Goal: Task Accomplishment & Management: Manage account settings

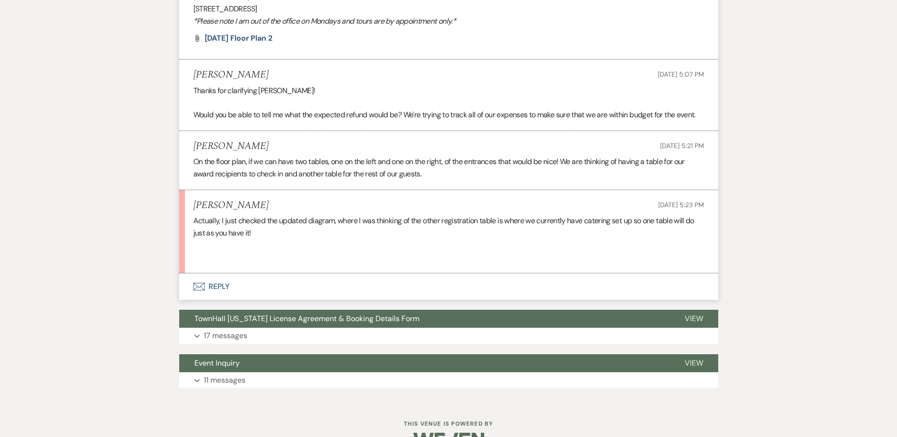
scroll to position [1338, 0]
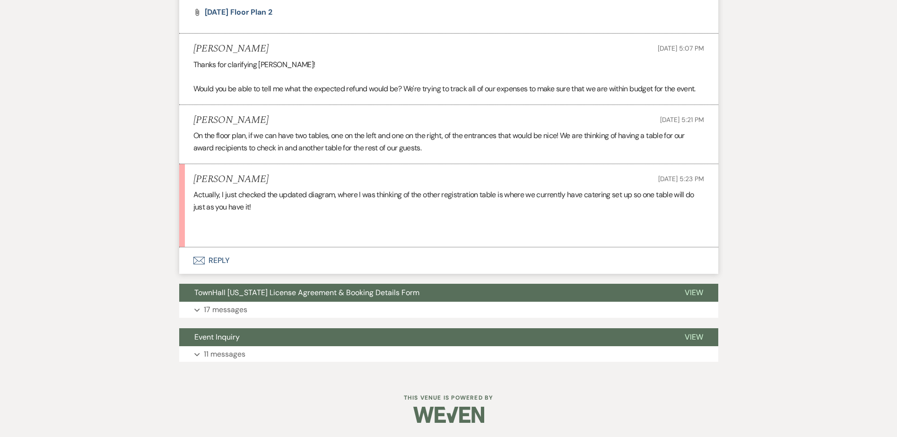
click at [205, 256] on button "Envelope Reply" at bounding box center [448, 260] width 539 height 26
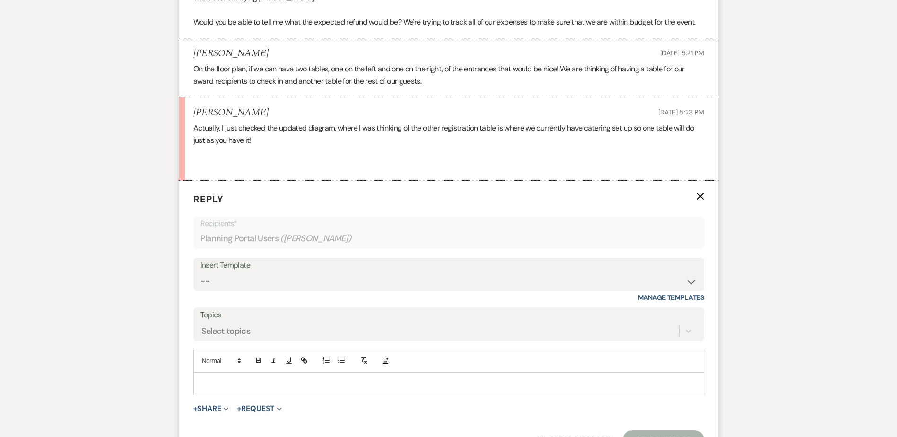
scroll to position [1432, 0]
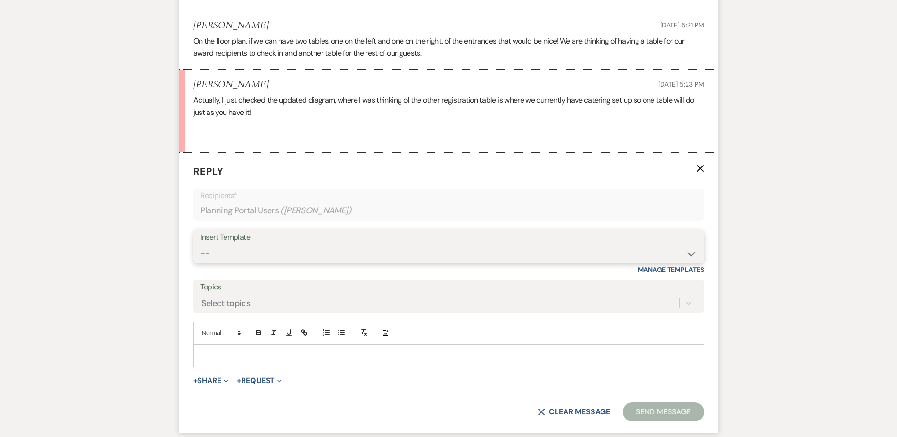
click at [221, 256] on select "-- Wedding Inquiry Follow Up: 2-3 days after initial lead- Avg Cost + Albums Th…" at bounding box center [448, 253] width 496 height 18
click at [225, 256] on select "-- Wedding Inquiry Follow Up: 2-3 days after initial lead- Avg Cost + Albums Th…" at bounding box center [448, 253] width 496 height 18
select select "1516"
click at [200, 244] on select "-- Wedding Inquiry Follow Up: 2-3 days after initial lead- Avg Cost + Albums Th…" at bounding box center [448, 253] width 496 height 18
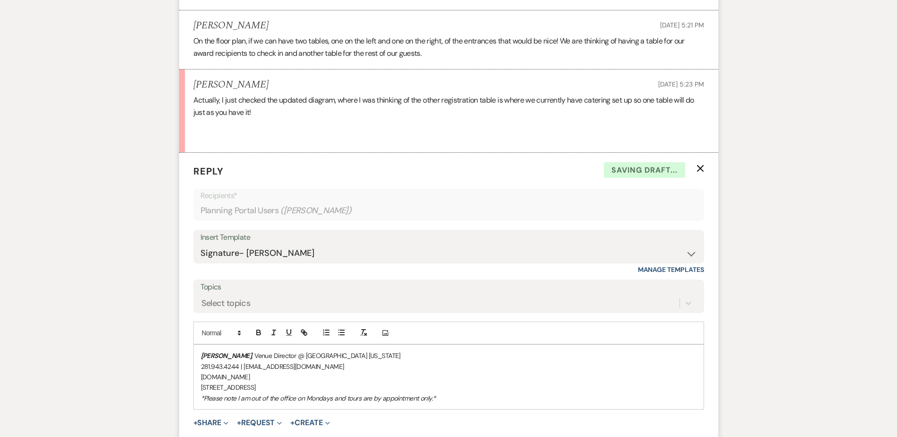
click at [199, 351] on div "Stephanie Jordan , Venue Director @ TownHall Texas 281.943.4244 | info@townhall…" at bounding box center [449, 377] width 510 height 64
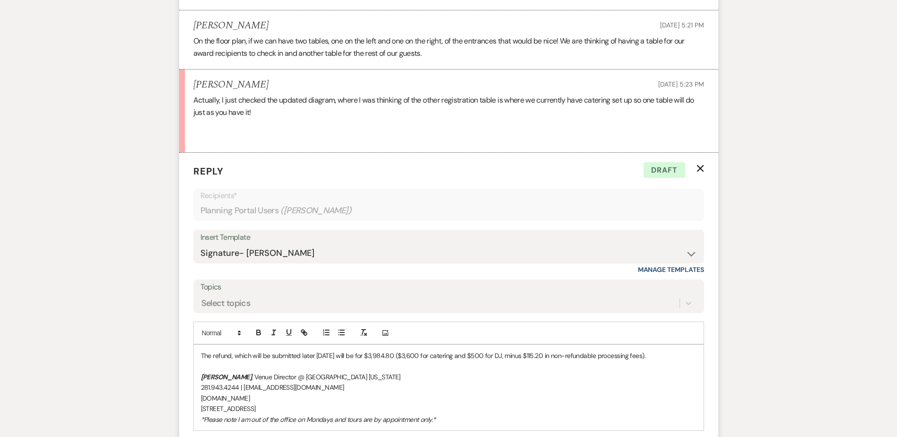
click at [332, 355] on p "The refund, which will be submitted later today will be for $3,984.80 ($3,600 f…" at bounding box center [449, 355] width 496 height 10
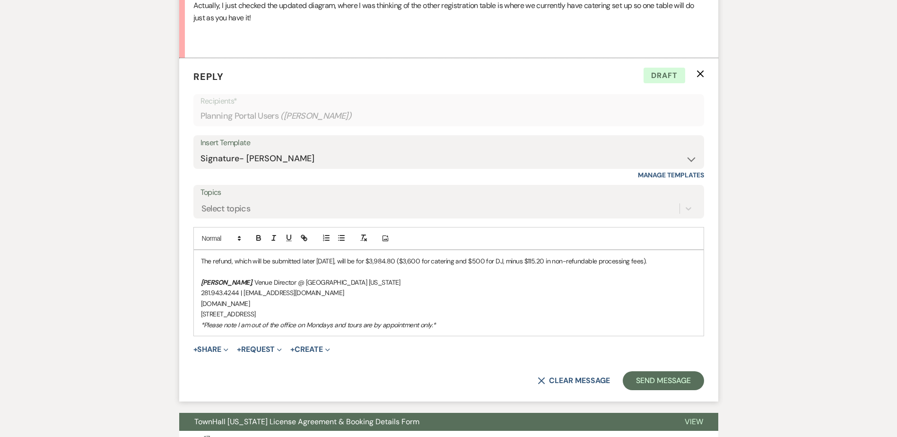
scroll to position [1621, 0]
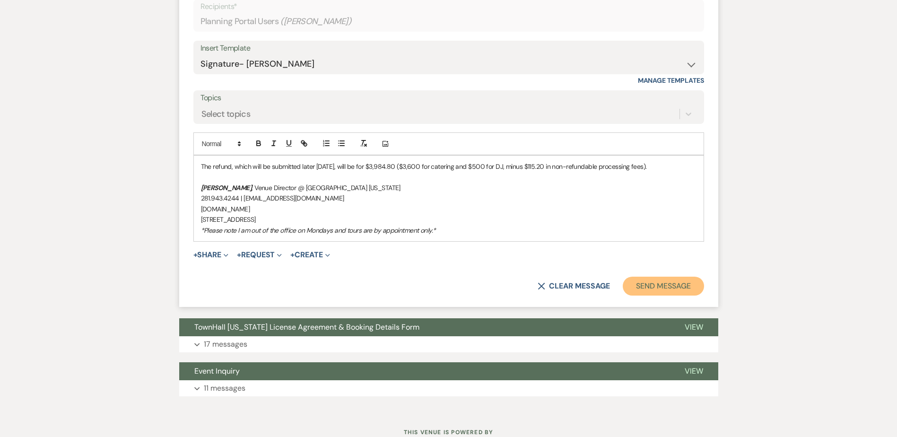
click at [649, 286] on button "Send Message" at bounding box center [663, 286] width 81 height 19
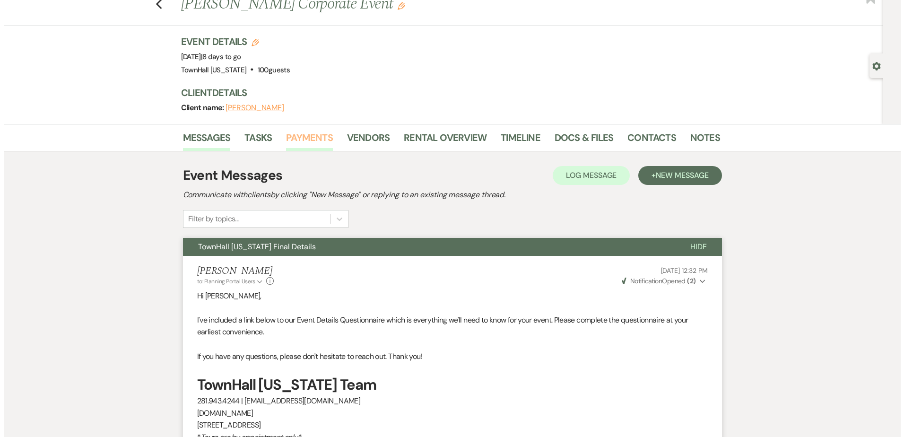
scroll to position [0, 0]
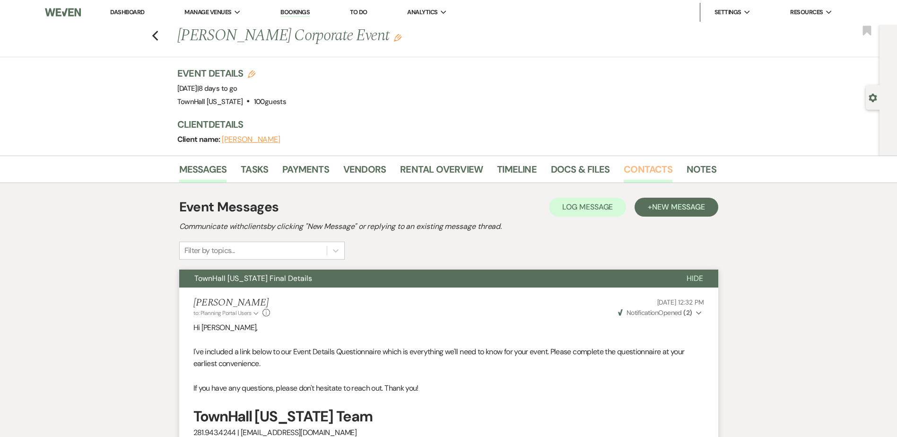
click at [654, 168] on link "Contacts" at bounding box center [648, 172] width 49 height 21
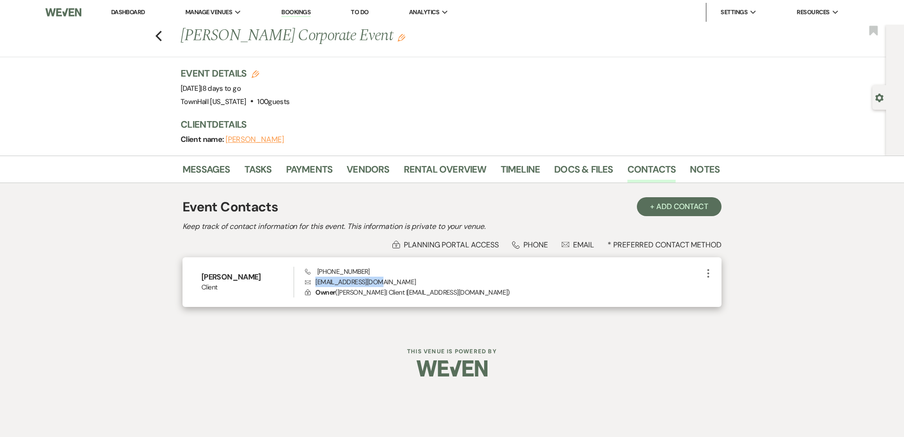
drag, startPoint x: 390, startPoint y: 282, endPoint x: 317, endPoint y: 279, distance: 72.9
click at [317, 279] on p "Envelope mmendez@wwebber.com" at bounding box center [504, 282] width 398 height 10
copy p "mmendez@wwebber.com"
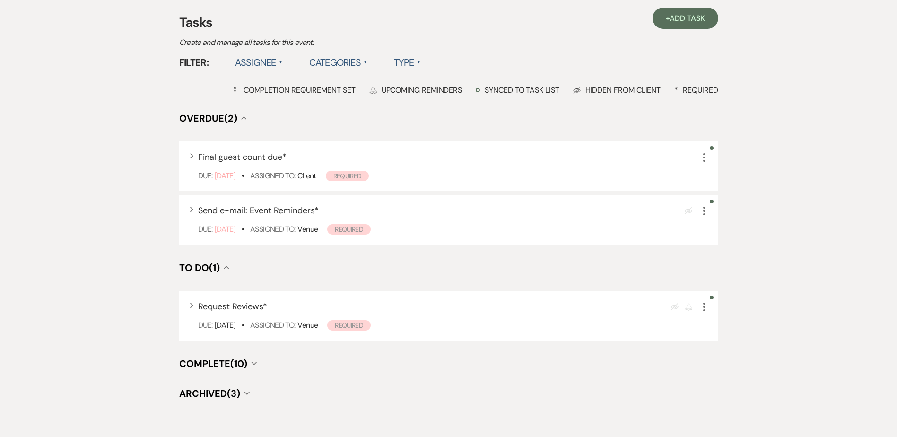
scroll to position [235, 0]
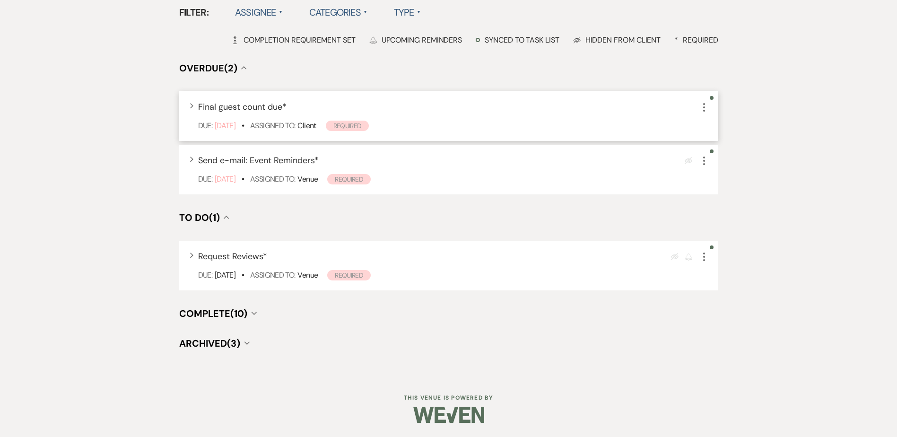
click at [704, 111] on use "button" at bounding box center [704, 107] width 2 height 9
click at [825, 92] on div "Messages Tasks Payments Vendors Rental Overview Timeline Docs & Files Contacts …" at bounding box center [448, 148] width 897 height 455
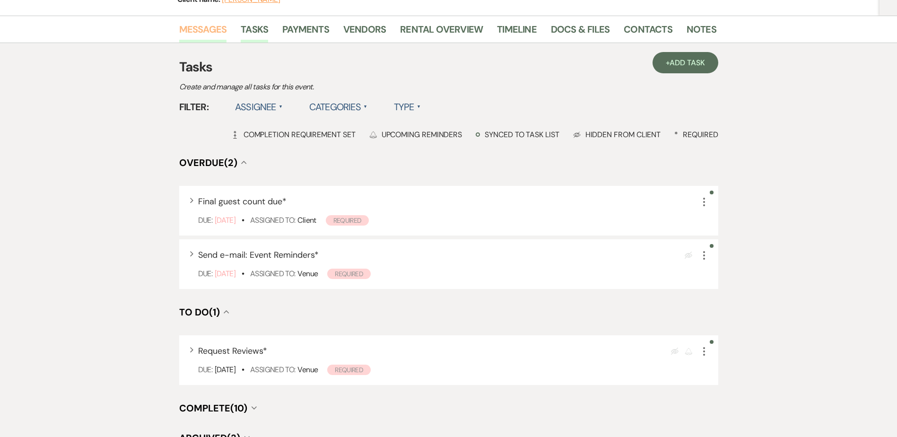
click at [199, 30] on link "Messages" at bounding box center [203, 32] width 48 height 21
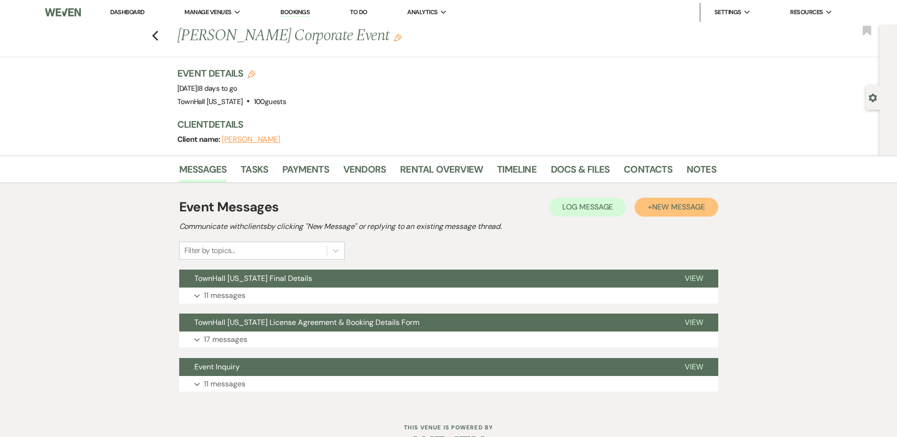
click at [661, 213] on button "+ New Message" at bounding box center [676, 207] width 83 height 19
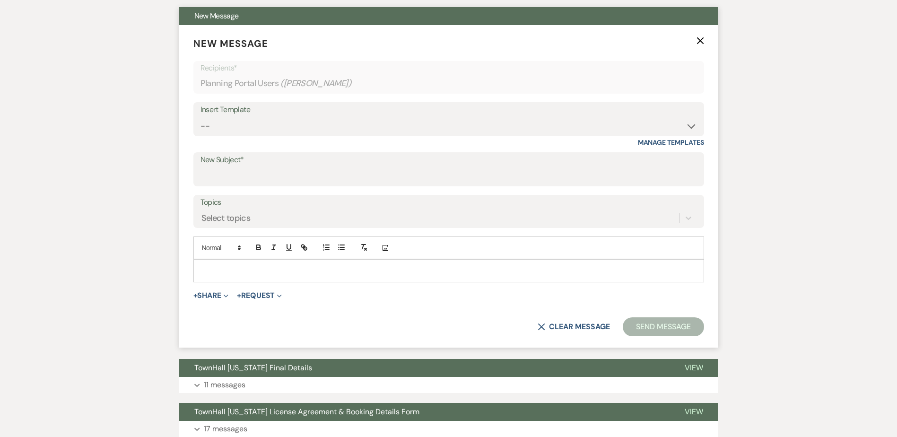
scroll to position [284, 0]
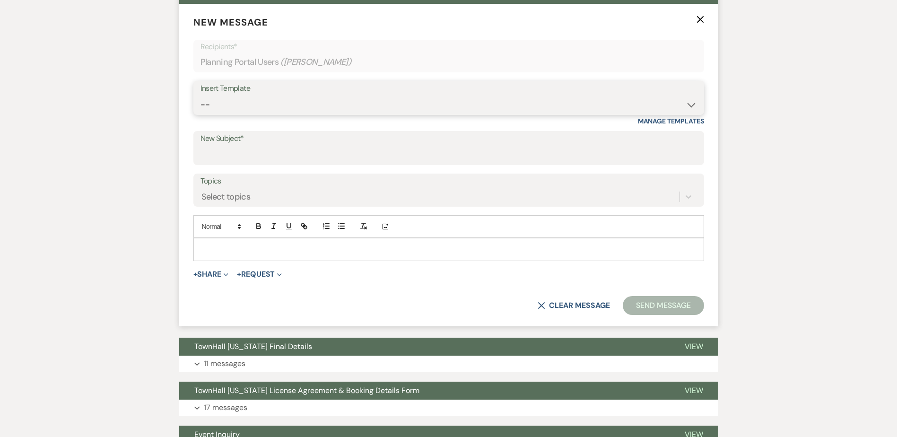
click at [216, 112] on select "-- Wedding Inquiry Follow Up: 2-3 days after initial lead- Avg Cost + Albums Th…" at bounding box center [448, 105] width 496 height 18
select select "1569"
click at [200, 96] on select "-- Wedding Inquiry Follow Up: 2-3 days after initial lead- Avg Cost + Albums Th…" at bounding box center [448, 105] width 496 height 18
type input "TownHall Texas Event Reminders"
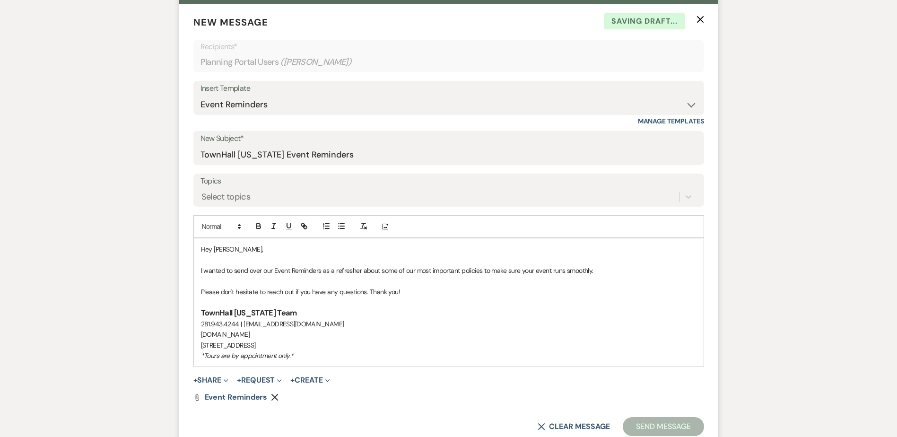
click at [557, 288] on p "Please don't hesitate to reach out if you have any questions. Thank you!" at bounding box center [449, 292] width 496 height 10
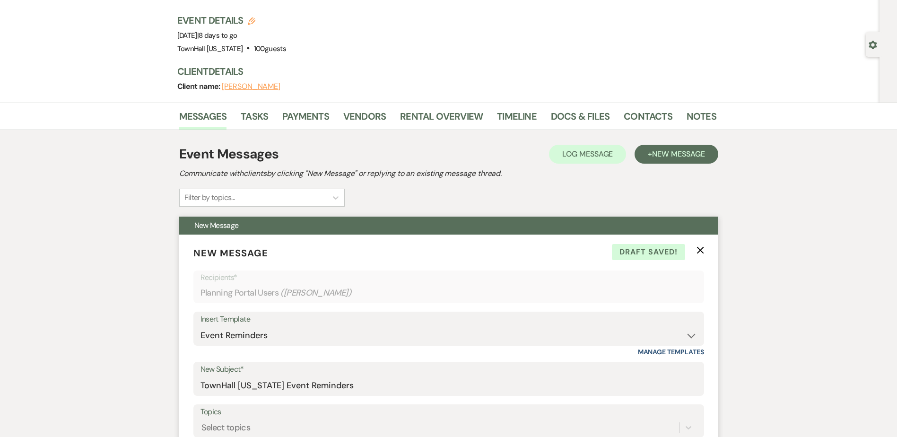
scroll to position [0, 0]
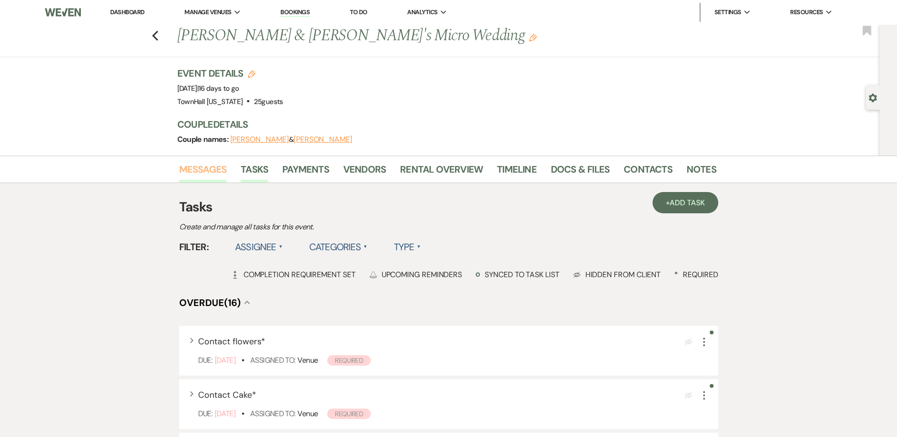
click at [207, 177] on link "Messages" at bounding box center [203, 172] width 48 height 21
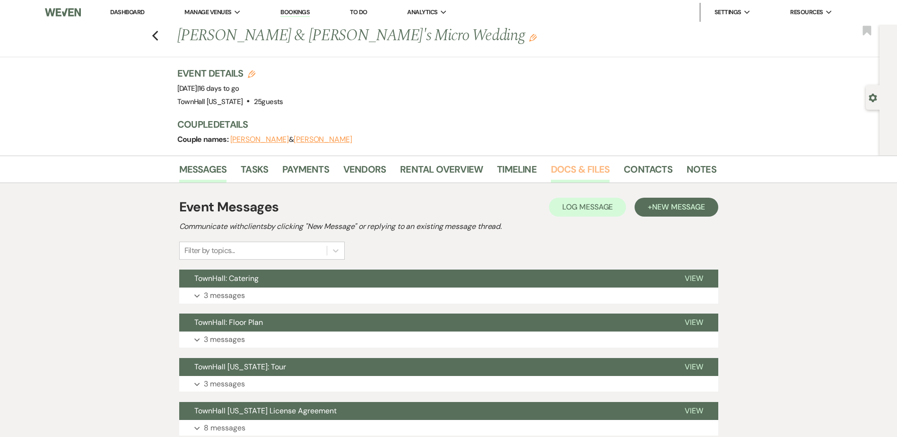
click at [602, 169] on link "Docs & Files" at bounding box center [580, 172] width 59 height 21
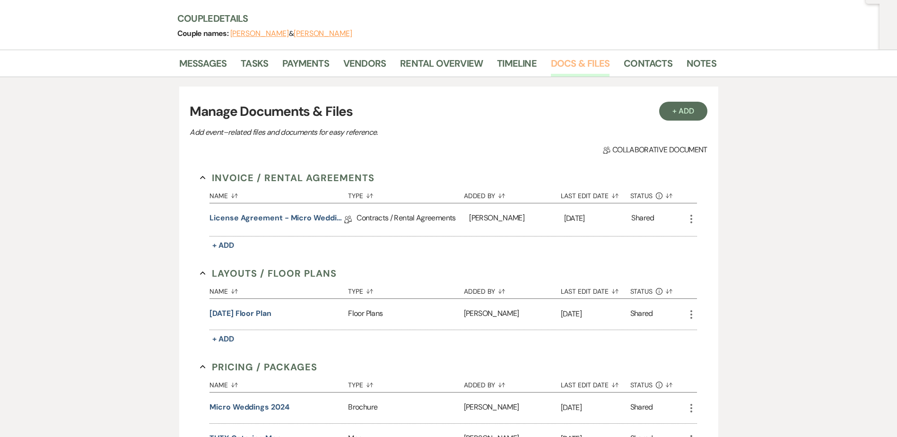
scroll to position [288, 0]
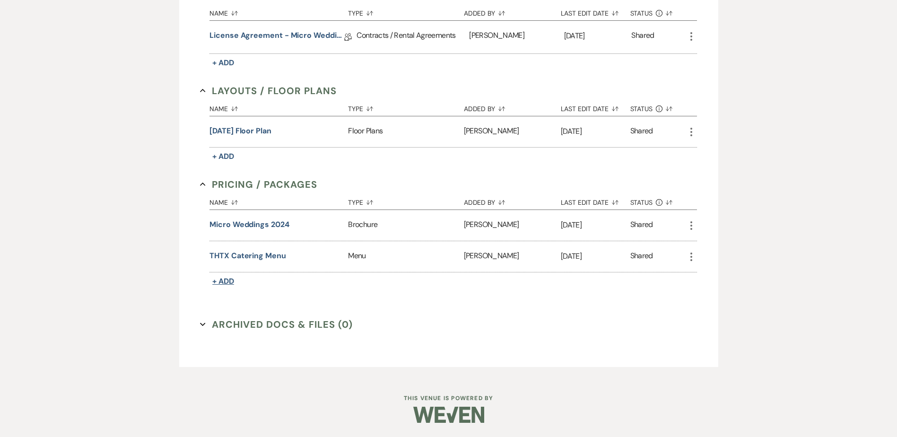
click at [227, 281] on span "+ Add" at bounding box center [223, 281] width 22 height 10
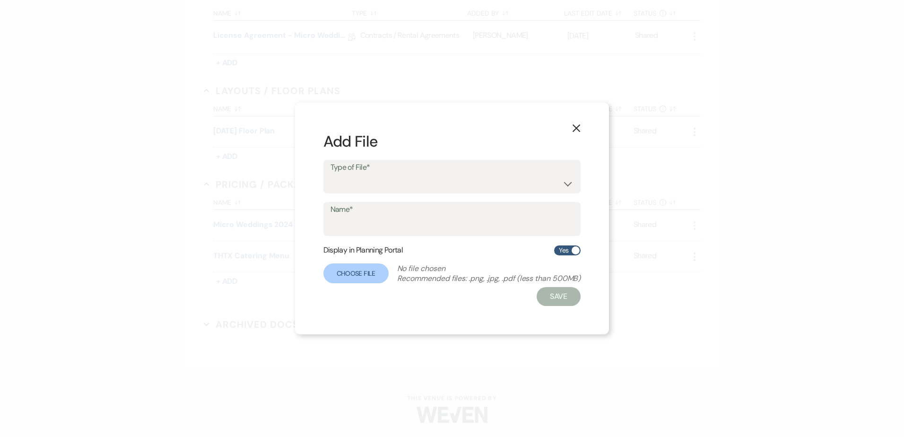
click at [577, 124] on icon "X" at bounding box center [576, 128] width 9 height 9
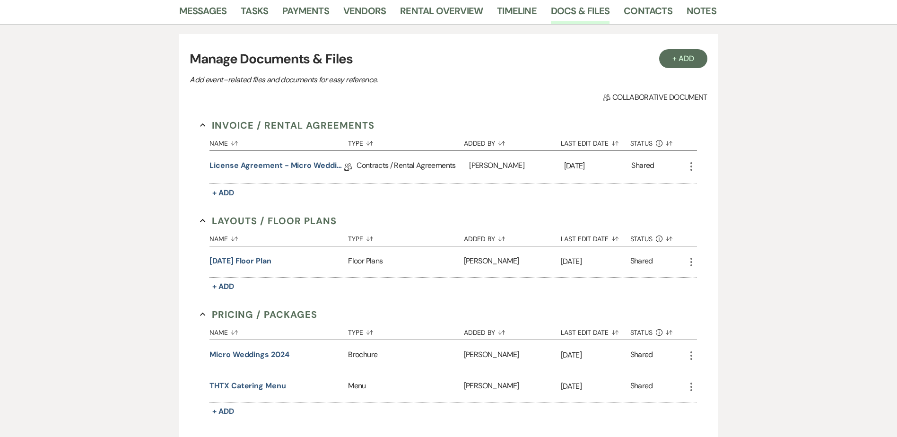
scroll to position [5, 0]
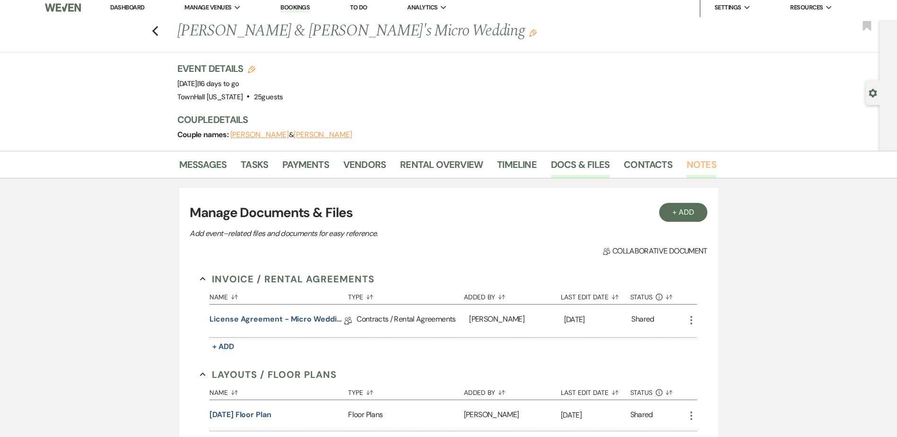
click at [699, 162] on link "Notes" at bounding box center [702, 167] width 30 height 21
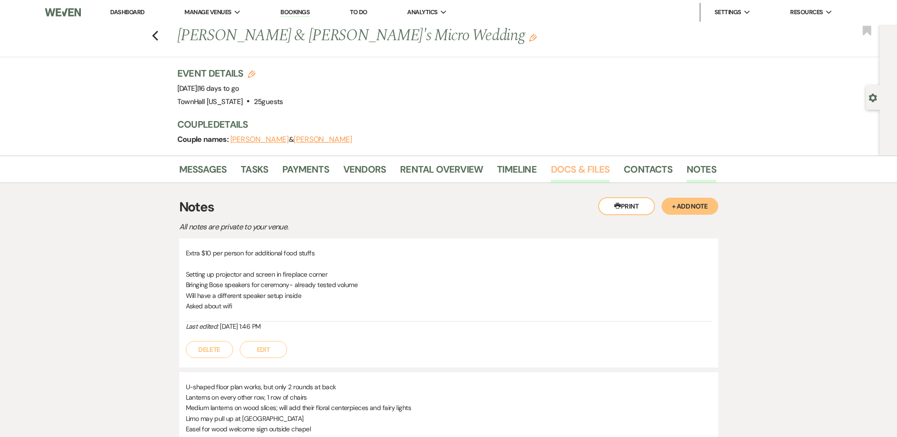
click at [588, 172] on link "Docs & Files" at bounding box center [580, 172] width 59 height 21
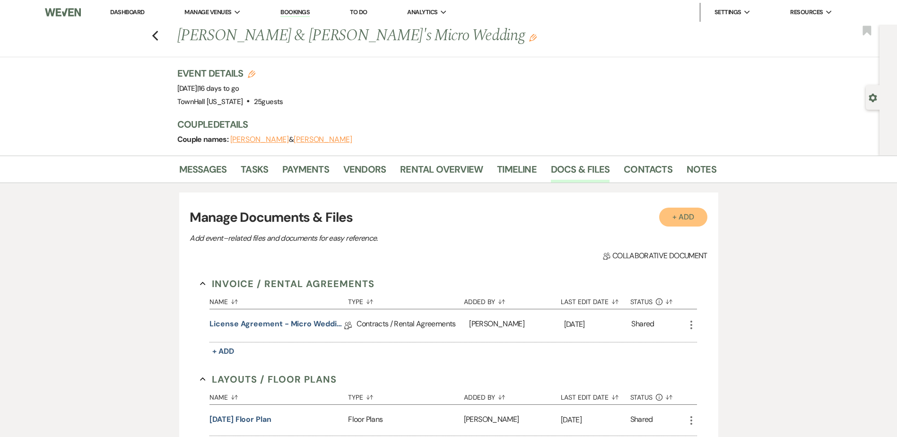
click at [692, 209] on button "+ Add" at bounding box center [683, 217] width 48 height 19
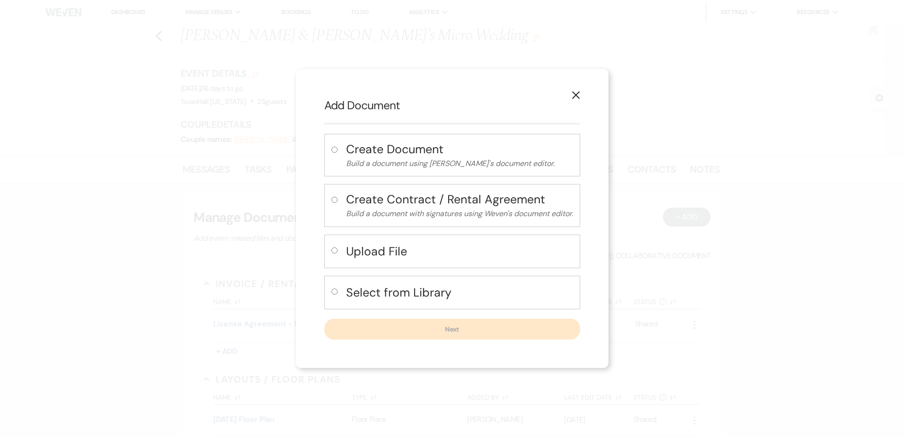
click at [426, 289] on h4 "Select from Library" at bounding box center [459, 292] width 227 height 17
radio input "true"
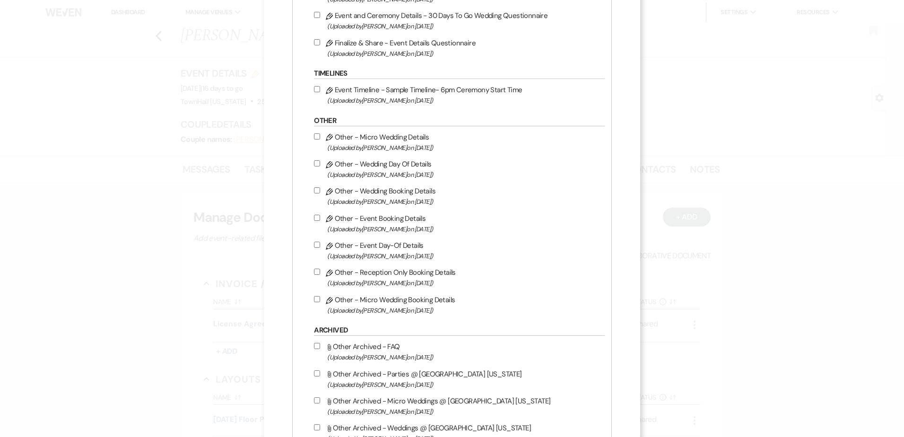
scroll to position [1040, 0]
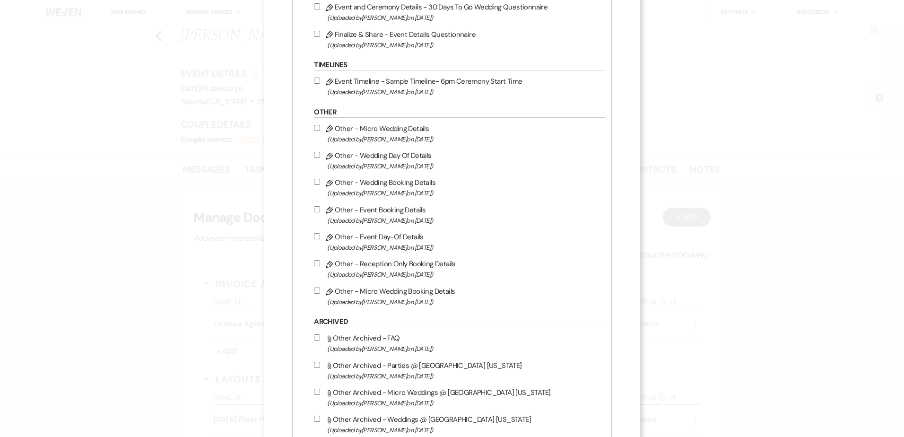
click at [316, 129] on input "Pencil Other - Micro Wedding Details (Uploaded by Stephanie Jordan on Aug 18th,…" at bounding box center [317, 128] width 6 height 6
checkbox input "true"
click at [318, 155] on input "Pencil Other - Wedding Day Of Details (Uploaded by Stephanie Jordan on Aug 25th…" at bounding box center [317, 155] width 6 height 6
checkbox input "true"
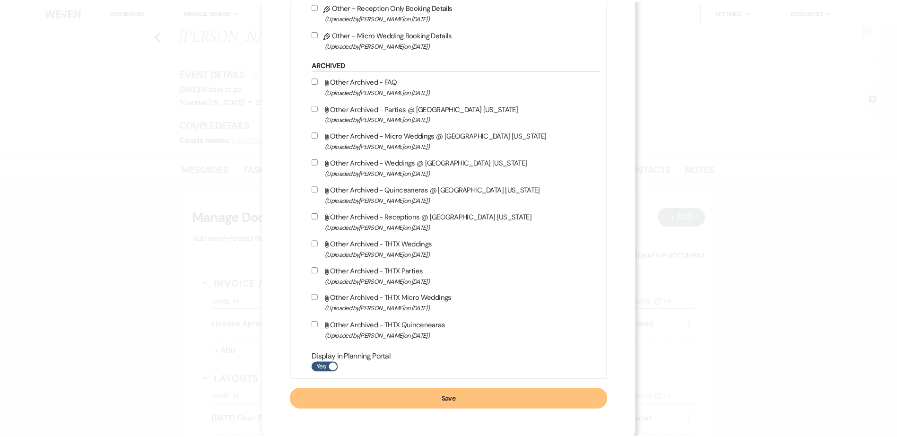
scroll to position [1298, 0]
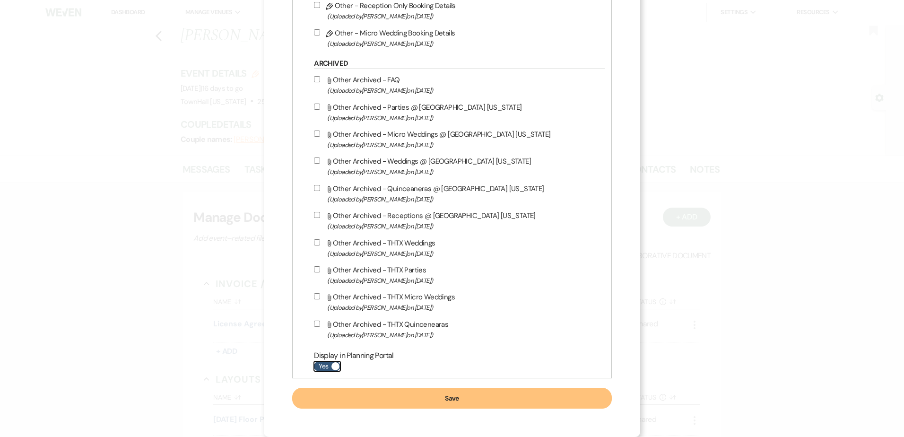
click at [323, 368] on label "Yes" at bounding box center [327, 366] width 26 height 10
click at [323, 368] on input "Yes" at bounding box center [327, 366] width 26 height 10
checkbox input "false"
click at [335, 400] on button "Save" at bounding box center [451, 398] width 319 height 21
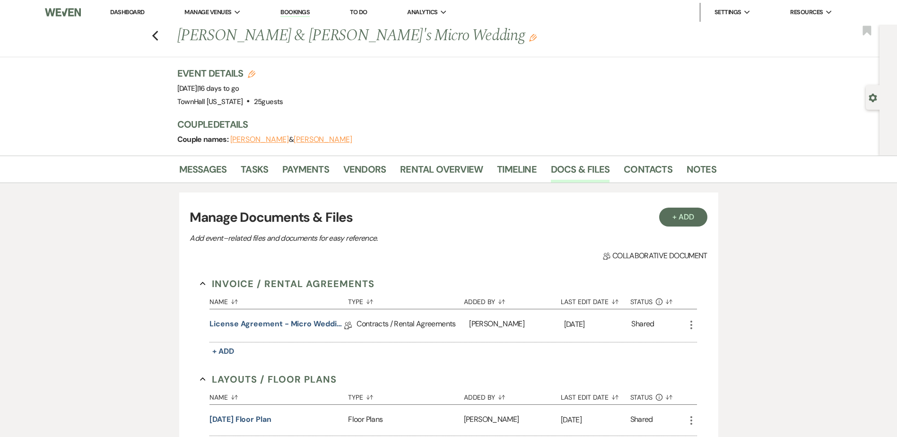
scroll to position [317, 0]
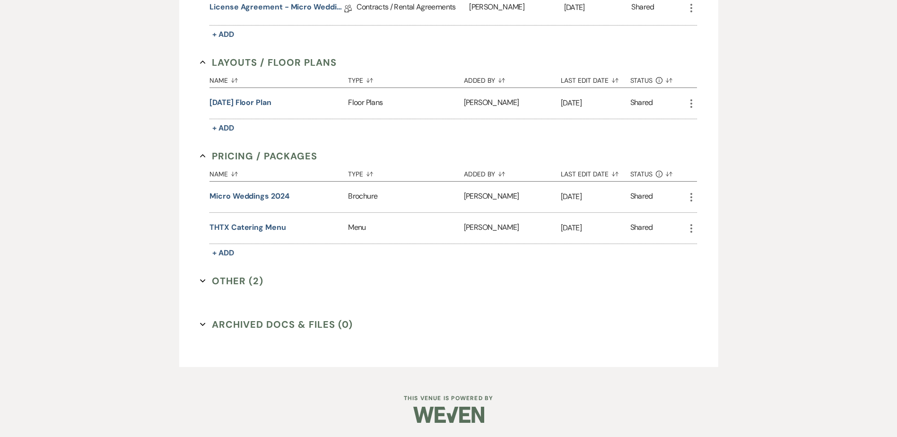
click at [222, 281] on button "Other (2) Expand" at bounding box center [231, 281] width 63 height 14
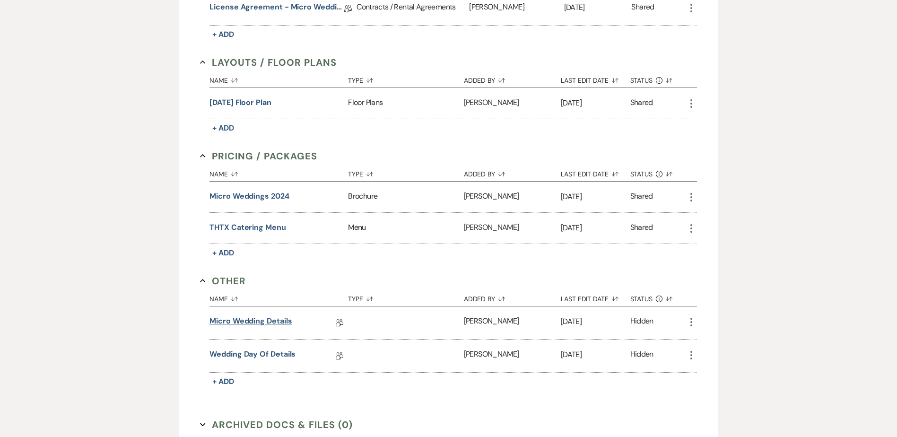
click at [243, 322] on link "Micro Wedding Details" at bounding box center [250, 322] width 82 height 15
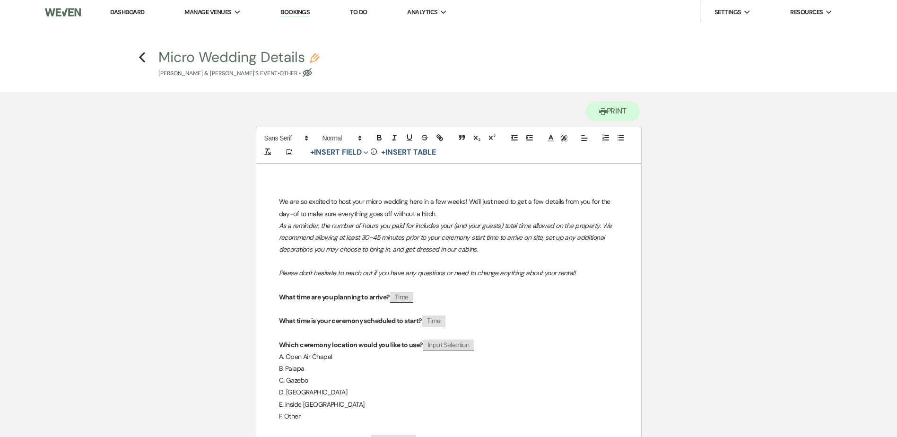
click at [147, 59] on h4 "Previous Micro Wedding Details Pencil Derek Hain & Krystin's Event • Other • Ey…" at bounding box center [448, 62] width 681 height 31
click at [146, 58] on icon "Previous" at bounding box center [142, 57] width 7 height 11
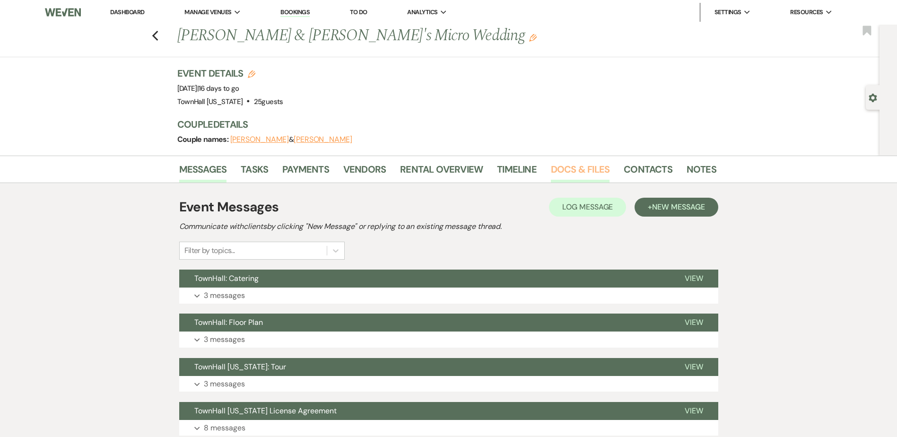
click at [563, 168] on link "Docs & Files" at bounding box center [580, 172] width 59 height 21
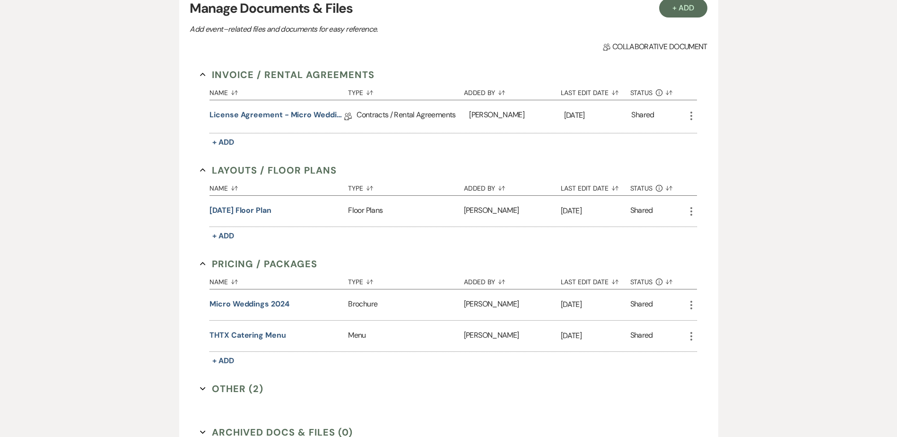
scroll to position [317, 0]
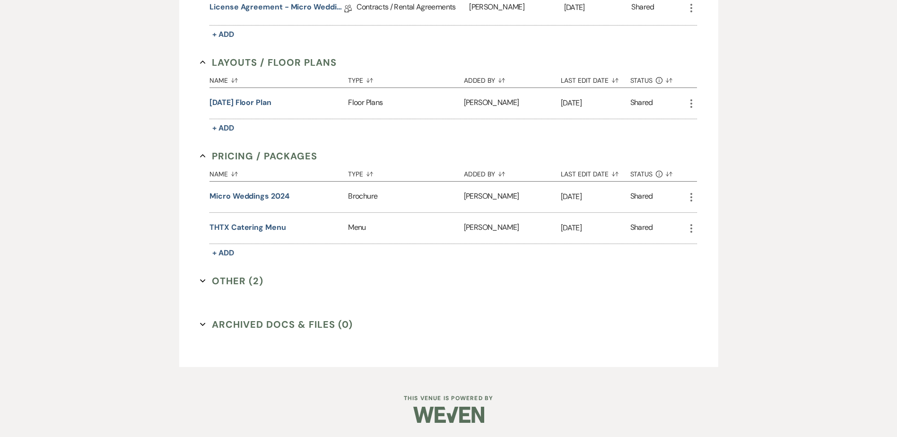
click at [205, 282] on icon "Expand" at bounding box center [203, 281] width 6 height 6
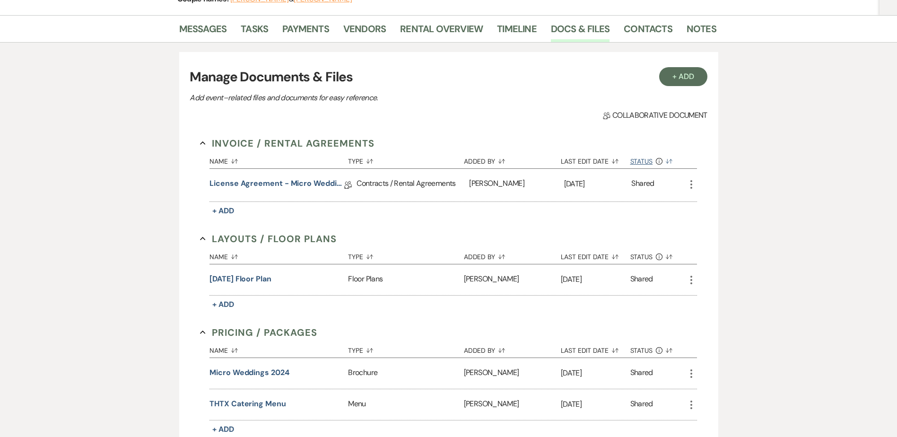
scroll to position [128, 0]
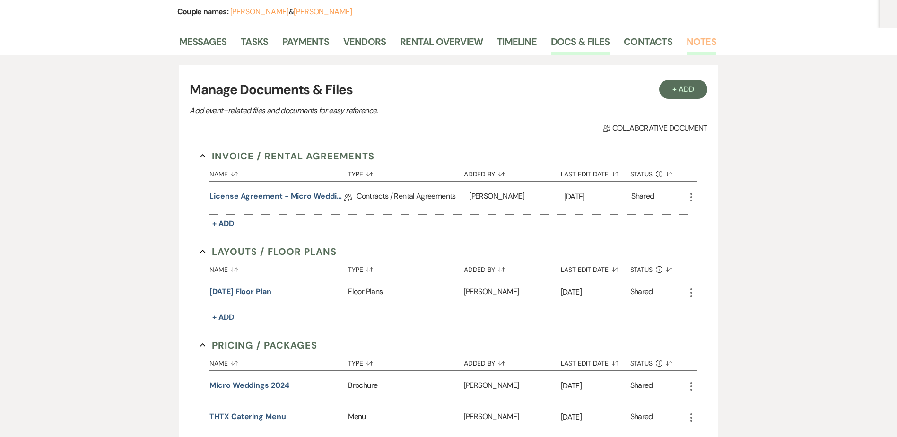
click at [696, 45] on link "Notes" at bounding box center [702, 44] width 30 height 21
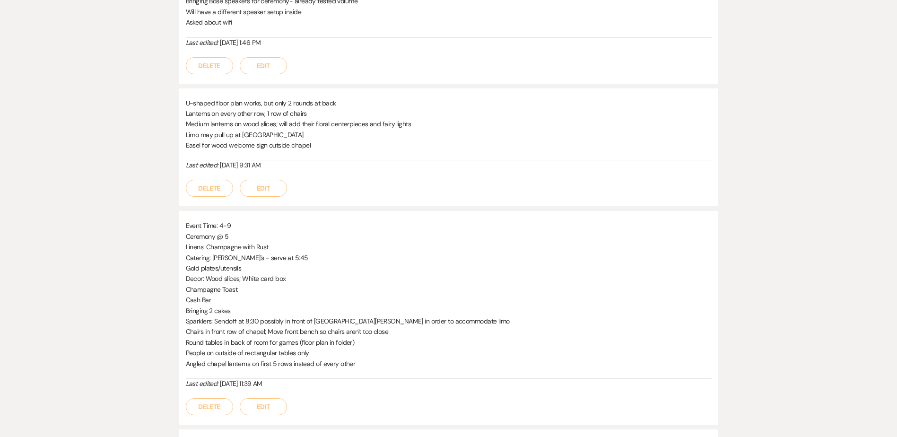
scroll to position [189, 0]
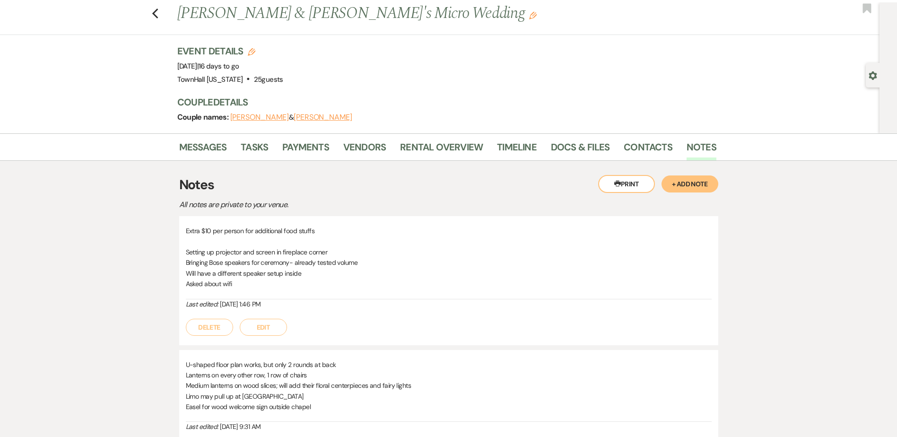
scroll to position [0, 0]
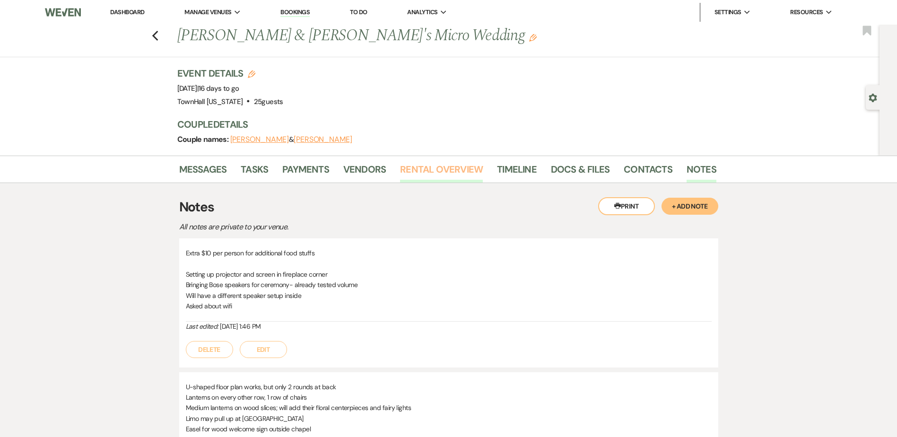
click at [455, 168] on link "Rental Overview" at bounding box center [441, 172] width 83 height 21
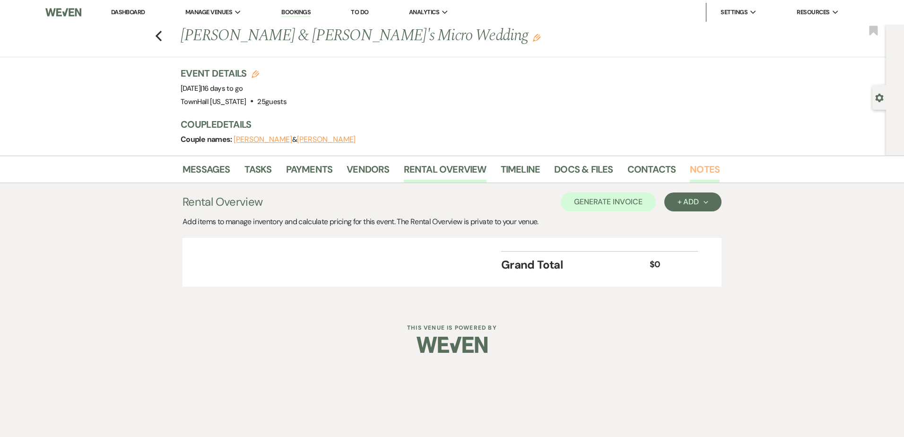
click at [713, 171] on link "Notes" at bounding box center [705, 172] width 30 height 21
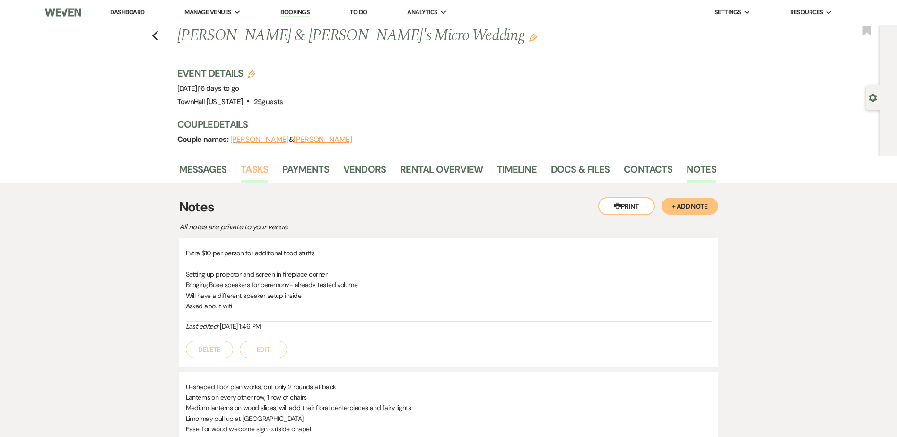
click at [253, 168] on link "Tasks" at bounding box center [254, 172] width 27 height 21
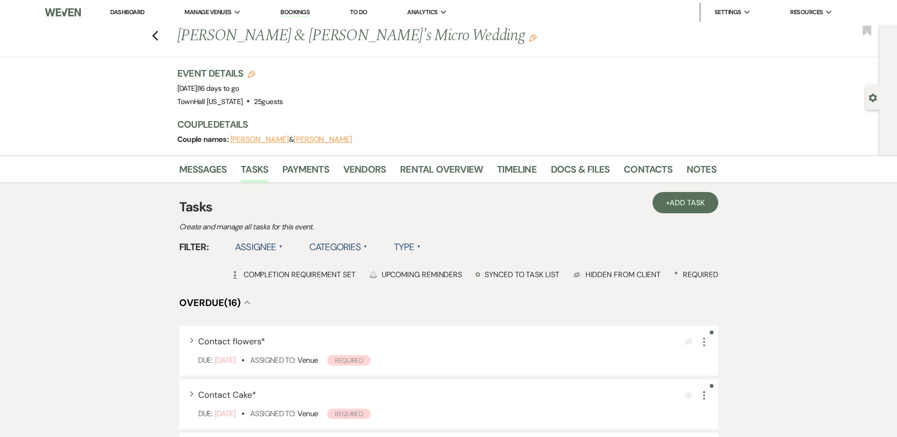
click at [266, 246] on label "Assignee ▲" at bounding box center [259, 246] width 48 height 17
click at [270, 287] on li "Assigned to venue" at bounding box center [282, 288] width 95 height 22
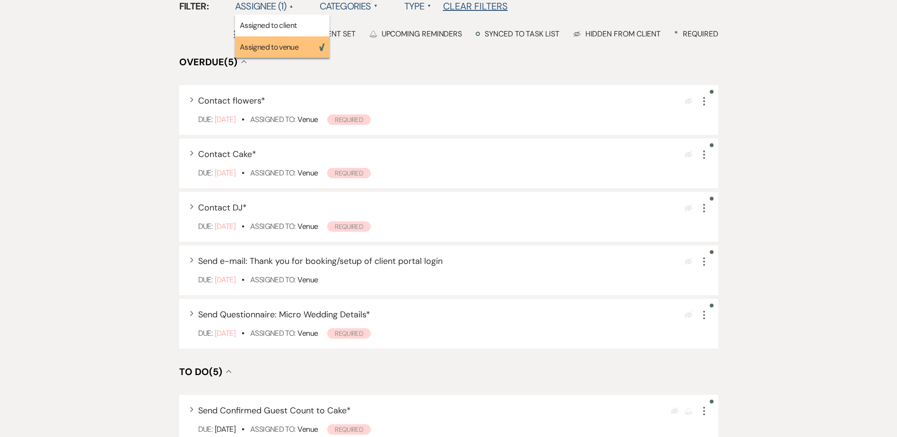
scroll to position [284, 0]
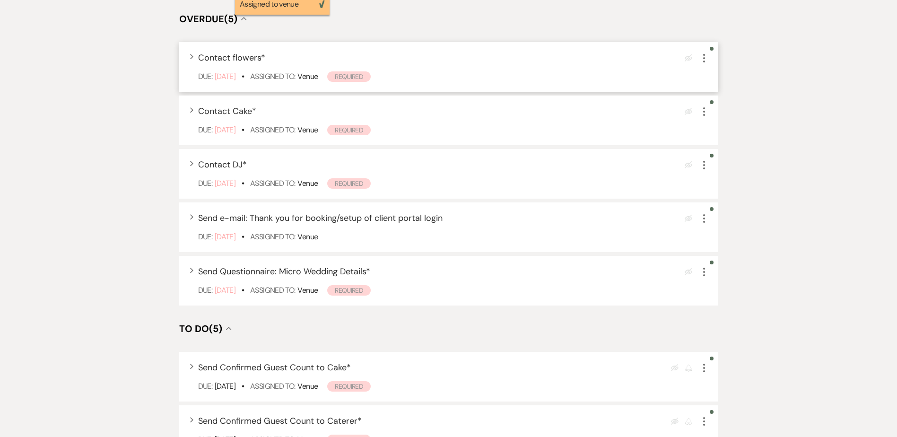
click at [703, 62] on use "button" at bounding box center [704, 58] width 2 height 9
click at [702, 56] on icon "More" at bounding box center [703, 57] width 11 height 11
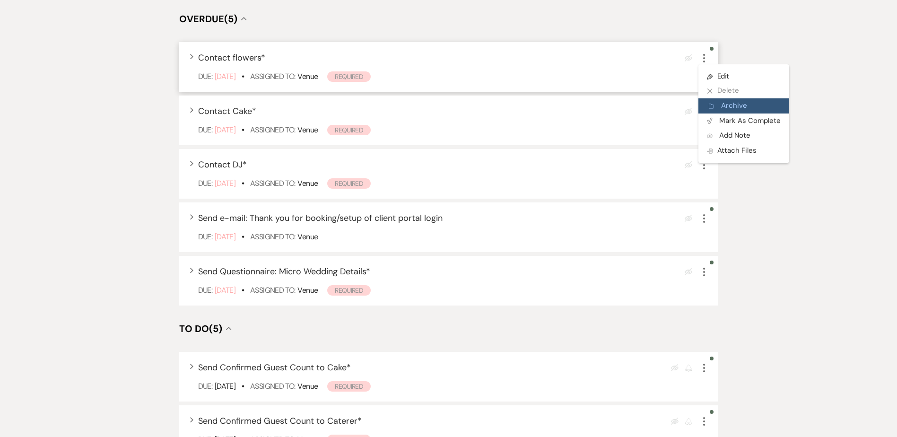
click at [725, 107] on button "Archive Archive" at bounding box center [743, 105] width 91 height 15
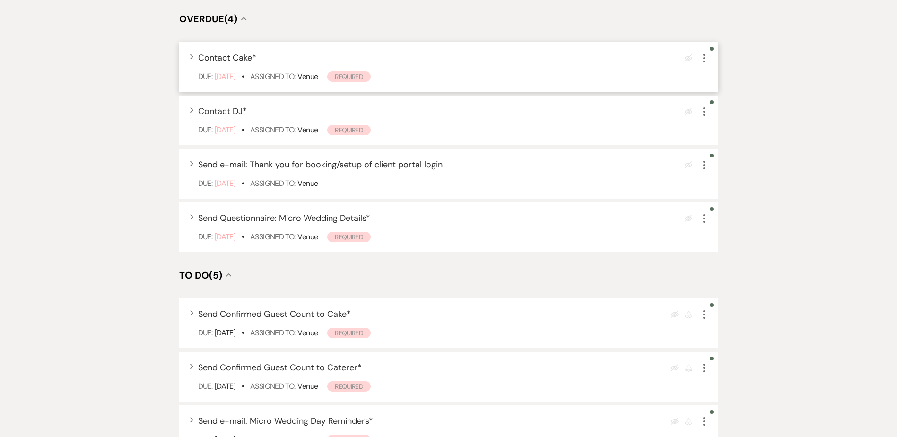
click at [704, 58] on use "button" at bounding box center [704, 58] width 2 height 9
click at [722, 102] on button "Archive Archive" at bounding box center [743, 105] width 91 height 15
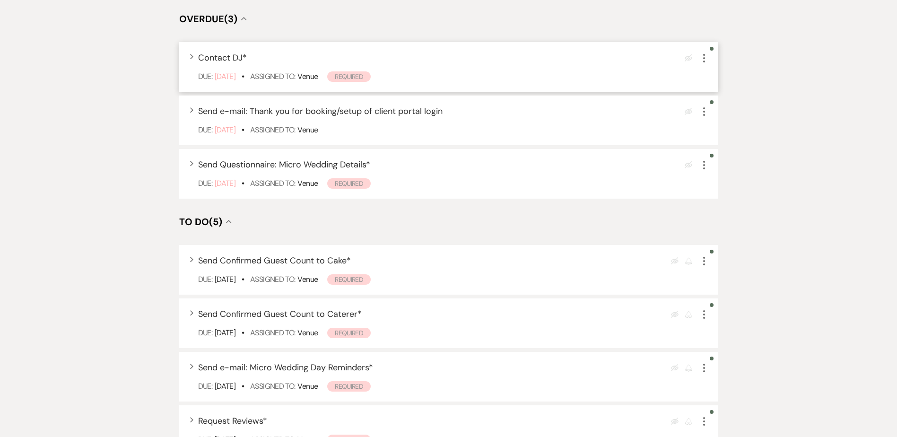
click at [702, 61] on icon "More" at bounding box center [703, 57] width 11 height 11
click at [724, 104] on button "Archive Archive" at bounding box center [743, 105] width 91 height 15
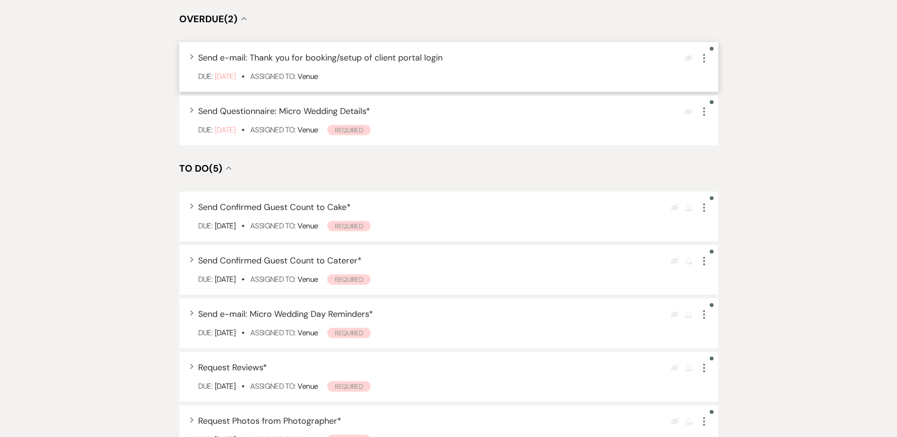
click at [703, 59] on icon "More" at bounding box center [703, 57] width 11 height 11
click at [738, 117] on button "Plan Portal Link Mark As Complete" at bounding box center [744, 120] width 93 height 15
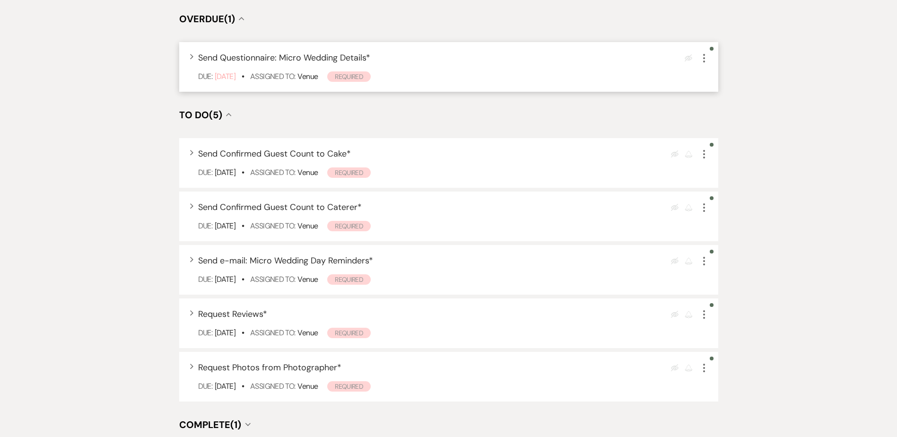
click at [704, 58] on use "button" at bounding box center [704, 58] width 2 height 9
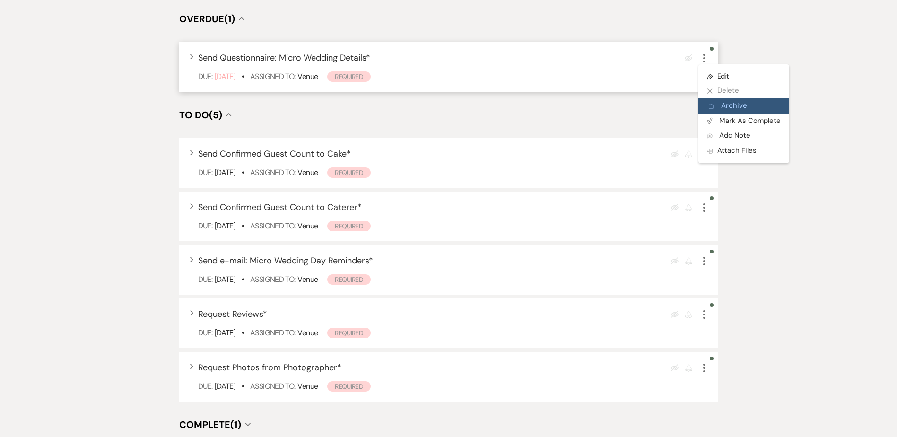
click at [730, 107] on button "Archive Archive" at bounding box center [743, 105] width 91 height 15
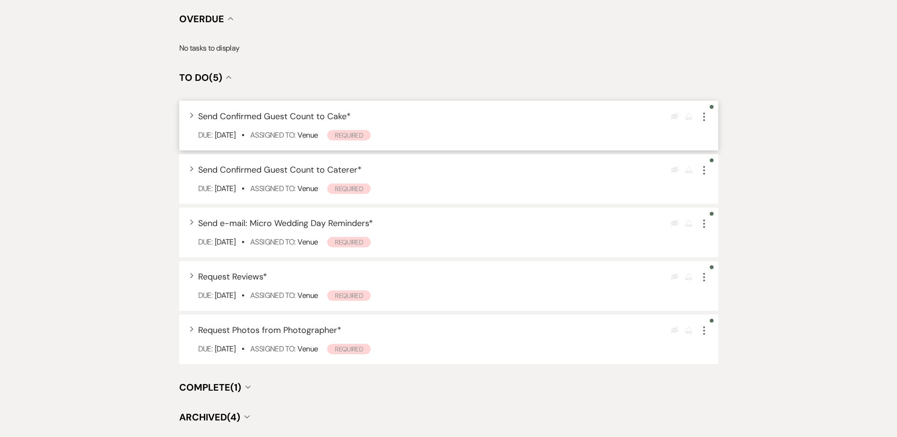
click at [704, 119] on use "button" at bounding box center [704, 117] width 2 height 9
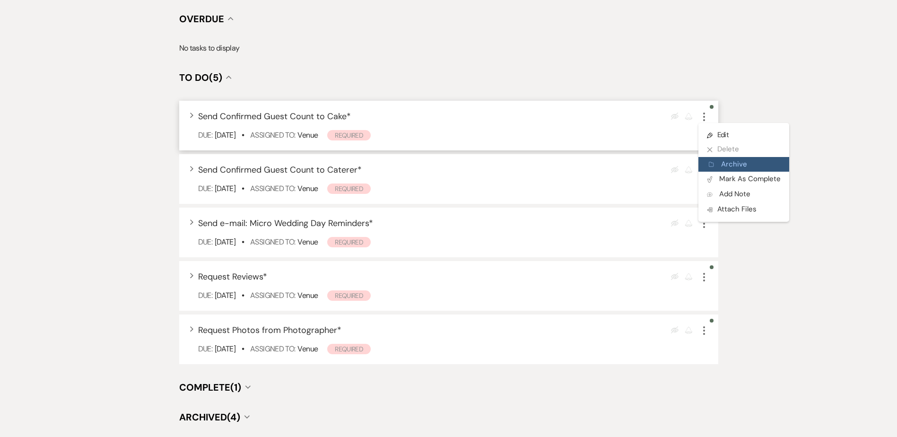
click at [730, 160] on button "Archive Archive" at bounding box center [743, 164] width 91 height 15
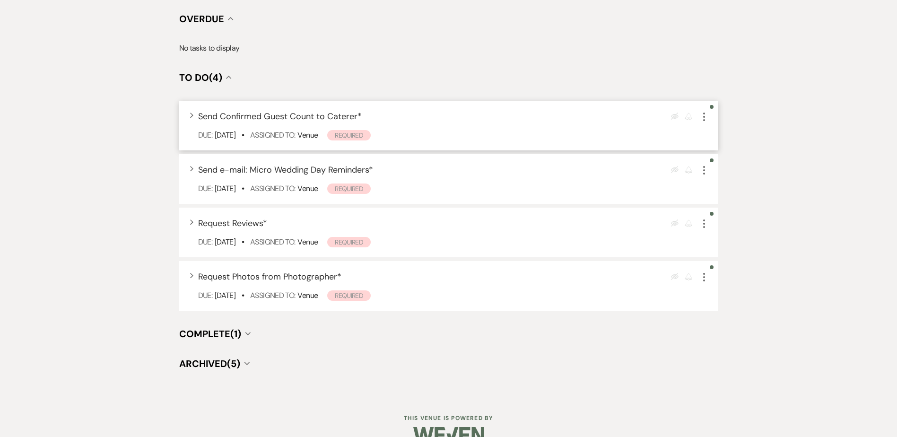
click at [704, 119] on icon "More" at bounding box center [703, 116] width 11 height 11
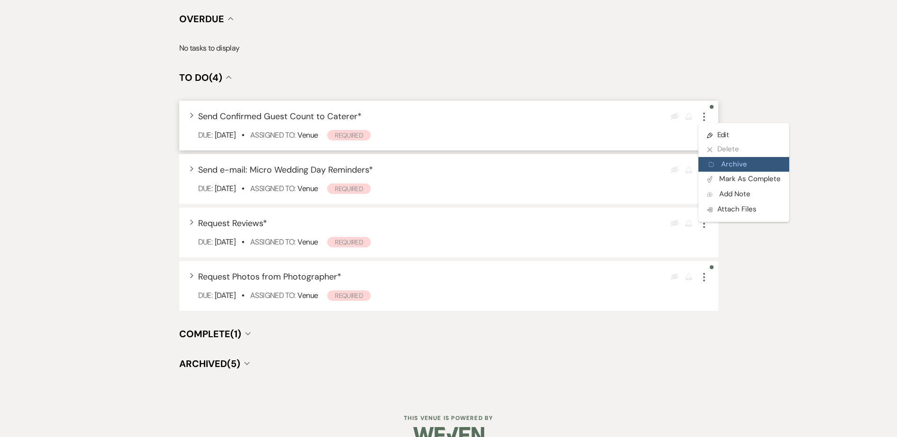
click at [725, 162] on button "Archive Archive" at bounding box center [743, 164] width 91 height 15
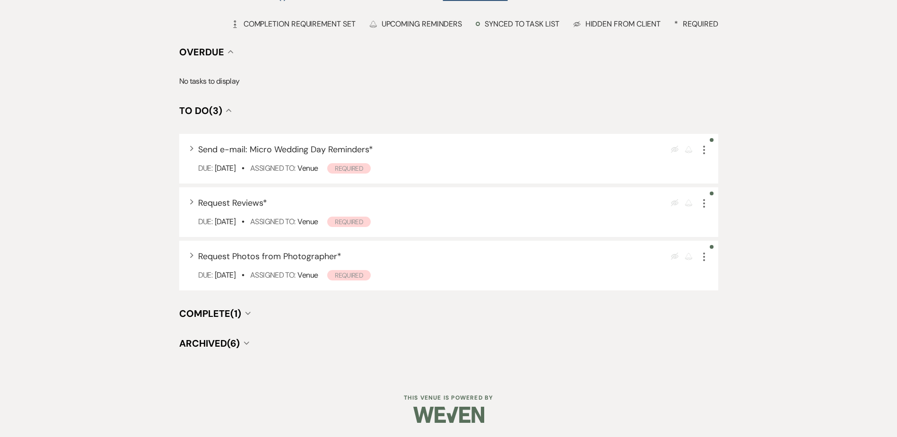
scroll to position [0, 0]
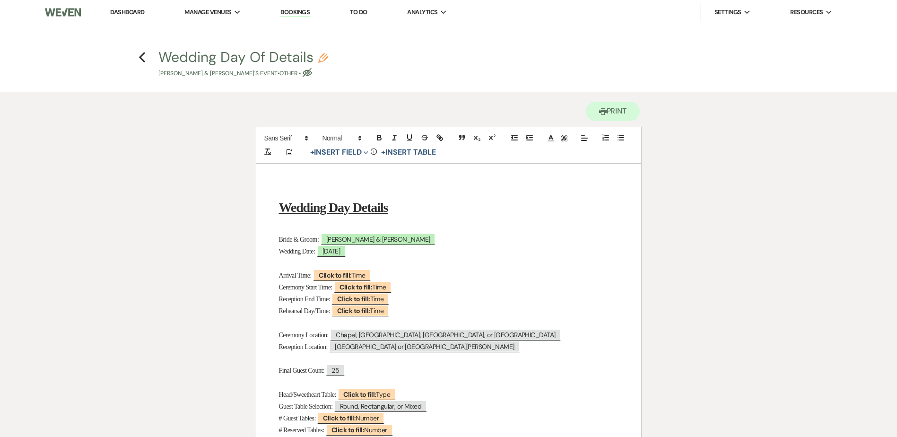
drag, startPoint x: 405, startPoint y: 207, endPoint x: 381, endPoint y: 203, distance: 23.9
click at [381, 203] on u "Micro Wedding Day Details" at bounding box center [350, 207] width 143 height 15
click at [361, 278] on span "Click to fill: Time" at bounding box center [342, 275] width 58 height 12
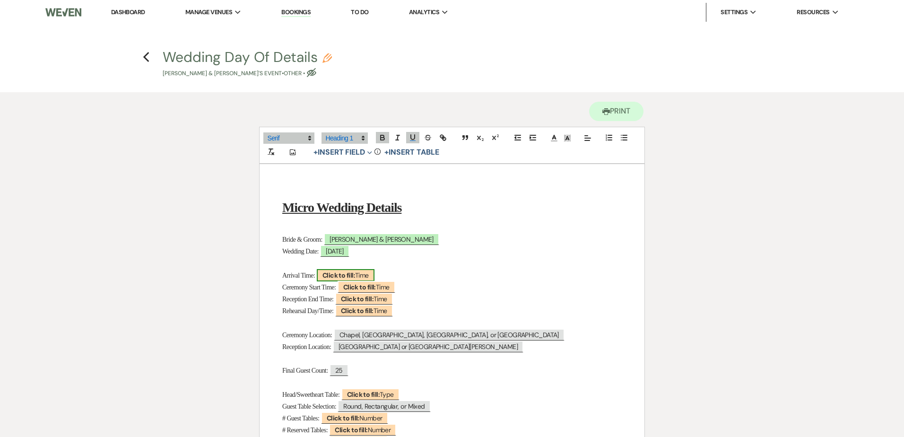
select select "Time"
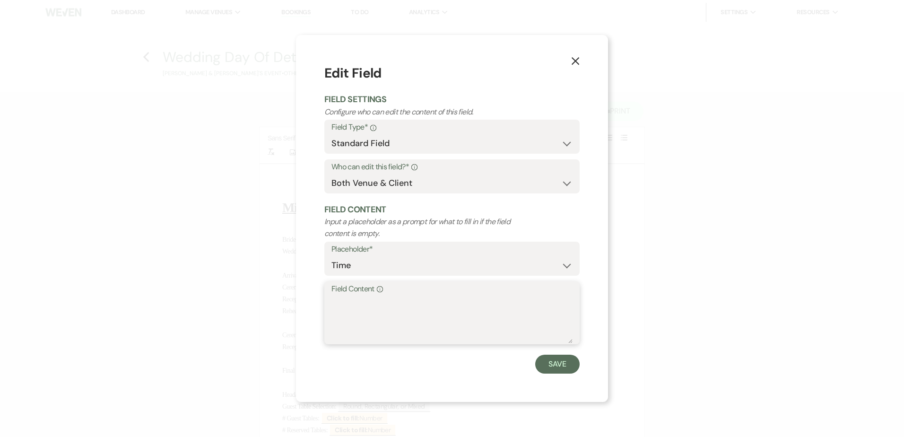
click at [382, 315] on textarea "Field Content Info" at bounding box center [451, 319] width 241 height 47
type textarea "4pm"
click at [559, 364] on button "Save" at bounding box center [557, 364] width 44 height 19
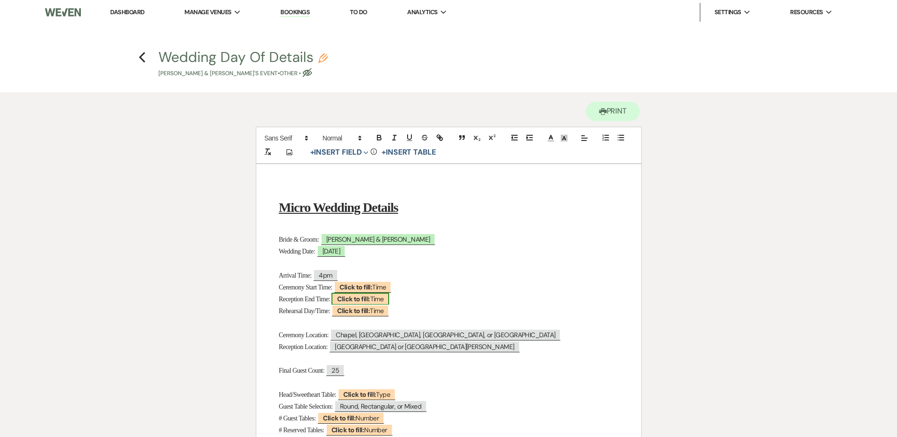
click at [365, 297] on b "Click to fill:" at bounding box center [353, 299] width 33 height 9
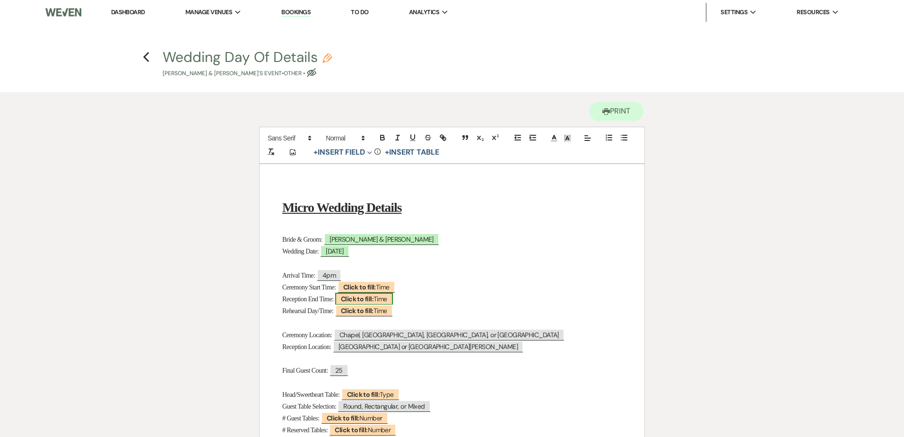
select select "Time"
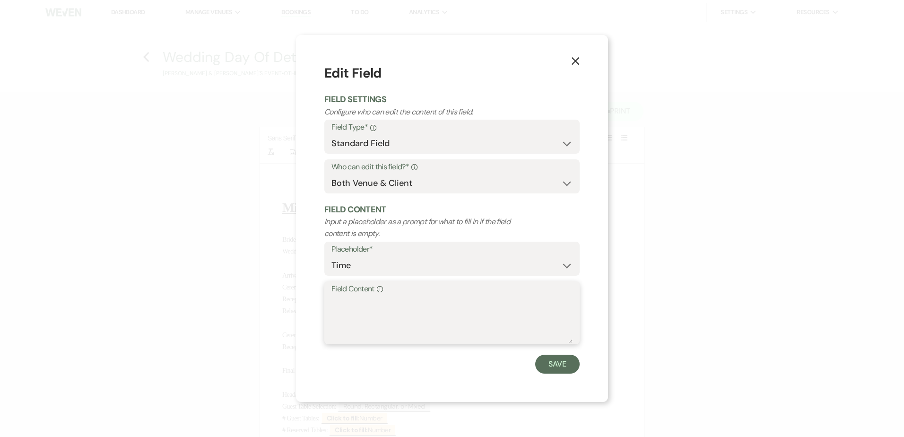
click at [391, 307] on textarea "Field Content Info" at bounding box center [451, 319] width 241 height 47
type textarea "9pm"
click at [552, 361] on button "Save" at bounding box center [557, 364] width 44 height 19
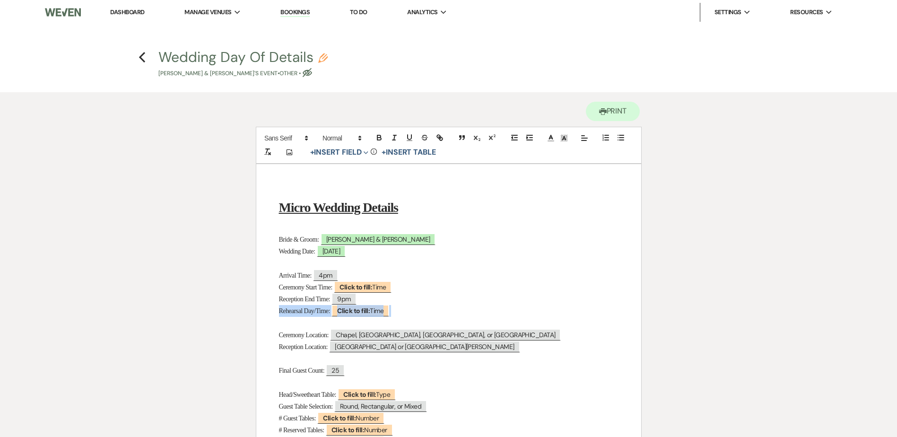
drag, startPoint x: 409, startPoint y: 313, endPoint x: 239, endPoint y: 309, distance: 169.8
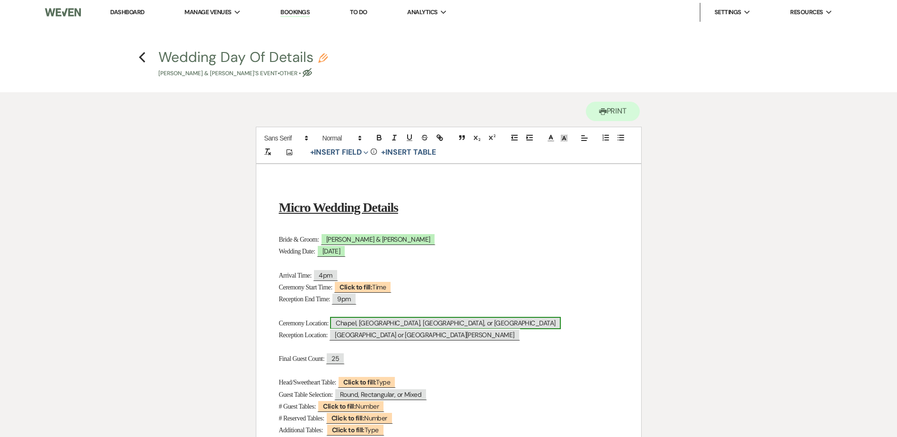
click at [392, 322] on span "Chapel, Palapa, Gazebo, or Old Western Town" at bounding box center [445, 323] width 231 height 12
select select "Location"
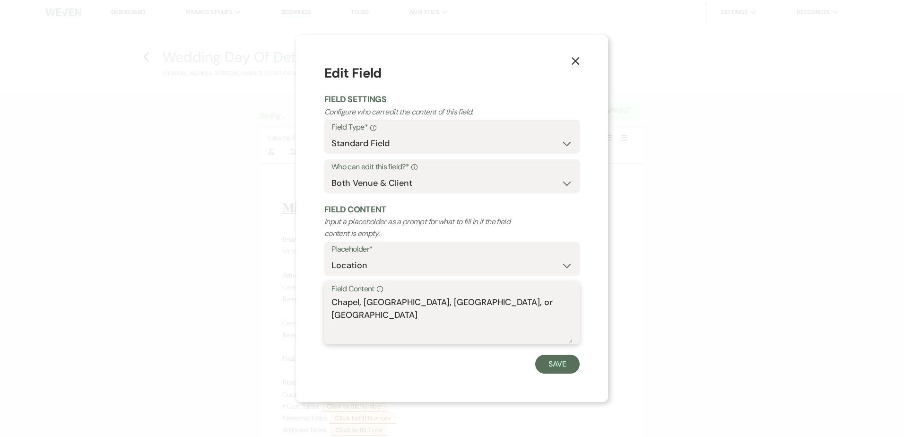
drag, startPoint x: 364, startPoint y: 299, endPoint x: 575, endPoint y: 302, distance: 211.4
click at [575, 302] on div "Field Content Info Chapel, Palapa, Gazebo, or Old Western Town" at bounding box center [451, 312] width 255 height 63
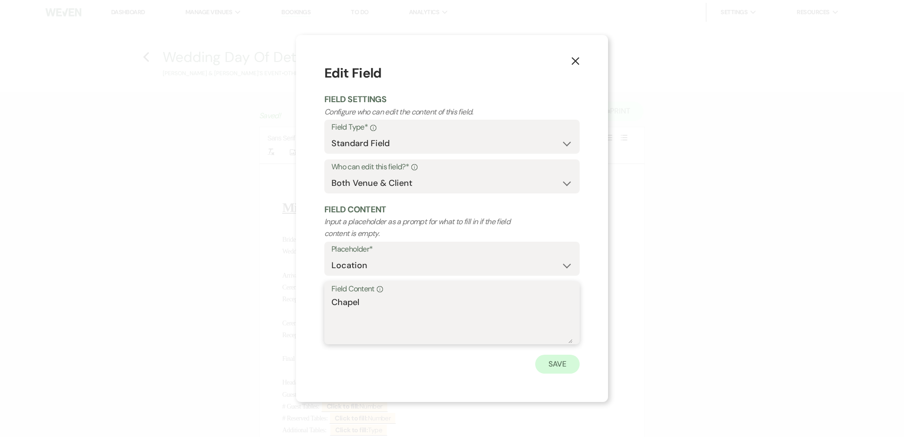
type textarea "Chapel"
click at [553, 372] on button "Save" at bounding box center [557, 364] width 44 height 19
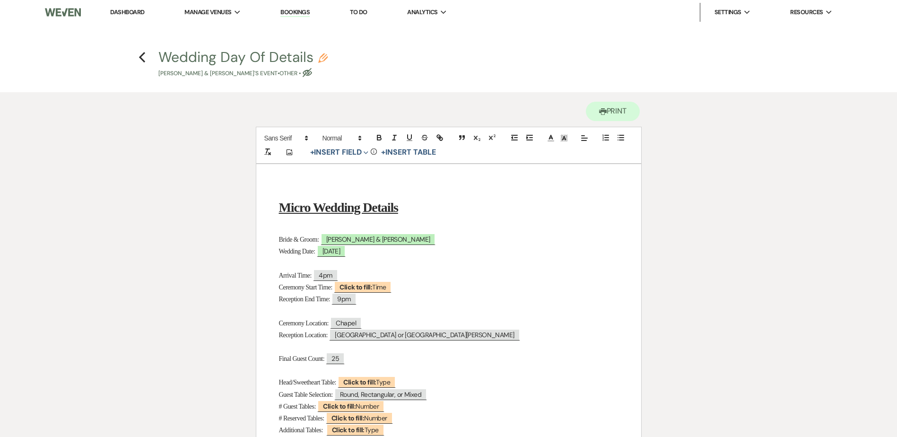
click at [403, 346] on p at bounding box center [448, 347] width 339 height 12
click at [403, 338] on span "[GEOGRAPHIC_DATA] or [GEOGRAPHIC_DATA][PERSON_NAME]" at bounding box center [424, 335] width 191 height 12
select select "Location"
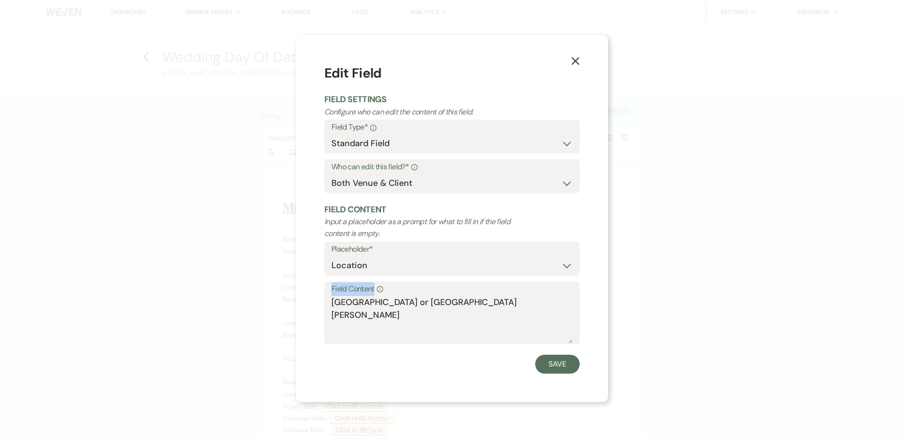
drag, startPoint x: 391, startPoint y: 295, endPoint x: 491, endPoint y: 296, distance: 99.8
click at [491, 296] on div "Field Content Info Lone Star Hall or San Jacinto Hall" at bounding box center [451, 312] width 255 height 63
drag, startPoint x: 490, startPoint y: 302, endPoint x: 389, endPoint y: 302, distance: 101.7
click at [389, 302] on textarea "[GEOGRAPHIC_DATA] or [GEOGRAPHIC_DATA][PERSON_NAME]" at bounding box center [451, 319] width 241 height 47
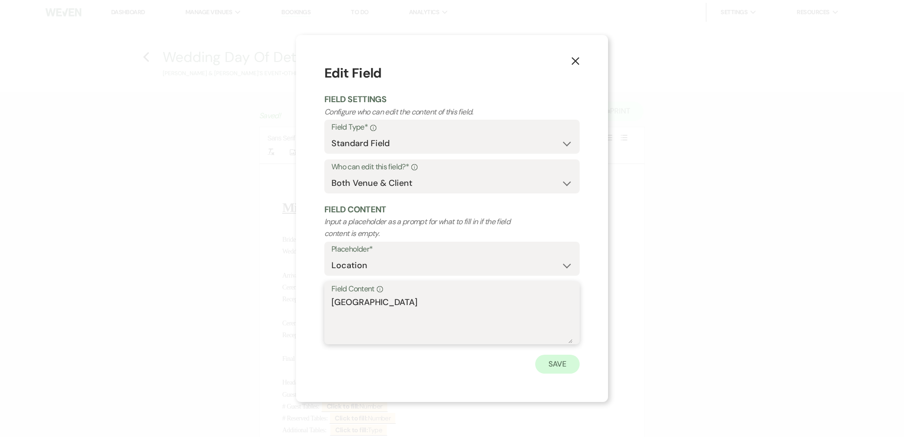
type textarea "Lone Star Hall"
click at [566, 364] on button "Save" at bounding box center [557, 364] width 44 height 19
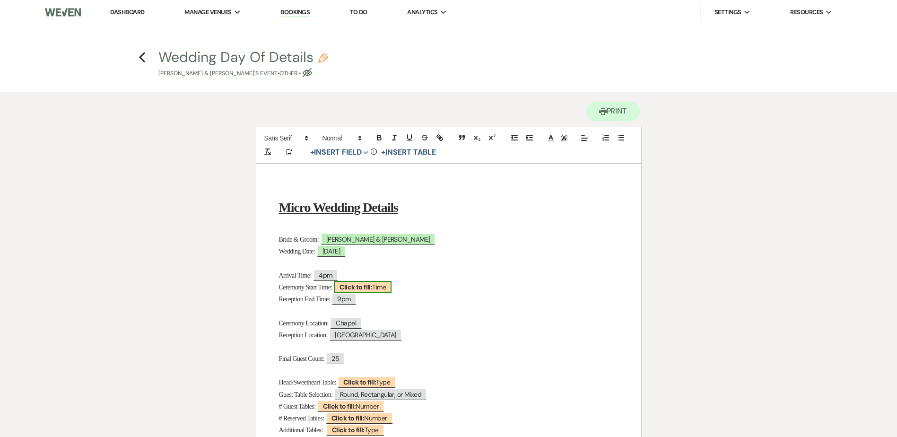
click at [382, 287] on span "Click to fill: Time" at bounding box center [363, 287] width 58 height 12
select select "Time"
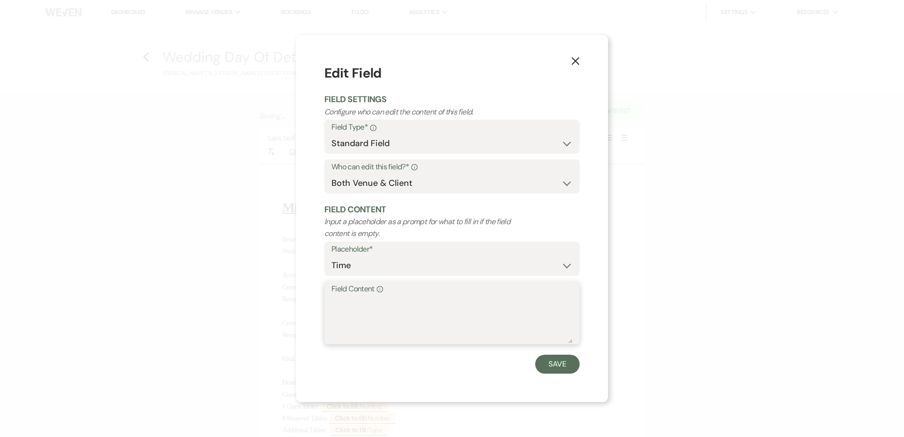
click at [385, 320] on textarea "Field Content Info" at bounding box center [451, 319] width 241 height 47
type textarea "5pm"
click at [562, 367] on button "Save" at bounding box center [557, 364] width 44 height 19
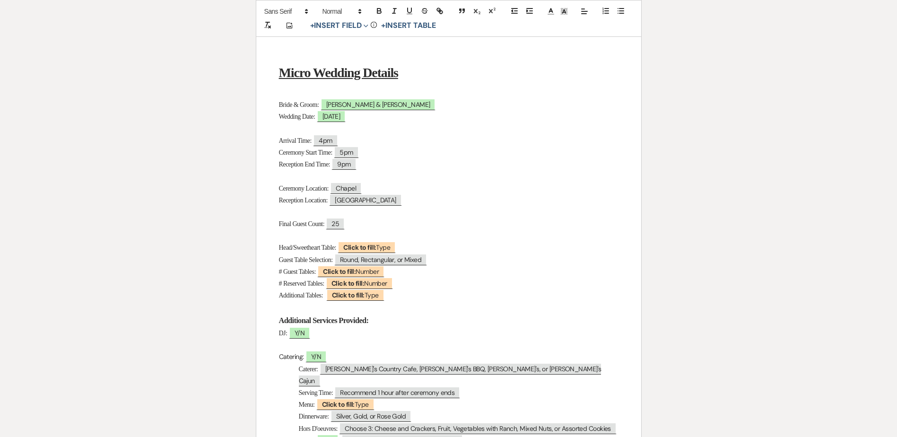
scroll to position [189, 0]
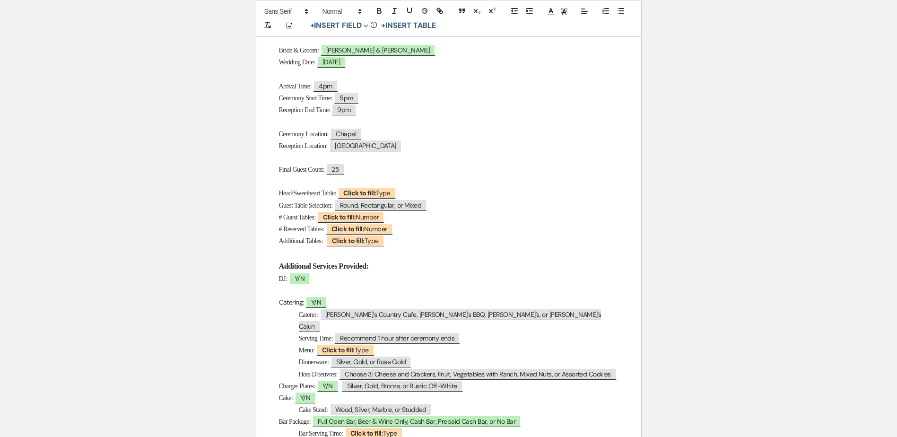
click at [371, 186] on p at bounding box center [448, 181] width 339 height 12
click at [376, 194] on b "Click to fill:" at bounding box center [359, 193] width 33 height 9
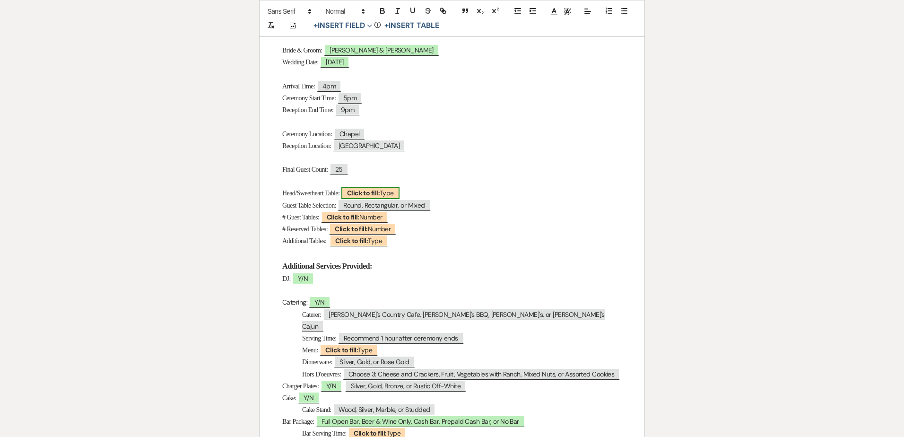
select select "Type"
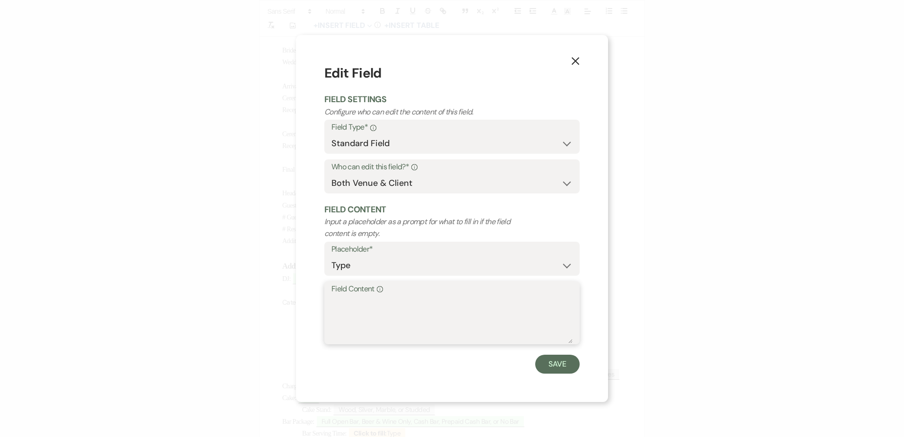
click at [394, 304] on textarea "Field Content Info" at bounding box center [451, 319] width 241 height 47
type textarea "Sweetheart"
click at [573, 364] on button "Save" at bounding box center [557, 364] width 44 height 19
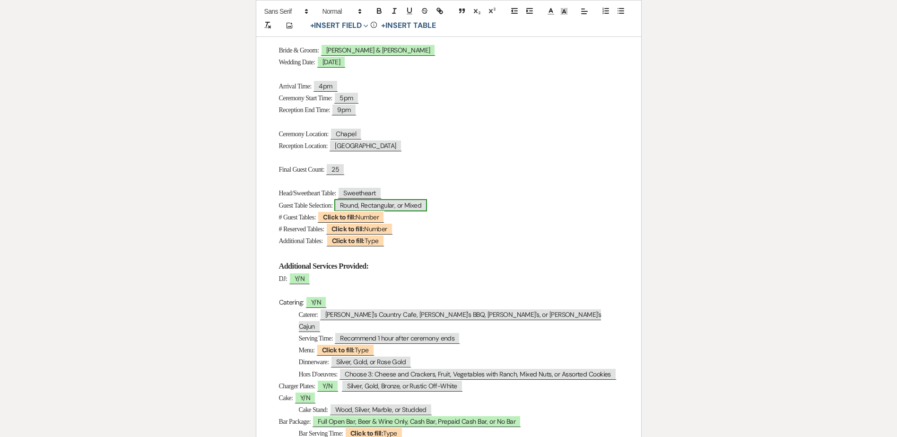
click at [416, 202] on span "Round, Rectangular, or Mixed" at bounding box center [380, 205] width 93 height 12
select select "Type"
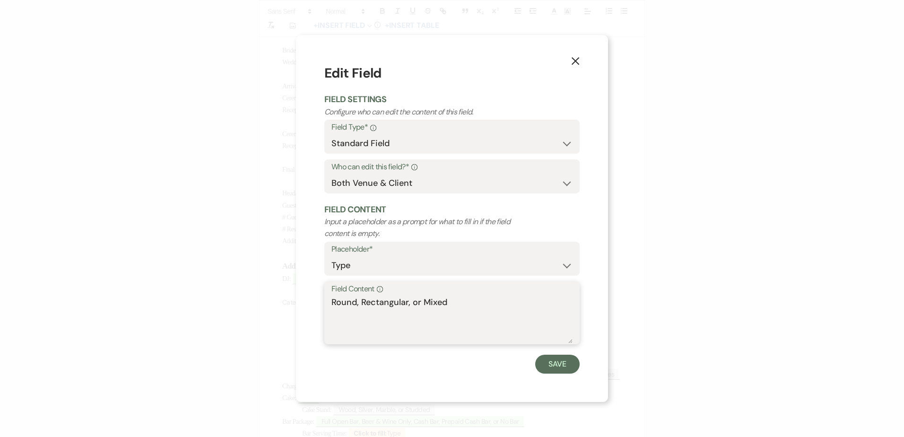
drag, startPoint x: 362, startPoint y: 301, endPoint x: 314, endPoint y: 291, distance: 48.9
click at [314, 291] on div "X Edit Field Field Settings Configure who can edit the content of this field. F…" at bounding box center [452, 218] width 312 height 366
drag, startPoint x: 429, startPoint y: 296, endPoint x: 381, endPoint y: 301, distance: 47.9
click at [381, 301] on textarea "Rectangular, or Mixed" at bounding box center [451, 319] width 241 height 47
type textarea "Rectangular"
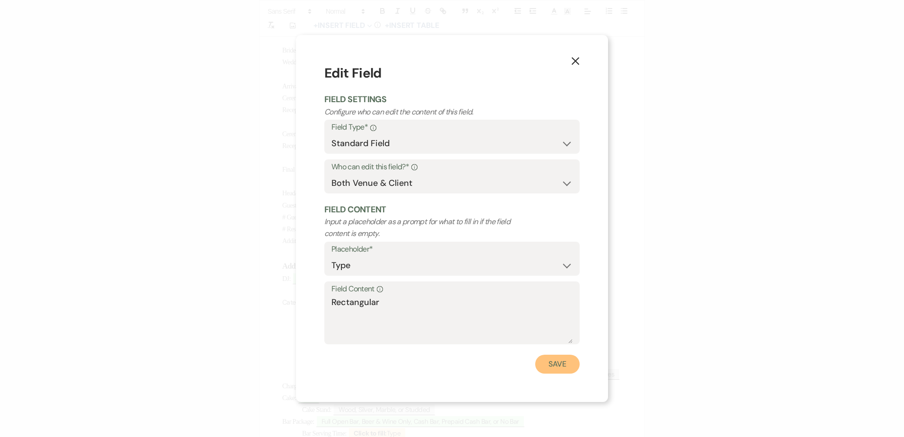
click at [565, 361] on button "Save" at bounding box center [557, 364] width 44 height 19
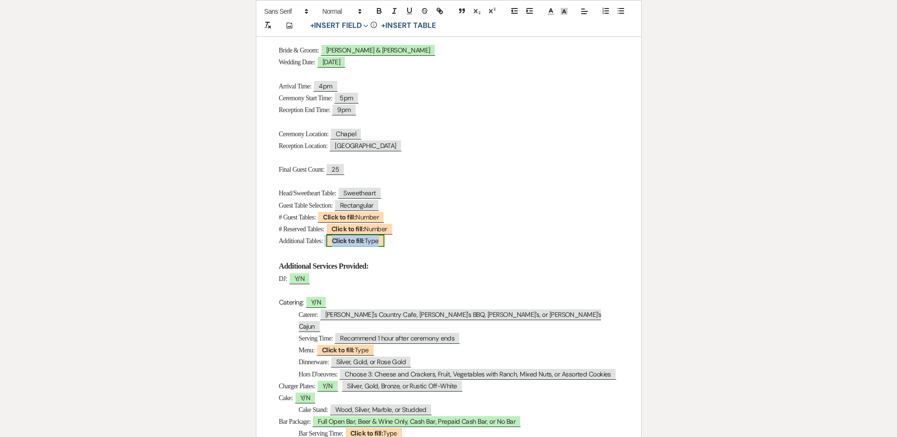
click at [348, 242] on b "Click to fill:" at bounding box center [348, 240] width 33 height 9
select select "Type"
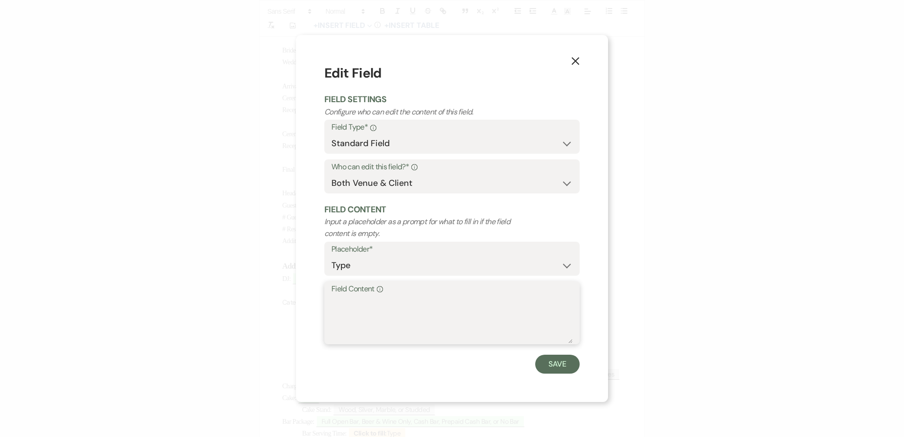
click at [384, 308] on textarea "Field Content Info" at bounding box center [451, 319] width 241 height 47
type textarea "Game tables (2 round in back)"
click at [547, 366] on button "Save" at bounding box center [557, 364] width 44 height 19
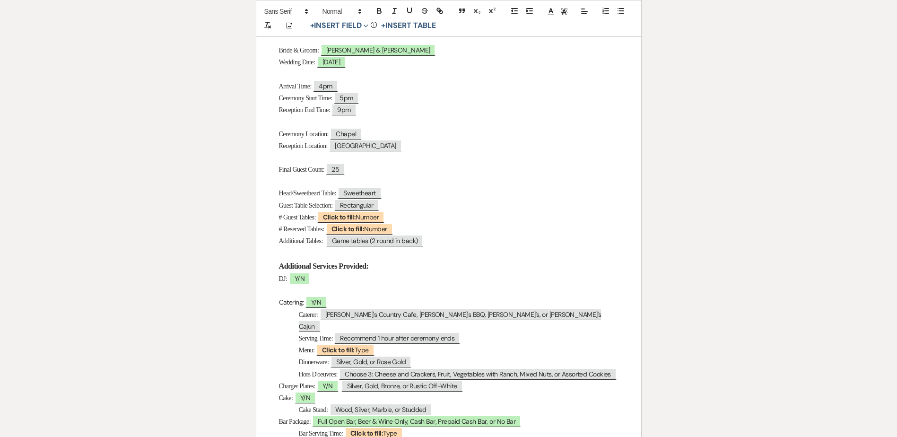
click at [408, 231] on p "# Reserved Tables: ﻿ Click to fill: Number ﻿" at bounding box center [448, 229] width 339 height 12
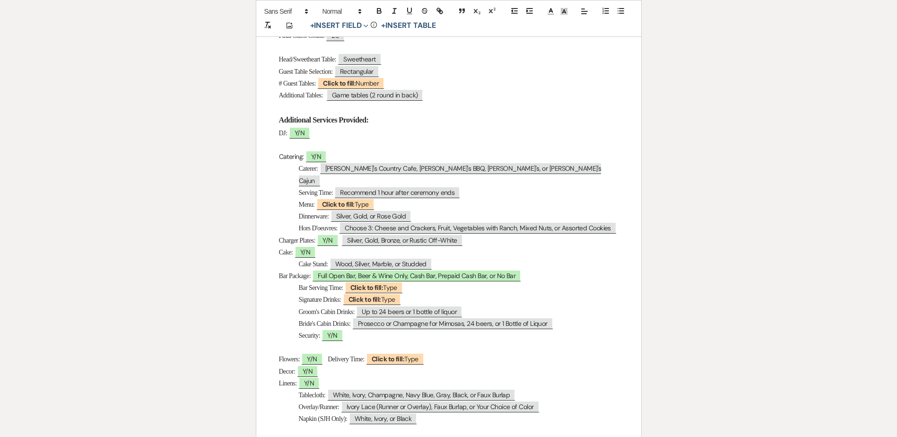
scroll to position [378, 0]
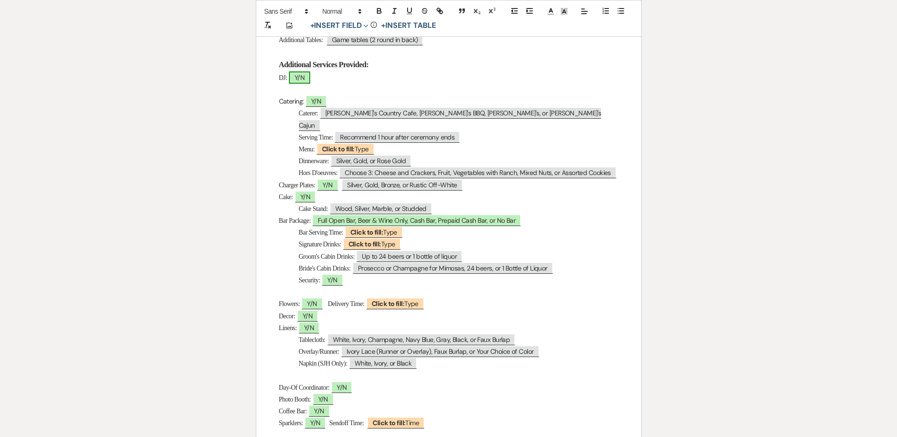
click at [307, 78] on span "Y/N" at bounding box center [299, 77] width 21 height 12
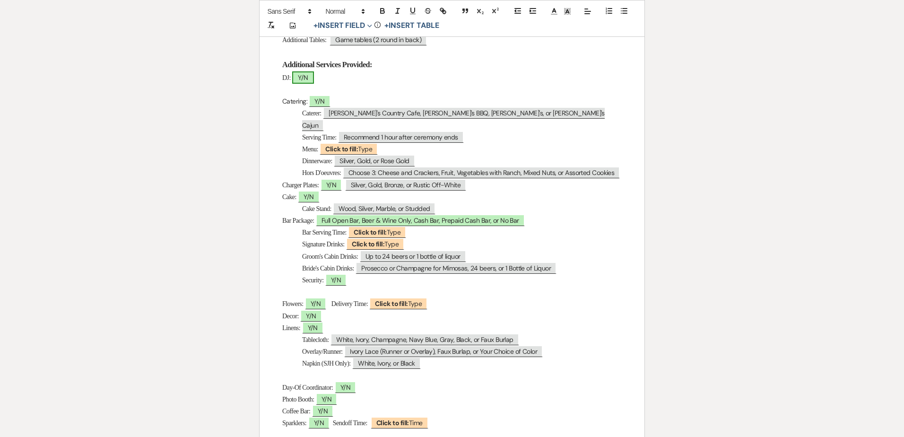
select select "owner"
select select "Type"
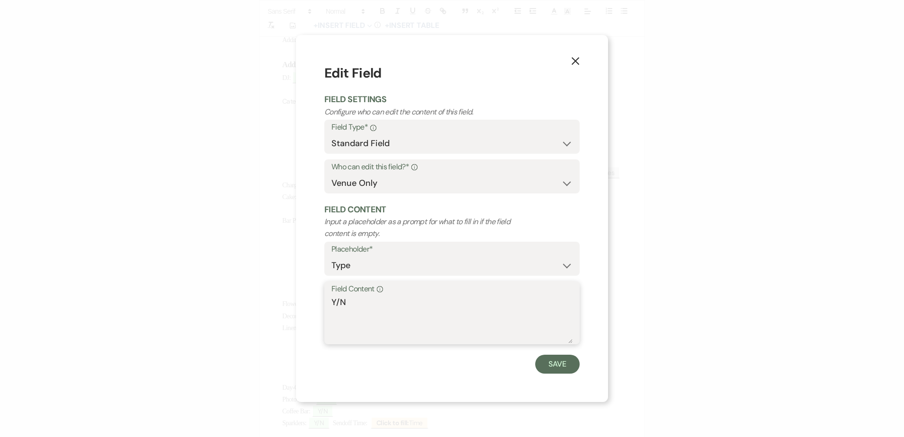
drag, startPoint x: 339, startPoint y: 302, endPoint x: 321, endPoint y: 299, distance: 19.1
click at [321, 299] on div "X Edit Field Field Settings Configure who can edit the content of this field. F…" at bounding box center [452, 218] width 312 height 366
type textarea "N"
click at [565, 367] on button "Save" at bounding box center [557, 364] width 44 height 19
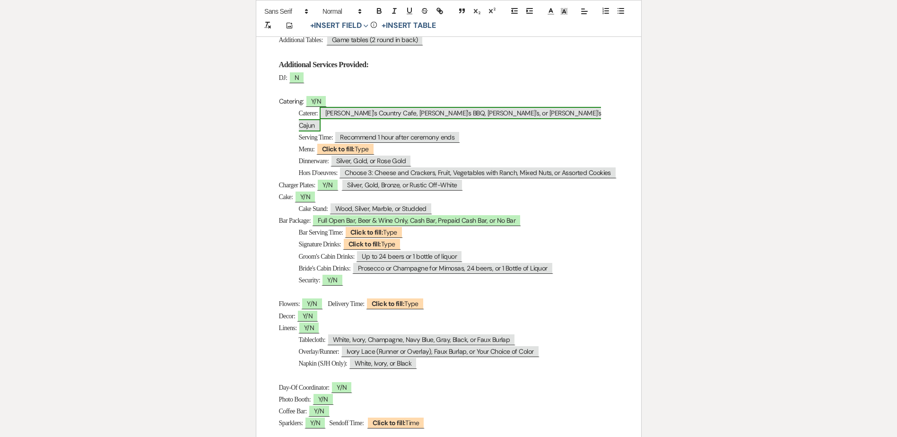
click at [335, 108] on span "Mel's Country Cafe, Rudy's BBQ, Chuy's, or Couyan's Cajun" at bounding box center [450, 119] width 303 height 24
select select "Type"
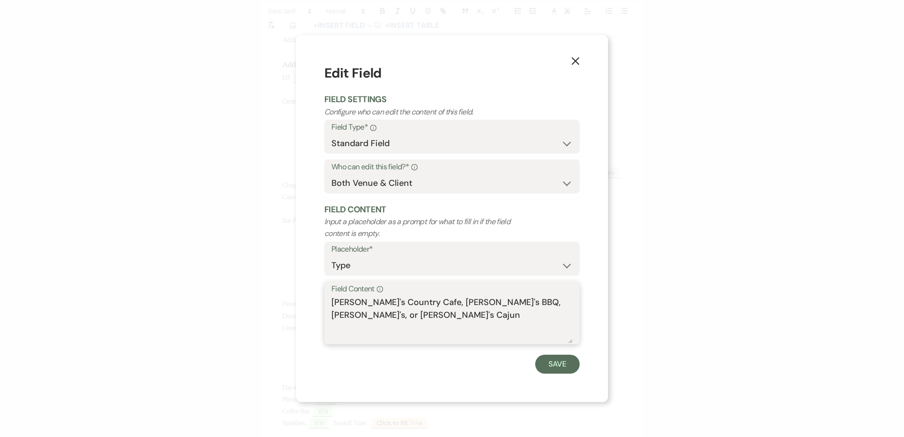
drag, startPoint x: 461, startPoint y: 302, endPoint x: 280, endPoint y: 299, distance: 181.6
click at [280, 299] on div "X Edit Field Field Settings Configure who can edit the content of this field. F…" at bounding box center [452, 218] width 904 height 437
drag, startPoint x: 441, startPoint y: 307, endPoint x: 357, endPoint y: 300, distance: 83.5
click at [357, 300] on textarea "Chuy's, or Couyan's Cajun" at bounding box center [451, 319] width 241 height 47
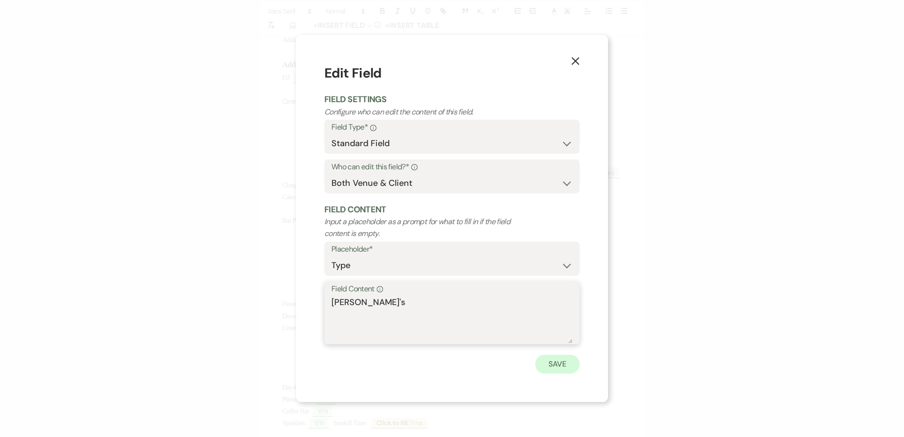
type textarea "Chuy's"
click at [548, 359] on button "Save" at bounding box center [557, 364] width 44 height 19
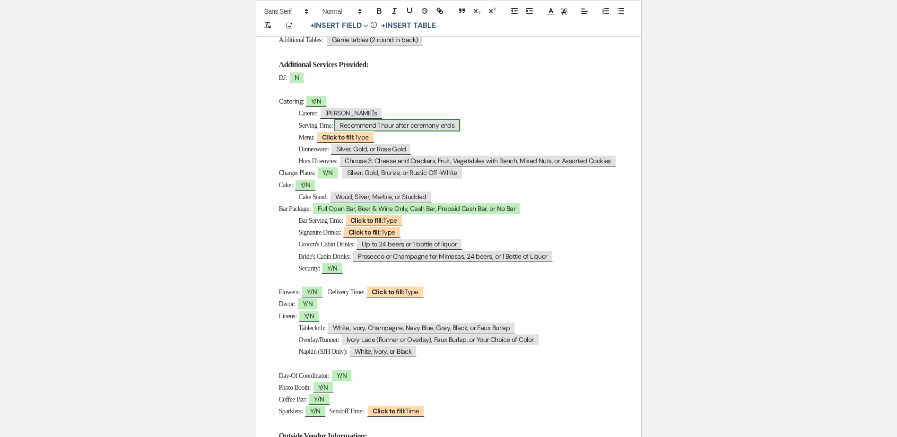
click at [356, 123] on span "Recommend 1 hour after ceremony ends" at bounding box center [397, 125] width 126 height 12
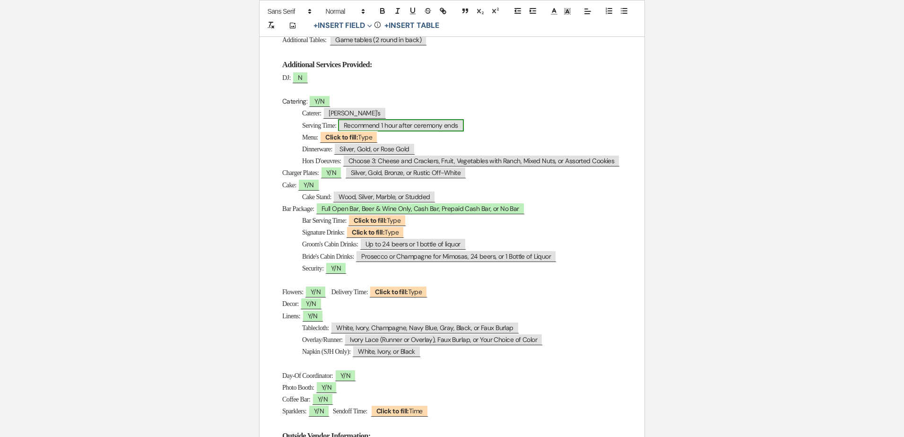
select select "Time"
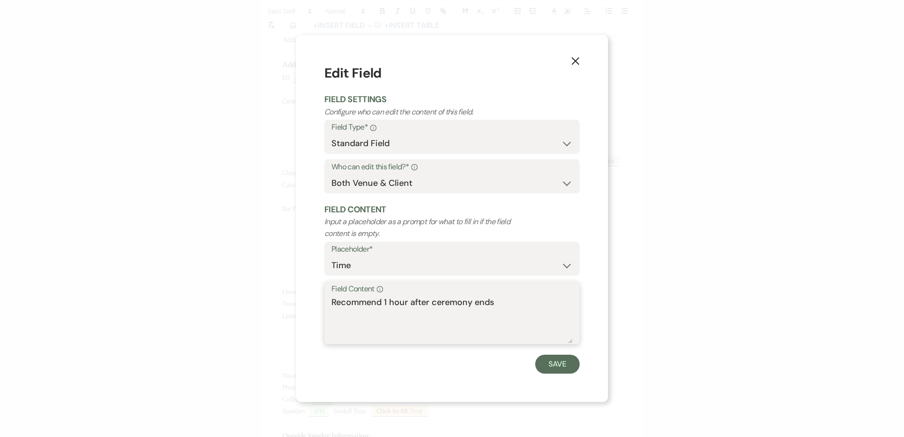
drag, startPoint x: 510, startPoint y: 312, endPoint x: 287, endPoint y: 293, distance: 224.4
click at [287, 293] on div "X Edit Field Field Settings Configure who can edit the content of this field. F…" at bounding box center [452, 218] width 904 height 437
type textarea "5:45pm"
click at [566, 364] on button "Save" at bounding box center [557, 364] width 44 height 19
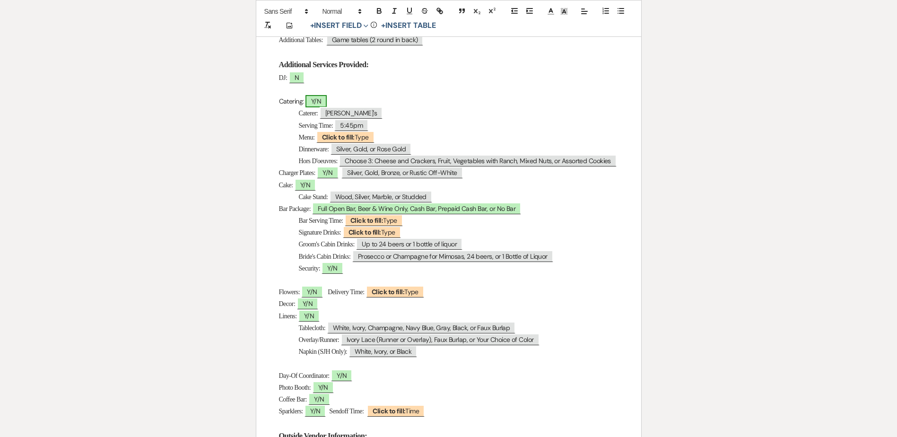
click at [318, 101] on span "Y/N" at bounding box center [315, 101] width 21 height 12
select select "owner"
select select "Type"
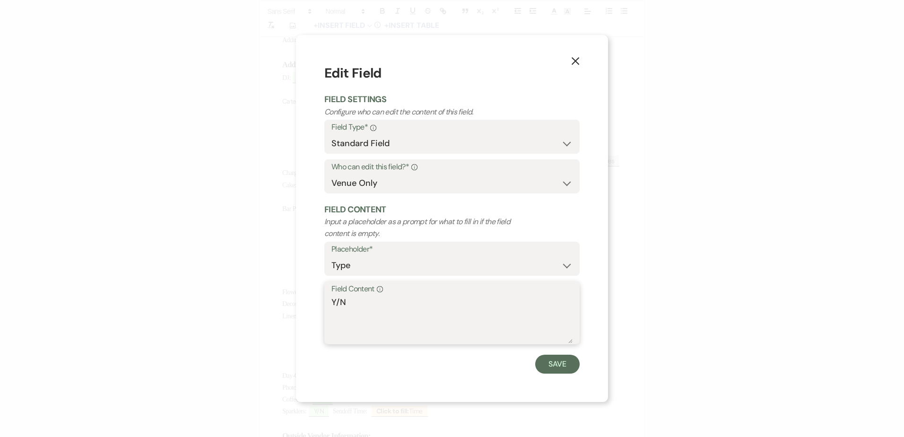
drag, startPoint x: 348, startPoint y: 303, endPoint x: 338, endPoint y: 301, distance: 9.6
click at [338, 301] on textarea "Y/N" at bounding box center [451, 319] width 241 height 47
type textarea "Y"
click at [554, 361] on button "Save" at bounding box center [557, 364] width 44 height 19
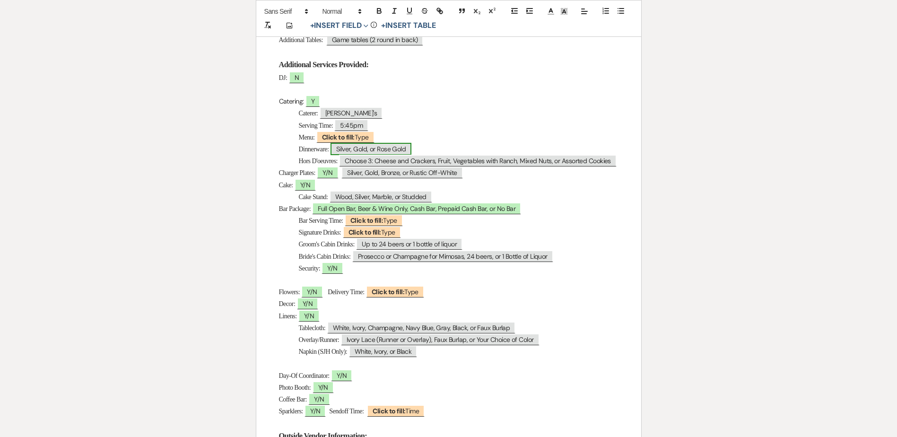
click at [397, 146] on span "Silver, Gold, or Rose Gold" at bounding box center [370, 149] width 81 height 12
select select "Type"
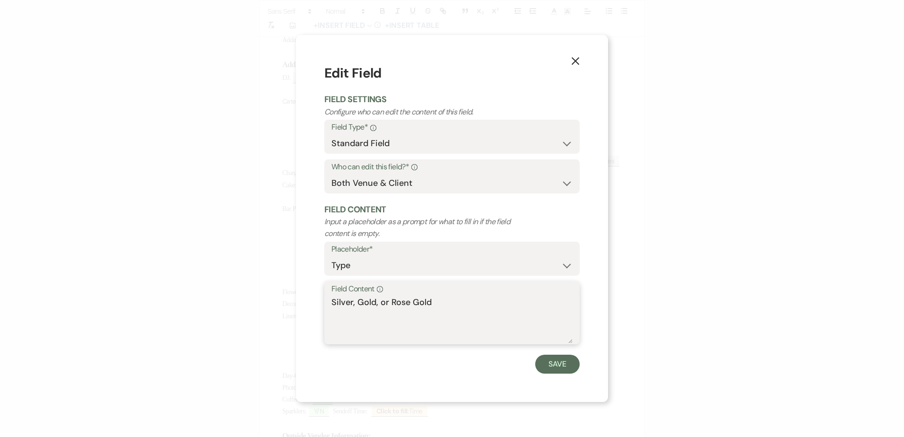
drag, startPoint x: 358, startPoint y: 307, endPoint x: 381, endPoint y: 304, distance: 23.3
click at [322, 300] on div "X Edit Field Field Settings Configure who can edit the content of this field. F…" at bounding box center [452, 218] width 312 height 366
drag, startPoint x: 418, startPoint y: 305, endPoint x: 354, endPoint y: 303, distance: 64.3
click at [354, 303] on textarea "Gold, or Rose Gold" at bounding box center [451, 319] width 241 height 47
type textarea "Gold"
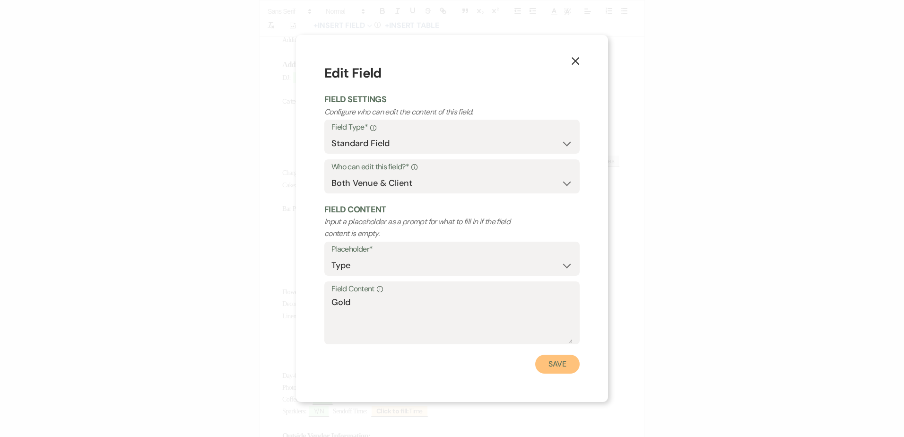
click at [566, 360] on button "Save" at bounding box center [557, 364] width 44 height 19
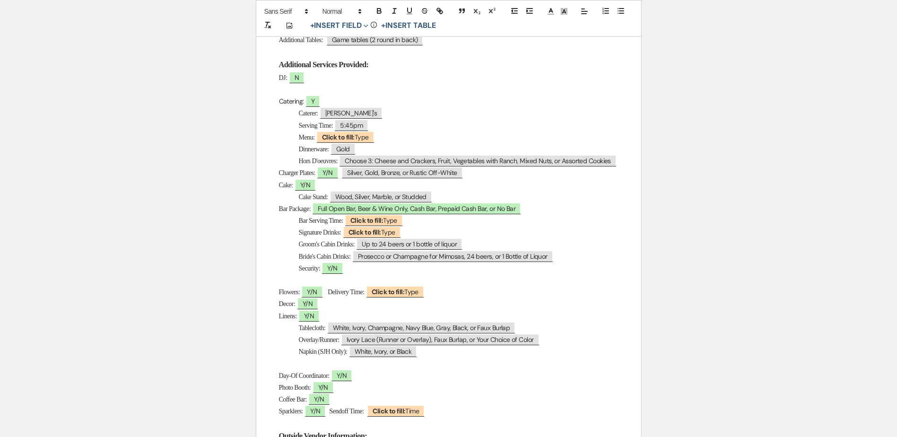
click at [622, 163] on div "Micro Wedding Details Bride & Groom: ﻿ Derek & Krystin ﻿ Wedding Date: ﻿ 10/11/…" at bounding box center [448, 216] width 385 height 860
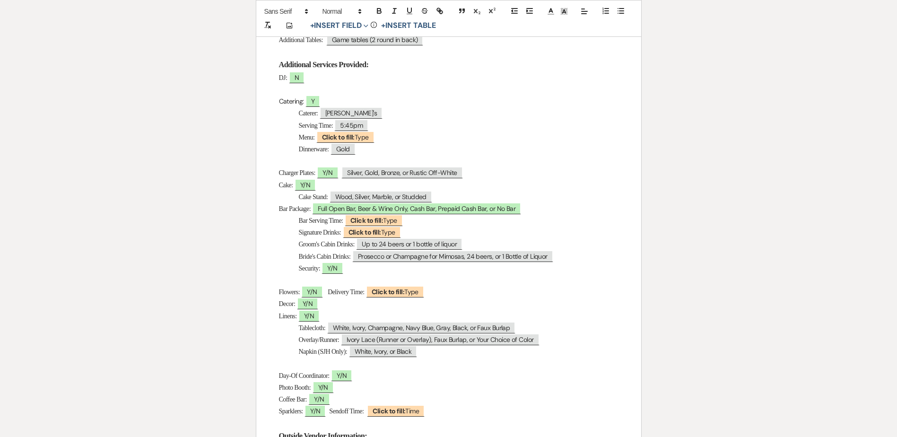
click at [490, 173] on p "Charger Plates: ﻿ Y/N ﻿ ﻿ Silver, Gold, Bronze, or Rustic Off-White ﻿" at bounding box center [448, 173] width 339 height 12
click at [334, 173] on span "Y/N" at bounding box center [327, 172] width 21 height 12
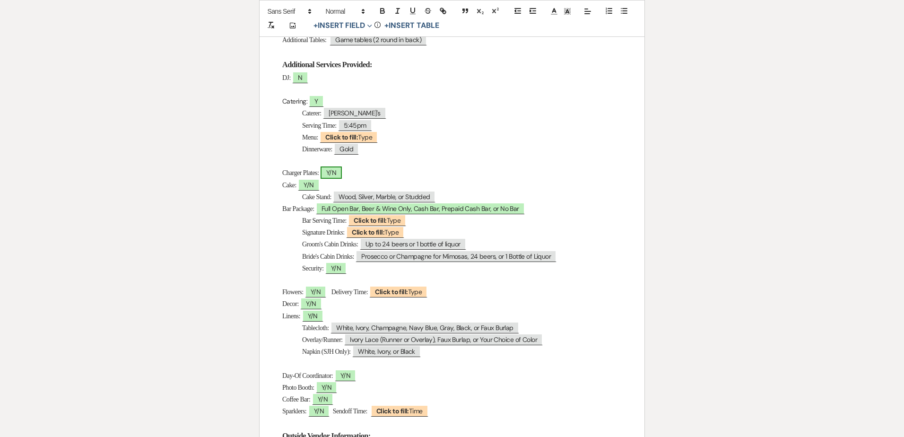
select select "owner"
select select "Type"
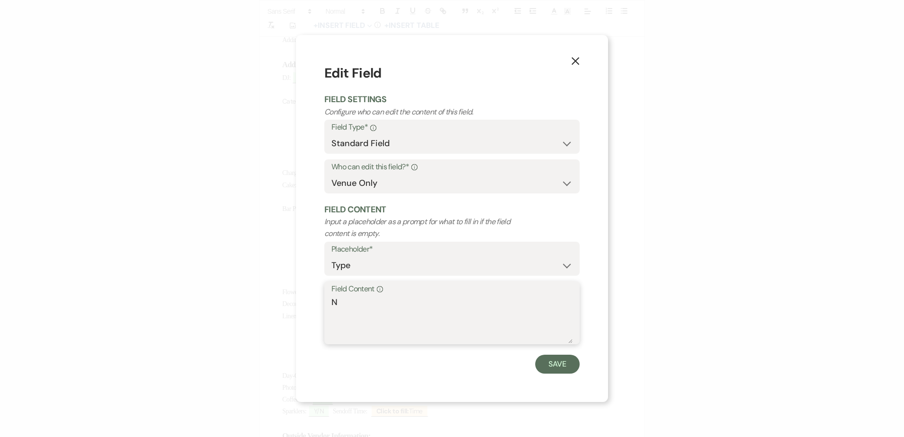
drag, startPoint x: 335, startPoint y: 301, endPoint x: 330, endPoint y: 301, distance: 5.2
type textarea "N"
click at [548, 365] on button "Save" at bounding box center [557, 364] width 44 height 19
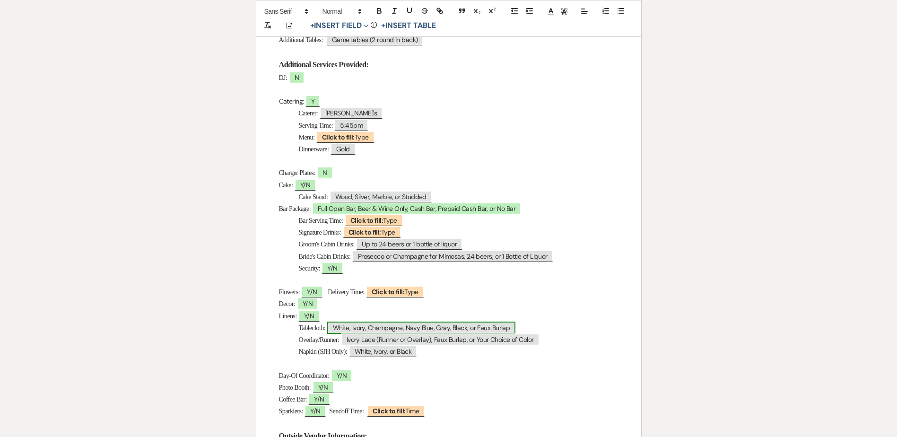
click at [361, 328] on span "White, Ivory, Champagne, Navy Blue, Gray, Black, or Faux Burlap" at bounding box center [421, 328] width 189 height 12
select select "Type"
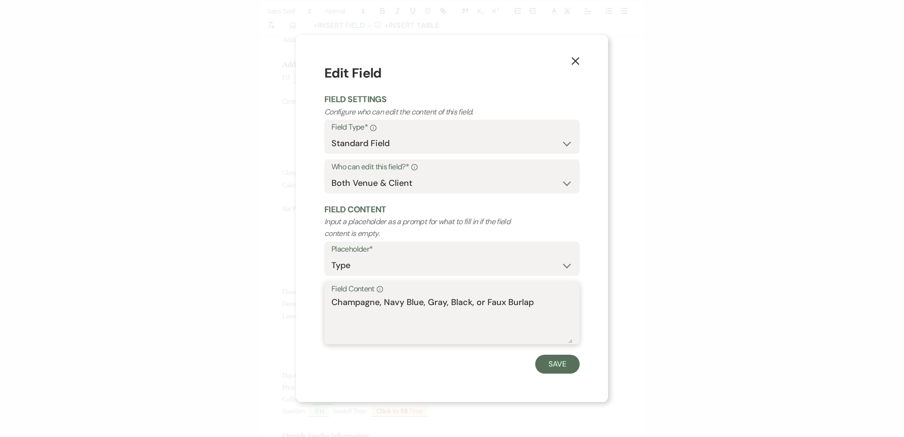
drag, startPoint x: 383, startPoint y: 304, endPoint x: 335, endPoint y: 302, distance: 47.8
drag, startPoint x: 379, startPoint y: 303, endPoint x: 543, endPoint y: 311, distance: 164.3
click at [541, 310] on textarea "Champagne, Navy Blue, Gray, Black, or Faux Burlap" at bounding box center [451, 319] width 241 height 47
type textarea "Champagne"
click at [566, 370] on button "Save" at bounding box center [557, 364] width 44 height 19
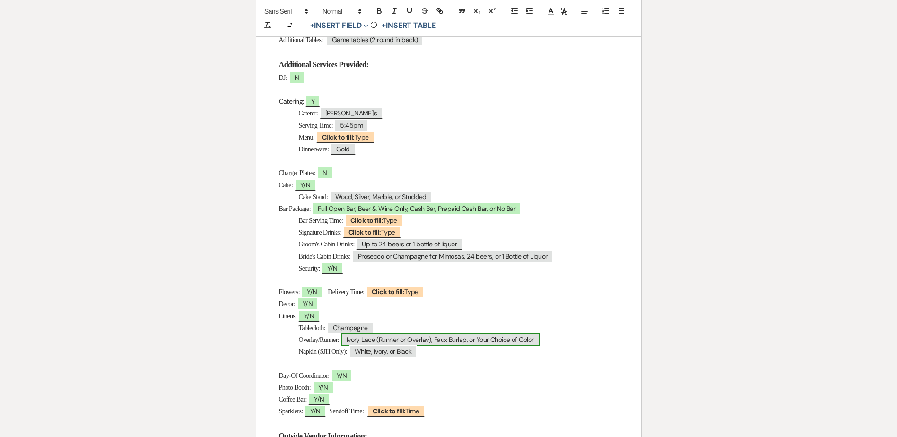
click at [406, 339] on span "Ivory Lace (Runner or Overlay), Faux Burlap, or Your Choice of Color" at bounding box center [440, 339] width 199 height 12
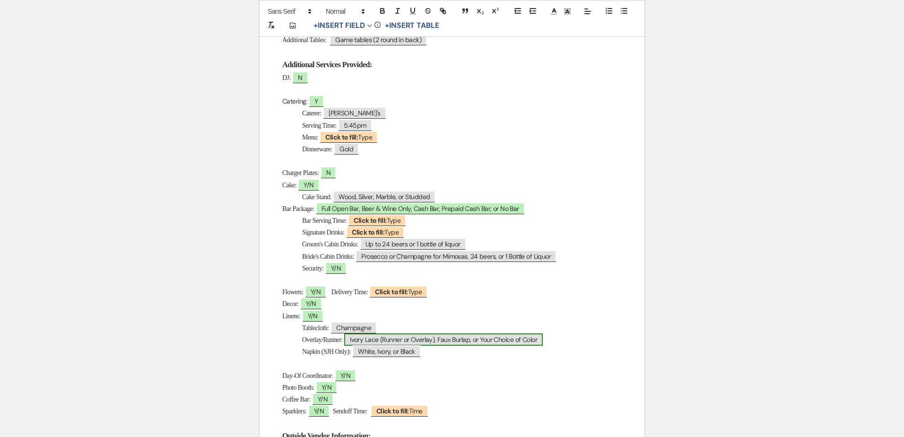
select select "Type"
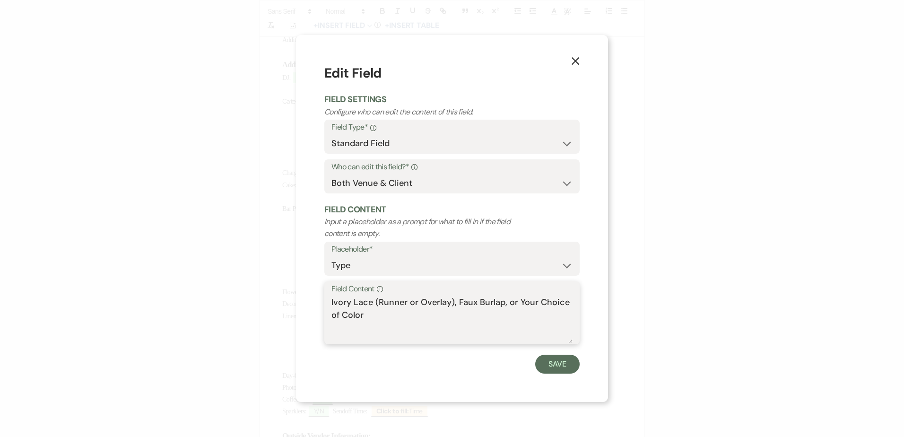
drag, startPoint x: 403, startPoint y: 318, endPoint x: 254, endPoint y: 286, distance: 152.5
click at [254, 286] on div "X Edit Field Field Settings Configure who can edit the content of this field. F…" at bounding box center [452, 218] width 904 height 437
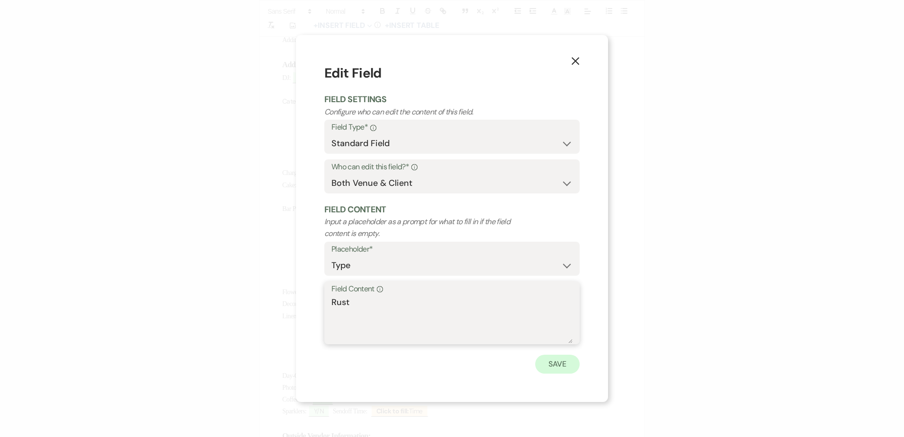
type textarea "Rust"
click at [561, 368] on button "Save" at bounding box center [557, 364] width 44 height 19
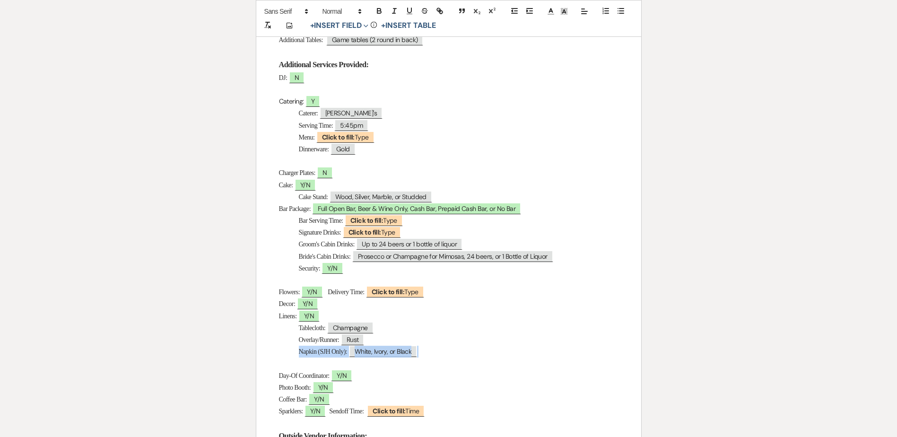
drag, startPoint x: 431, startPoint y: 353, endPoint x: 287, endPoint y: 355, distance: 143.7
click at [287, 355] on p "Napkin (SJH Only): ﻿ White, Ivory, or Black ﻿" at bounding box center [448, 352] width 339 height 12
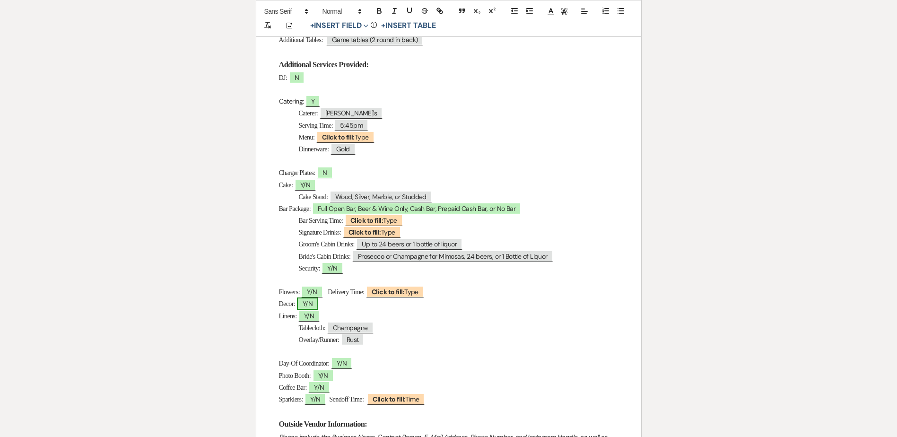
click at [306, 306] on span "Y/N" at bounding box center [307, 303] width 21 height 12
select select "owner"
select select "Type"
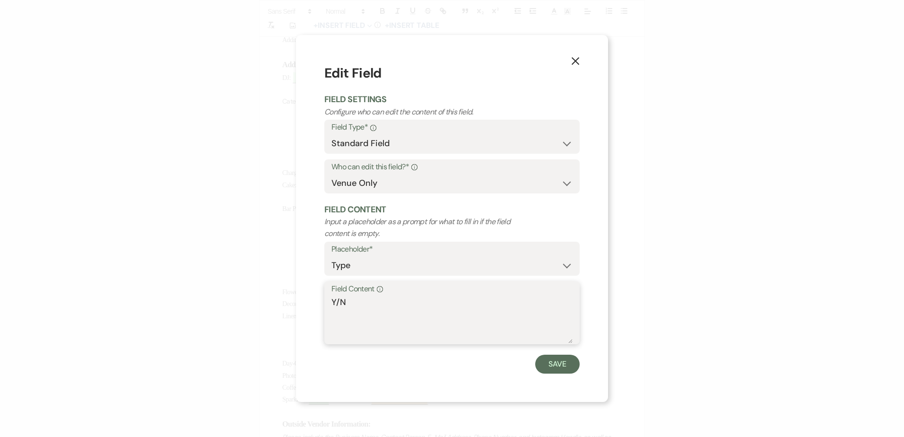
drag, startPoint x: 350, startPoint y: 300, endPoint x: 338, endPoint y: 300, distance: 12.3
click at [338, 300] on textarea "Y/N" at bounding box center [451, 319] width 241 height 47
type textarea "Y Wood slices, White card box"
click at [554, 363] on button "Save" at bounding box center [557, 364] width 44 height 19
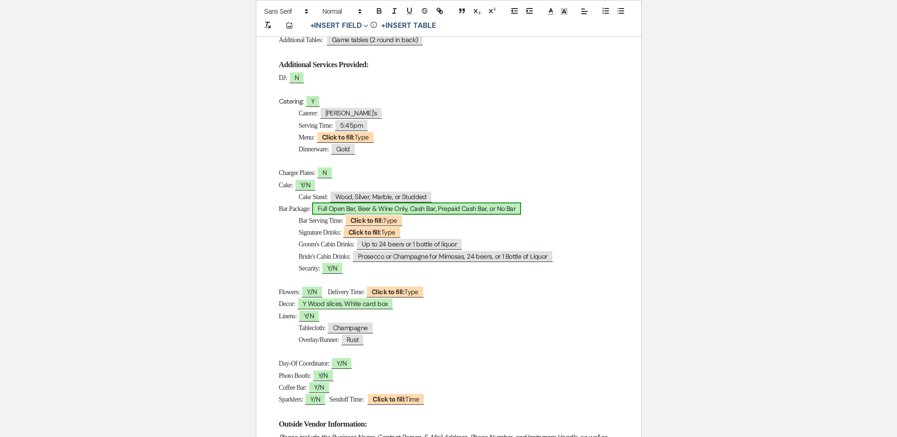
click at [414, 207] on span "Full Open Bar, Beer & Wine Only, Cash Bar, Prepaid Cash Bar, or No Bar" at bounding box center [416, 208] width 209 height 12
select select "owner"
select select "Type"
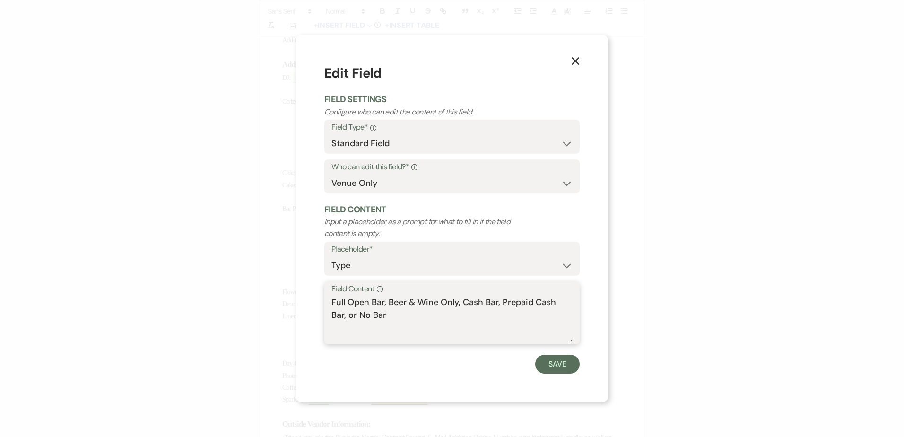
drag, startPoint x: 462, startPoint y: 300, endPoint x: 312, endPoint y: 301, distance: 150.4
click at [312, 301] on div "X Edit Field Field Settings Configure who can edit the content of this field. F…" at bounding box center [452, 218] width 312 height 366
drag, startPoint x: 367, startPoint y: 303, endPoint x: 496, endPoint y: 304, distance: 129.1
click at [496, 304] on textarea "Cash Bar, Prepaid Cash Bar, or No Bar" at bounding box center [451, 319] width 241 height 47
type textarea "Cash Bar + Champagne Toast"
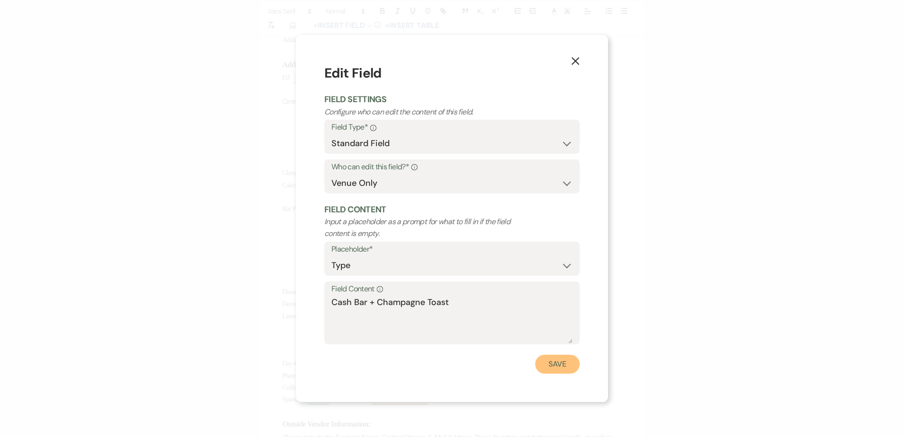
click at [553, 365] on button "Save" at bounding box center [557, 364] width 44 height 19
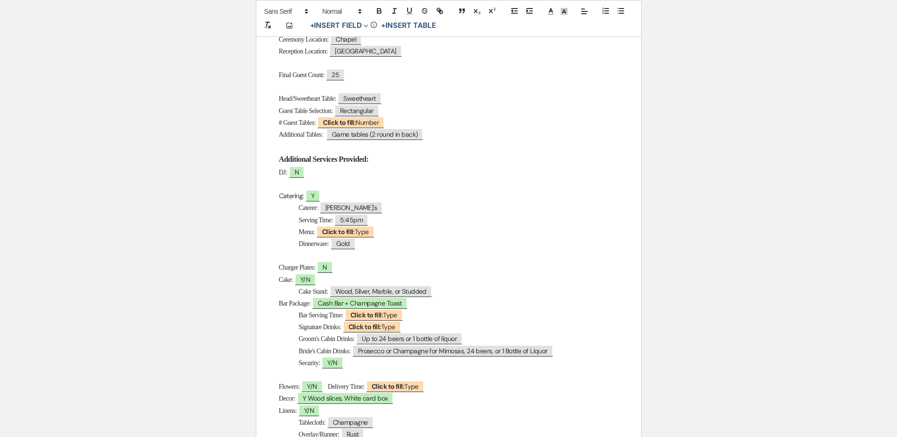
scroll to position [189, 0]
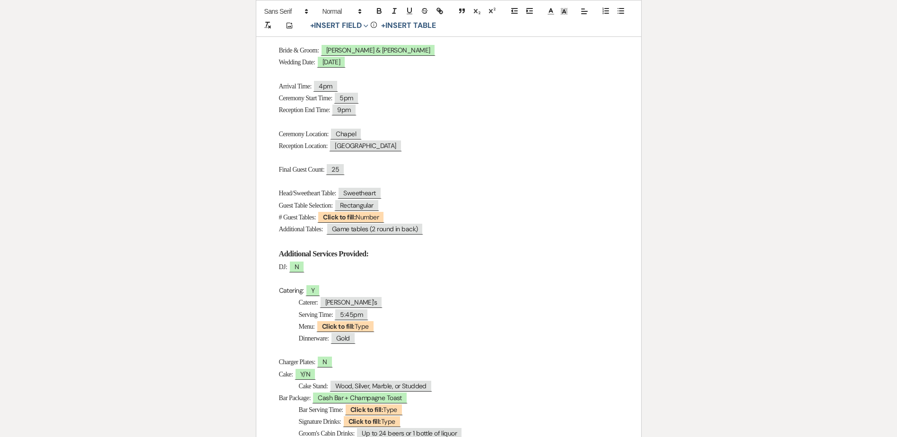
click at [381, 131] on p "Ceremony Location: Chapel" at bounding box center [448, 134] width 339 height 12
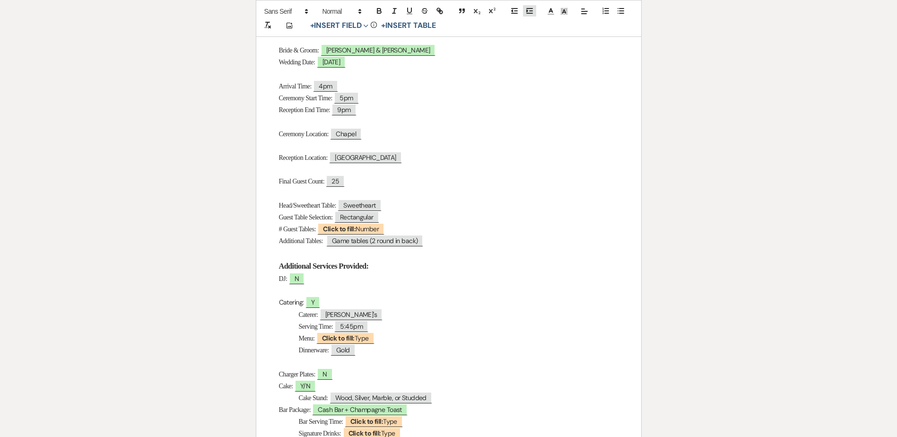
click at [527, 11] on polyline "button" at bounding box center [527, 11] width 1 height 2
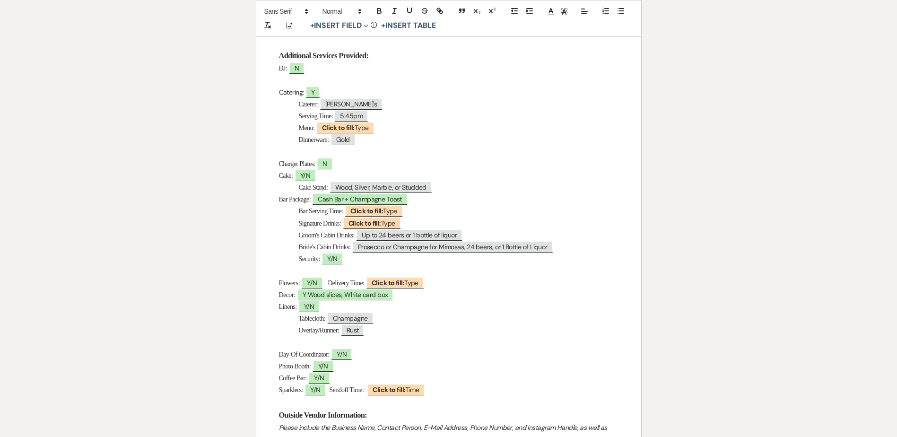
scroll to position [473, 0]
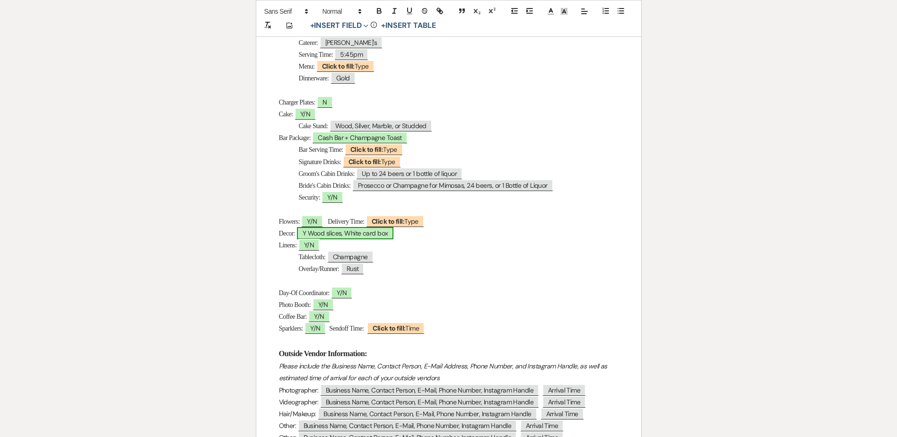
click at [336, 236] on span "Y Wood slices, White card box" at bounding box center [345, 233] width 97 height 12
select select "owner"
select select "Type"
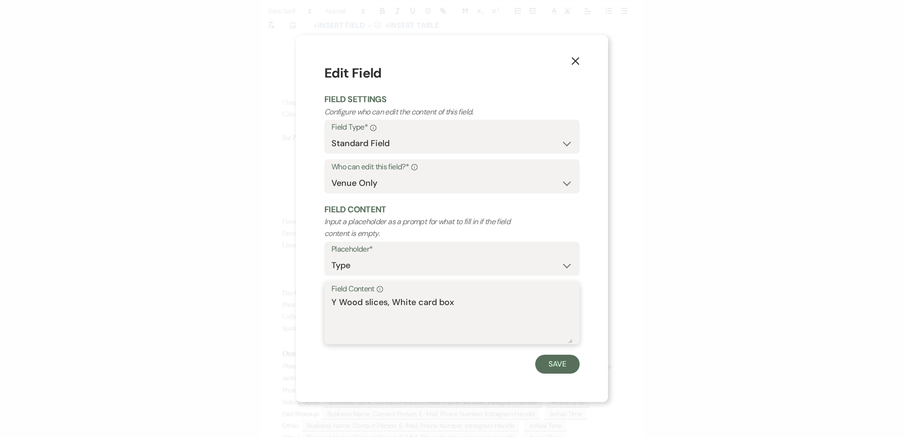
click at [392, 302] on textarea "Y Wood slices, White card box" at bounding box center [451, 319] width 241 height 47
type textarea "Y Wood slices, Medium Lanterns, White card box"
click at [542, 361] on button "Save" at bounding box center [557, 364] width 44 height 19
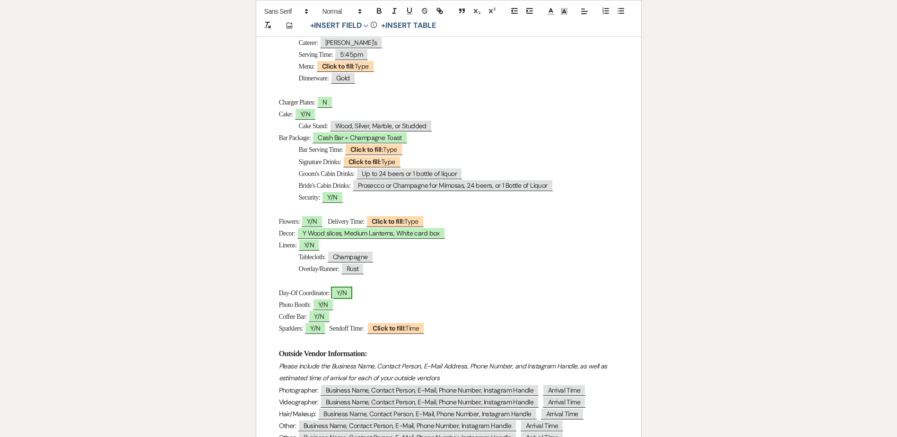
click at [350, 293] on span "Y/N" at bounding box center [341, 293] width 21 height 12
select select "owner"
select select "Type"
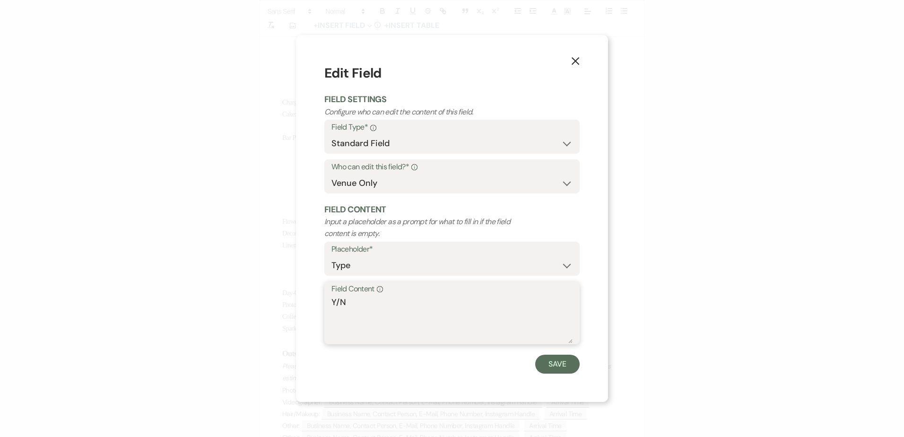
drag, startPoint x: 339, startPoint y: 306, endPoint x: 370, endPoint y: 316, distance: 33.1
click at [324, 303] on div "Field Content Info Y/N" at bounding box center [451, 312] width 255 height 63
type textarea "N"
click at [561, 365] on button "Save" at bounding box center [557, 364] width 44 height 19
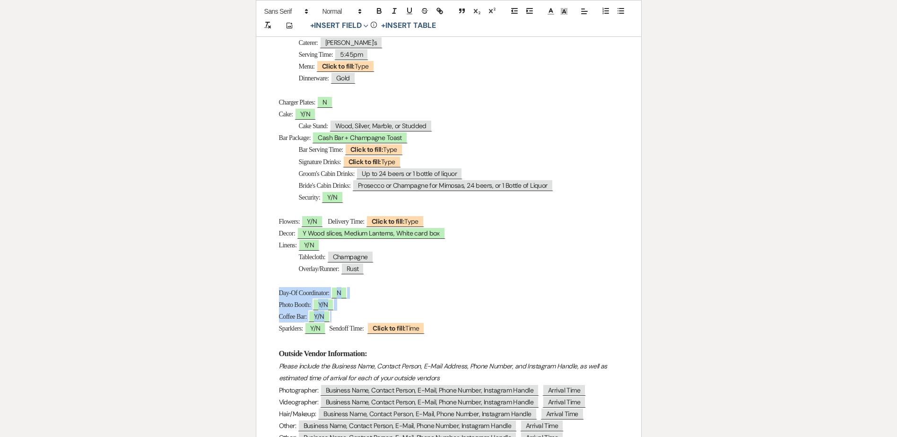
drag, startPoint x: 335, startPoint y: 319, endPoint x: 261, endPoint y: 295, distance: 77.7
click at [261, 295] on div "Micro Wedding Details Bride & Groom: ﻿ Derek & Krystin ﻿ Wedding Date: ﻿ 10/11/…" at bounding box center [448, 126] width 385 height 871
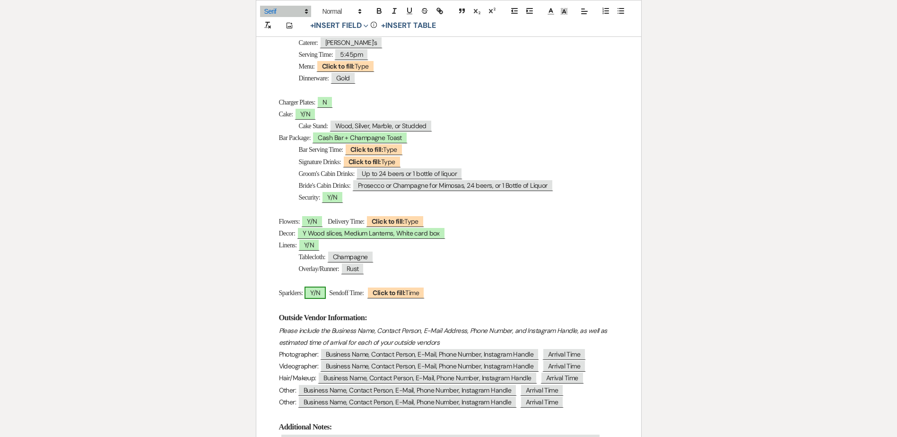
click at [322, 296] on span "Y/N" at bounding box center [314, 293] width 21 height 12
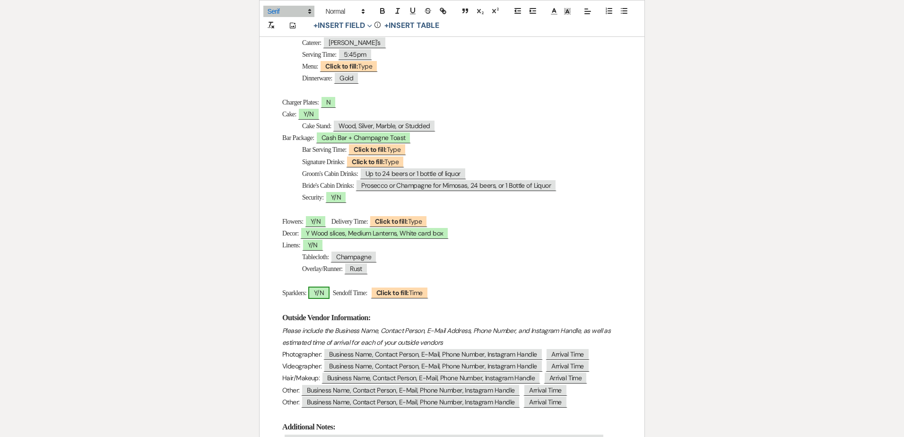
select select "owner"
select select "Type"
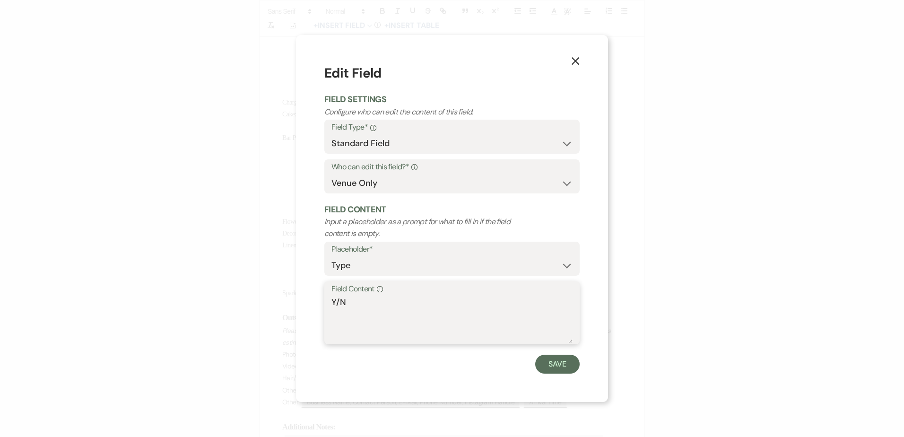
drag, startPoint x: 336, startPoint y: 302, endPoint x: 369, endPoint y: 303, distance: 33.1
click at [369, 303] on textarea "Y/N" at bounding box center [451, 319] width 241 height 47
type textarea "Y"
click at [543, 359] on button "Save" at bounding box center [557, 364] width 44 height 19
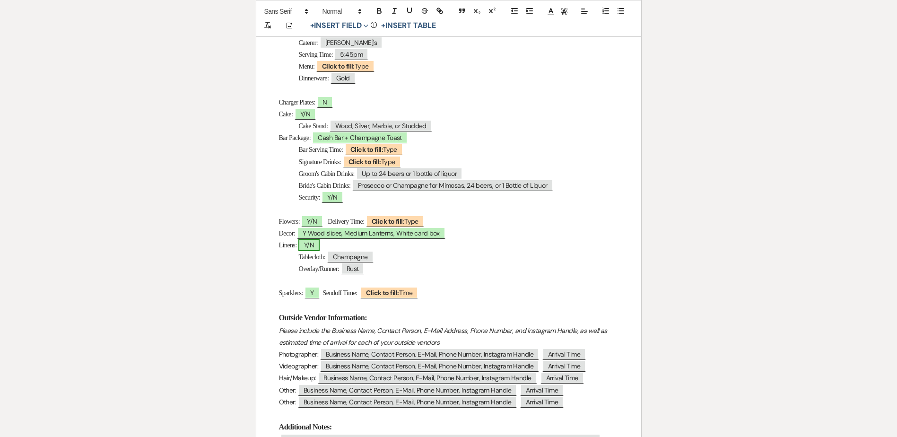
click at [320, 241] on span "Y/N" at bounding box center [308, 245] width 21 height 12
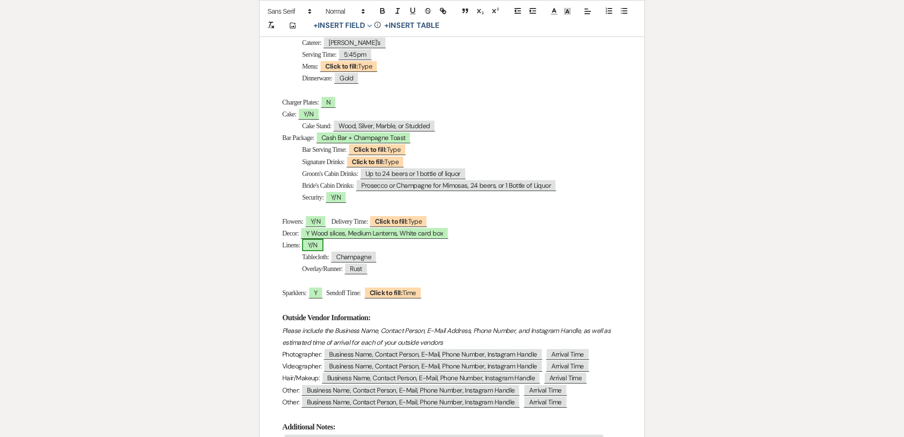
select select "owner"
select select "Type"
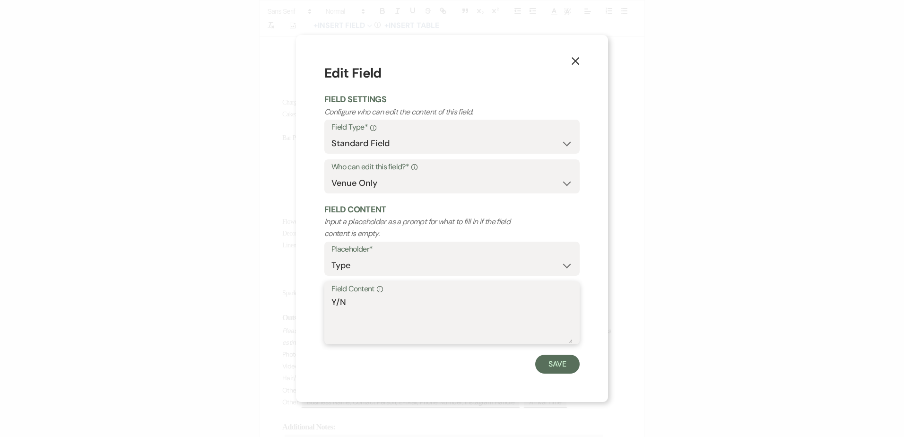
drag, startPoint x: 337, startPoint y: 301, endPoint x: 358, endPoint y: 303, distance: 21.3
click at [355, 303] on textarea "Y/N" at bounding box center [451, 319] width 241 height 47
type textarea "Y"
click at [554, 362] on button "Save" at bounding box center [557, 364] width 44 height 19
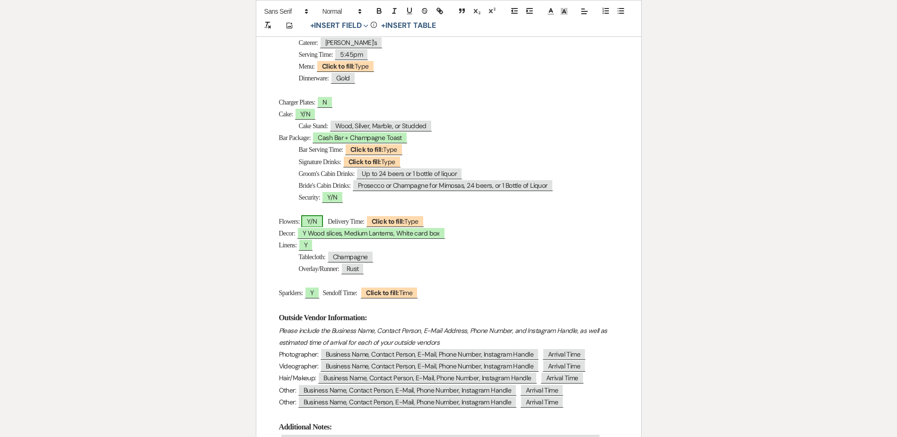
click at [319, 224] on span "Y/N" at bounding box center [311, 221] width 21 height 12
select select "owner"
select select "Type"
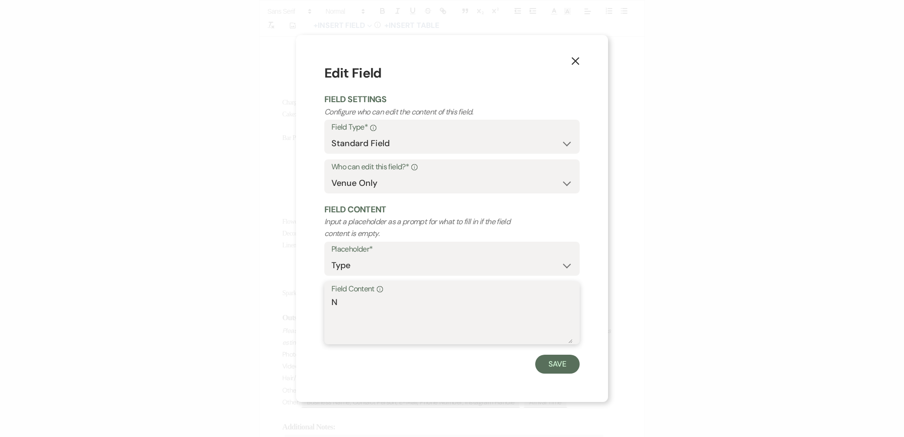
drag, startPoint x: 339, startPoint y: 297, endPoint x: 355, endPoint y: 308, distance: 19.0
type textarea "N"
drag, startPoint x: 557, startPoint y: 366, endPoint x: 528, endPoint y: 325, distance: 50.5
click at [557, 366] on button "Save" at bounding box center [557, 364] width 44 height 19
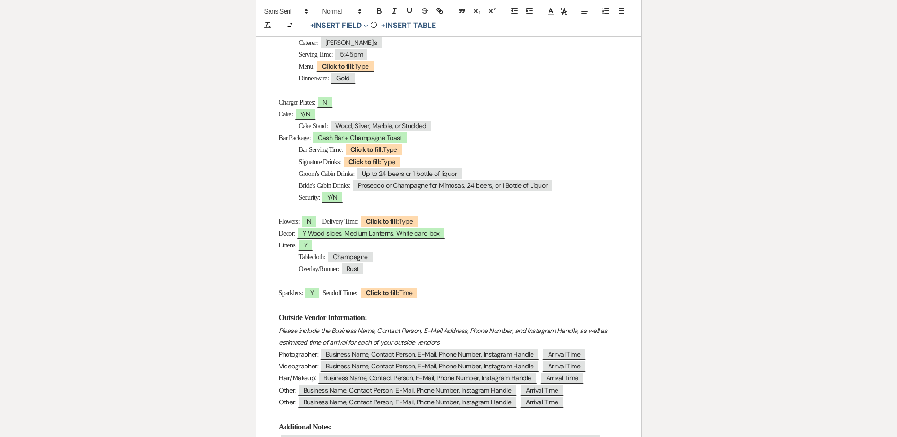
click at [442, 222] on p "Flowers: N Delivery Time: ﻿ Click to fill: Type ﻿" at bounding box center [448, 222] width 339 height 12
click at [337, 199] on span "Y/N" at bounding box center [332, 197] width 21 height 12
select select "owner"
select select "Type"
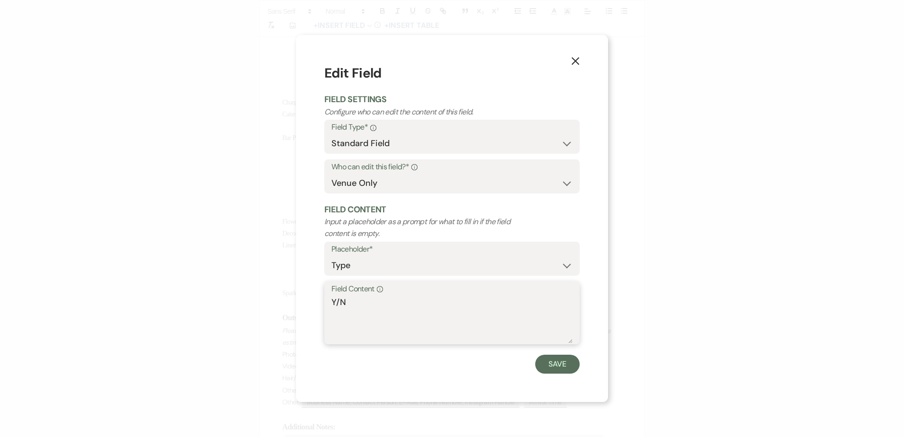
drag, startPoint x: 338, startPoint y: 307, endPoint x: 327, endPoint y: 304, distance: 11.7
click at [327, 304] on div "Field Content Info Y/N" at bounding box center [451, 312] width 255 height 63
type textarea "N"
click at [540, 362] on button "Save" at bounding box center [557, 364] width 44 height 19
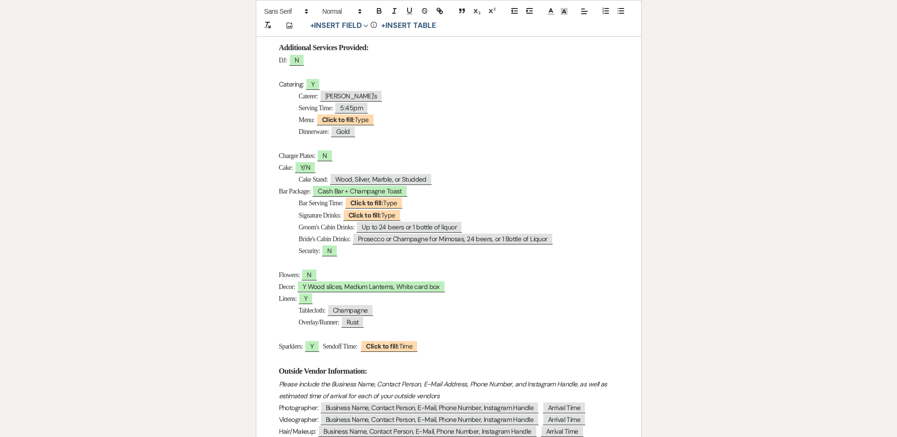
scroll to position [378, 0]
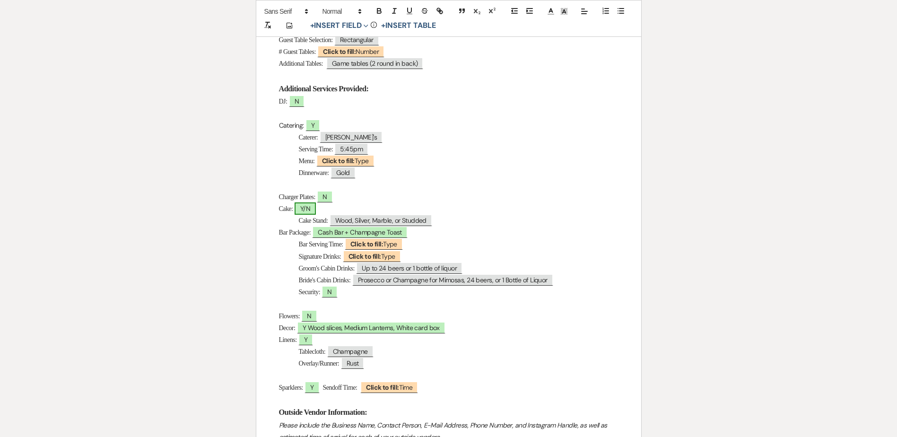
click at [309, 209] on span "Y/N" at bounding box center [305, 208] width 21 height 12
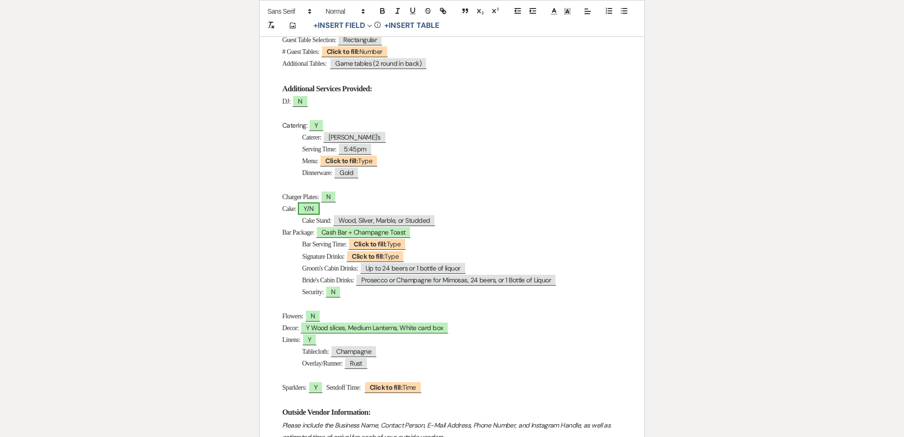
select select "owner"
select select "Type"
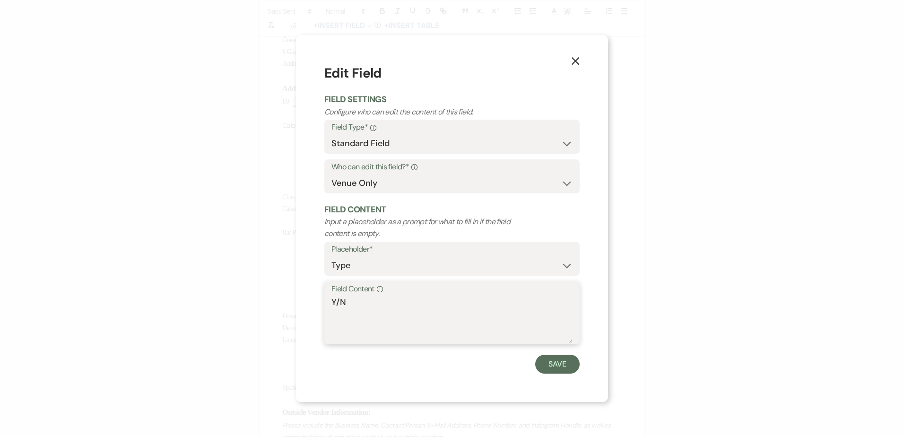
drag, startPoint x: 341, startPoint y: 296, endPoint x: 372, endPoint y: 314, distance: 36.1
click at [327, 294] on div "Field Content Info Y/N" at bounding box center [451, 312] width 255 height 63
type textarea "N"
click at [559, 361] on button "Save" at bounding box center [557, 364] width 44 height 19
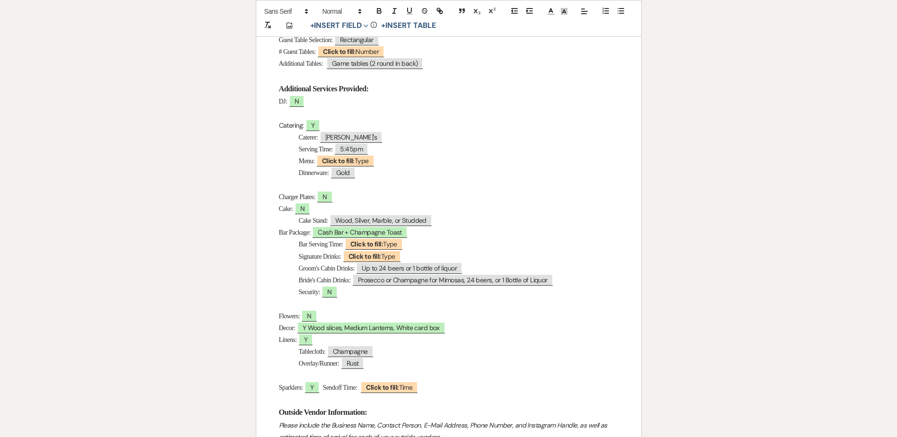
click at [355, 199] on p "Charger Plates: N" at bounding box center [448, 197] width 339 height 12
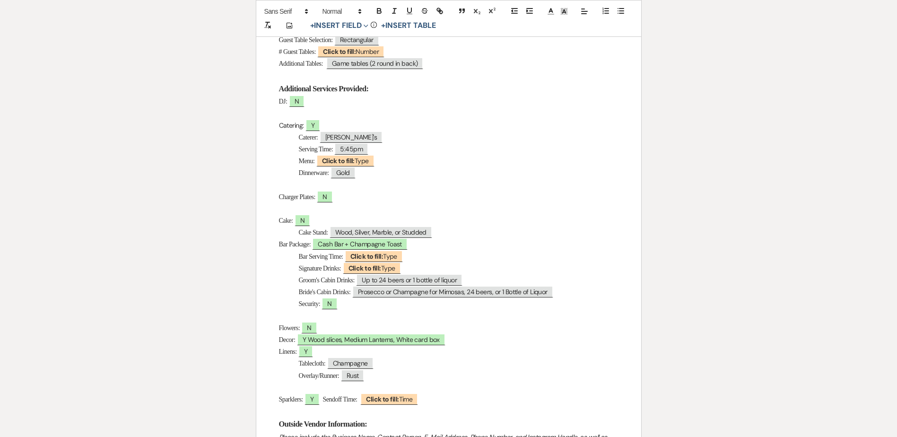
click at [279, 185] on p at bounding box center [448, 185] width 339 height 12
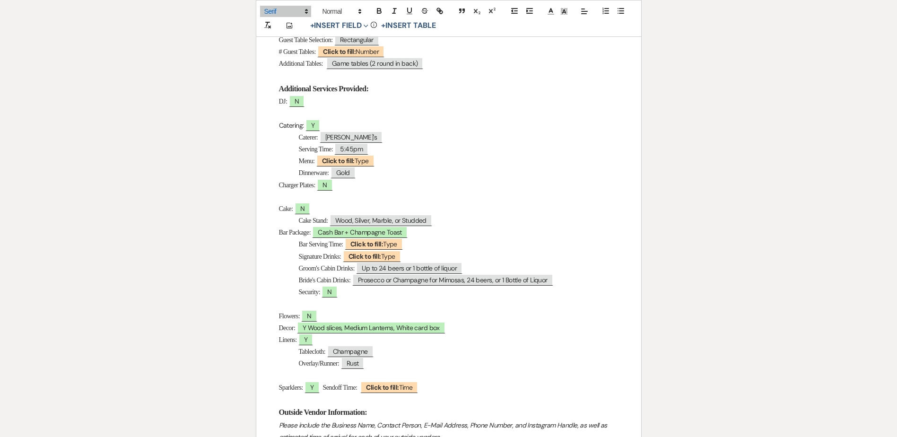
click at [456, 220] on p "Cake Stand: ﻿ Wood, Silver, Marble, or Studded ﻿" at bounding box center [448, 221] width 339 height 12
drag, startPoint x: 356, startPoint y: 219, endPoint x: 293, endPoint y: 219, distance: 63.4
click at [293, 219] on p "Cake Stand:" at bounding box center [448, 221] width 339 height 12
click at [348, 48] on b "Click to fill:" at bounding box center [339, 51] width 33 height 9
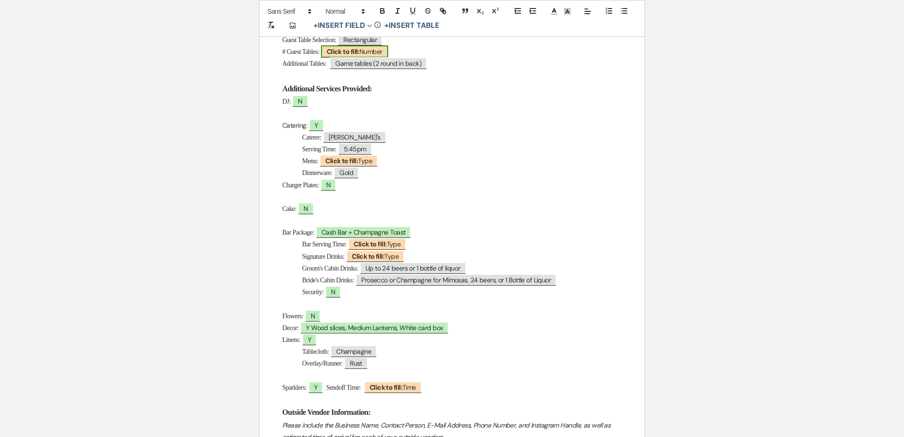
select select "Number"
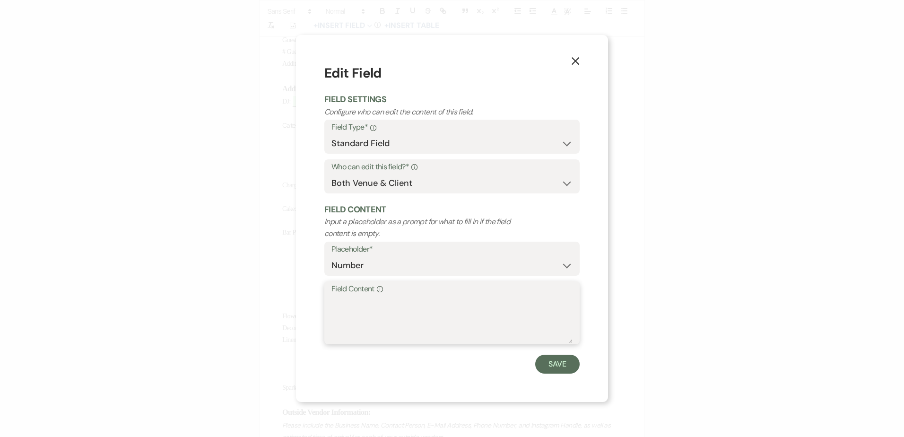
click at [366, 301] on textarea "Field Content Info" at bounding box center [451, 319] width 241 height 47
type textarea "8 (seating on outside of tables only)"
click at [565, 368] on button "Save" at bounding box center [557, 364] width 44 height 19
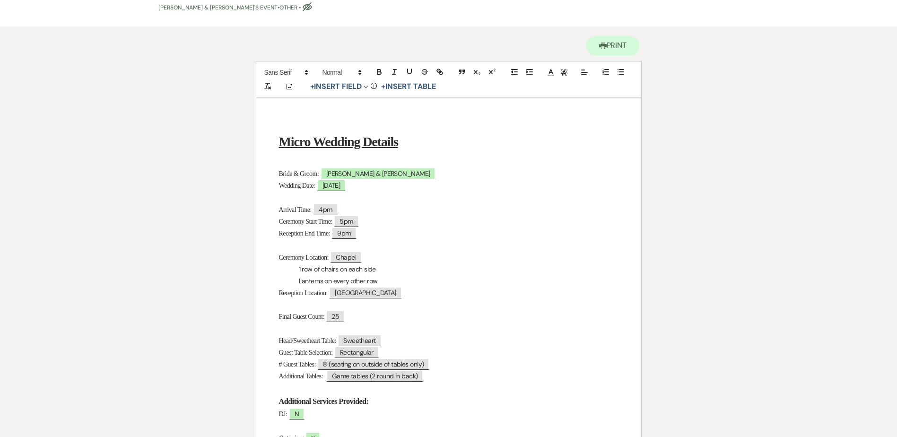
scroll to position [95, 0]
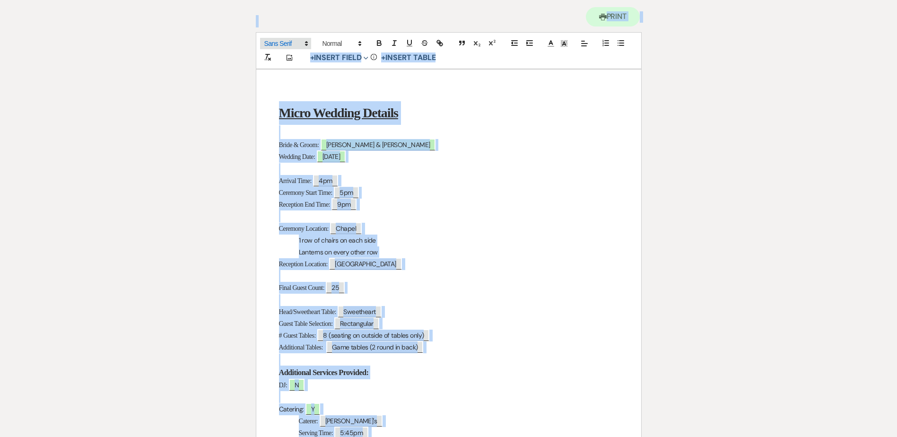
click at [273, 43] on span at bounding box center [285, 43] width 51 height 11
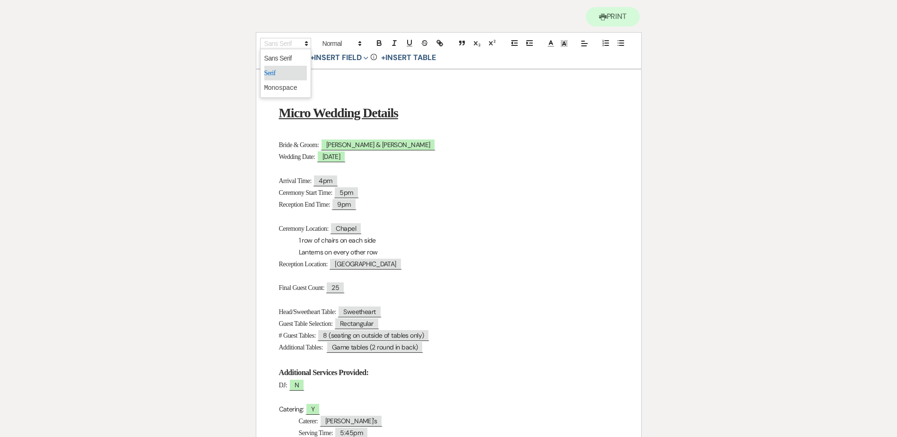
click at [282, 71] on span at bounding box center [285, 73] width 43 height 15
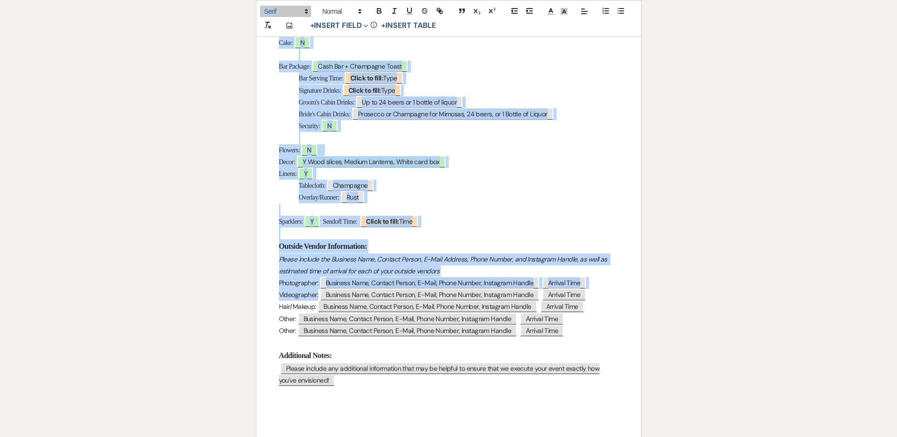
scroll to position [653, 0]
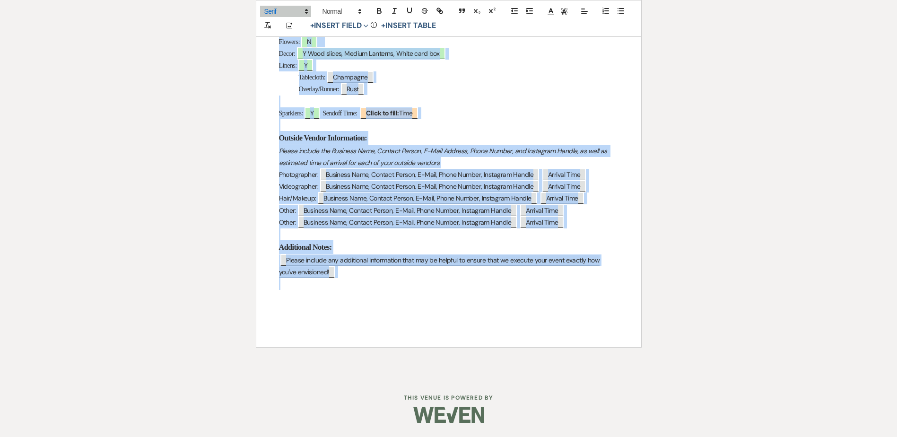
drag, startPoint x: 270, startPoint y: 113, endPoint x: 485, endPoint y: 287, distance: 276.2
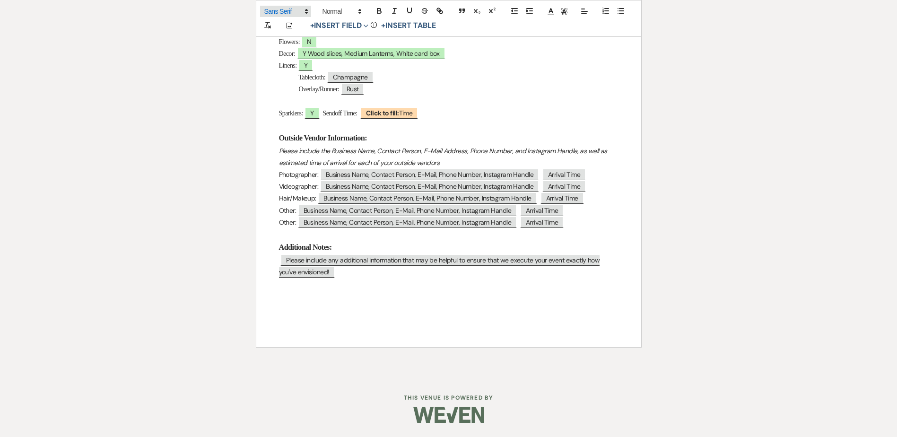
click at [278, 13] on span at bounding box center [285, 11] width 51 height 11
click at [280, 40] on span at bounding box center [285, 41] width 43 height 15
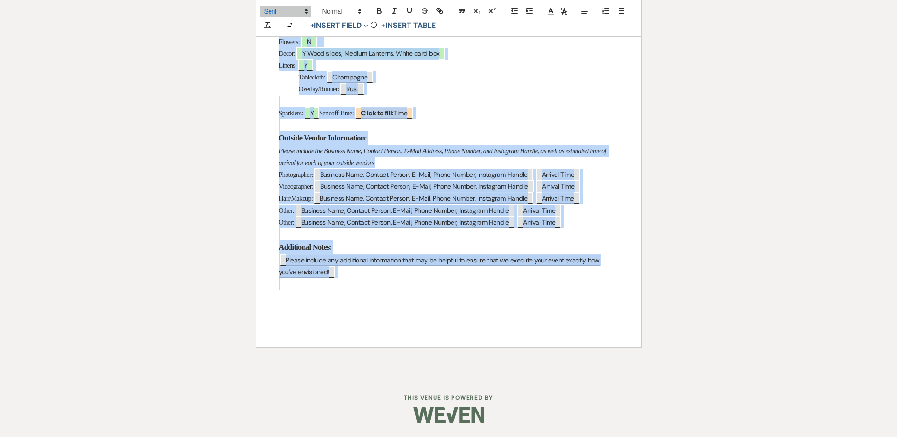
click at [357, 285] on p at bounding box center [448, 284] width 339 height 12
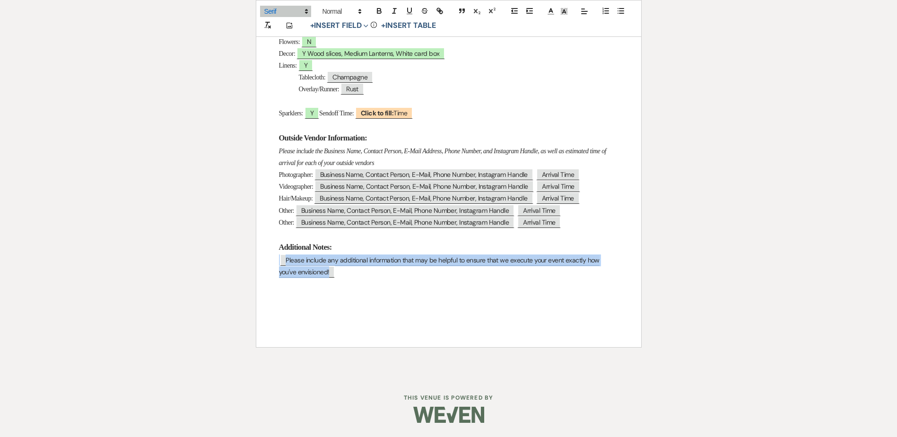
drag, startPoint x: 325, startPoint y: 274, endPoint x: 276, endPoint y: 262, distance: 51.0
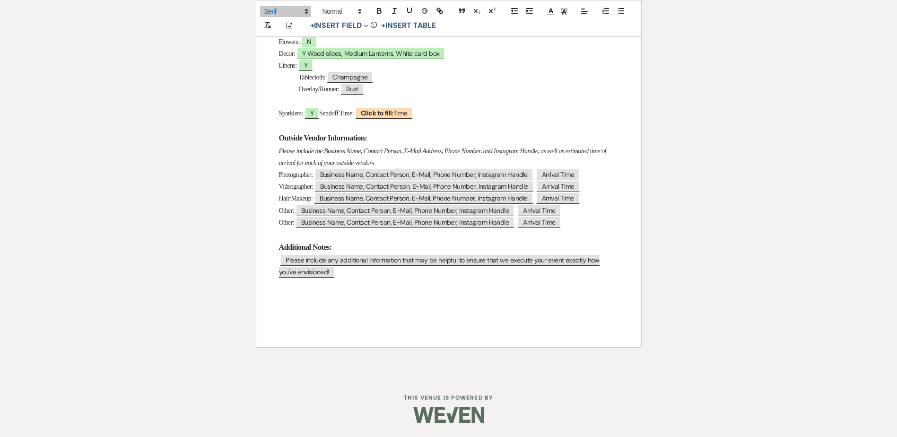
scroll to position [641, 0]
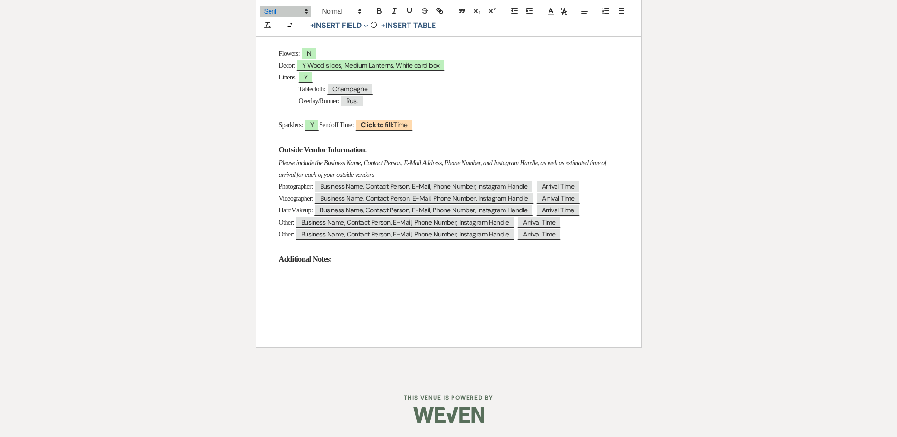
click at [402, 133] on p at bounding box center [448, 137] width 339 height 12
click at [401, 129] on span "Click to fill: Time" at bounding box center [384, 125] width 58 height 12
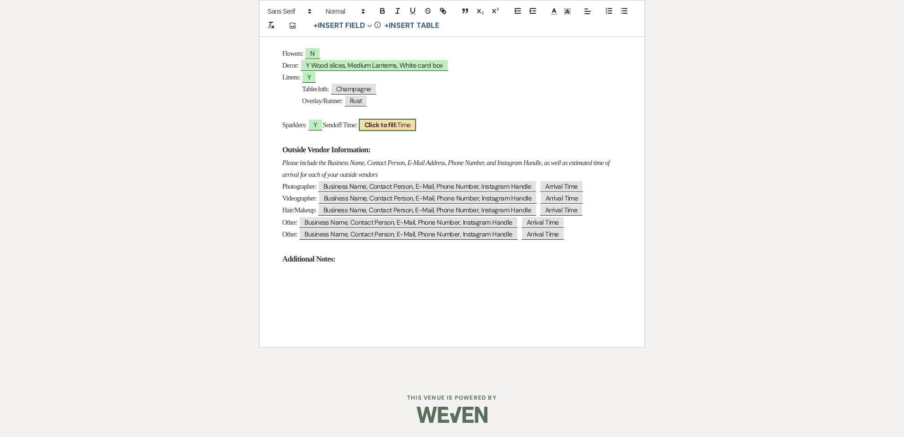
select select "Time"
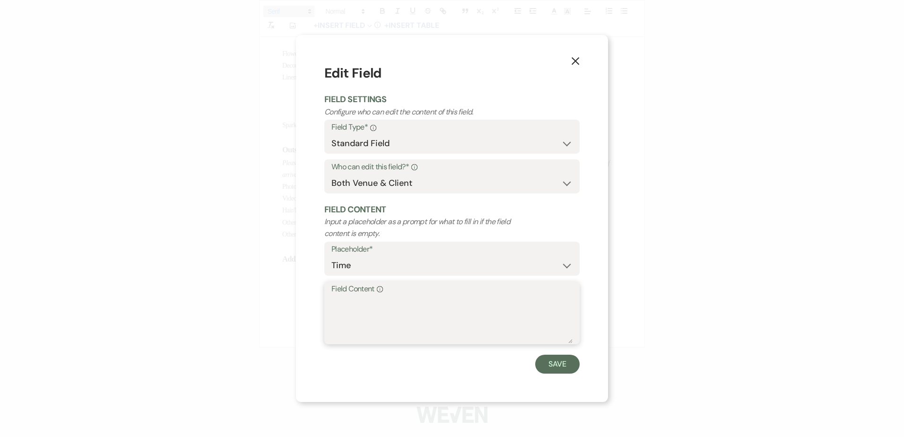
click at [376, 316] on textarea "Field Content Info" at bounding box center [451, 319] width 241 height 47
type textarea "8:30pm"
click at [548, 361] on button "Save" at bounding box center [557, 364] width 44 height 19
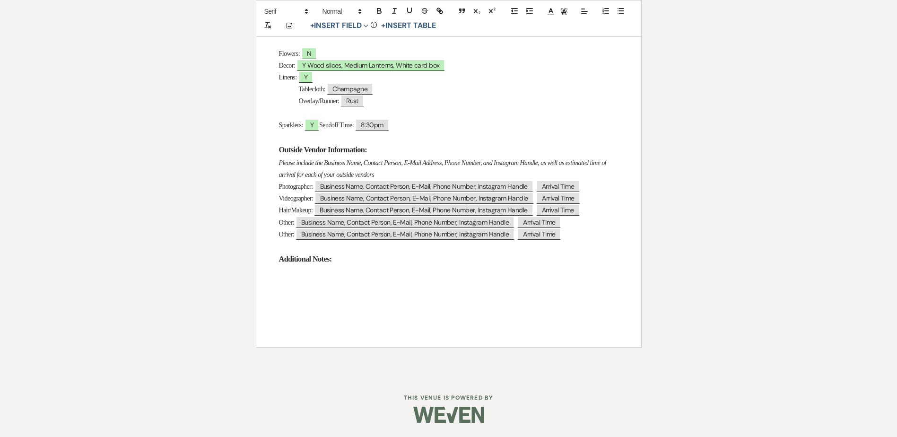
click at [326, 277] on p at bounding box center [448, 272] width 339 height 12
click at [329, 67] on span "Y Wood slices, Medium Lanterns, White card box" at bounding box center [370, 65] width 148 height 12
select select "owner"
select select "Type"
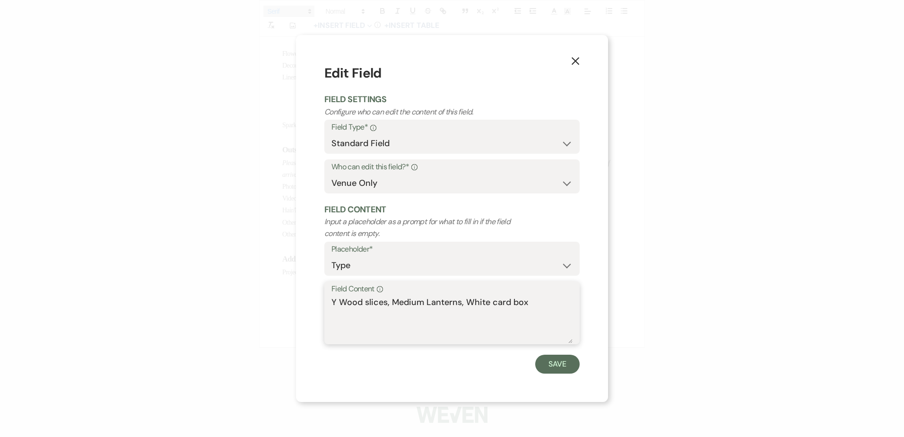
click at [533, 310] on textarea "Y Wood slices, Medium Lanterns, White card box" at bounding box center [451, 319] width 241 height 47
type textarea "Y Wood slices, Medium Lanterns, White card box, Easel @ chapel"
click at [553, 364] on button "Save" at bounding box center [557, 364] width 44 height 19
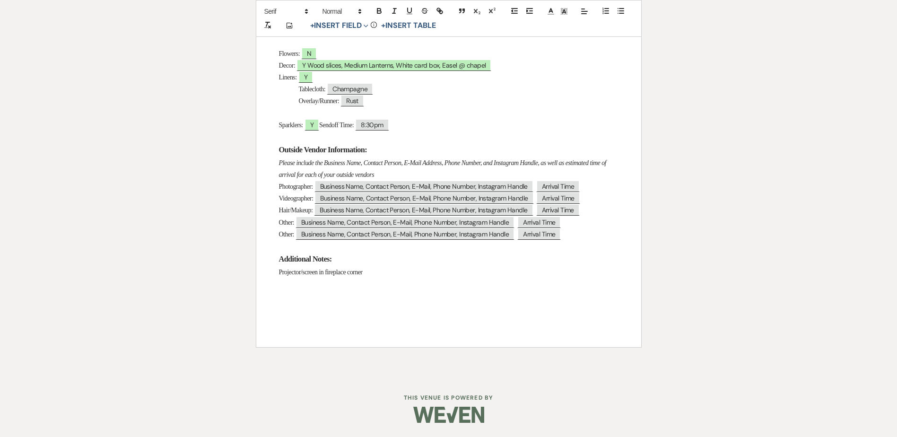
click at [387, 278] on p at bounding box center [448, 284] width 339 height 12
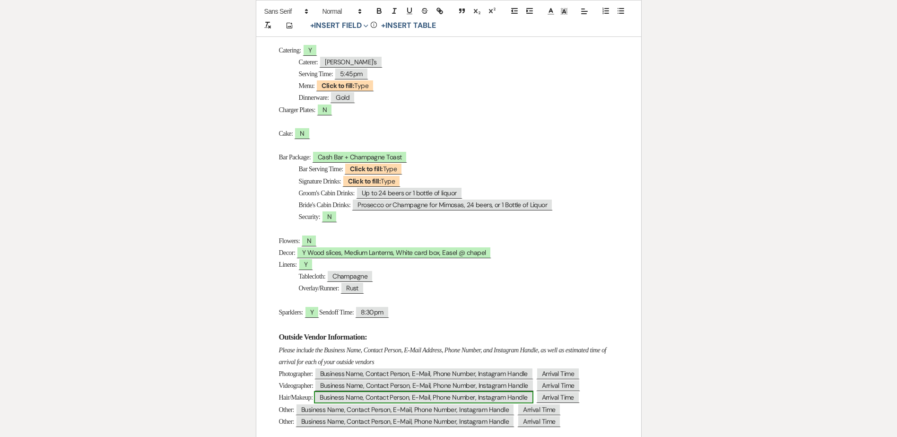
scroll to position [452, 0]
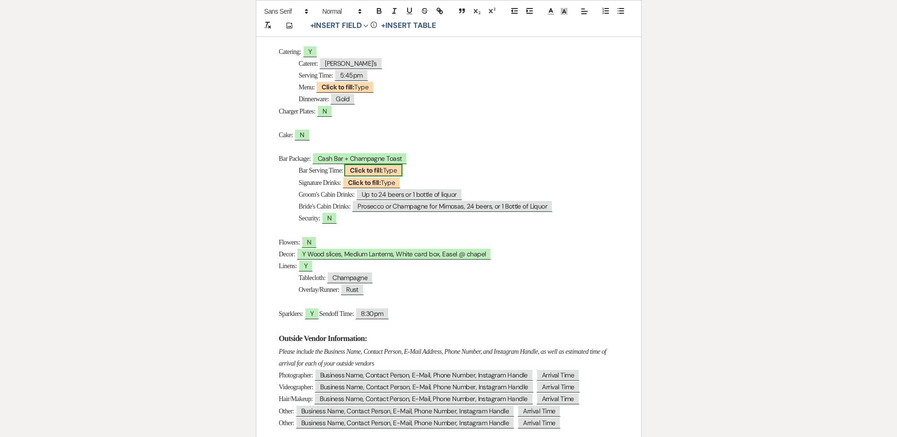
click at [399, 172] on span "Click to fill: Type" at bounding box center [373, 170] width 58 height 12
select select "Type"
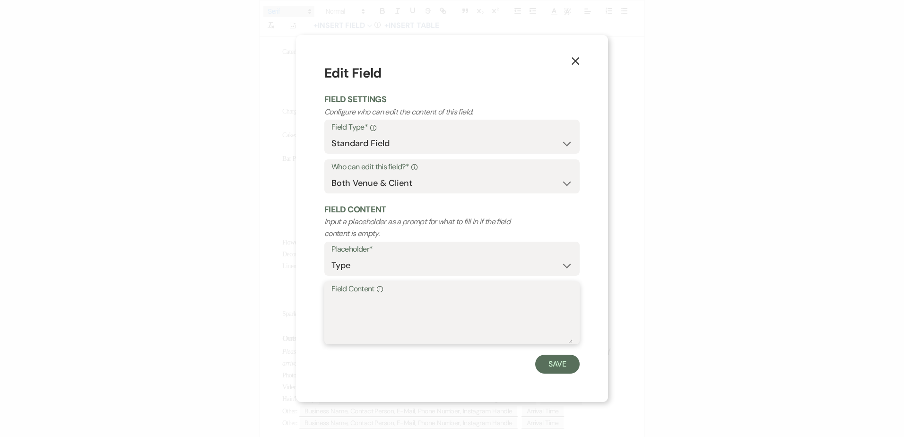
click at [375, 313] on textarea "Field Content Info" at bounding box center [451, 319] width 241 height 47
type textarea "5:15-9"
click at [551, 367] on button "Save" at bounding box center [557, 364] width 44 height 19
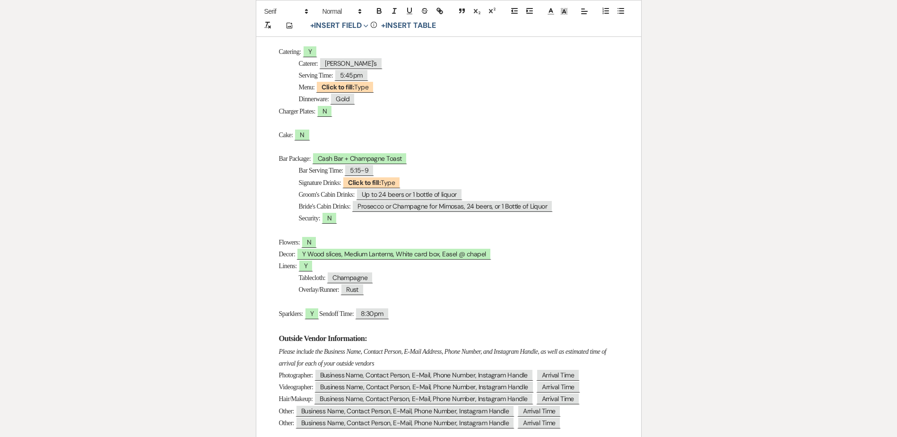
click at [428, 181] on p "Signature Drinks: ﻿ Click to fill: Type ﻿" at bounding box center [448, 183] width 339 height 12
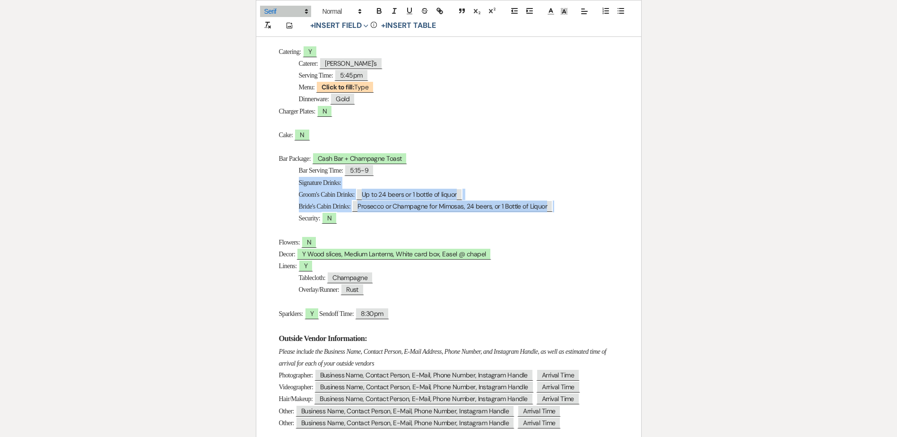
drag, startPoint x: 559, startPoint y: 208, endPoint x: 296, endPoint y: 181, distance: 265.2
click at [296, 181] on div "Micro Wedding Details Bride & Groom: ﻿ Derek & Krystin ﻿ Wedding Date: ﻿ 10/11/…" at bounding box center [448, 124] width 385 height 824
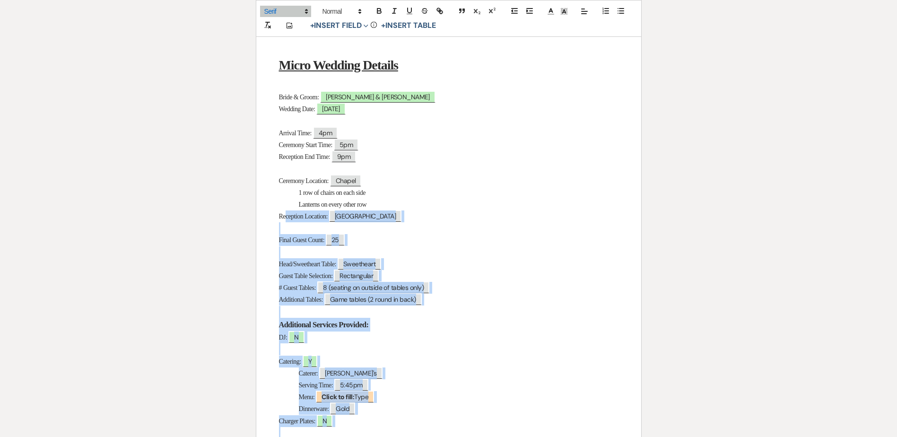
scroll to position [132, 0]
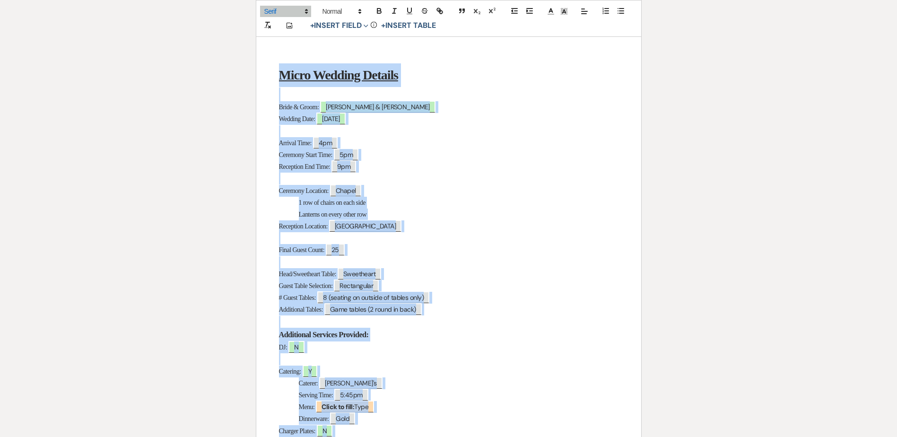
drag, startPoint x: 344, startPoint y: 287, endPoint x: 263, endPoint y: 74, distance: 227.8
click at [263, 74] on div "Micro Wedding Details Bride & Groom: ﻿ Derek & Krystin ﻿ Wedding Date: ﻿ 10/11/…" at bounding box center [448, 426] width 385 height 788
copy div "Micro Wedding Details Bride & Groom: ﻿ Derek & Krystin ﻿ Wedding Date: ﻿ 10/11/…"
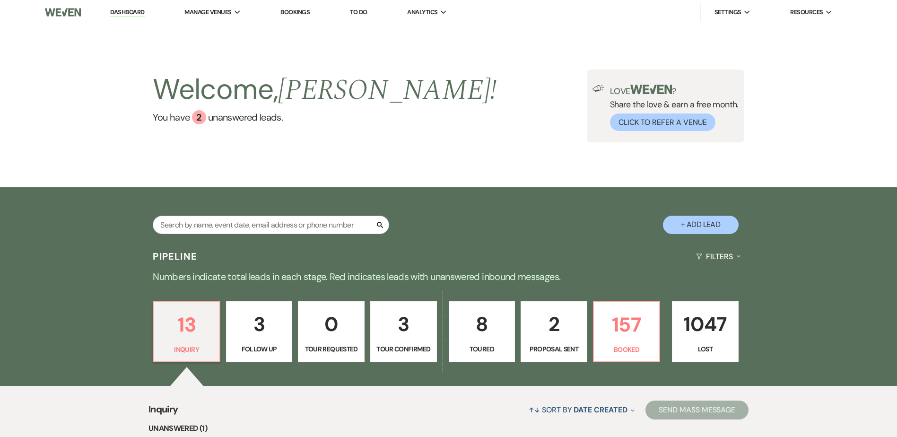
click at [390, 321] on p "3" at bounding box center [403, 324] width 54 height 32
select select "4"
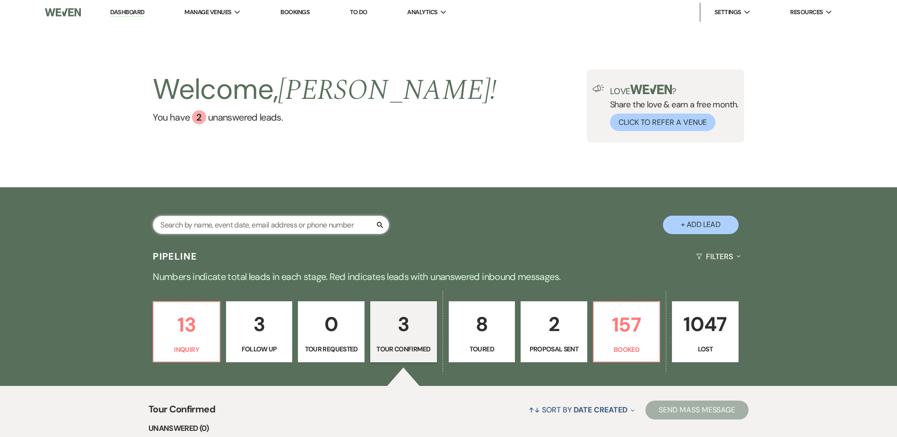
click at [204, 221] on input "text" at bounding box center [271, 225] width 236 height 18
type input "melanie"
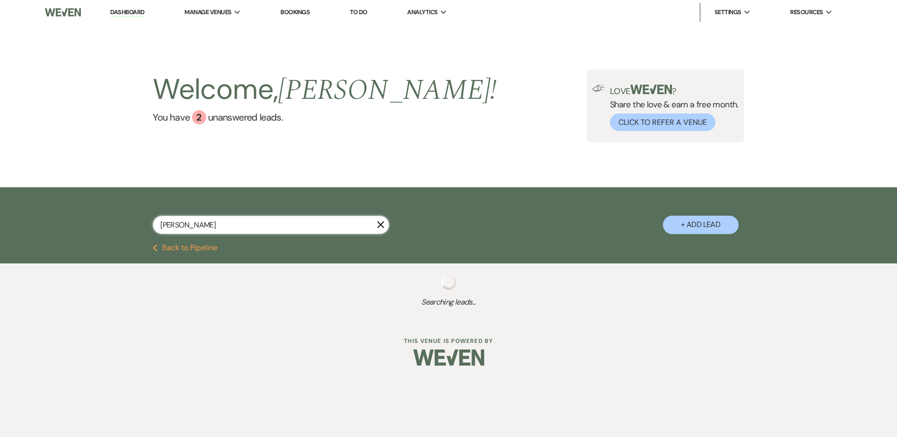
select select "8"
select select "5"
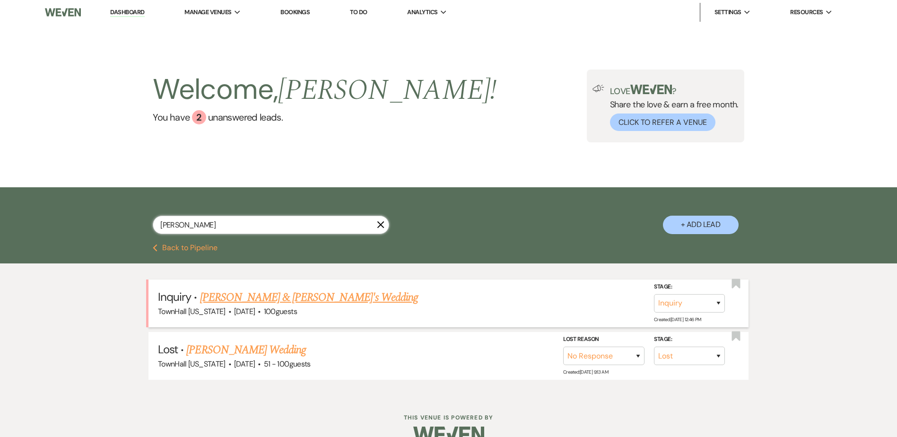
type input "melanie"
click at [252, 297] on link "Melanie & Fiance's Wedding" at bounding box center [309, 297] width 218 height 17
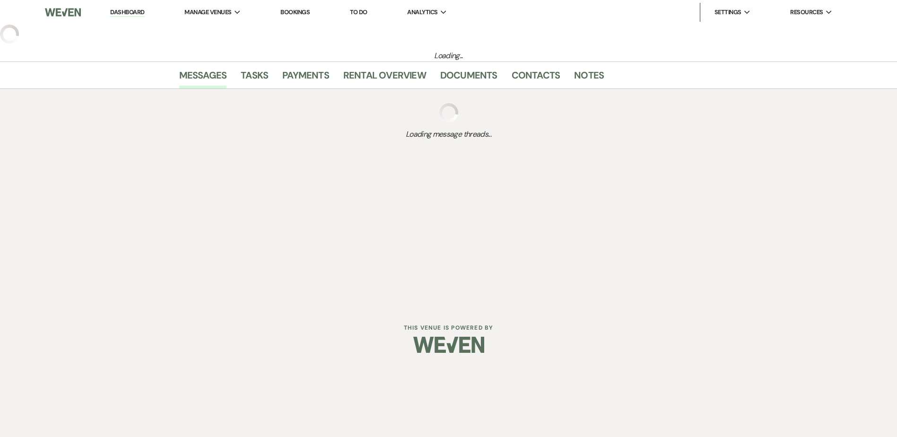
select select "5"
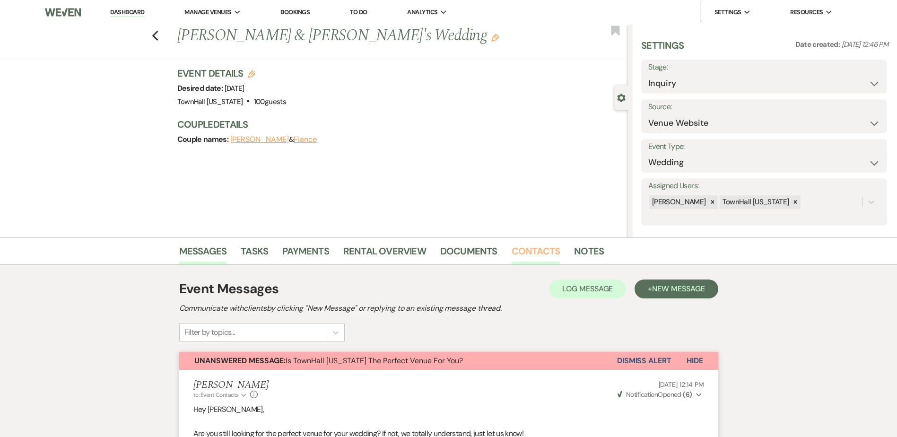
click at [534, 253] on link "Contacts" at bounding box center [536, 253] width 49 height 21
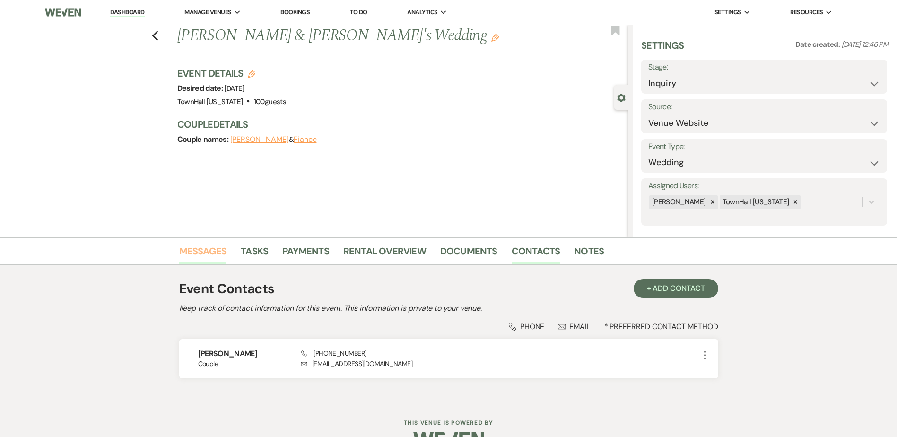
click at [197, 248] on link "Messages" at bounding box center [203, 253] width 48 height 21
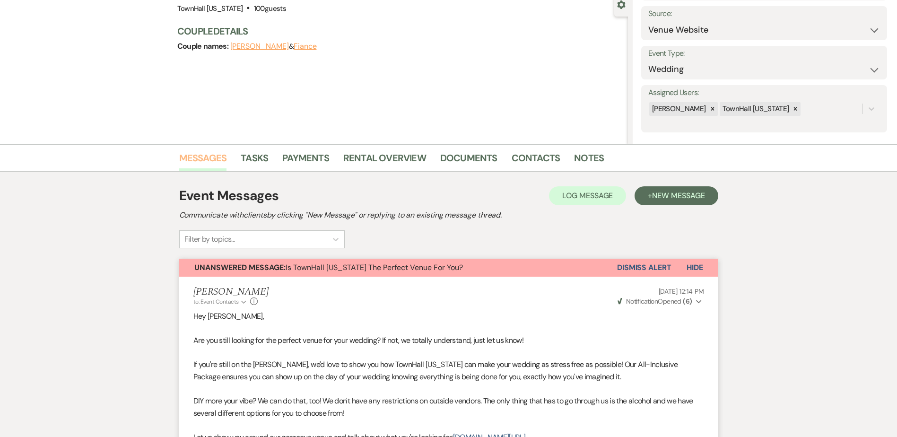
scroll to position [284, 0]
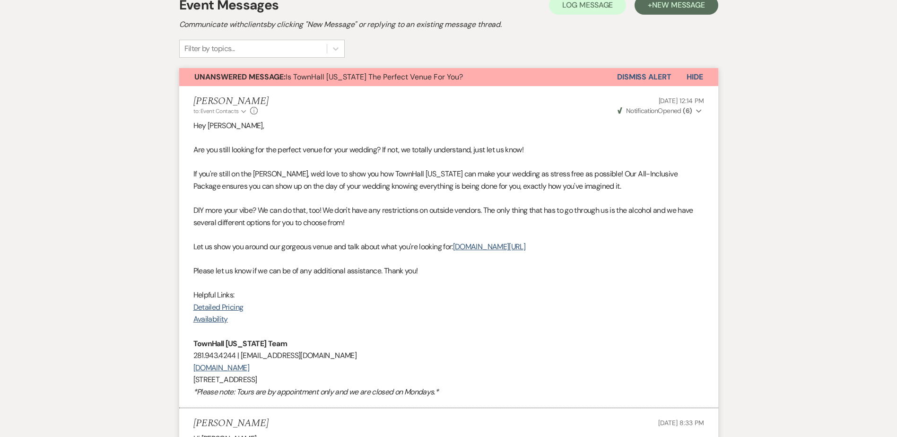
click at [657, 75] on button "Dismiss Alert" at bounding box center [644, 77] width 54 height 18
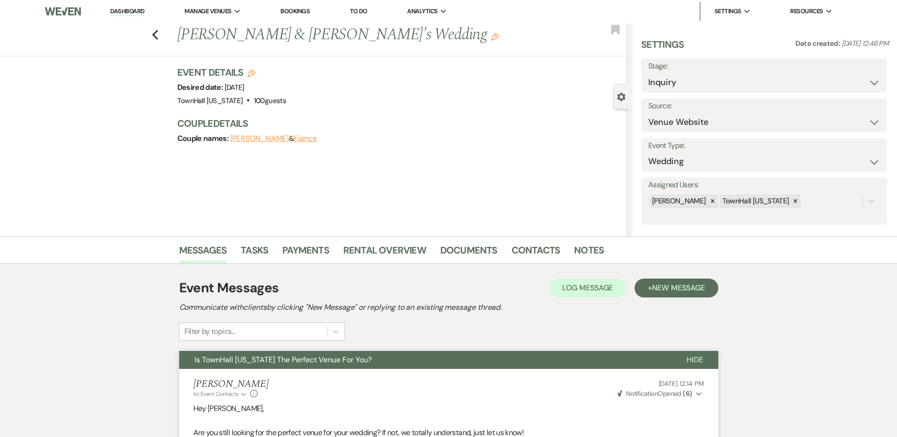
scroll to position [0, 0]
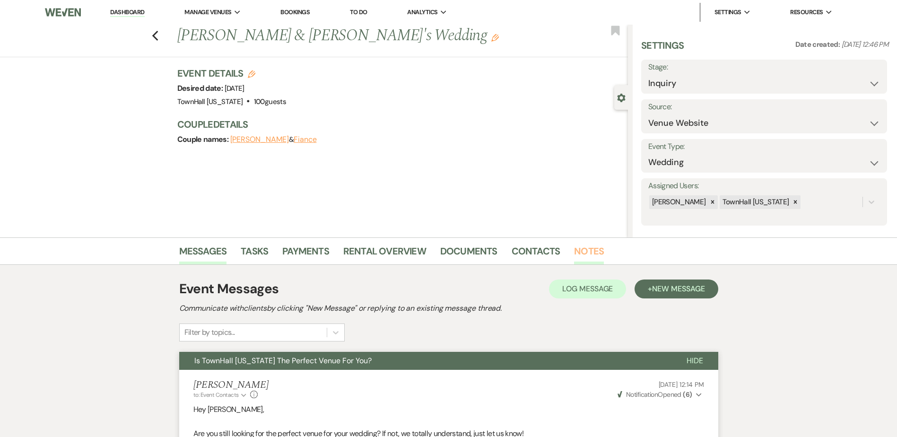
click at [574, 258] on link "Notes" at bounding box center [589, 253] width 30 height 21
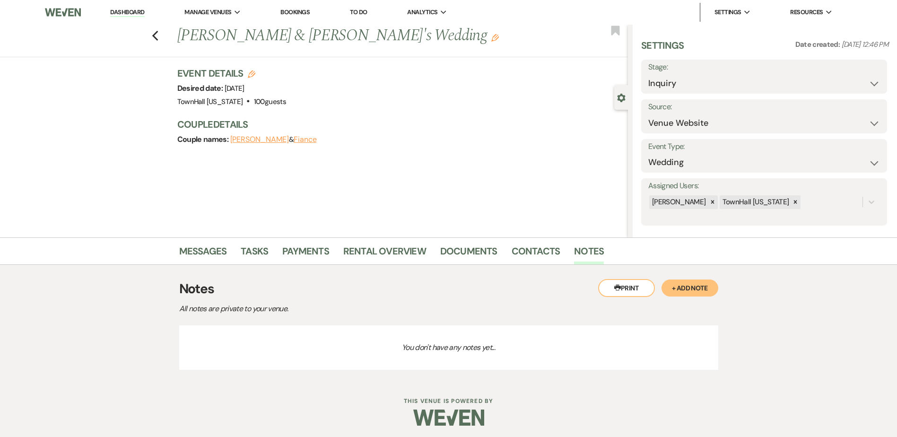
click at [686, 287] on button "+ Add Note" at bounding box center [689, 287] width 57 height 17
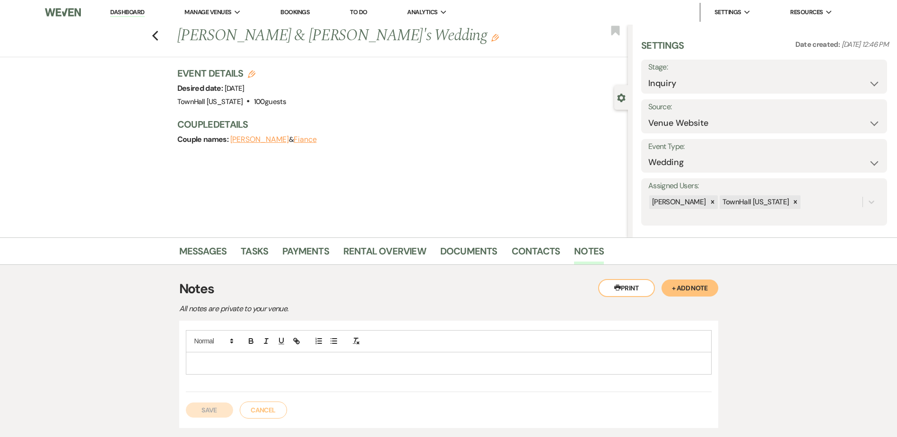
click at [204, 360] on p at bounding box center [448, 363] width 511 height 10
click at [207, 409] on button "Save" at bounding box center [209, 409] width 47 height 15
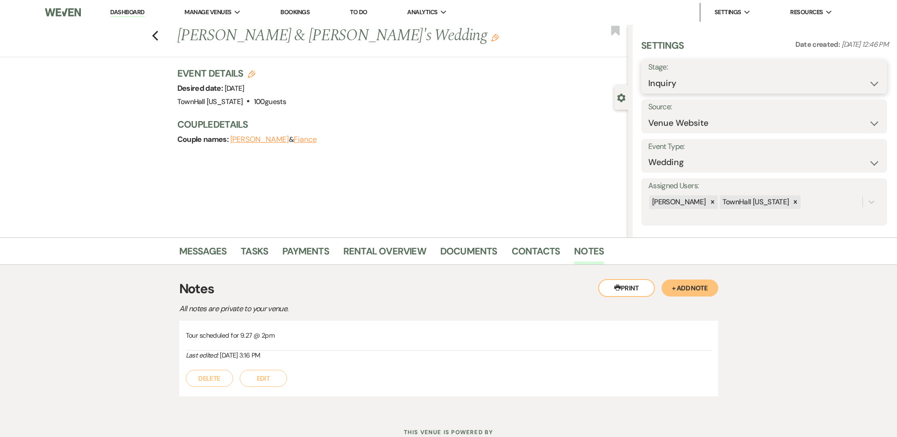
click at [668, 82] on select "Inquiry Follow Up Tour Requested Tour Confirmed Toured Proposal Sent Booked Lost" at bounding box center [764, 83] width 232 height 18
select select "4"
click at [648, 74] on select "Inquiry Follow Up Tour Requested Tour Confirmed Toured Proposal Sent Booked Lost" at bounding box center [764, 83] width 232 height 18
click at [873, 70] on button "Save" at bounding box center [860, 76] width 53 height 19
click at [260, 377] on button "Edit" at bounding box center [263, 378] width 47 height 17
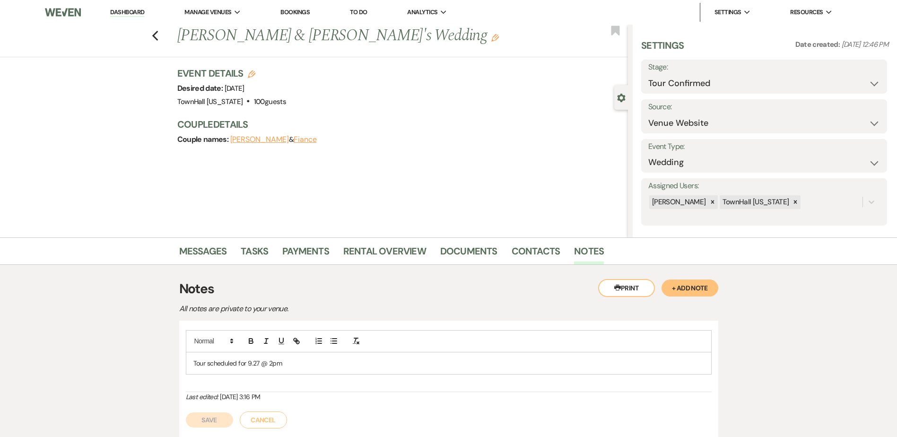
click at [296, 368] on p "Tour scheduled for 9.27 @ 2pm" at bounding box center [448, 363] width 511 height 10
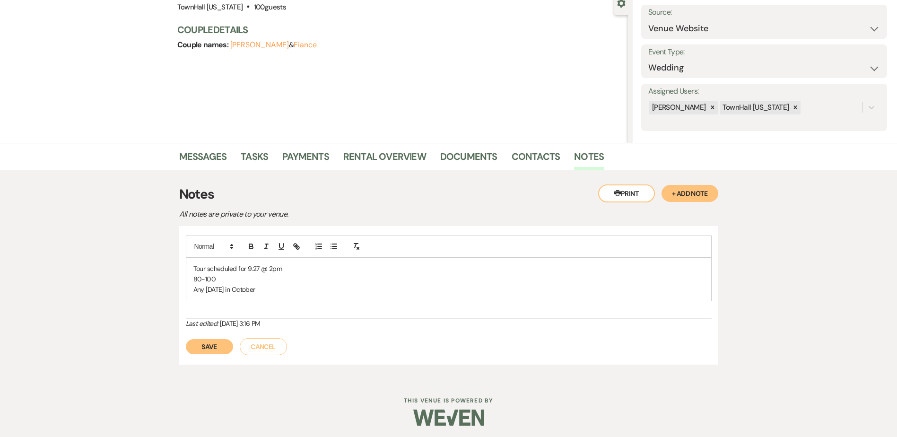
click at [203, 344] on button "Save" at bounding box center [209, 346] width 47 height 15
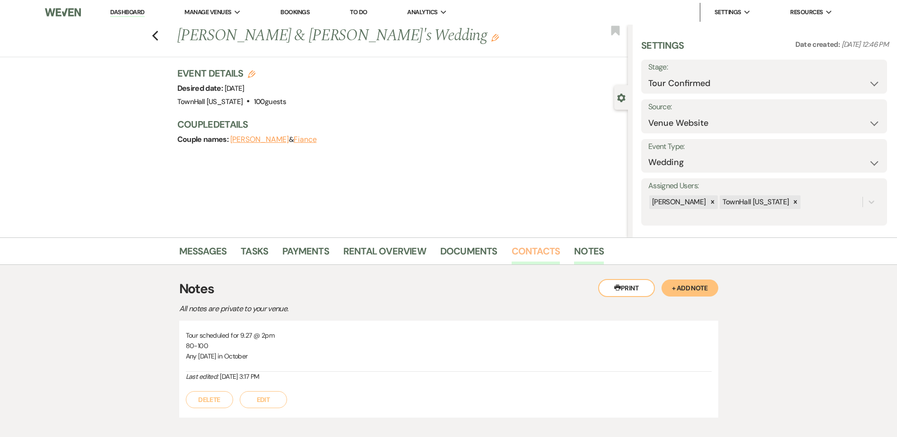
click at [523, 253] on link "Contacts" at bounding box center [536, 253] width 49 height 21
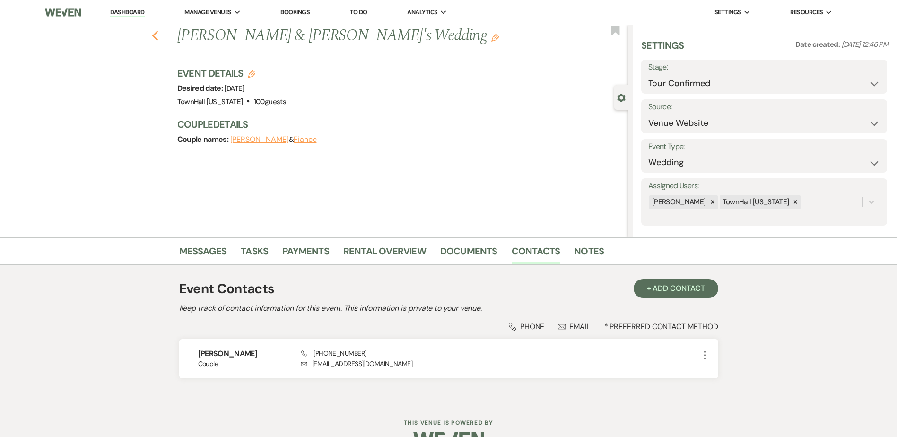
click at [158, 40] on use "button" at bounding box center [155, 36] width 6 height 10
select select "4"
select select "8"
select select "5"
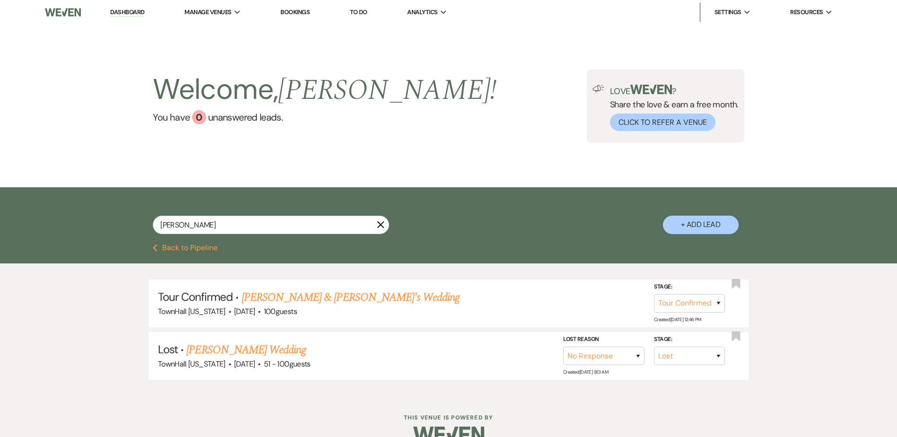
click at [172, 252] on button "Previous Back to Pipeline" at bounding box center [185, 248] width 65 height 8
select select "4"
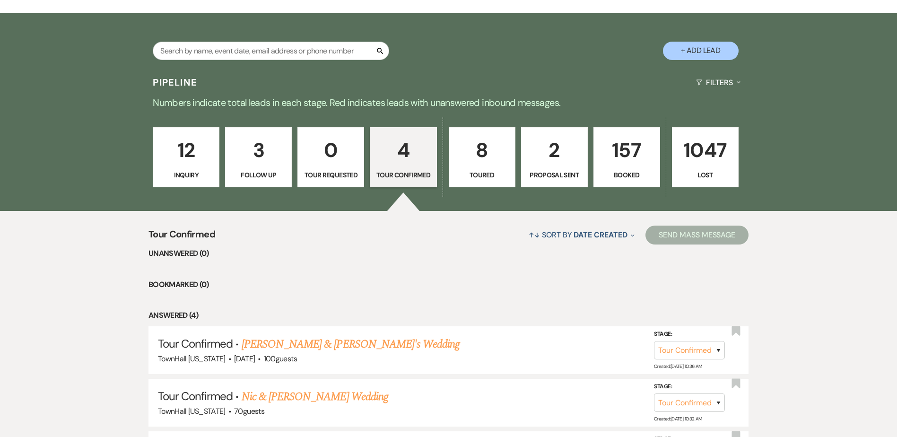
scroll to position [157, 0]
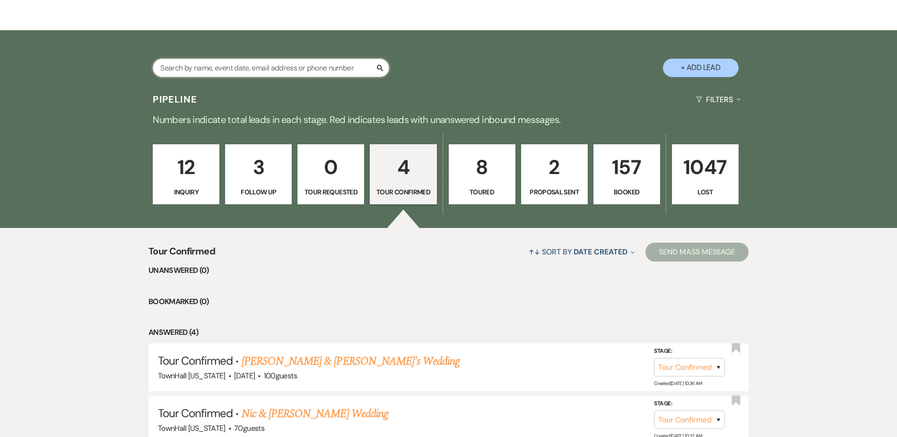
click at [225, 71] on input "text" at bounding box center [271, 68] width 236 height 18
type input "eva"
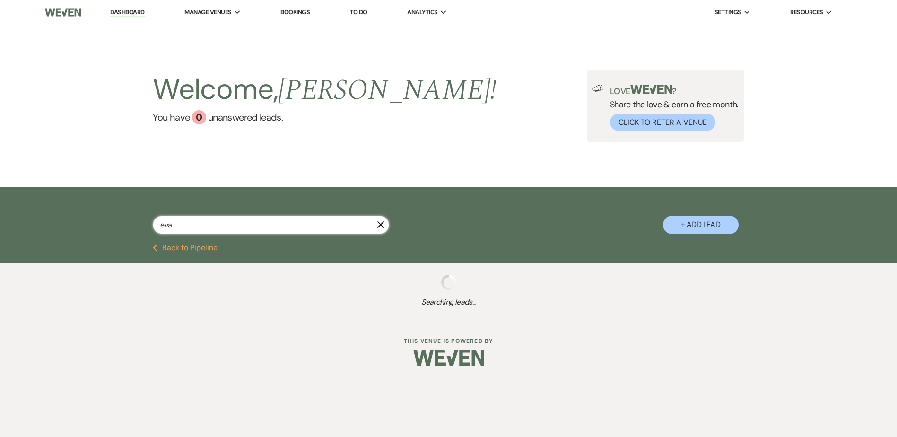
select select "5"
select select "8"
select select "5"
select select "8"
select select "5"
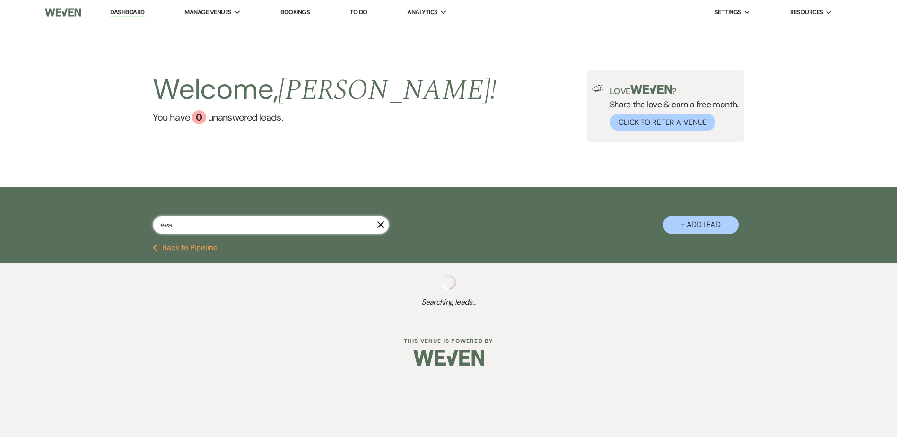
select select "8"
select select "5"
select select "8"
select select "5"
select select "8"
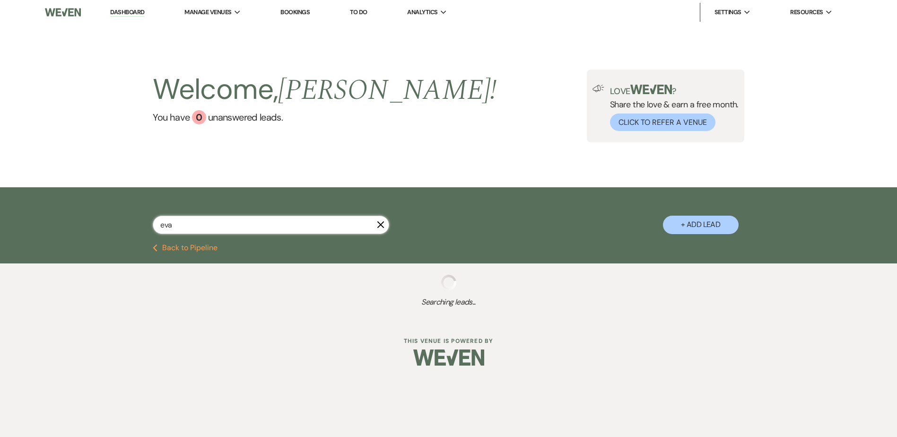
select select "10"
select select "8"
select select "5"
select select "8"
select select "5"
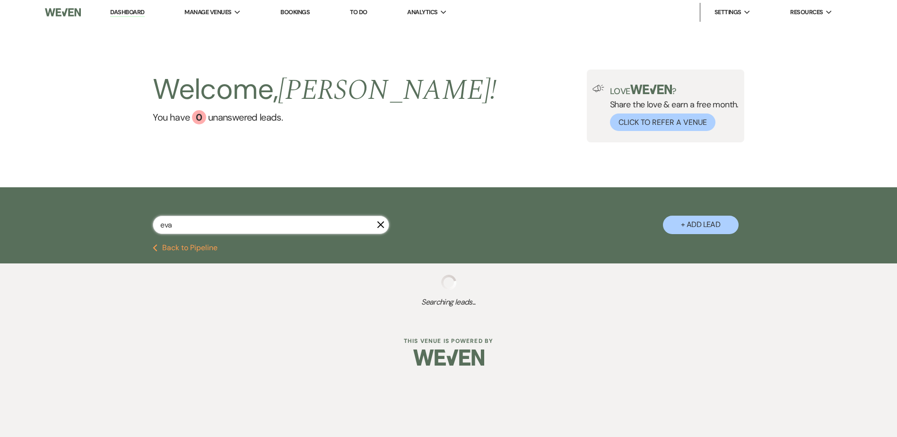
select select "8"
select select "5"
select select "8"
select select "7"
select select "8"
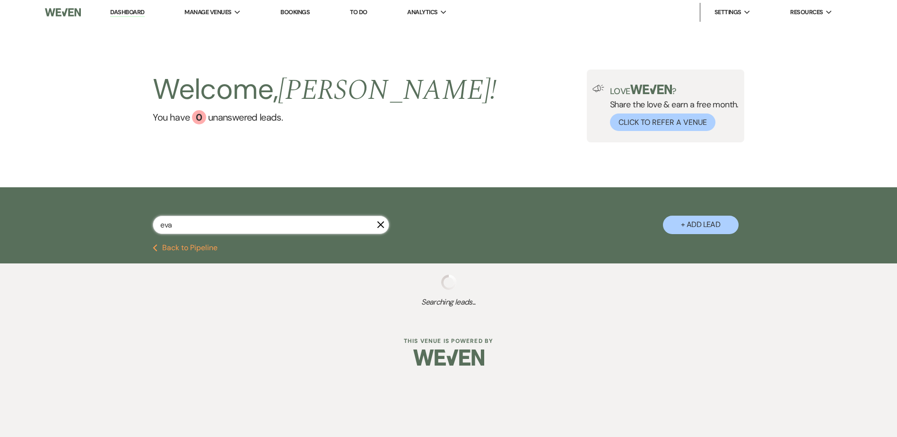
select select "5"
select select "8"
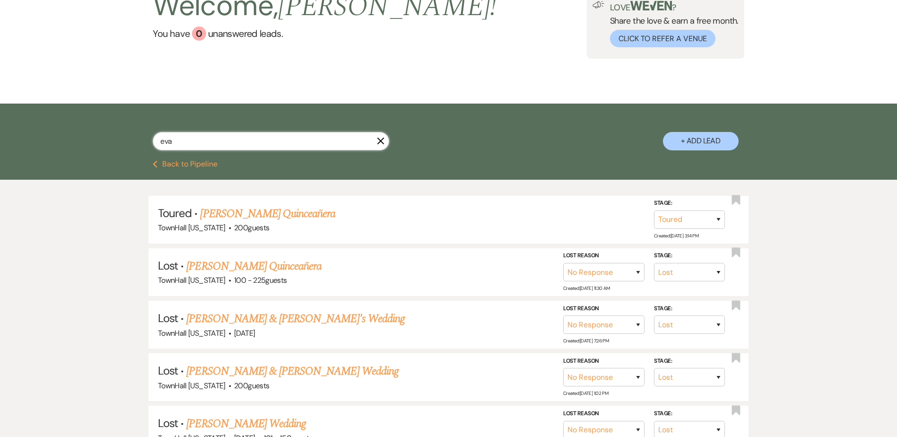
scroll to position [83, 0]
type input "eva"
click at [234, 215] on link "Eva Valenzuela's Quinceañera" at bounding box center [267, 214] width 135 height 17
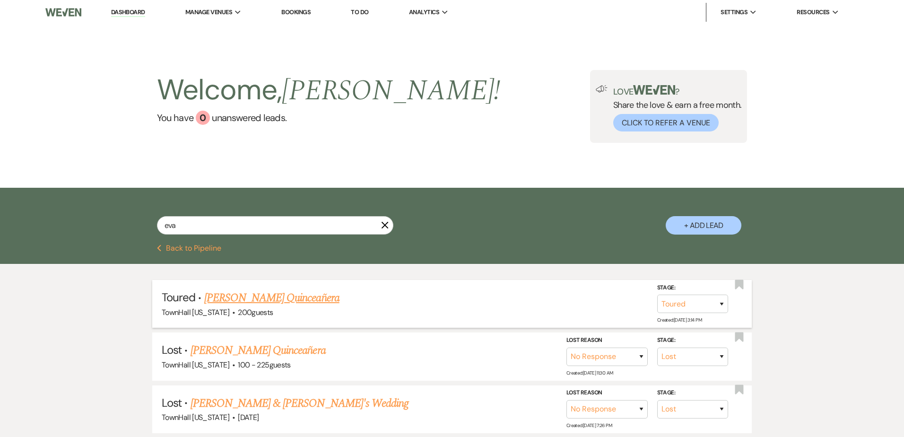
select select "5"
select select "6"
select select "15"
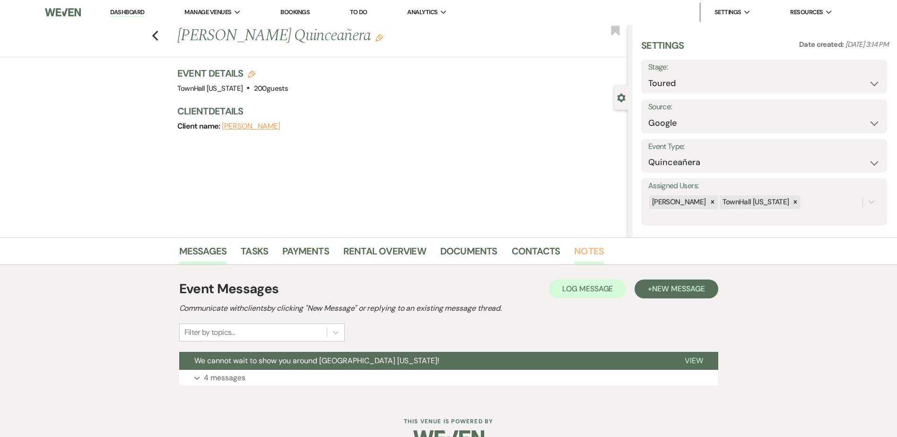
click at [579, 250] on link "Notes" at bounding box center [589, 253] width 30 height 21
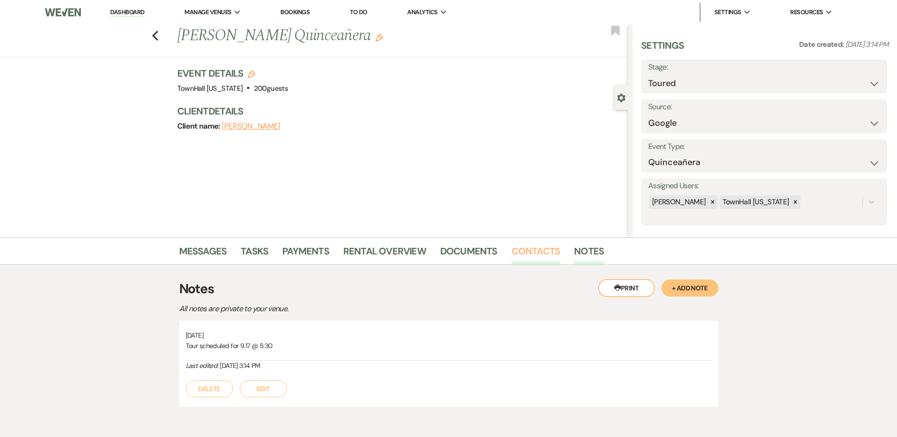
click at [526, 256] on link "Contacts" at bounding box center [536, 253] width 49 height 21
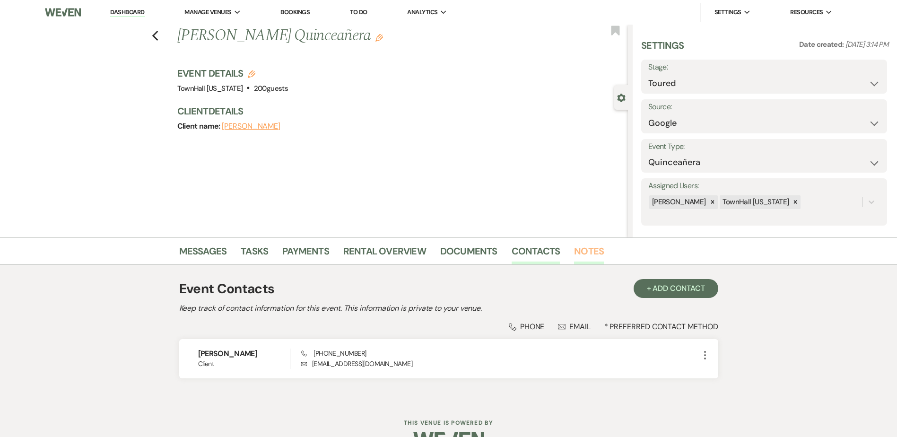
click at [585, 250] on link "Notes" at bounding box center [589, 253] width 30 height 21
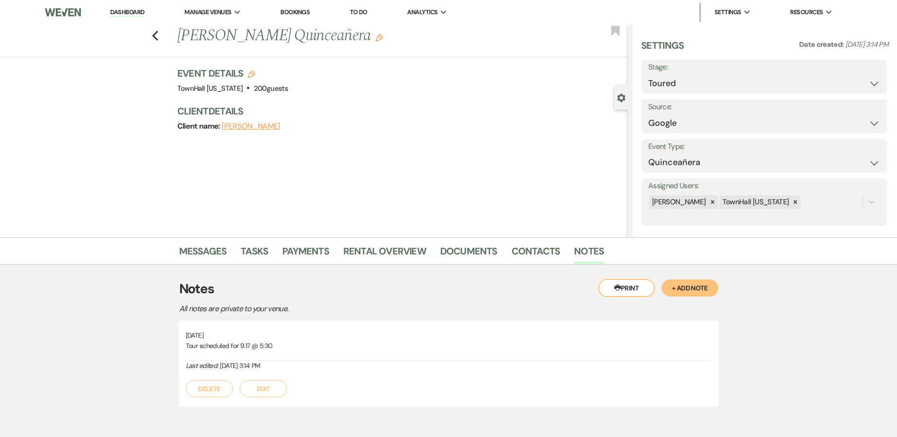
click at [265, 384] on button "Edit" at bounding box center [263, 388] width 47 height 17
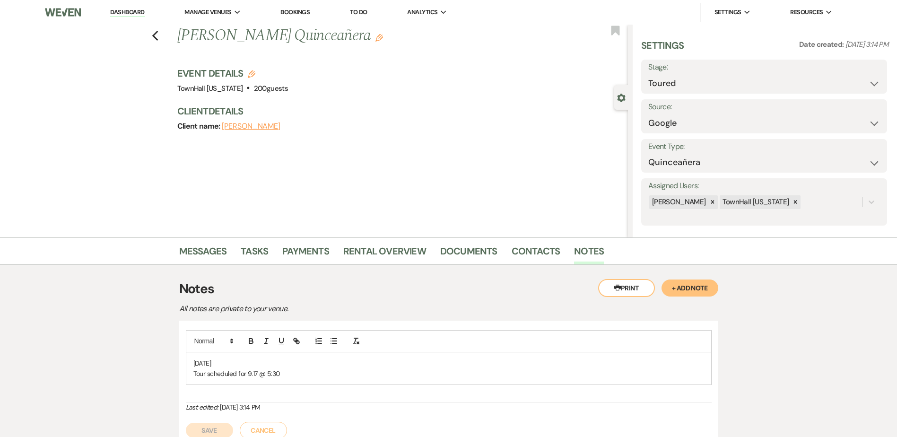
click at [296, 370] on p "Tour scheduled for 9.17 @ 5:30" at bounding box center [448, 373] width 511 height 10
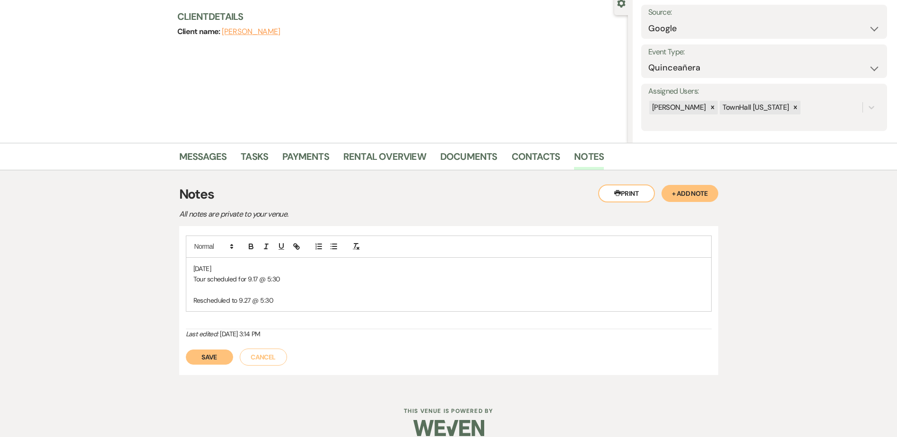
click at [210, 358] on button "Save" at bounding box center [209, 356] width 47 height 15
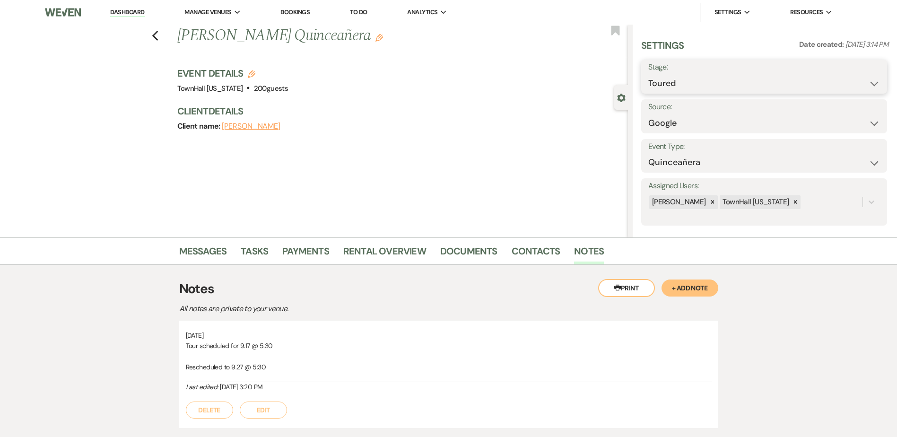
click at [665, 85] on select "Inquiry Follow Up Tour Requested Tour Confirmed Toured Proposal Sent Booked Lost" at bounding box center [764, 83] width 232 height 18
select select "4"
click at [648, 74] on select "Inquiry Follow Up Tour Requested Tour Confirmed Toured Proposal Sent Booked Lost" at bounding box center [764, 83] width 232 height 18
click at [876, 66] on div "Save" at bounding box center [858, 77] width 58 height 34
click at [867, 76] on button "Save" at bounding box center [860, 76] width 53 height 19
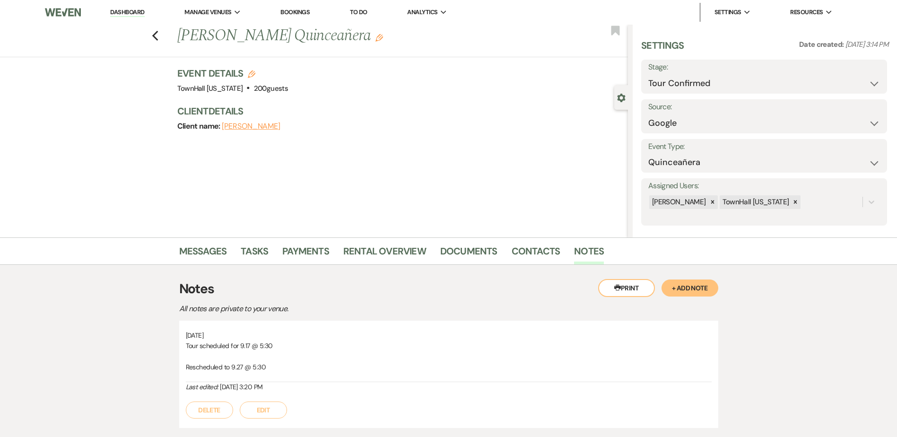
click at [136, 11] on link "Dashboard" at bounding box center [127, 12] width 34 height 9
select select "4"
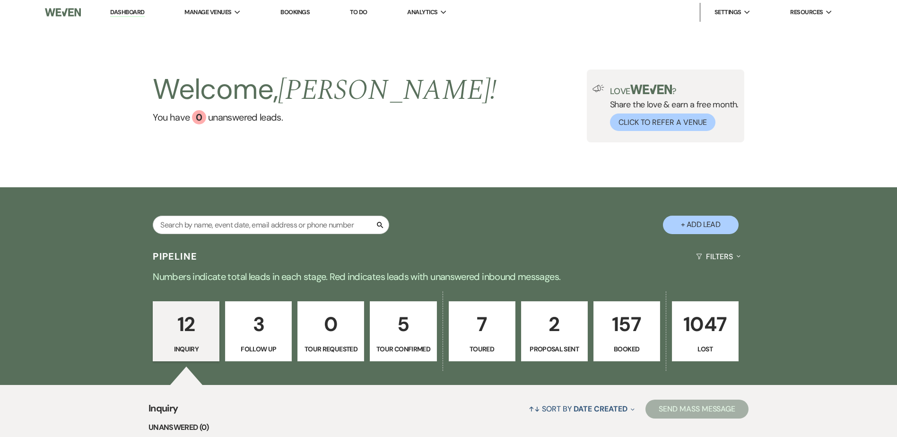
click at [615, 342] on link "157 Booked" at bounding box center [626, 331] width 67 height 61
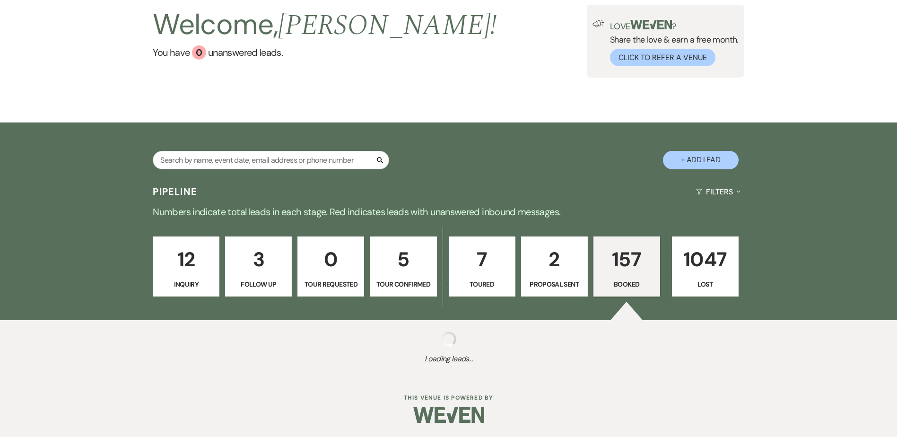
select select "7"
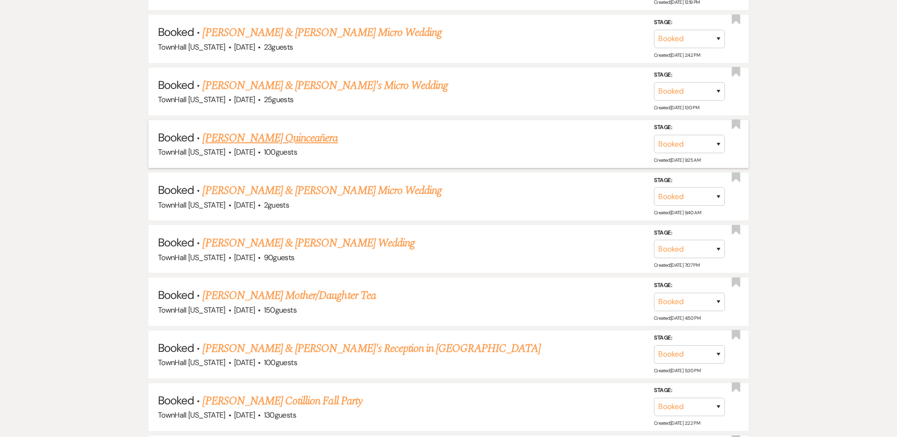
scroll to position [632, 0]
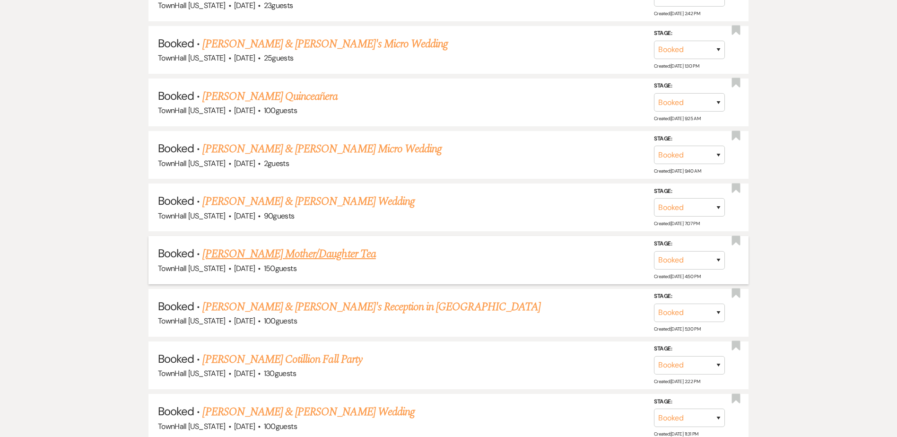
click at [269, 249] on link "Wendy Cowen's Mother/Daughter Tea" at bounding box center [288, 253] width 173 height 17
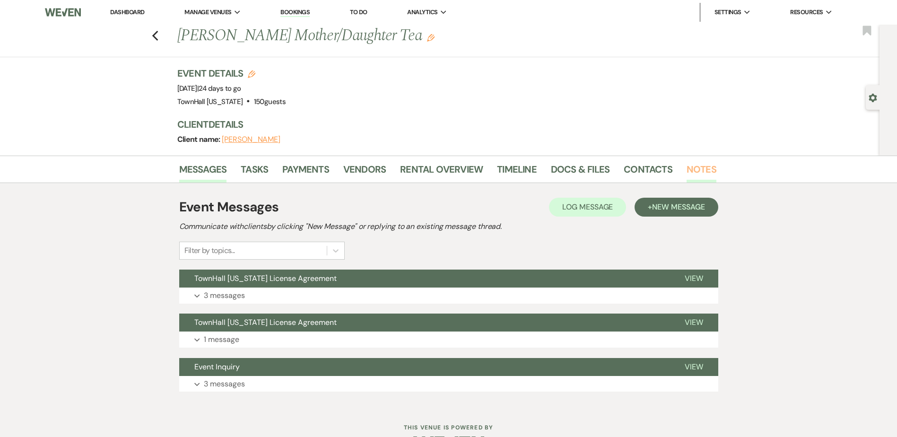
click at [687, 174] on link "Notes" at bounding box center [702, 172] width 30 height 21
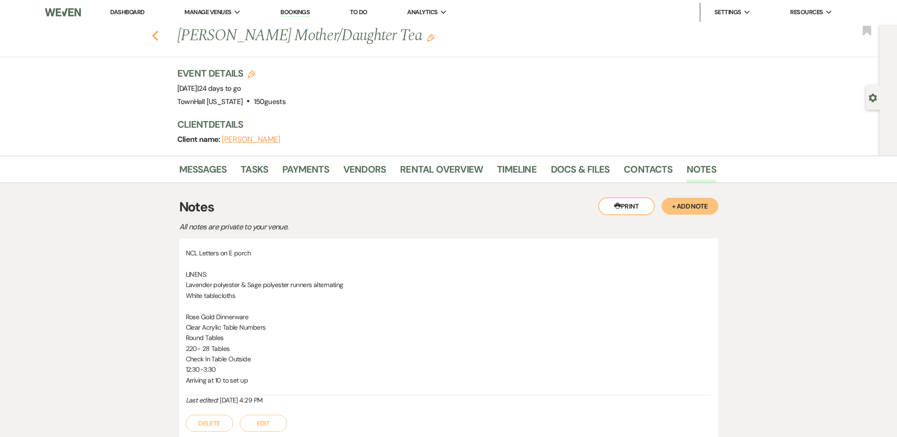
click at [159, 37] on icon "Previous" at bounding box center [155, 35] width 7 height 11
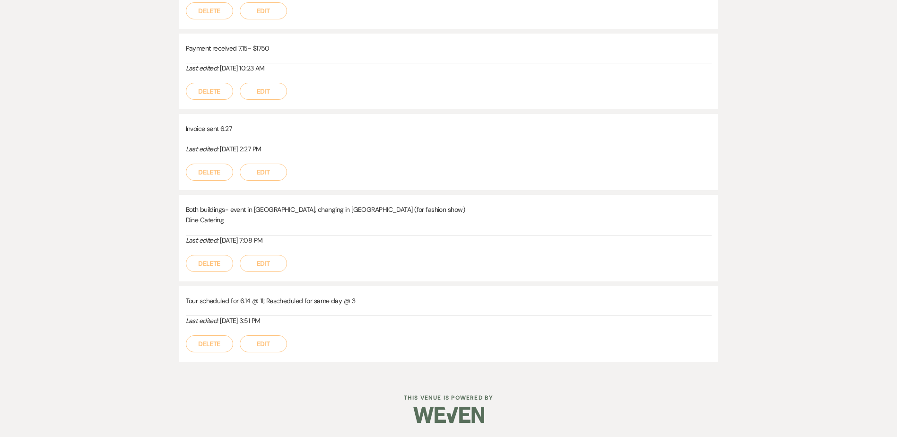
select select "7"
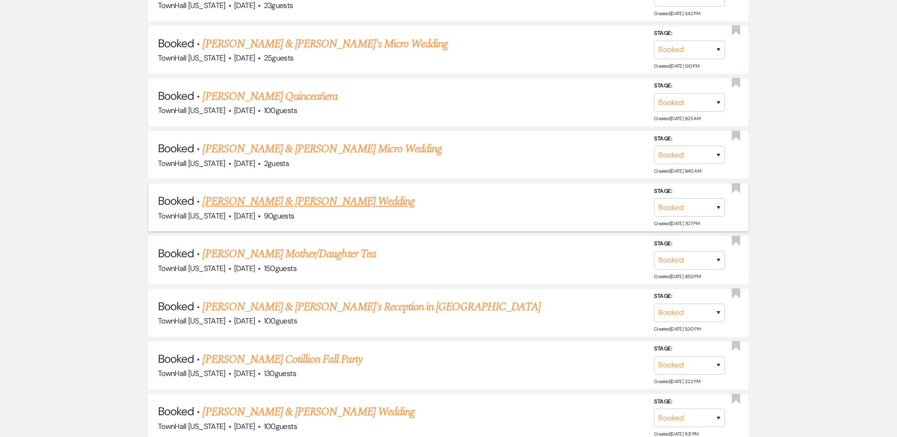
click at [230, 203] on link "Raymond Gagliardi & Jacqueline Ramirez's Wedding" at bounding box center [308, 201] width 212 height 17
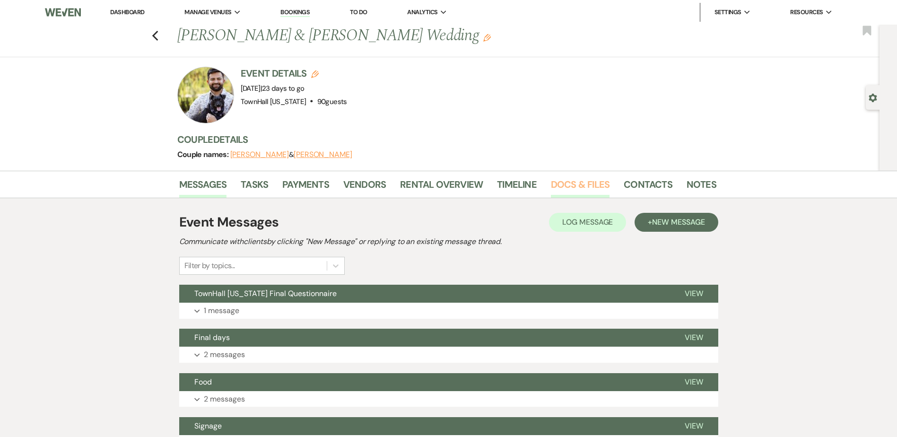
click at [594, 183] on link "Docs & Files" at bounding box center [580, 187] width 59 height 21
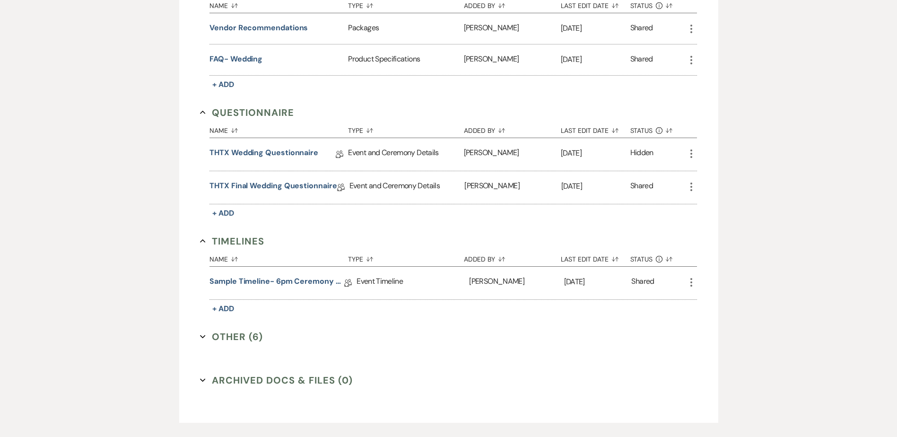
scroll to position [587, 0]
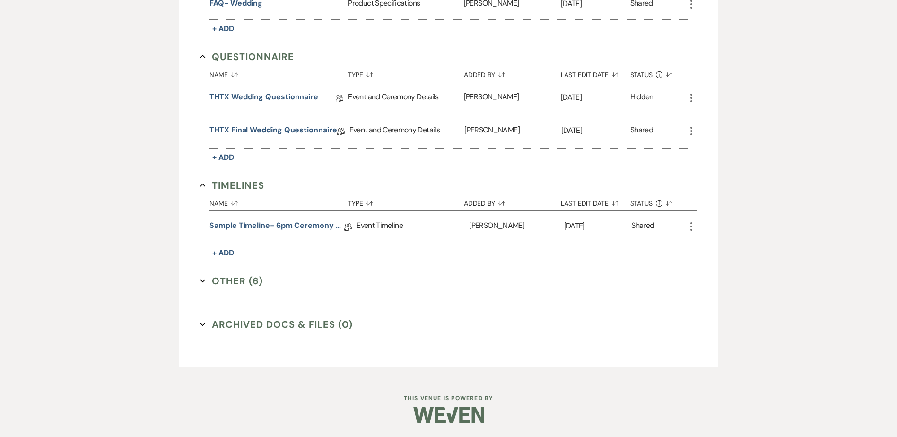
click at [214, 280] on button "Other (6) Expand" at bounding box center [231, 281] width 63 height 14
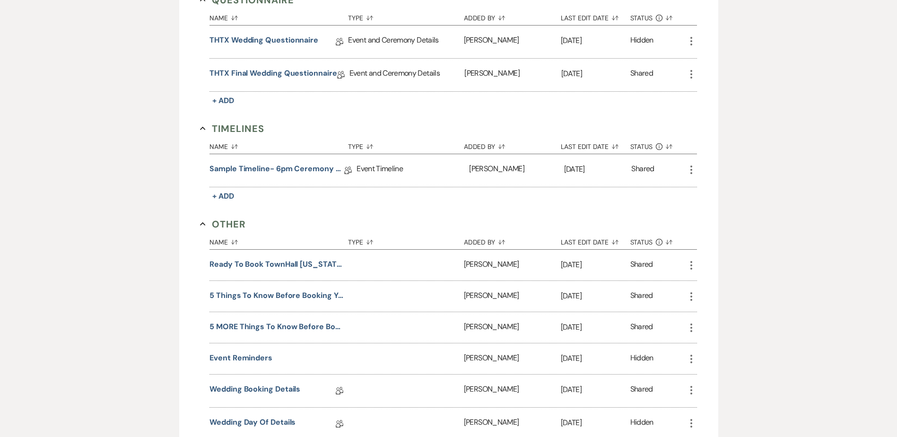
scroll to position [776, 0]
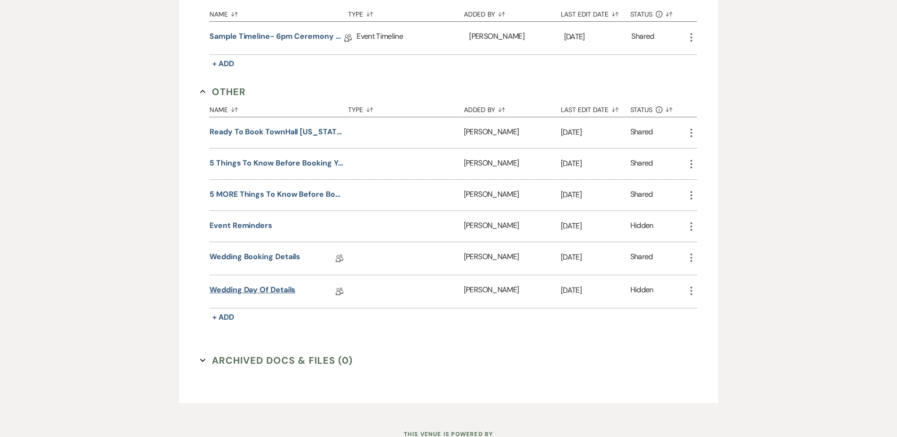
click at [215, 287] on link "Wedding Day Of Details" at bounding box center [252, 291] width 86 height 15
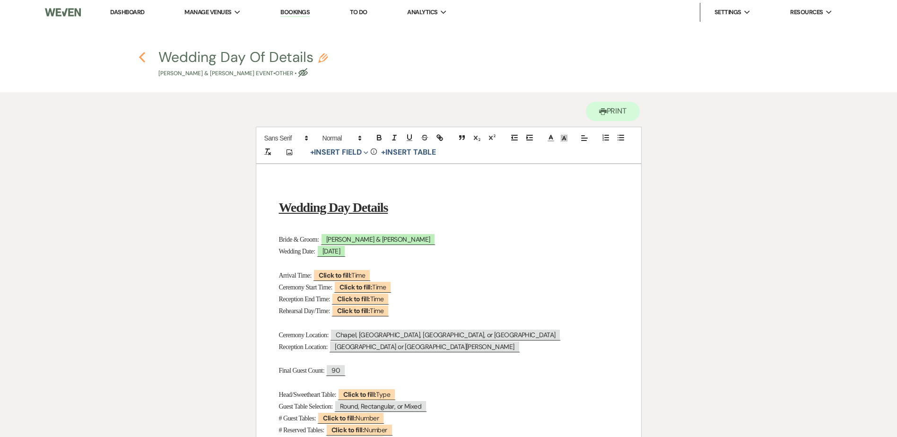
click at [142, 61] on icon "Previous" at bounding box center [142, 57] width 7 height 11
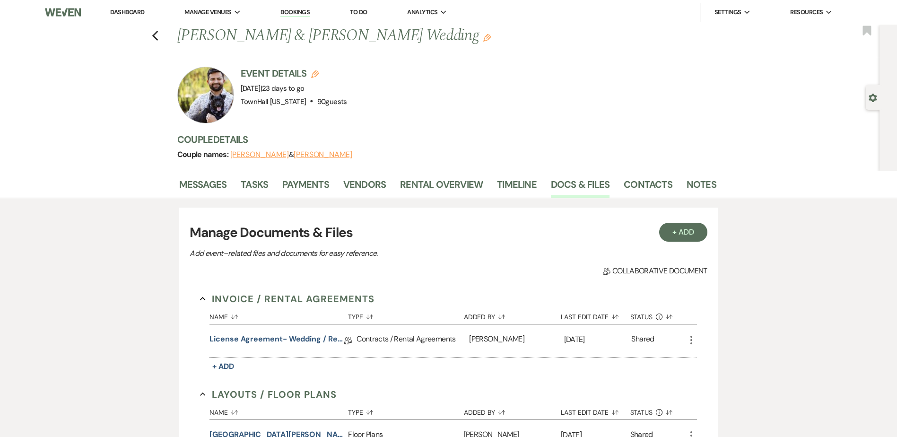
scroll to position [587, 0]
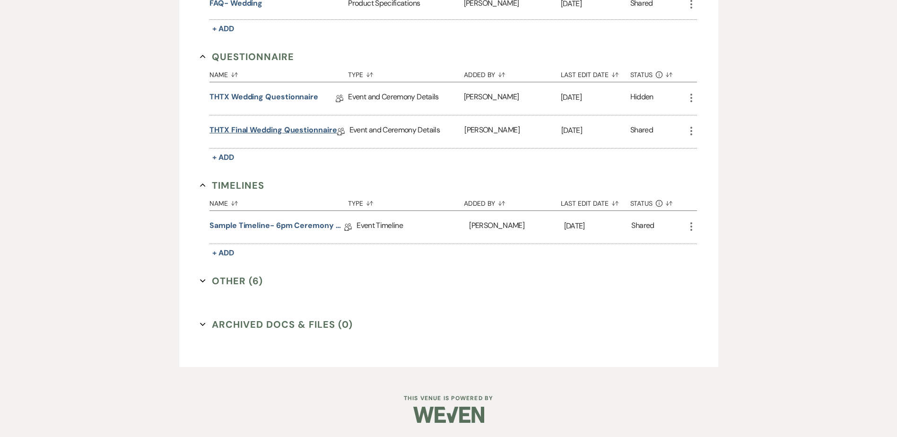
click at [248, 131] on link "THTX Final Wedding Questionnaire" at bounding box center [272, 131] width 127 height 15
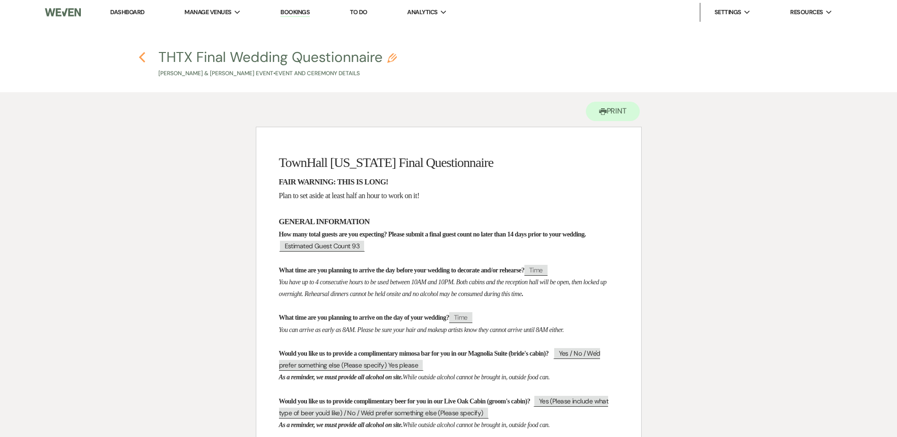
click at [142, 55] on use "button" at bounding box center [142, 57] width 6 height 10
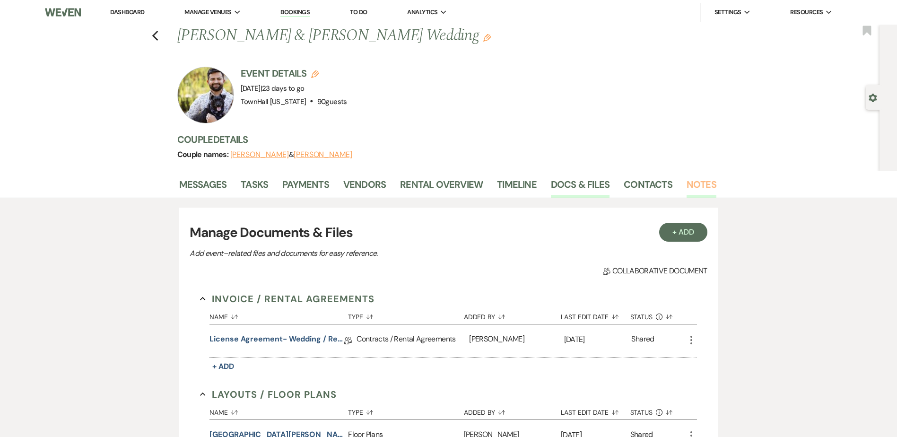
click at [687, 190] on link "Notes" at bounding box center [702, 187] width 30 height 21
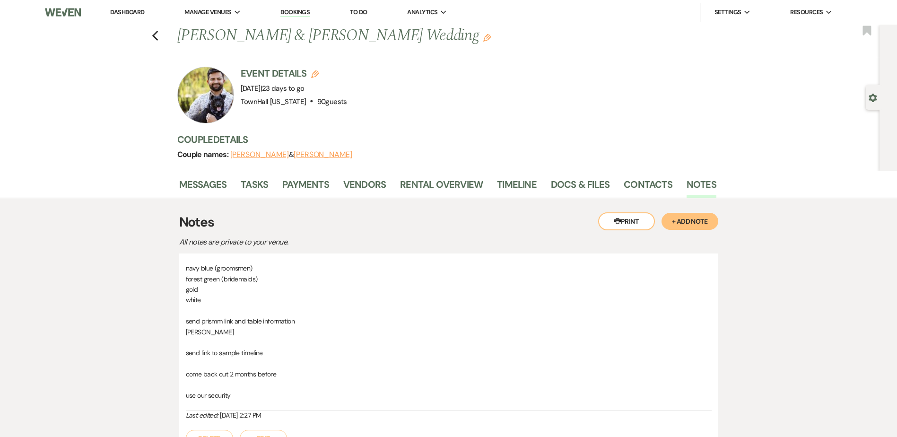
click at [127, 10] on link "Dashboard" at bounding box center [127, 12] width 34 height 8
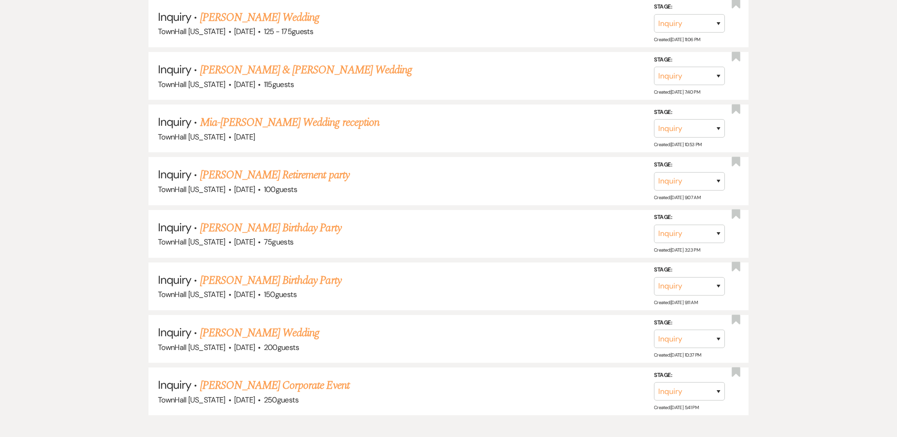
scroll to position [756, 0]
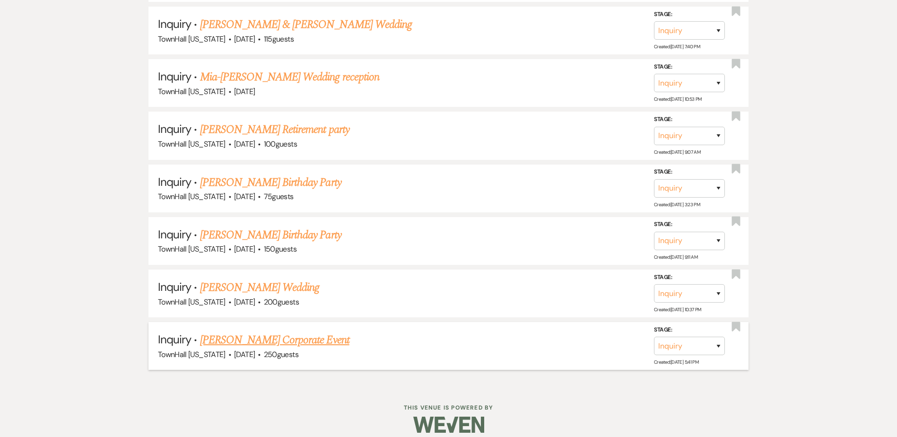
click at [222, 340] on link "Haley Stevens's Corporate Event" at bounding box center [274, 339] width 149 height 17
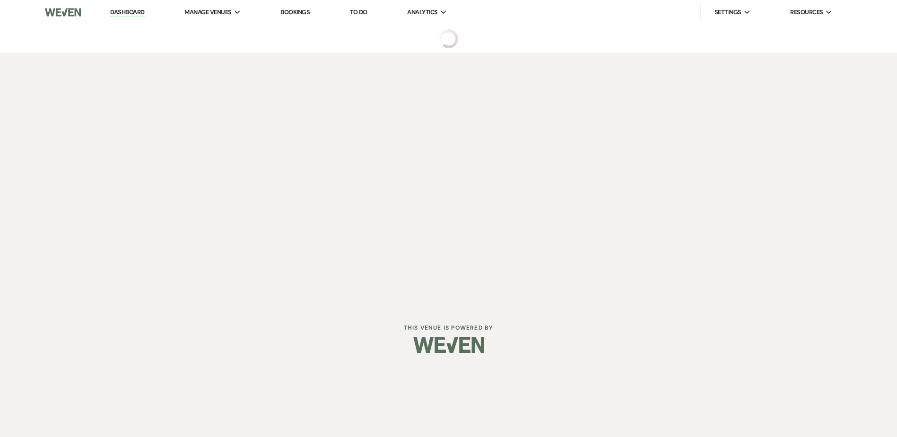
select select "5"
select select "9"
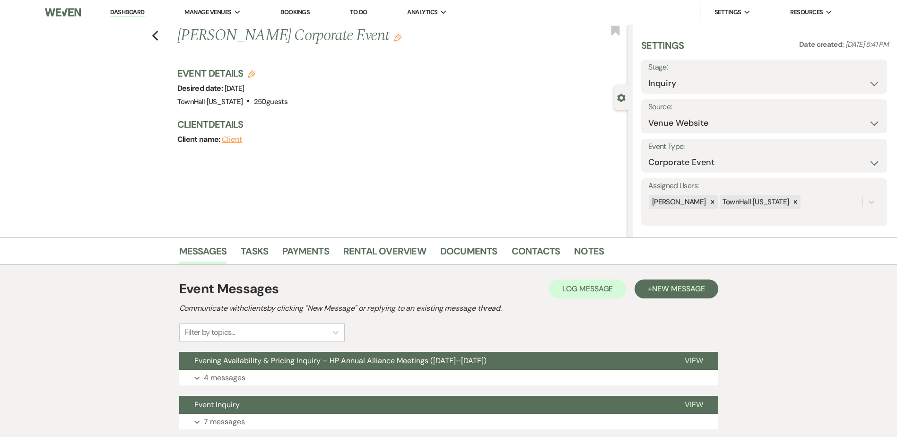
click at [163, 35] on div "Previous Haley Stevens's Corporate Event Edit Bookmark" at bounding box center [311, 41] width 633 height 33
click at [219, 372] on p "4 messages" at bounding box center [225, 378] width 42 height 12
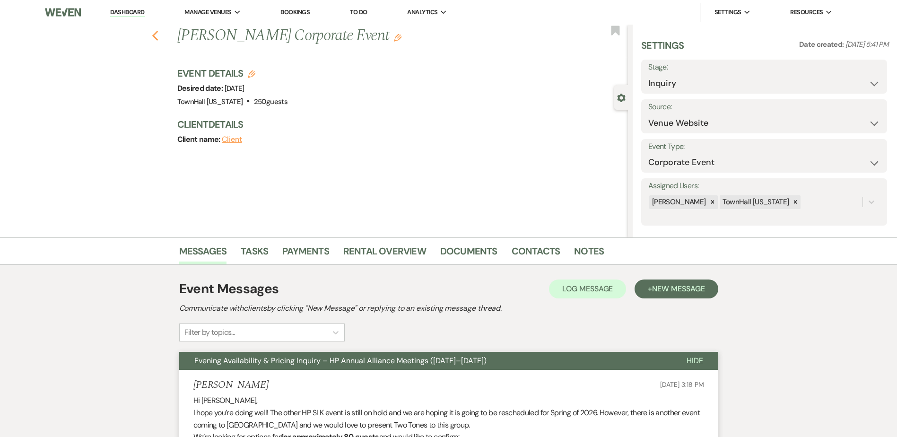
click at [159, 38] on icon "Previous" at bounding box center [155, 35] width 7 height 11
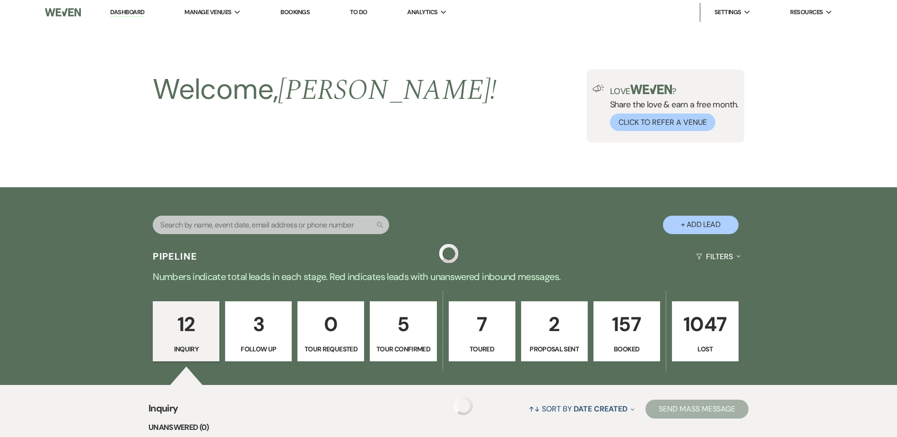
scroll to position [756, 0]
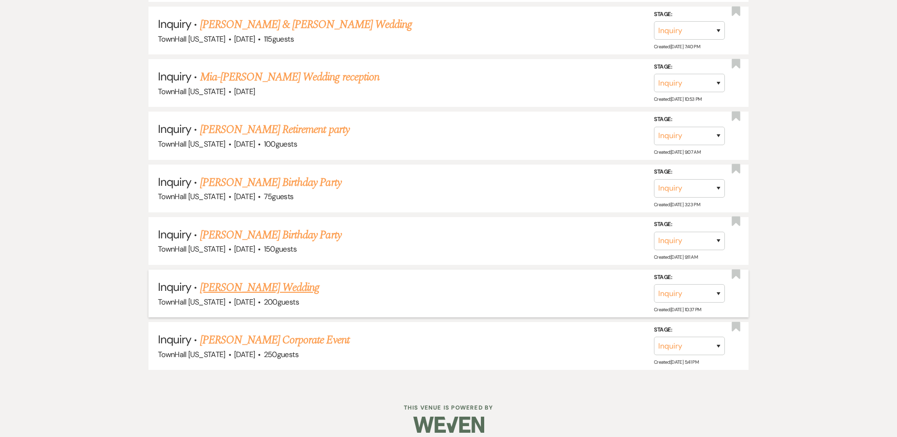
click at [218, 290] on link "Clair Carrizal's Wedding" at bounding box center [260, 287] width 120 height 17
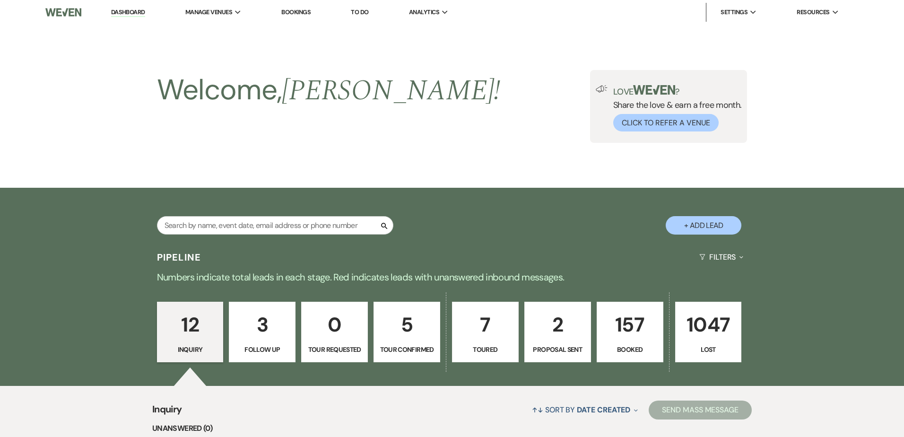
select select "5"
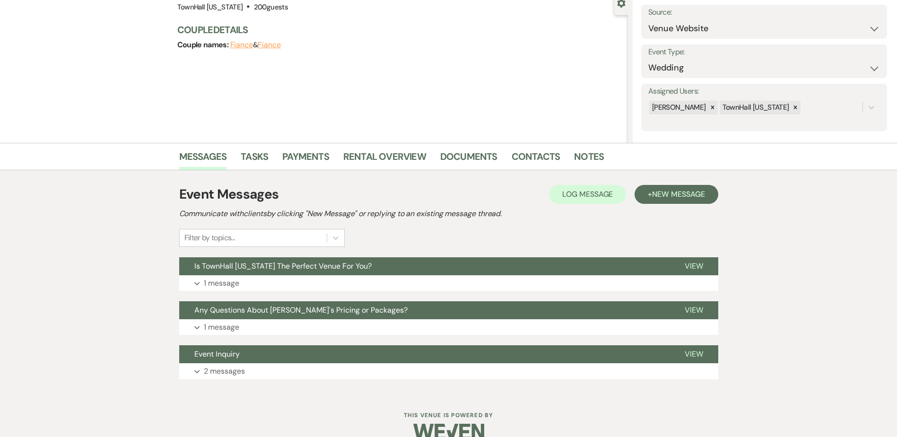
scroll to position [112, 0]
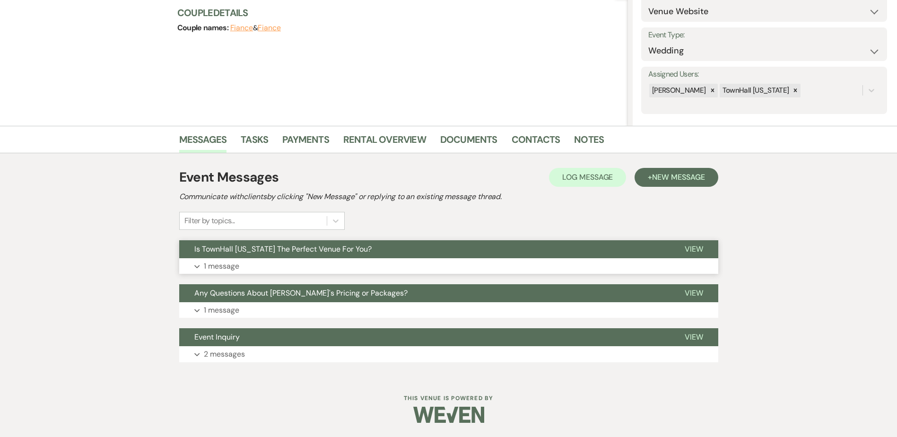
click at [237, 264] on p "1 message" at bounding box center [221, 266] width 35 height 12
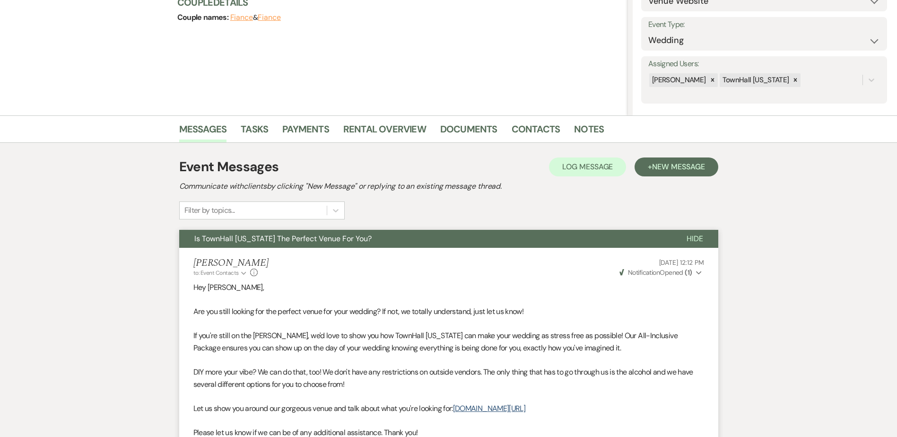
scroll to position [66, 0]
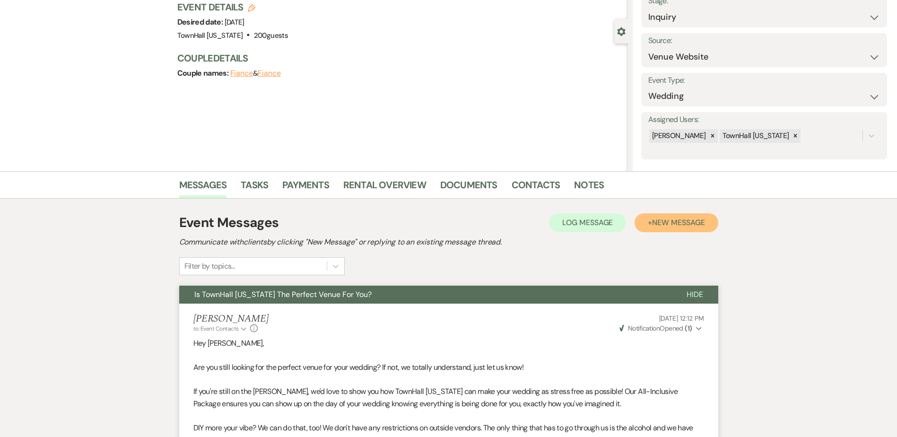
click at [678, 225] on span "New Message" at bounding box center [678, 222] width 52 height 10
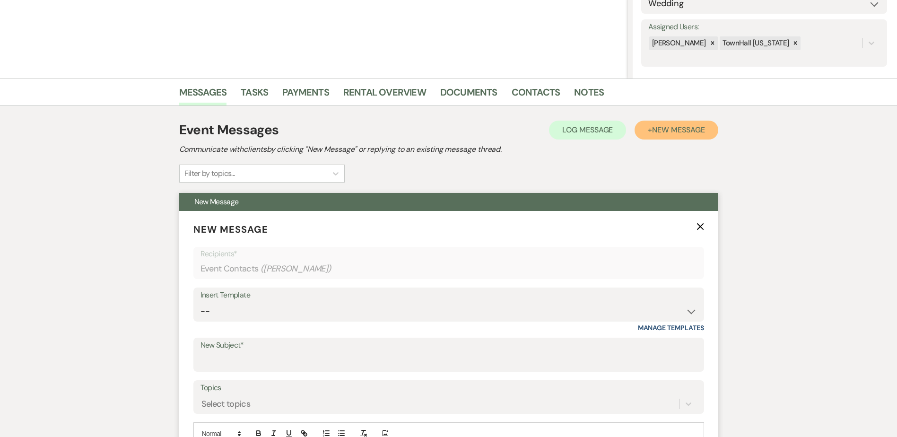
scroll to position [255, 0]
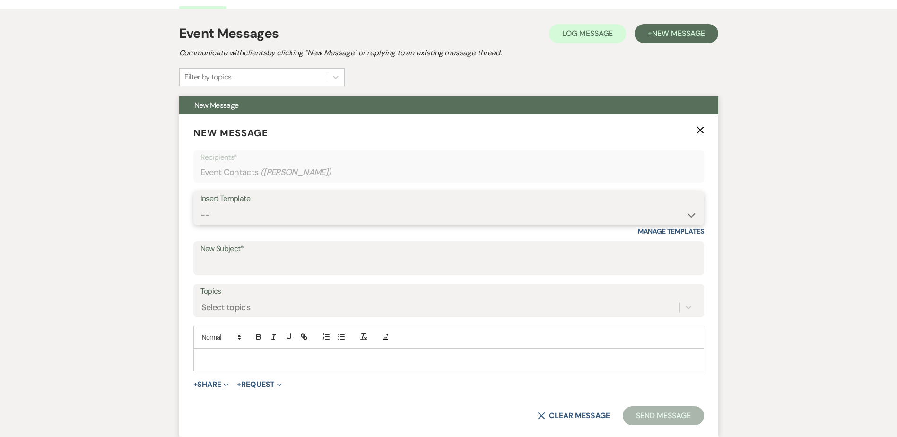
click at [215, 216] on select "-- Wedding Inquiry Follow Up: 2-3 days after initial lead- Avg Cost + Albums Th…" at bounding box center [448, 215] width 496 height 18
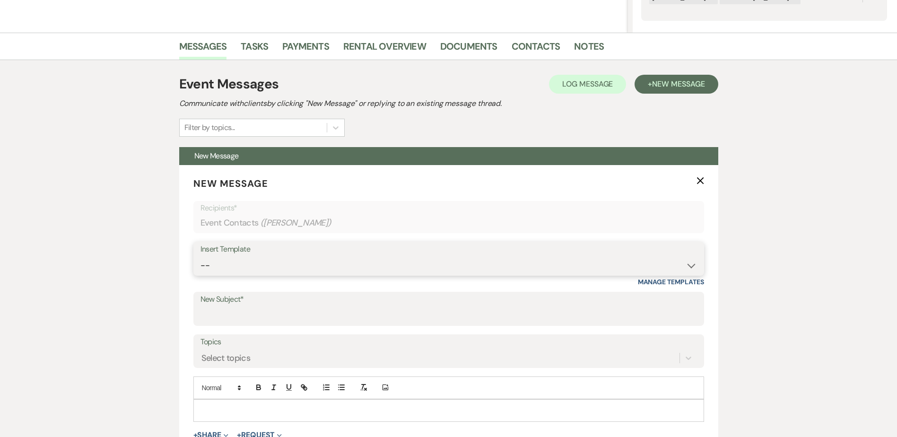
scroll to position [161, 0]
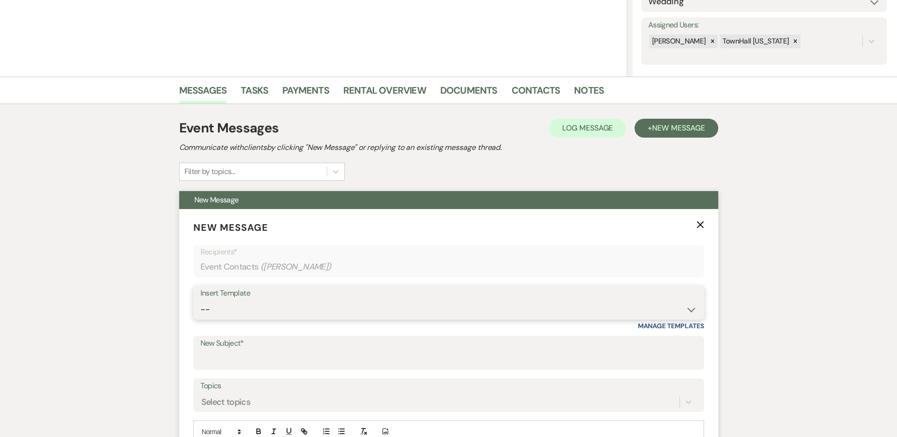
click at [273, 312] on select "-- Wedding Inquiry Follow Up: 2-3 days after initial lead- Avg Cost + Albums Th…" at bounding box center [448, 309] width 496 height 18
select select "3693"
click at [200, 300] on select "-- Wedding Inquiry Follow Up: 2-3 days after initial lead- Avg Cost + Albums Th…" at bounding box center [448, 309] width 496 height 18
type input "Ready to schedule a tour of TownHall Texas for your wedding?"
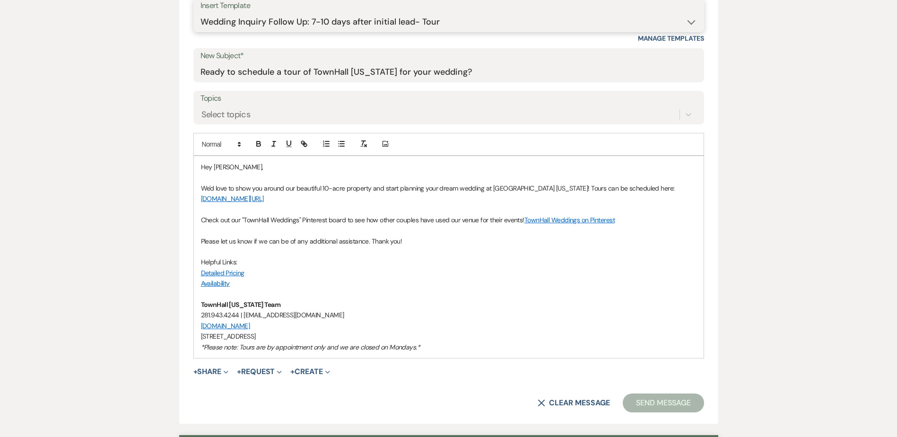
scroll to position [492, 0]
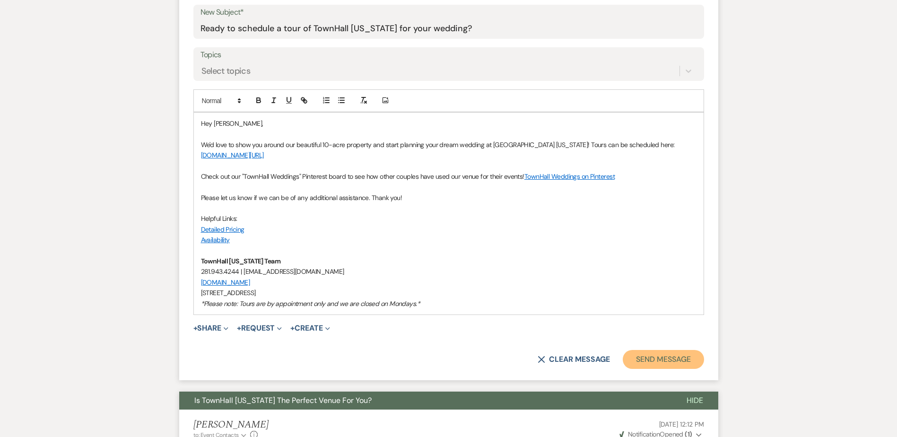
click at [659, 364] on button "Send Message" at bounding box center [663, 359] width 81 height 19
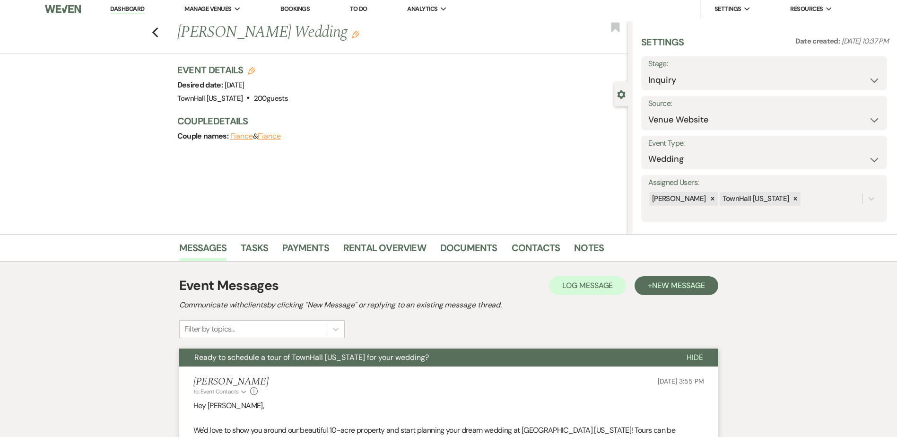
scroll to position [0, 0]
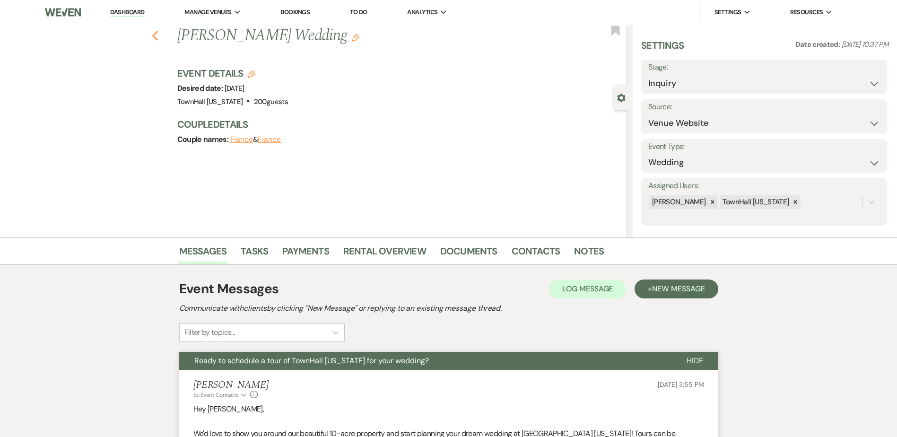
click at [158, 38] on use "button" at bounding box center [155, 36] width 6 height 10
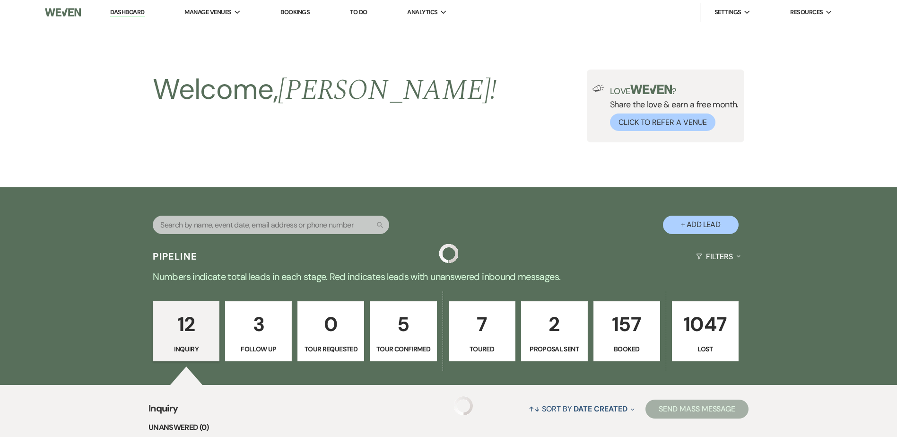
scroll to position [756, 0]
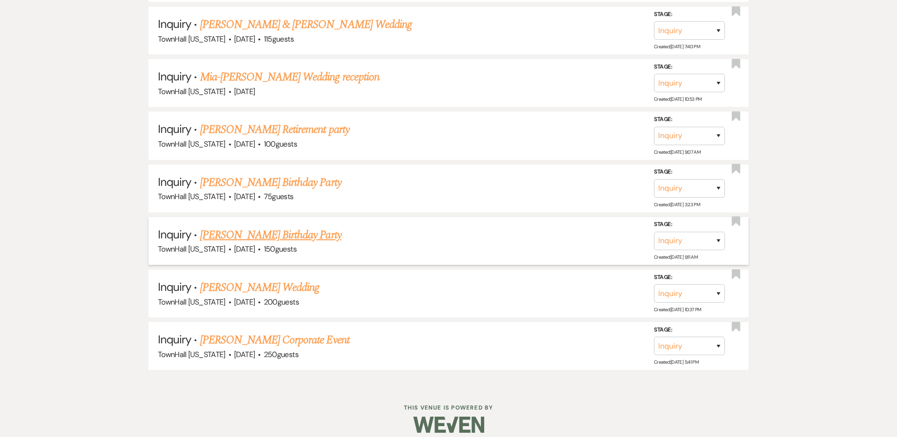
click at [218, 235] on link "Brianna Johnson's Birthday Party" at bounding box center [270, 234] width 141 height 17
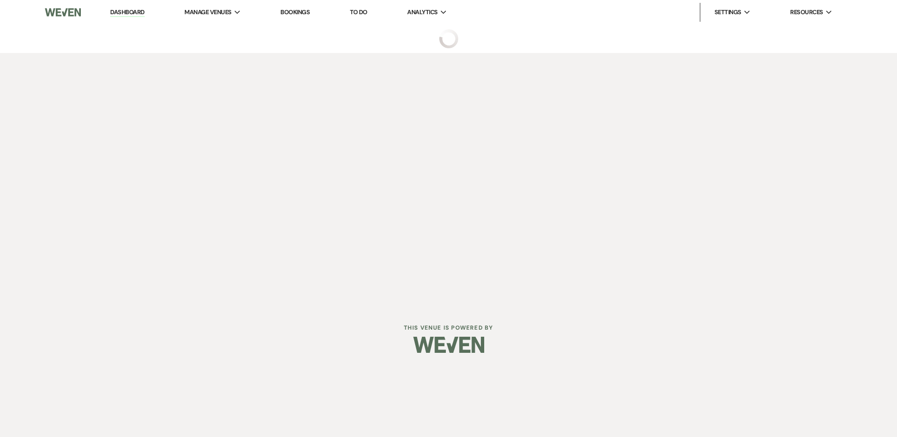
select select "5"
select select "4"
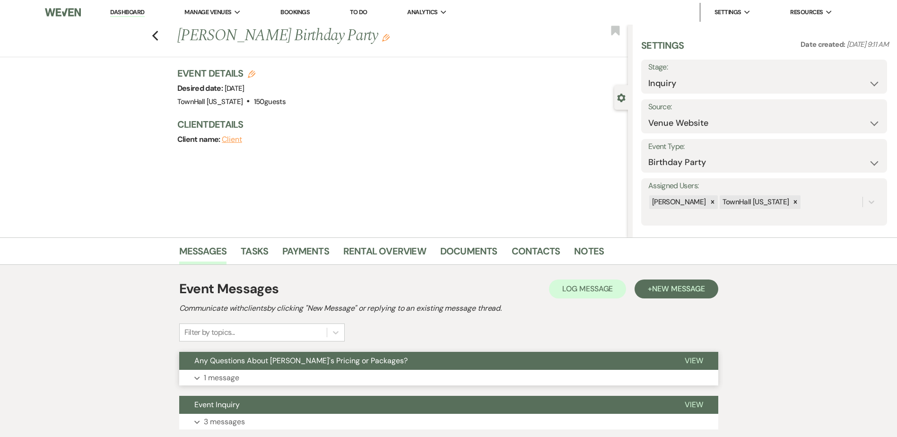
click at [207, 369] on button "Any Questions About TownHall's Pricing or Packages?" at bounding box center [424, 361] width 490 height 18
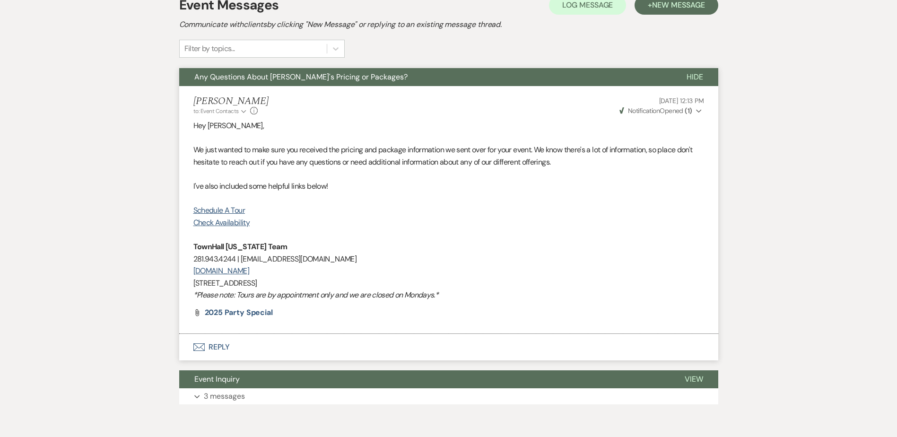
scroll to position [189, 0]
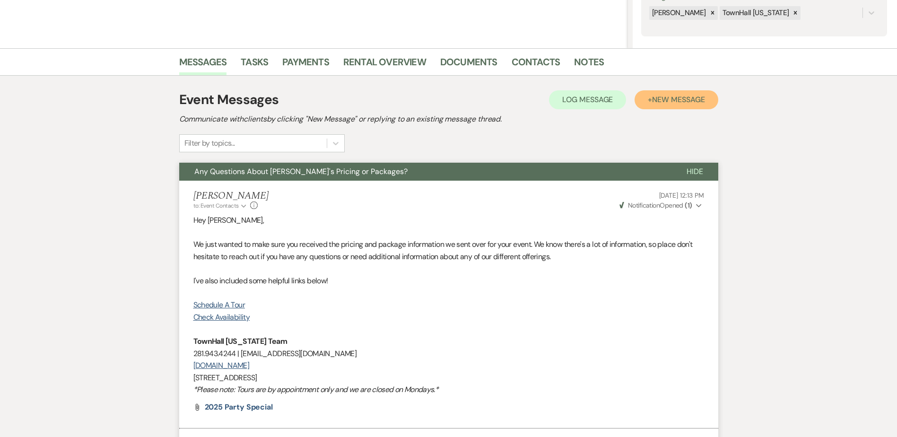
click at [665, 101] on span "New Message" at bounding box center [678, 100] width 52 height 10
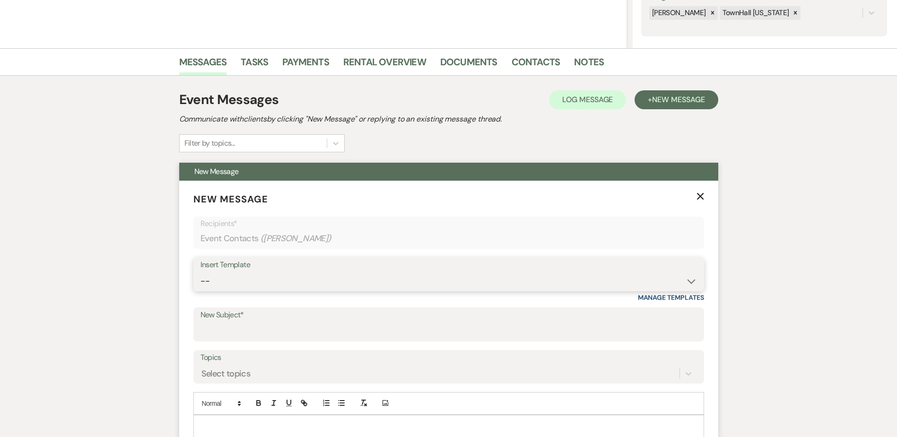
click at [243, 280] on select "-- Wedding Inquiry Follow Up: 2-3 days after initial lead- Avg Cost + Albums Th…" at bounding box center [448, 281] width 496 height 18
select select "3647"
click at [200, 272] on select "-- Wedding Inquiry Follow Up: 2-3 days after initial lead- Avg Cost + Albums Th…" at bounding box center [448, 281] width 496 height 18
type input "Is TownHall Texas Exactly The Venue You're Looking For?"
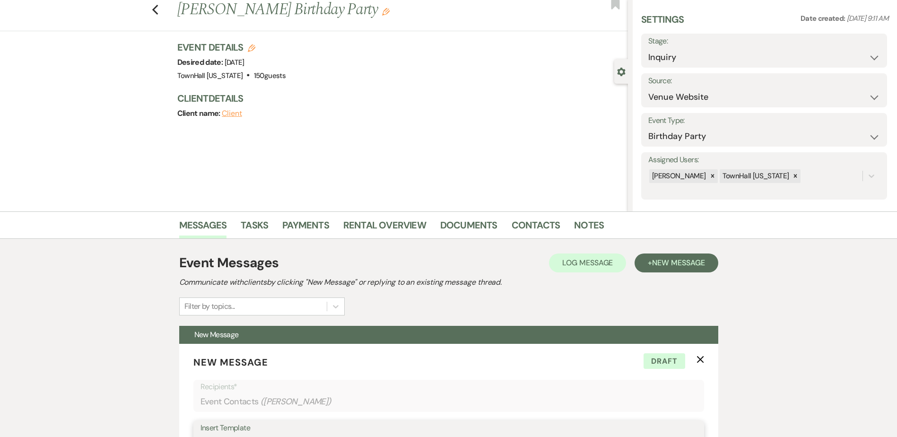
scroll to position [0, 0]
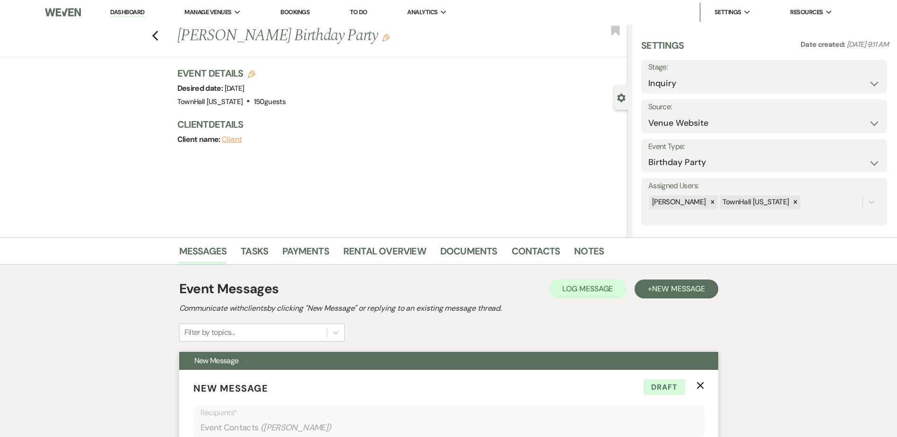
click at [697, 384] on icon "X" at bounding box center [700, 386] width 8 height 8
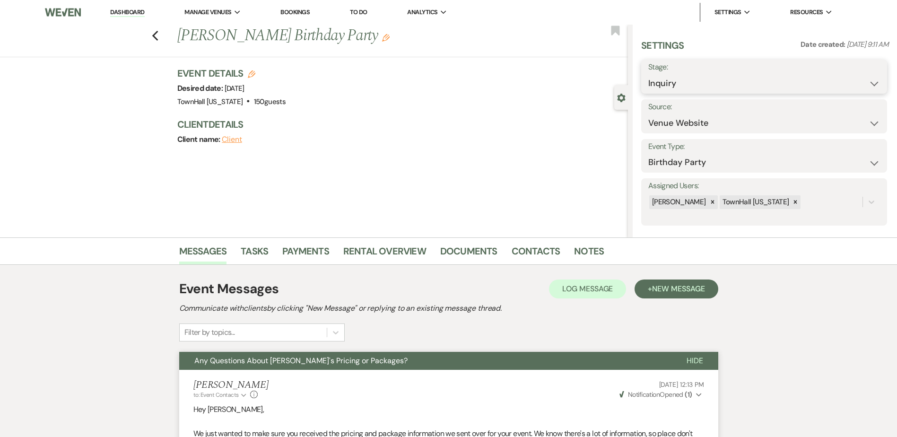
click at [661, 86] on select "Inquiry Follow Up Tour Requested Tour Confirmed Toured Proposal Sent Booked Lost" at bounding box center [764, 83] width 232 height 18
select select "8"
click at [648, 74] on select "Inquiry Follow Up Tour Requested Tour Confirmed Toured Proposal Sent Booked Lost" at bounding box center [764, 83] width 232 height 18
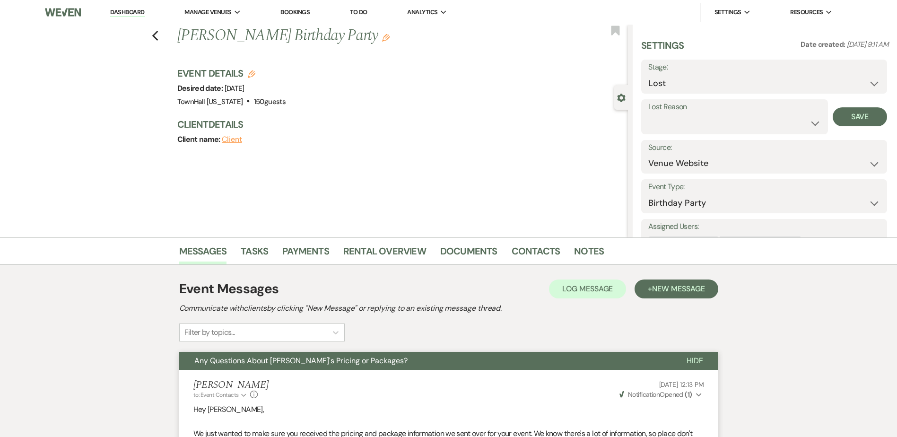
click at [675, 113] on label "Lost Reason" at bounding box center [734, 107] width 173 height 14
click at [673, 121] on select "Booked Elsewhere Budget Date Unavailable No Response Not a Good Match Capacity …" at bounding box center [734, 123] width 173 height 18
select select "5"
click at [648, 114] on select "Booked Elsewhere Budget Date Unavailable No Response Not a Good Match Capacity …" at bounding box center [734, 123] width 173 height 18
click at [838, 112] on button "Save" at bounding box center [860, 116] width 54 height 19
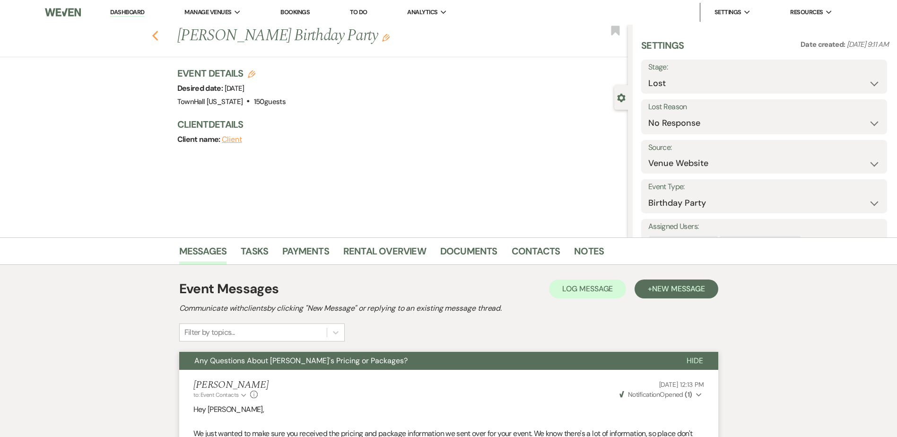
click at [158, 33] on use "button" at bounding box center [155, 36] width 6 height 10
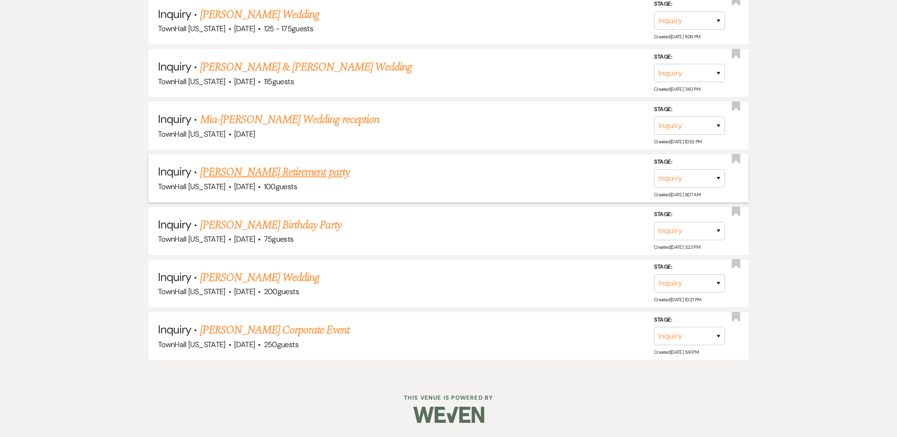
scroll to position [714, 0]
click at [242, 223] on link "Shawntal Pierson's Birthday Party" at bounding box center [270, 225] width 141 height 17
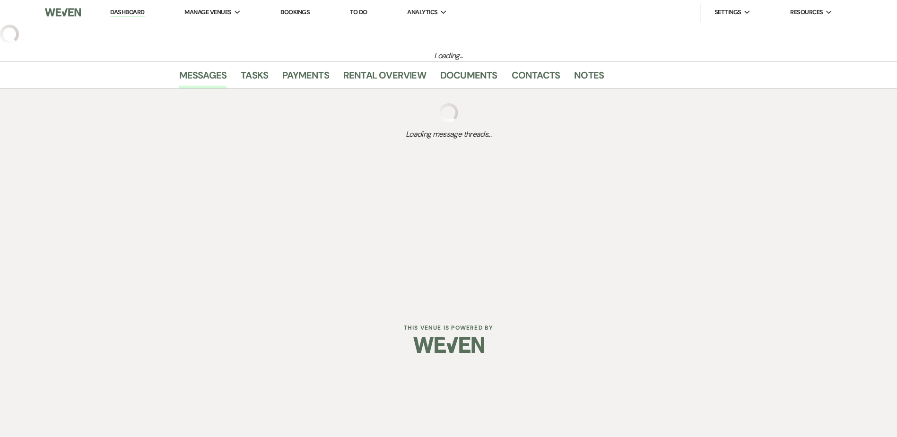
select select "5"
select select "4"
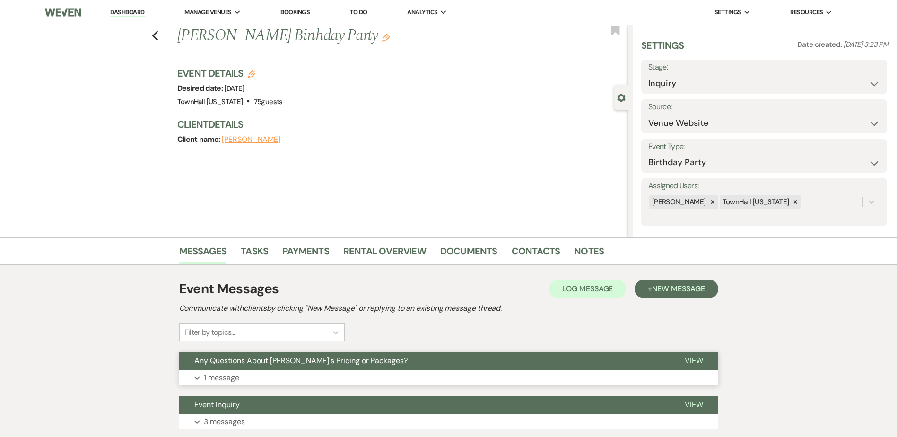
click at [204, 361] on span "Any Questions About TownHall's Pricing or Packages?" at bounding box center [300, 361] width 213 height 10
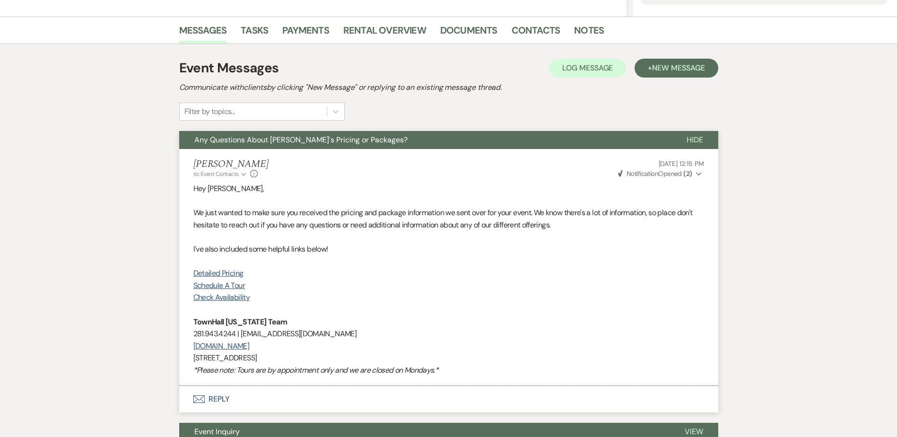
scroll to position [126, 0]
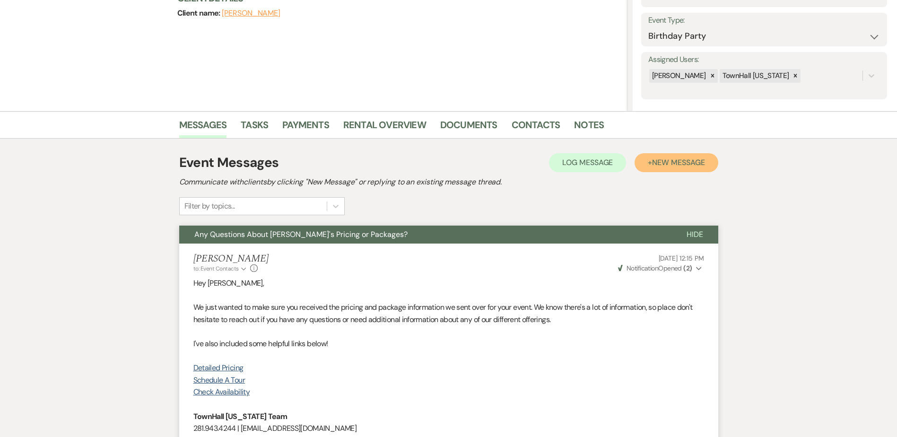
click at [693, 165] on span "New Message" at bounding box center [678, 162] width 52 height 10
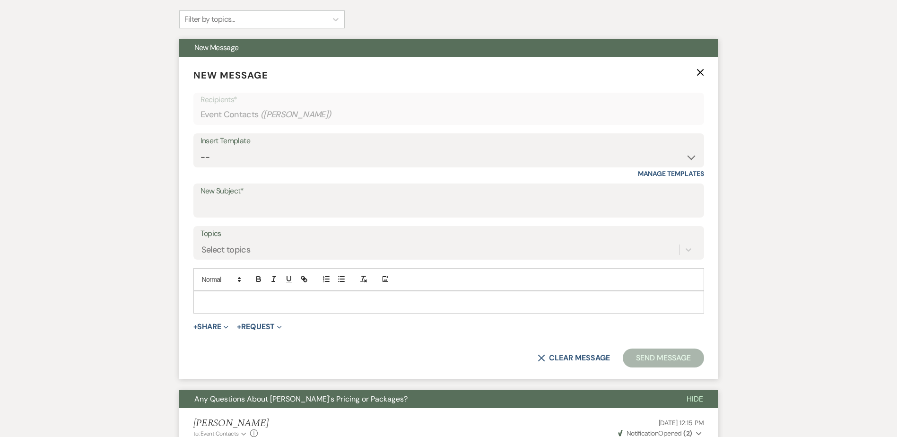
scroll to position [315, 0]
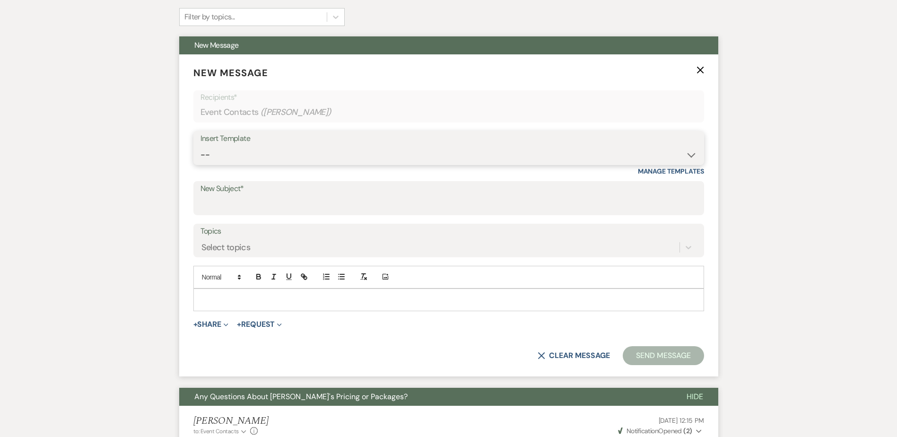
click at [221, 157] on select "-- Wedding Inquiry Follow Up: 2-3 days after initial lead- Avg Cost + Albums Th…" at bounding box center [448, 155] width 496 height 18
select select "3647"
click at [200, 146] on select "-- Wedding Inquiry Follow Up: 2-3 days after initial lead- Avg Cost + Albums Th…" at bounding box center [448, 155] width 496 height 18
type input "Is TownHall Texas Exactly The Venue You're Looking For?"
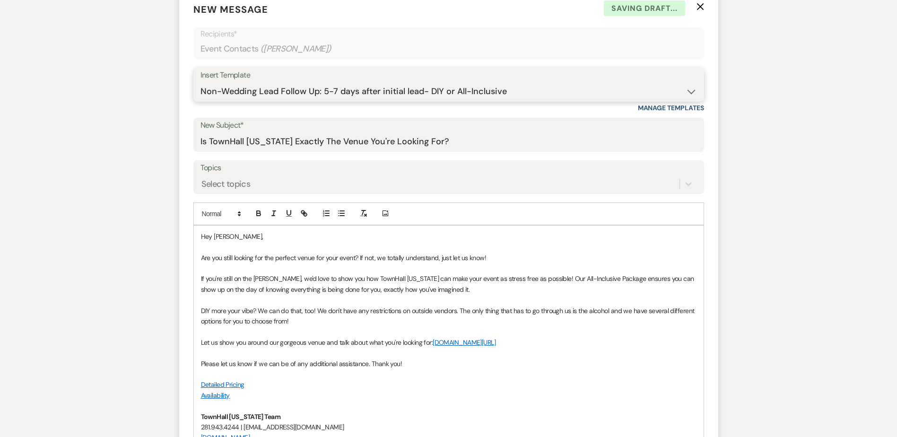
scroll to position [504, 0]
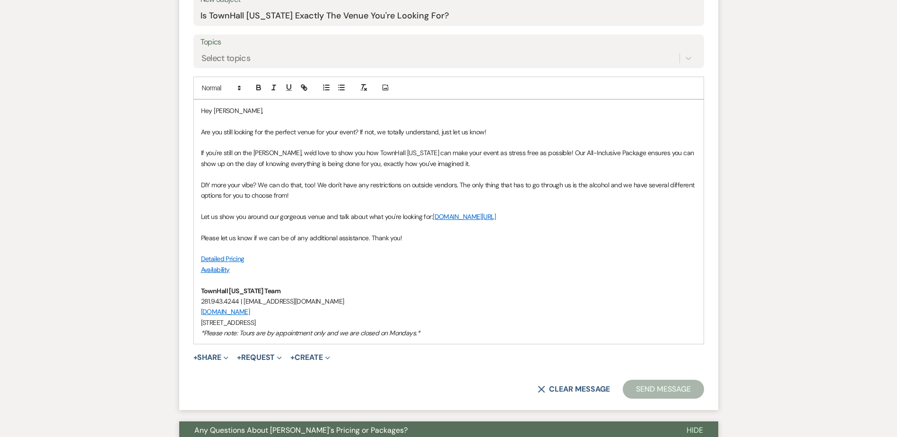
click at [651, 389] on button "Send Message" at bounding box center [663, 389] width 81 height 19
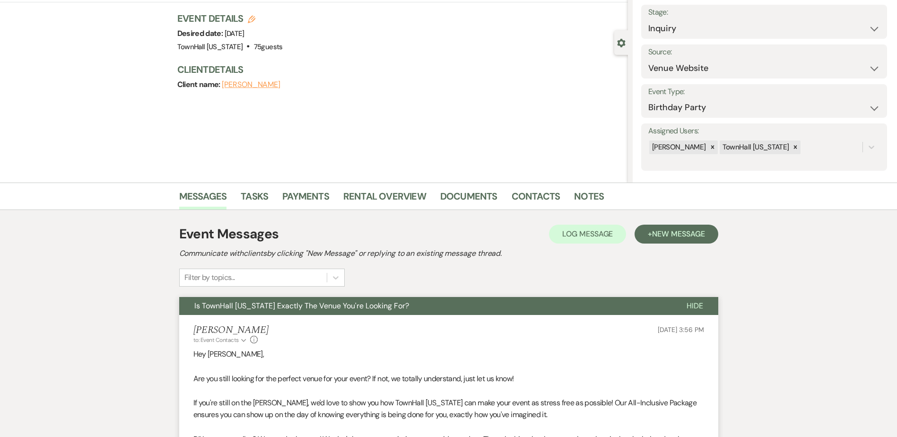
scroll to position [0, 0]
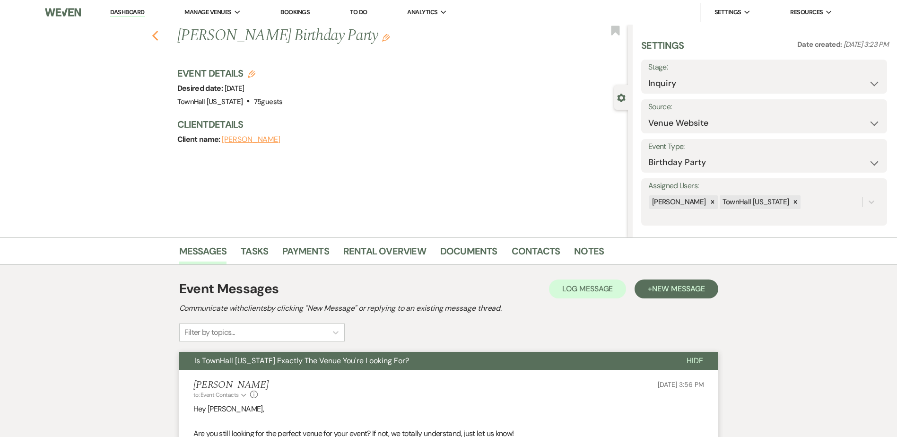
click at [158, 38] on use "button" at bounding box center [155, 36] width 6 height 10
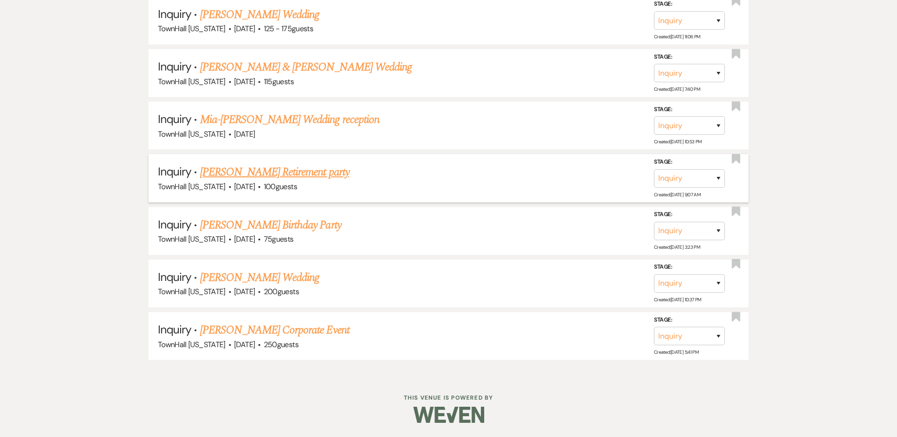
click at [240, 172] on link "Jeri Boaz's Retirement party" at bounding box center [274, 172] width 149 height 17
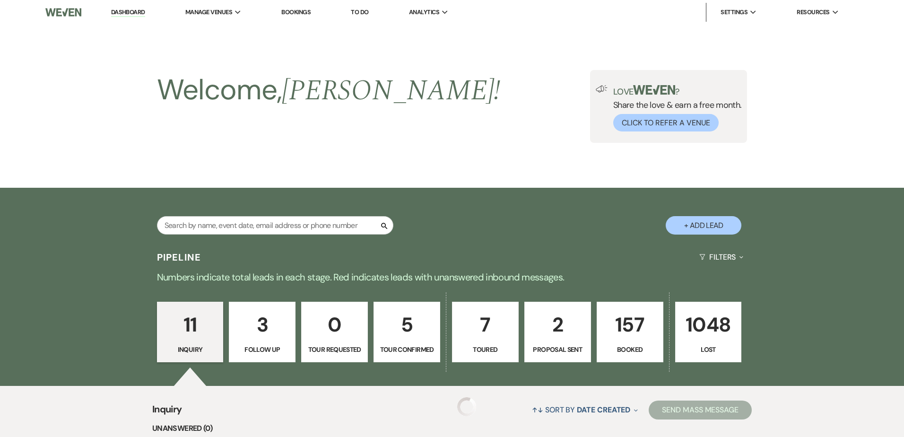
select select "5"
select select "13"
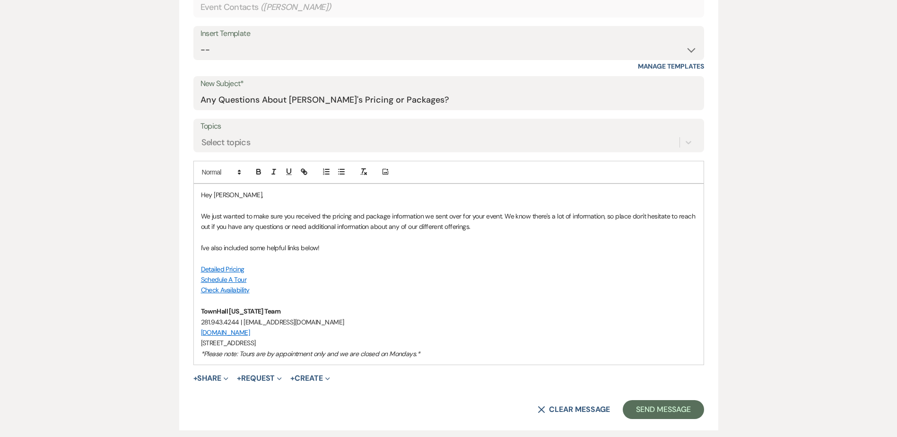
scroll to position [389, 0]
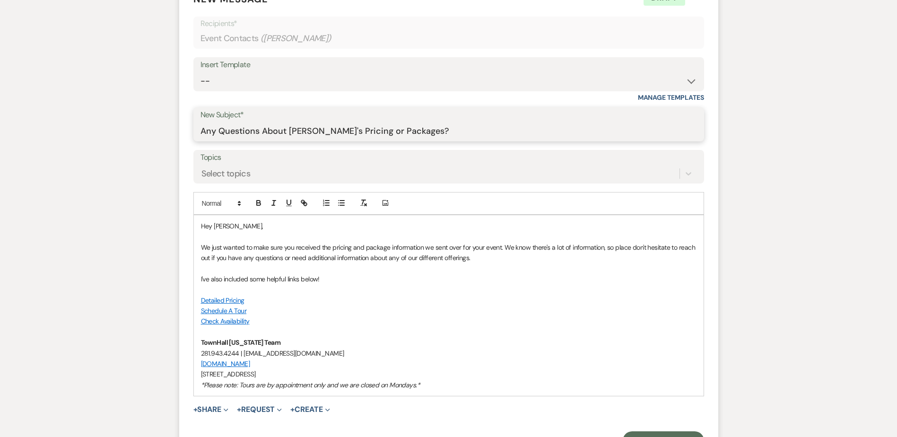
click at [243, 132] on input "Any Questions About TownHall's Pricing or Packages?" at bounding box center [448, 131] width 496 height 18
click at [376, 89] on select "-- Wedding Inquiry Follow Up: 2-3 days after initial lead- Avg Cost + Albums Th…" at bounding box center [448, 81] width 496 height 18
select select "3647"
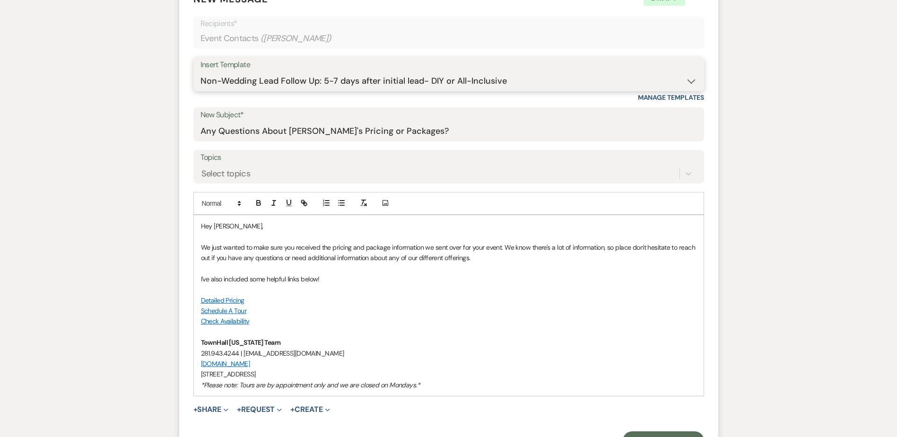
click at [200, 72] on select "-- Wedding Inquiry Follow Up: 2-3 days after initial lead- Avg Cost + Albums Th…" at bounding box center [448, 81] width 496 height 18
type input "Is TownHall Texas Exactly The Venue You're Looking For?"
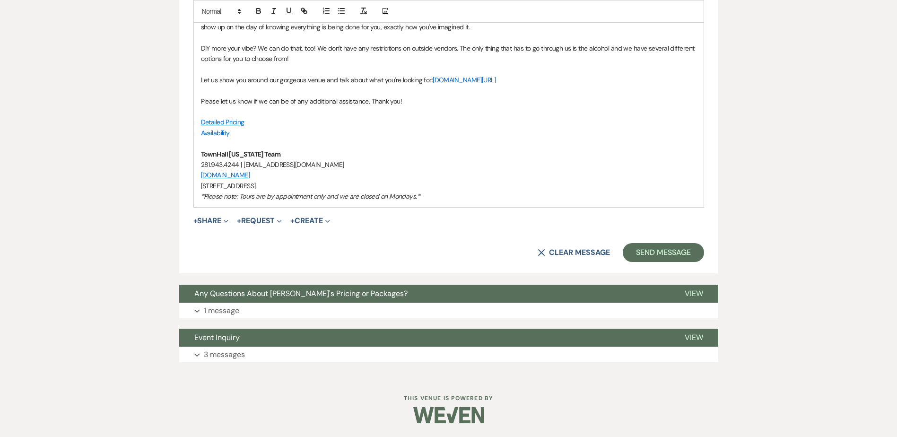
scroll to position [642, 0]
click at [225, 337] on span "Event Inquiry" at bounding box center [216, 337] width 45 height 10
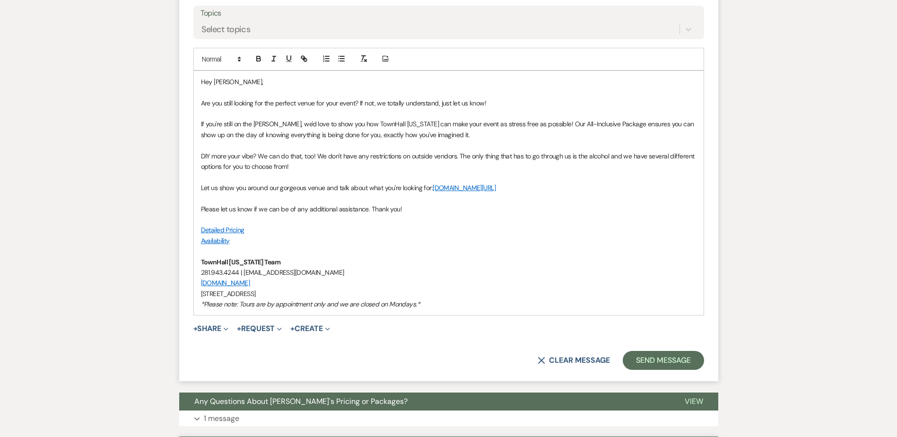
scroll to position [561, 0]
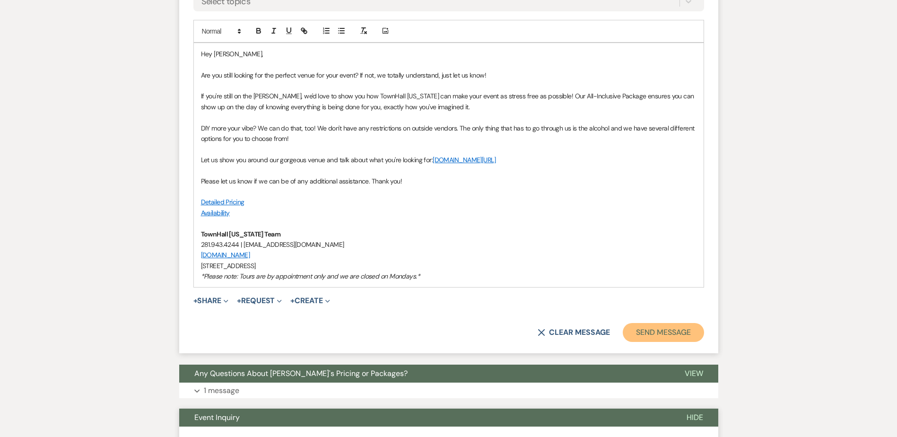
click at [661, 331] on button "Send Message" at bounding box center [663, 332] width 81 height 19
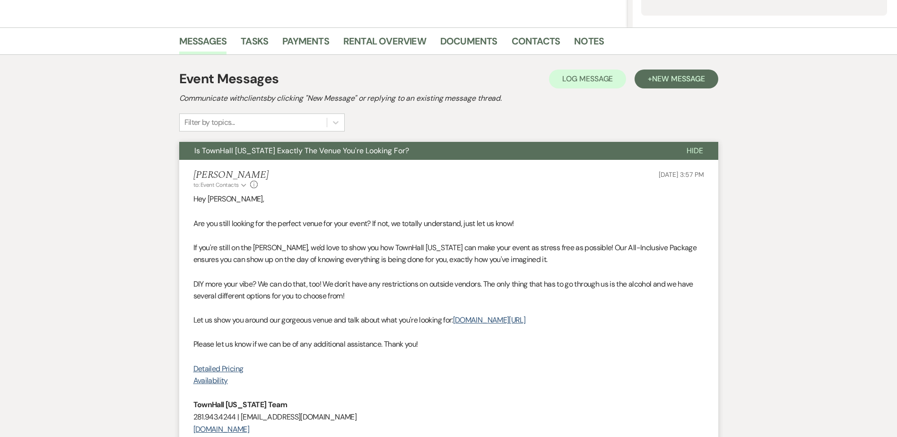
scroll to position [0, 0]
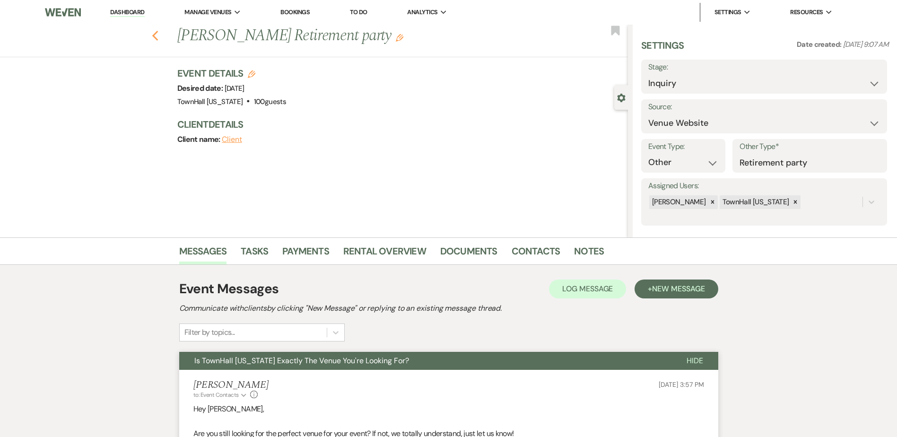
click at [157, 38] on icon "Previous" at bounding box center [155, 35] width 7 height 11
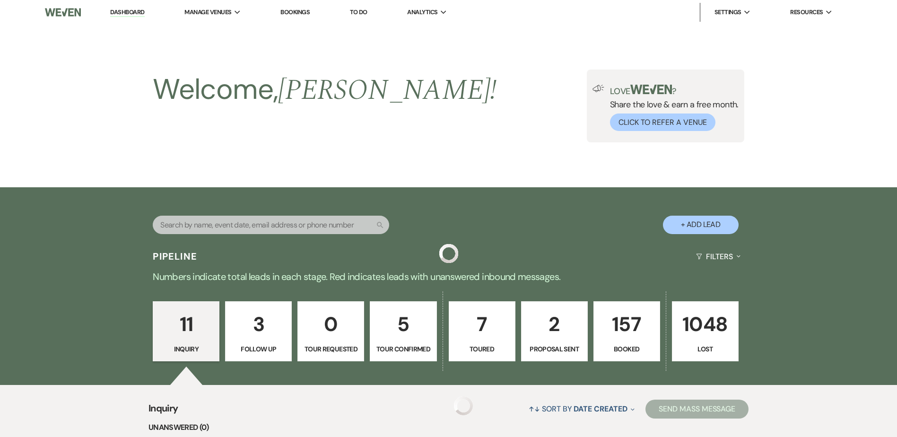
scroll to position [714, 0]
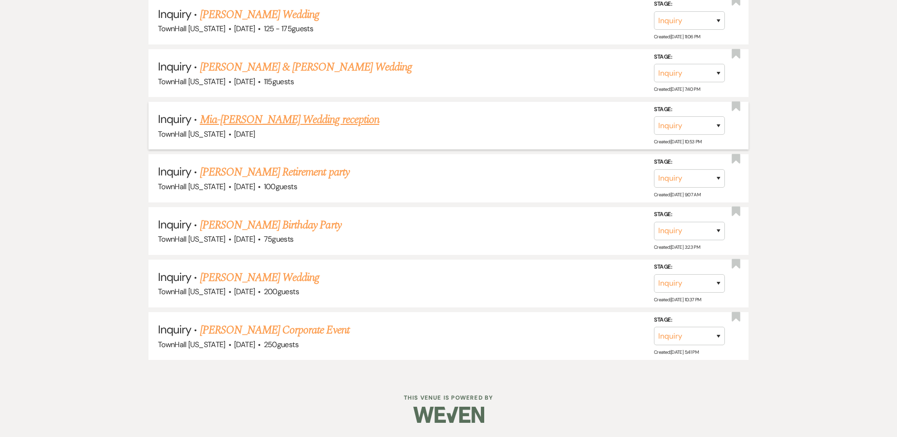
click at [245, 123] on link "Mia-Harley Glassock's Wedding reception" at bounding box center [289, 119] width 179 height 17
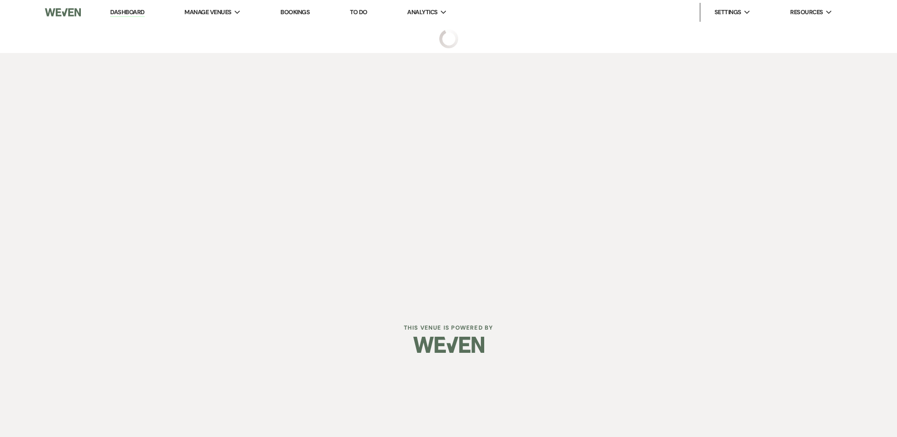
select select "5"
select select "13"
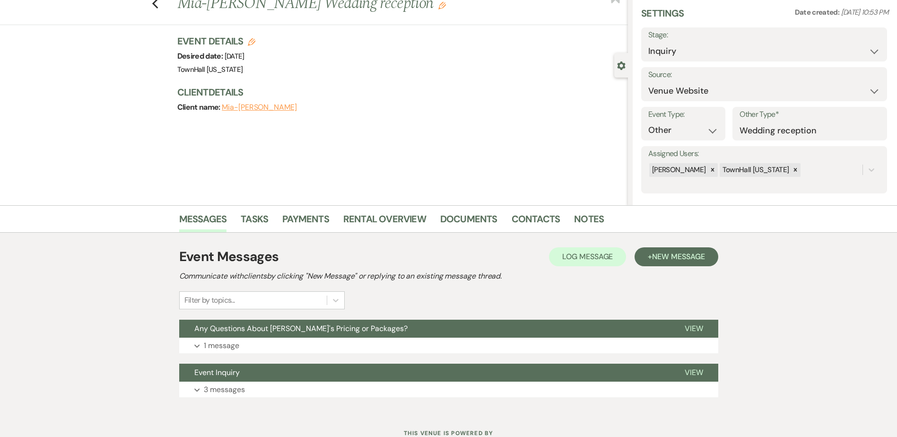
scroll to position [68, 0]
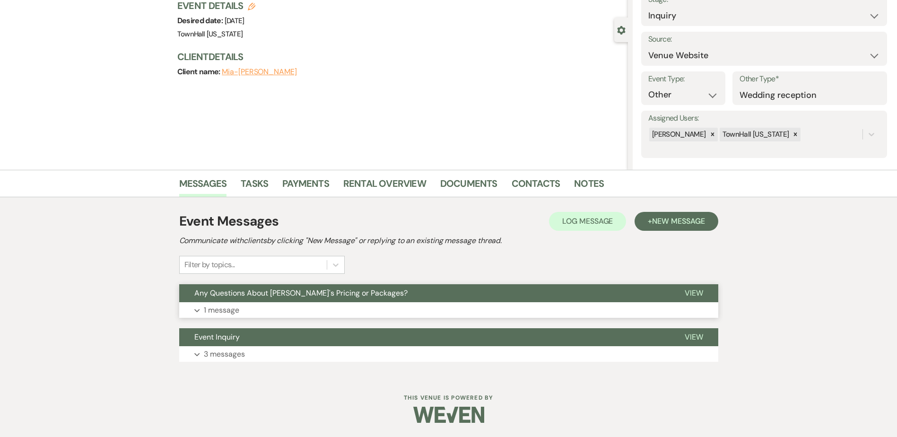
click at [216, 288] on span "Any Questions About TownHall's Pricing or Packages?" at bounding box center [300, 293] width 213 height 10
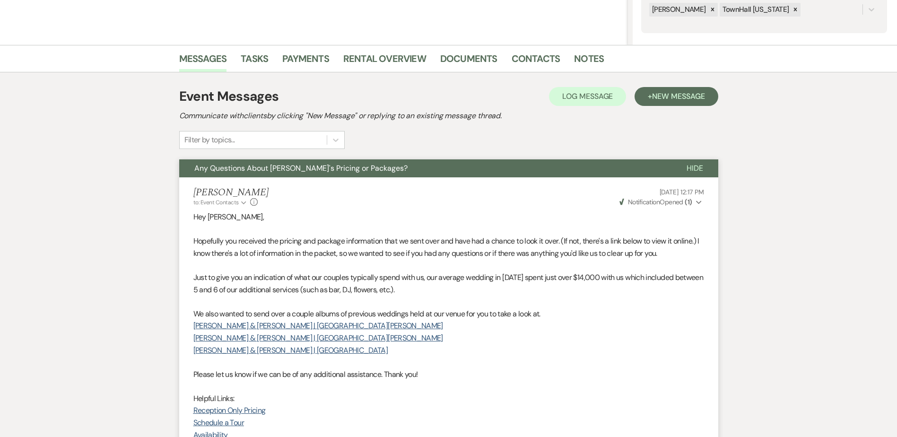
scroll to position [162, 0]
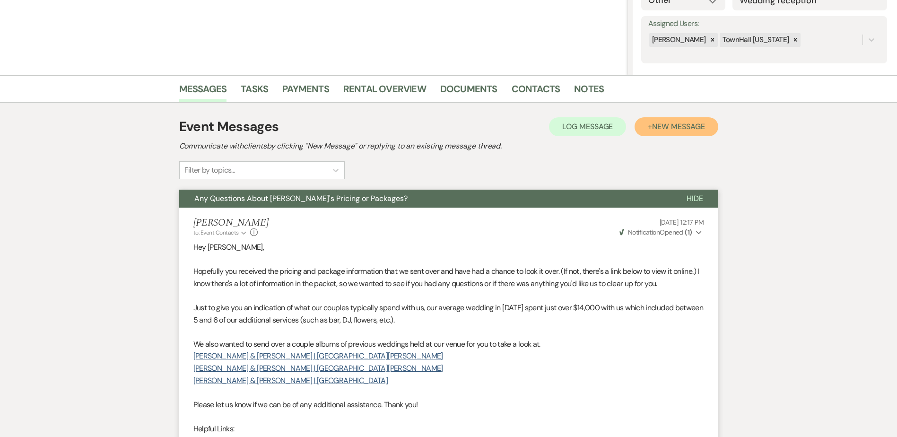
click at [666, 128] on span "New Message" at bounding box center [678, 127] width 52 height 10
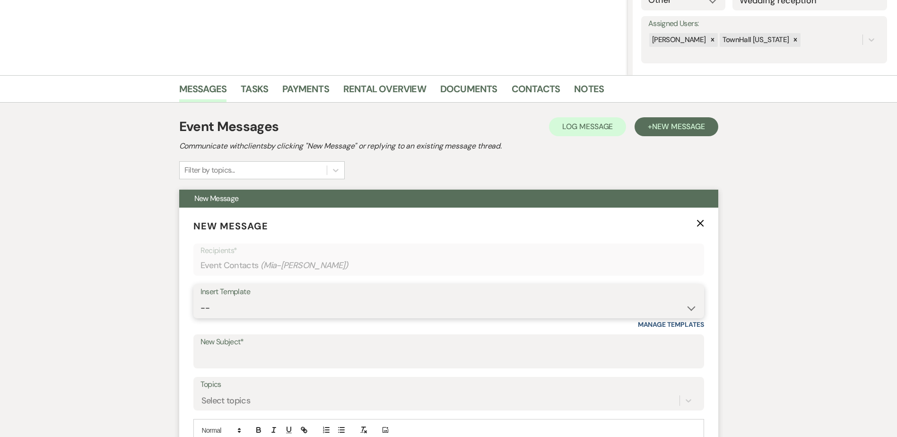
click at [214, 311] on select "-- Wedding Inquiry Follow Up: 2-3 days after initial lead- Avg Cost + Albums Th…" at bounding box center [448, 308] width 496 height 18
select select "3645"
click at [200, 299] on select "-- Wedding Inquiry Follow Up: 2-3 days after initial lead- Avg Cost + Albums Th…" at bounding box center [448, 308] width 496 height 18
type input "Is TownHall Texas The Perfect Venue For You?"
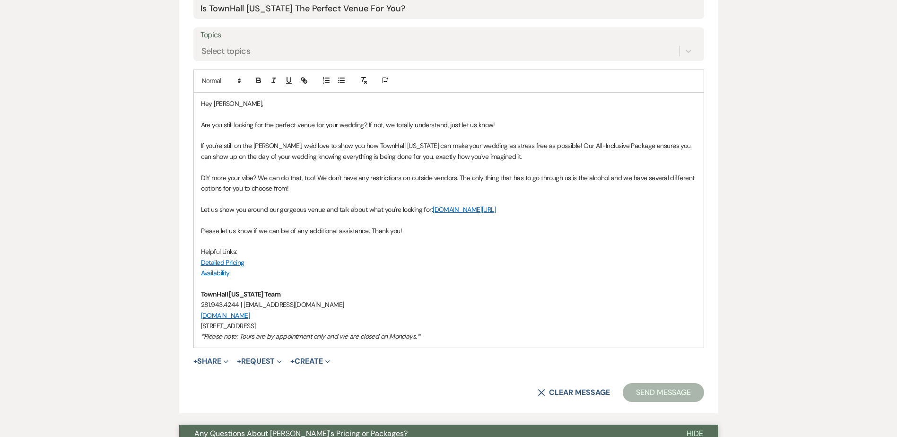
scroll to position [540, 0]
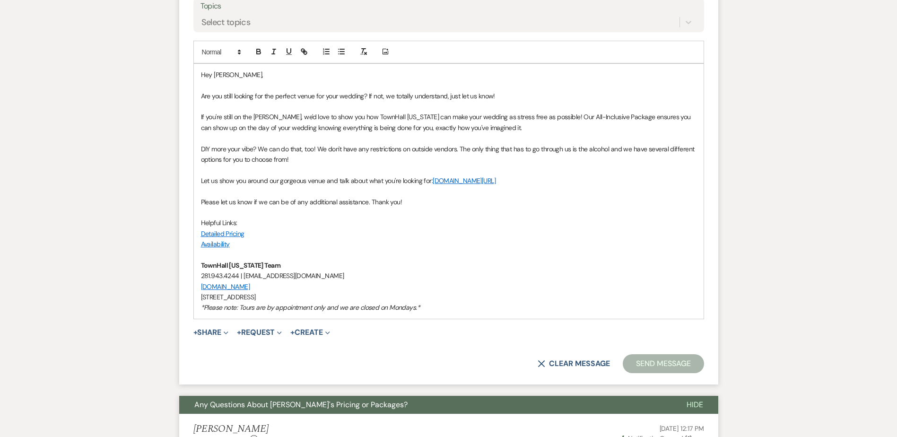
click at [663, 365] on button "Send Message" at bounding box center [663, 363] width 81 height 19
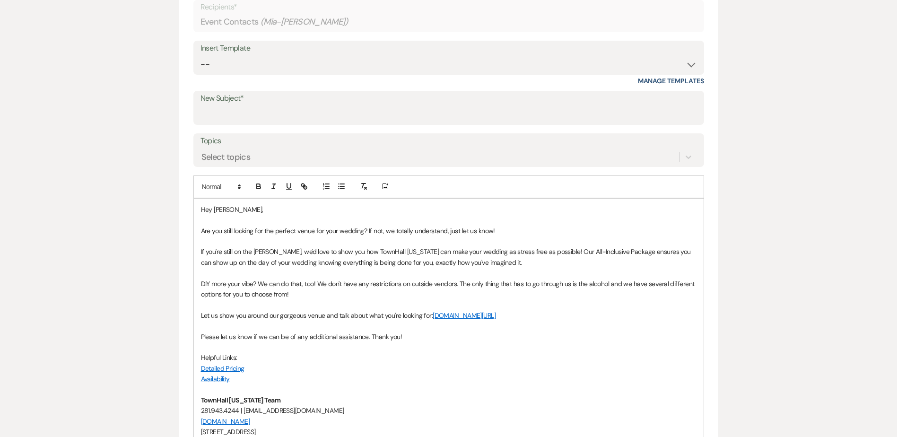
scroll to position [0, 0]
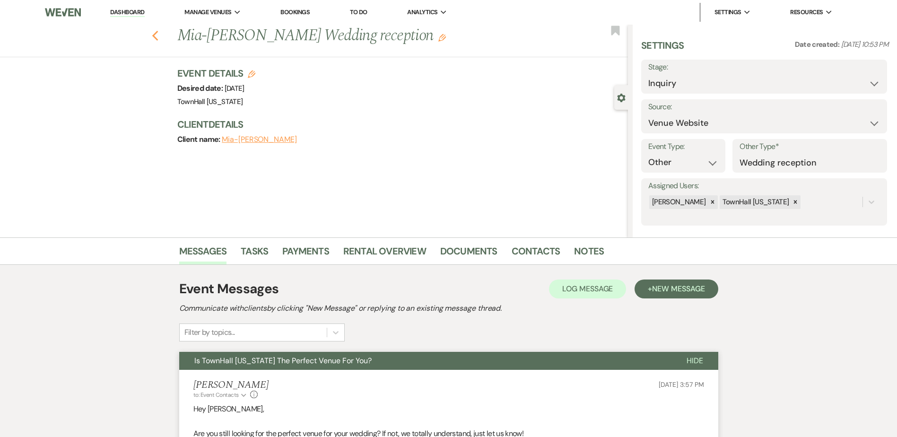
click at [159, 34] on icon "Previous" at bounding box center [155, 35] width 7 height 11
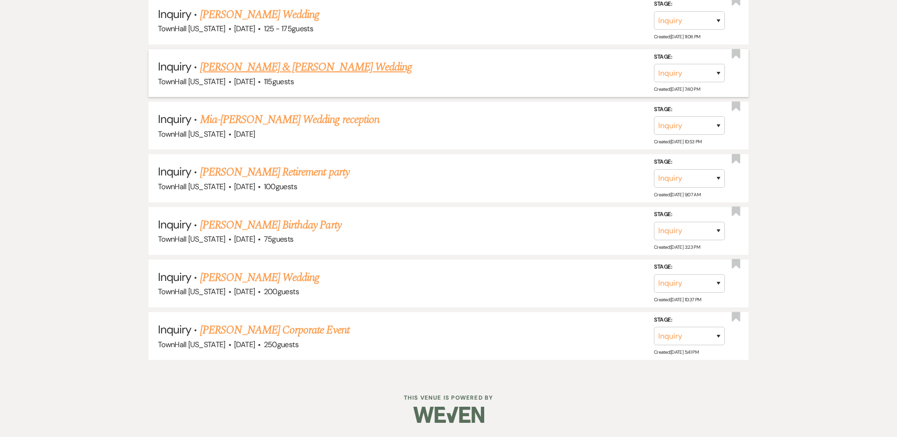
click at [229, 69] on link "Zachary & Taylor's Wedding" at bounding box center [306, 67] width 212 height 17
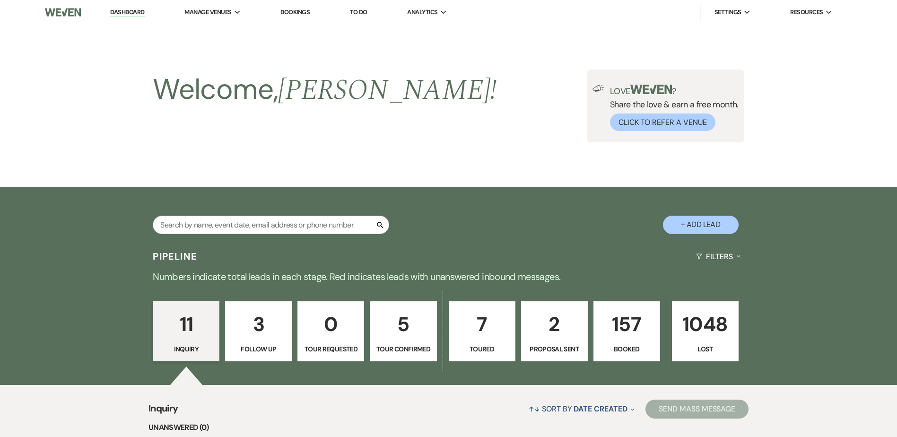
select select "5"
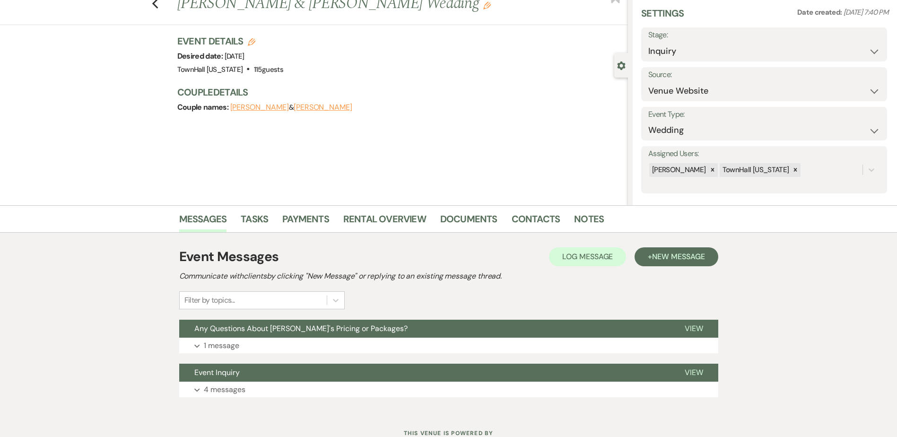
scroll to position [68, 0]
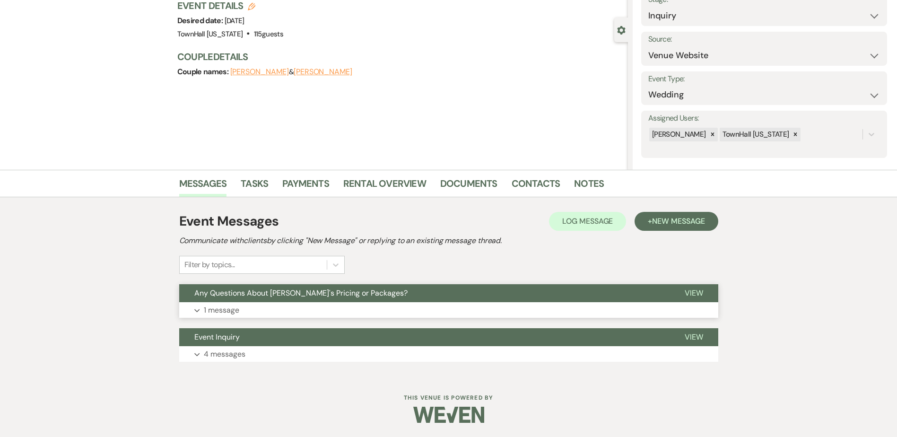
click at [205, 298] on button "Any Questions About TownHall's Pricing or Packages?" at bounding box center [424, 293] width 490 height 18
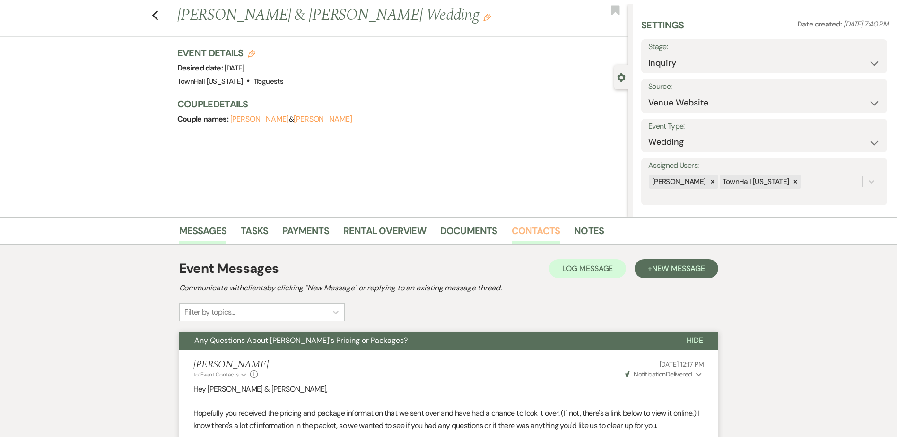
scroll to position [0, 0]
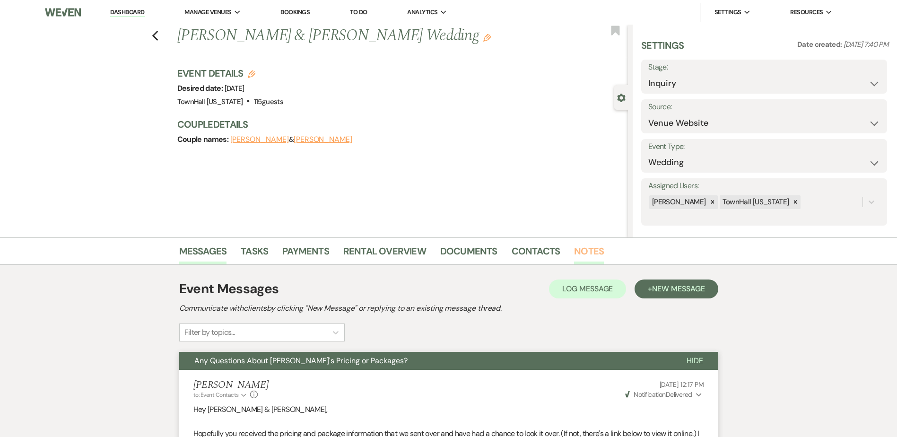
click at [586, 246] on link "Notes" at bounding box center [589, 253] width 30 height 21
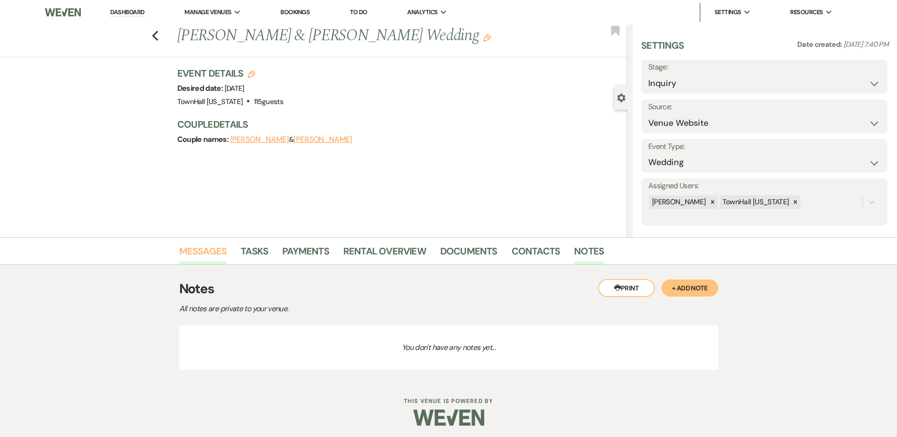
click at [201, 249] on link "Messages" at bounding box center [203, 253] width 48 height 21
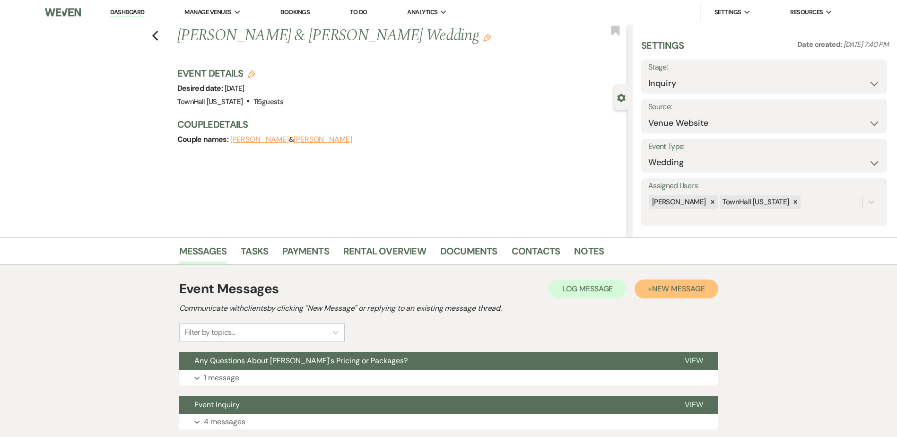
click at [691, 290] on span "New Message" at bounding box center [678, 289] width 52 height 10
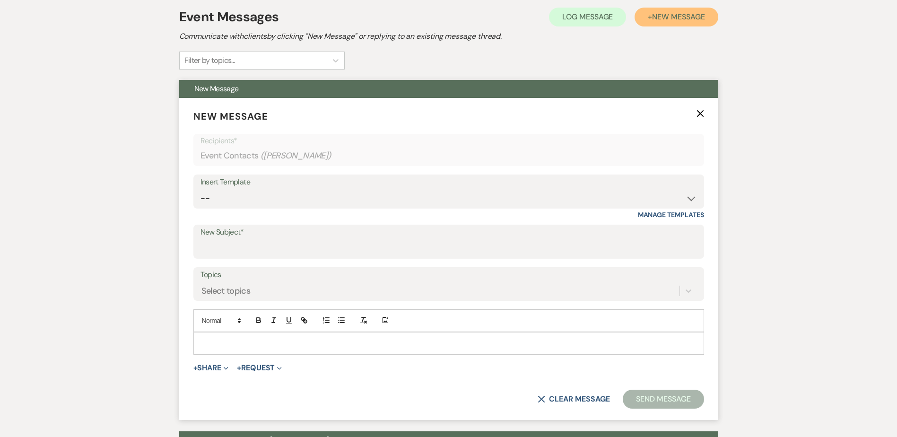
scroll to position [284, 0]
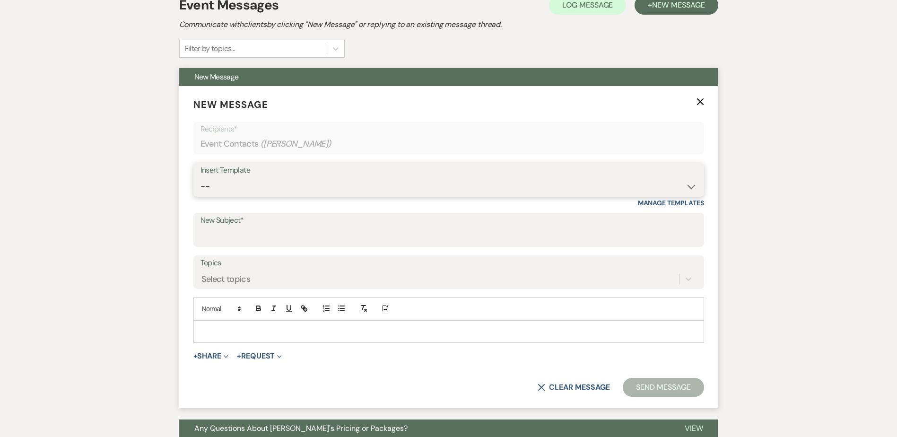
click at [219, 180] on select "-- Wedding Inquiry Follow Up: 2-3 days after initial lead- Avg Cost + Albums Th…" at bounding box center [448, 186] width 496 height 18
select select "3645"
click at [200, 177] on select "-- Wedding Inquiry Follow Up: 2-3 days after initial lead- Avg Cost + Albums Th…" at bounding box center [448, 186] width 496 height 18
type input "Is TownHall Texas The Perfect Venue For You?"
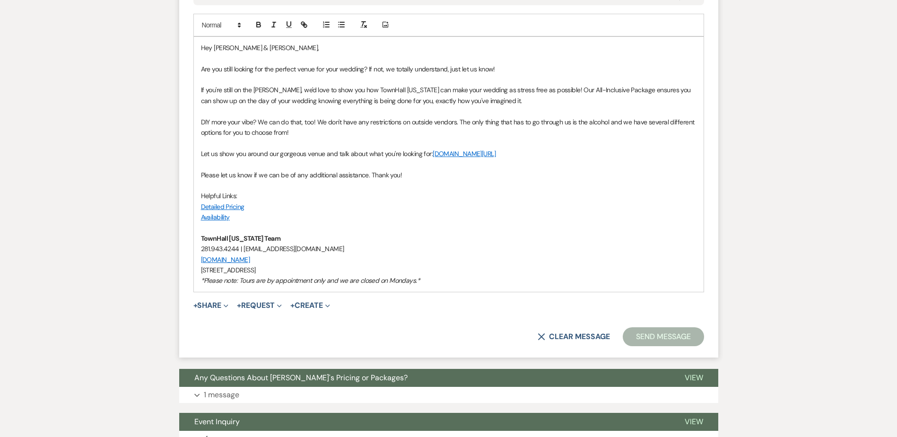
click at [650, 334] on button "Send Message" at bounding box center [663, 336] width 81 height 19
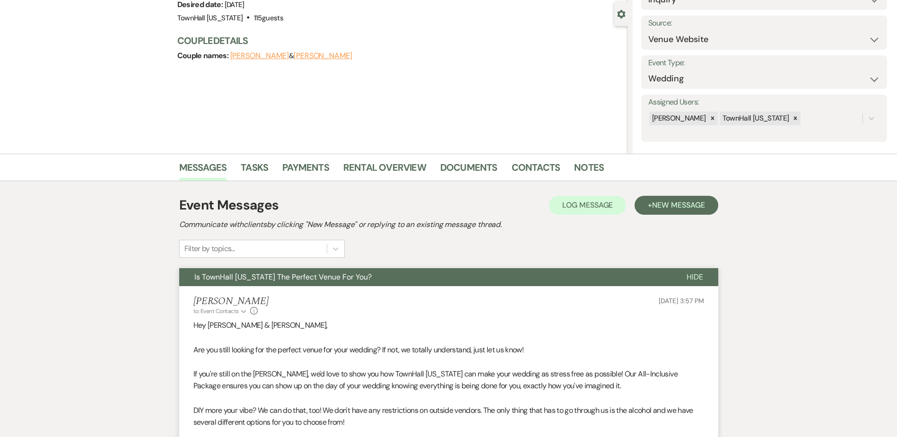
scroll to position [0, 0]
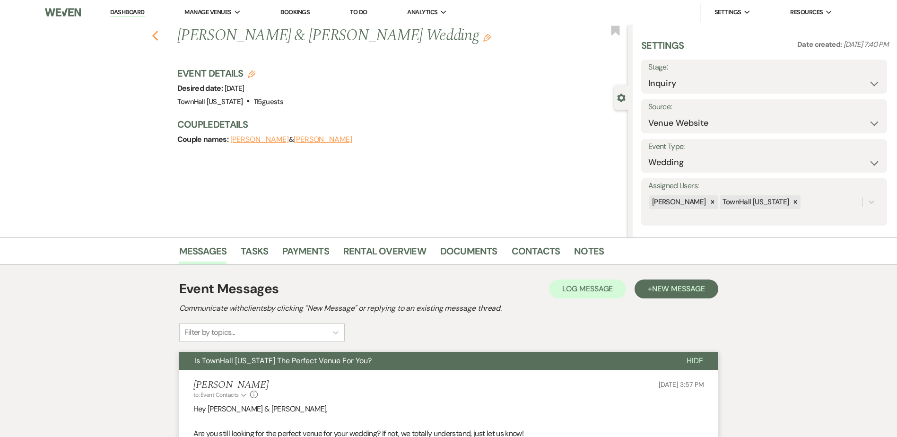
click at [159, 37] on icon "Previous" at bounding box center [155, 35] width 7 height 11
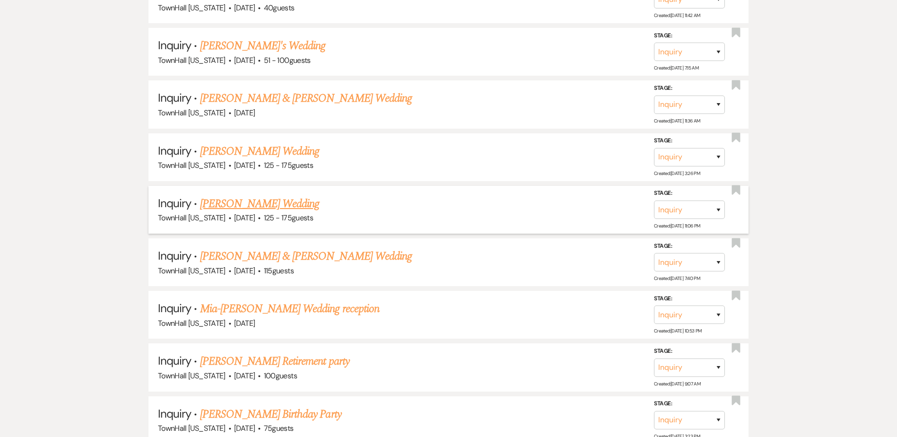
click at [236, 202] on link "Victoria Ortiz's Wedding" at bounding box center [260, 203] width 120 height 17
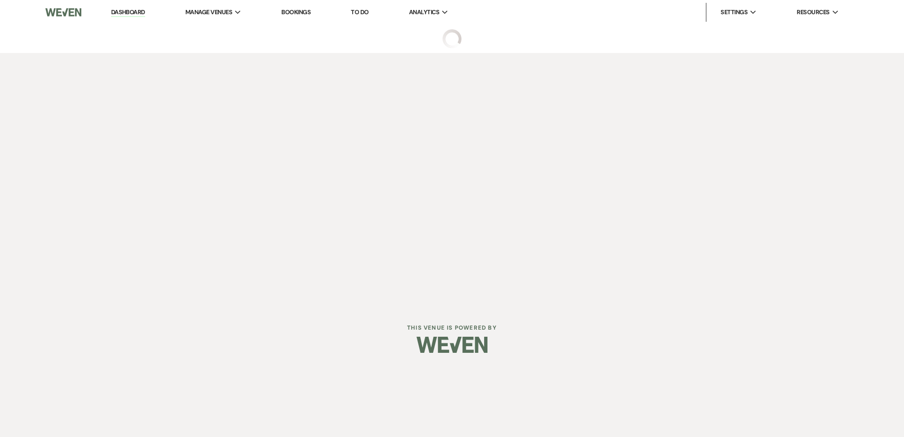
select select "3"
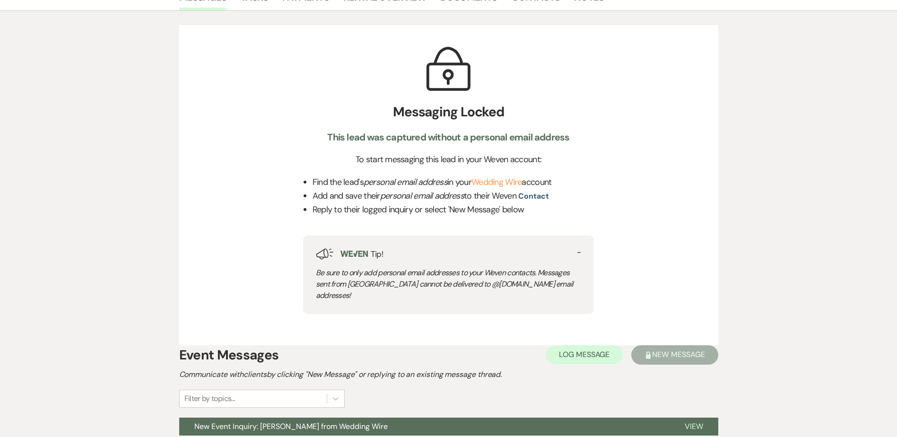
scroll to position [143, 0]
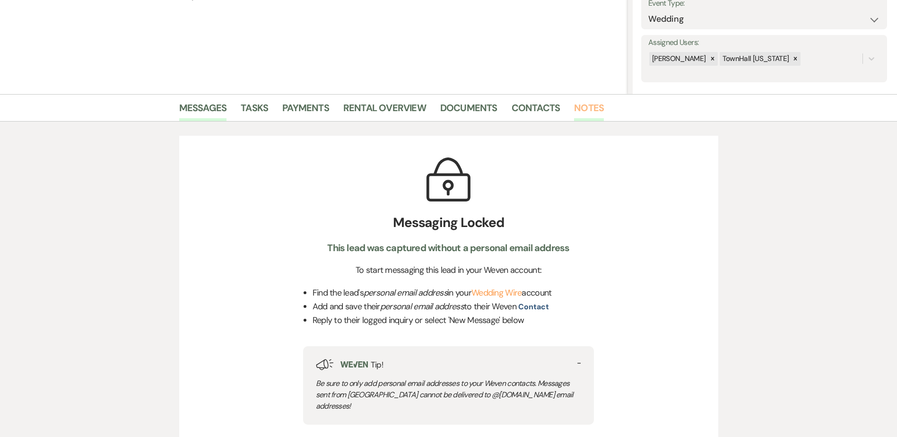
click at [593, 108] on link "Notes" at bounding box center [589, 110] width 30 height 21
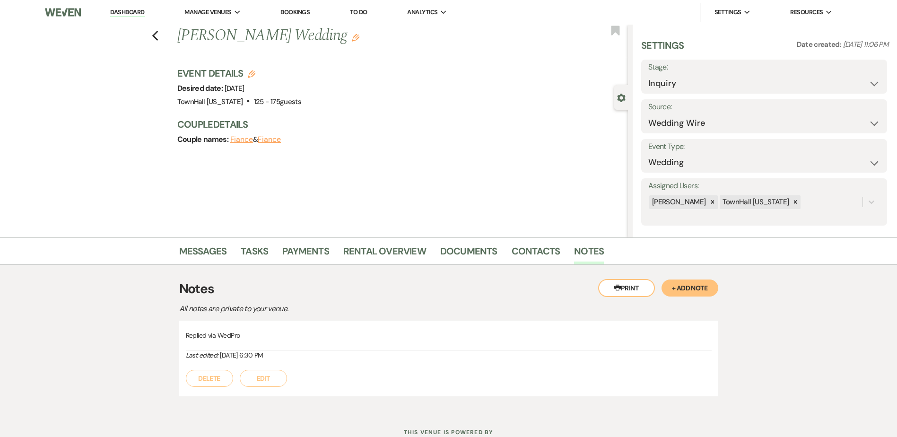
click at [271, 383] on button "Edit" at bounding box center [263, 378] width 47 height 17
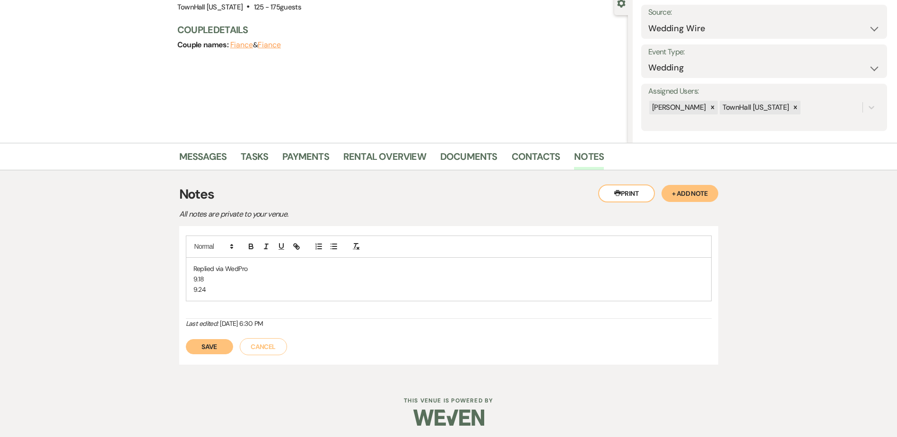
click at [207, 342] on button "Save" at bounding box center [209, 346] width 47 height 15
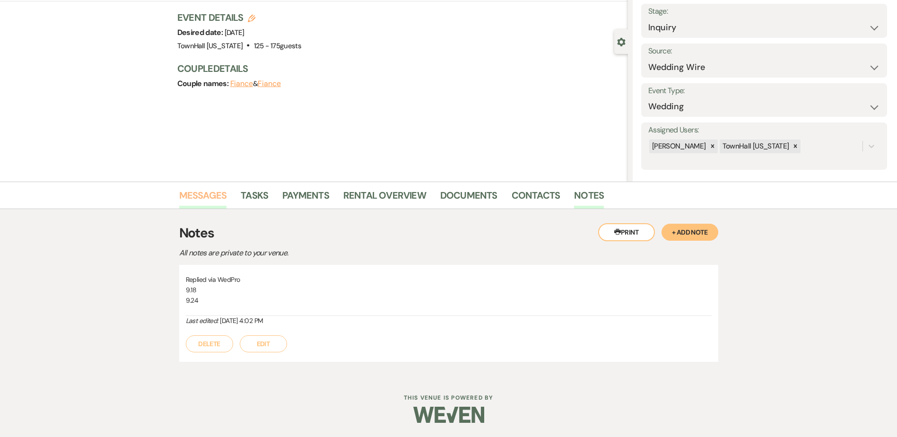
scroll to position [56, 0]
click at [196, 195] on link "Messages" at bounding box center [203, 198] width 48 height 21
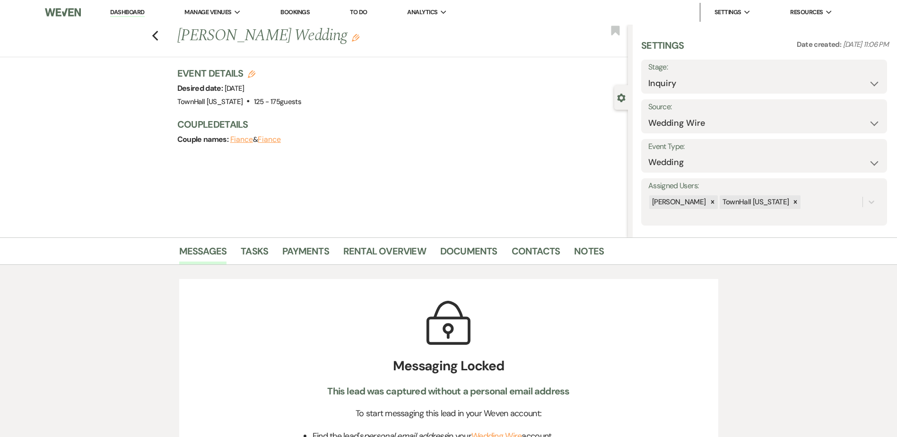
click at [162, 37] on div "Previous Victoria Ortiz's Wedding Edit Bookmark" at bounding box center [311, 41] width 633 height 33
click at [159, 37] on icon "Previous" at bounding box center [155, 35] width 7 height 11
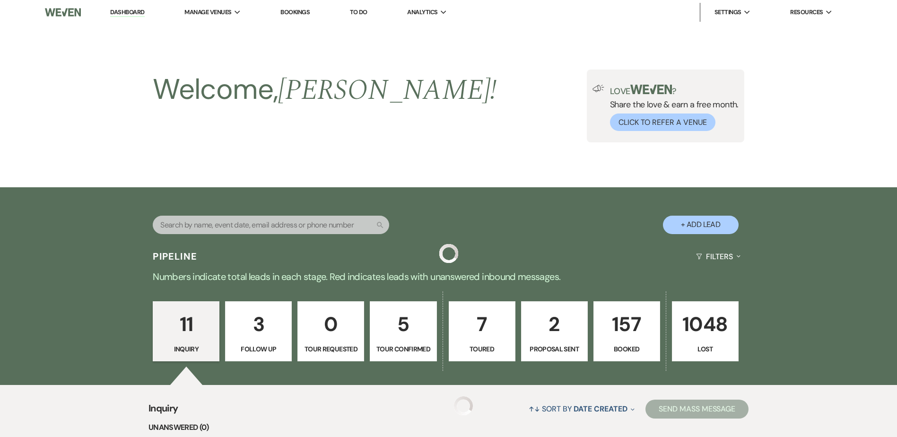
scroll to position [525, 0]
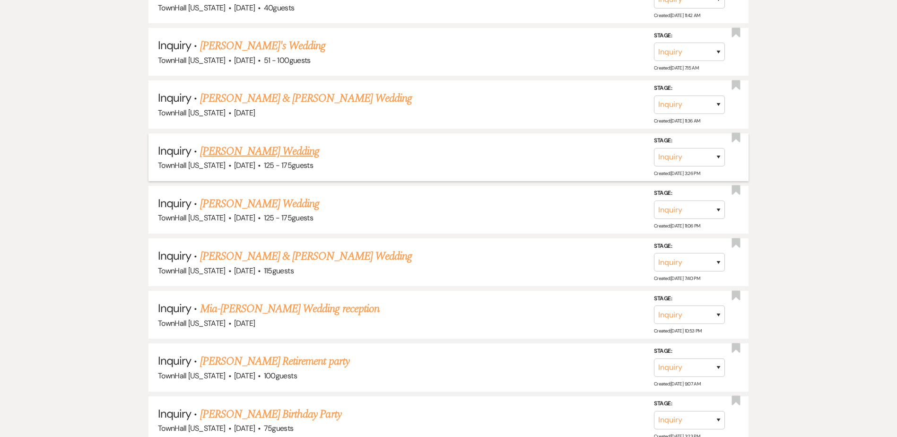
click at [261, 148] on link "Alejandra Ramirez's Wedding" at bounding box center [260, 151] width 120 height 17
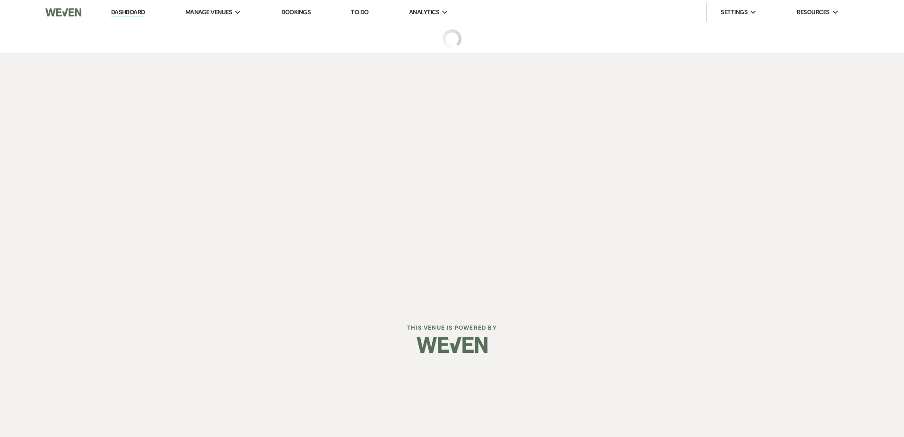
select select "3"
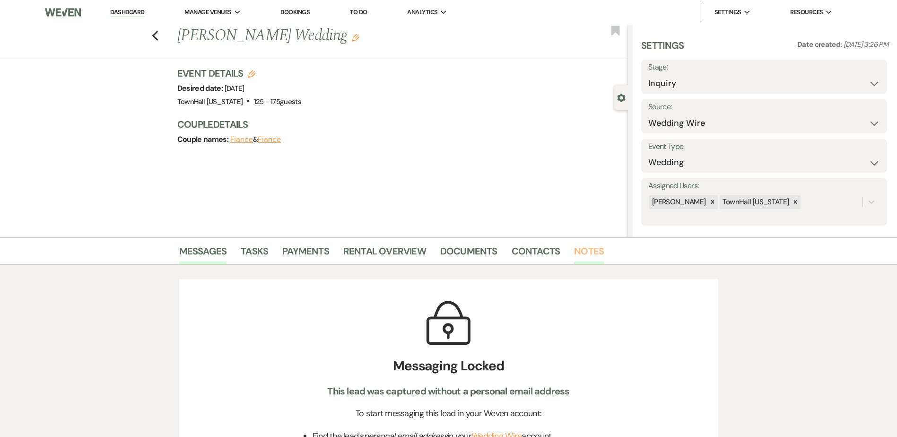
click at [582, 245] on link "Notes" at bounding box center [589, 253] width 30 height 21
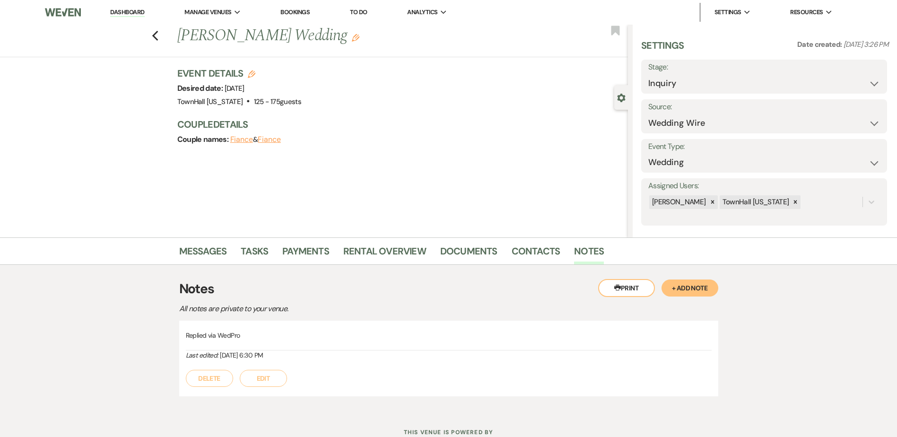
click at [270, 372] on button "Edit" at bounding box center [263, 378] width 47 height 17
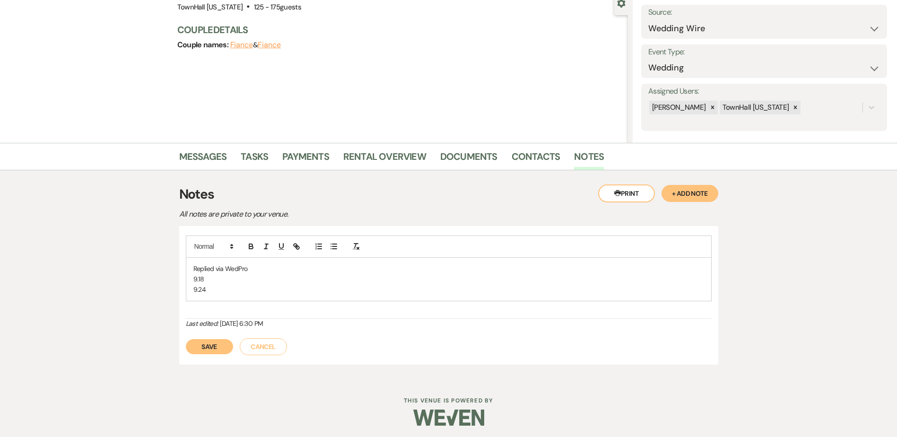
click at [196, 348] on button "Save" at bounding box center [209, 346] width 47 height 15
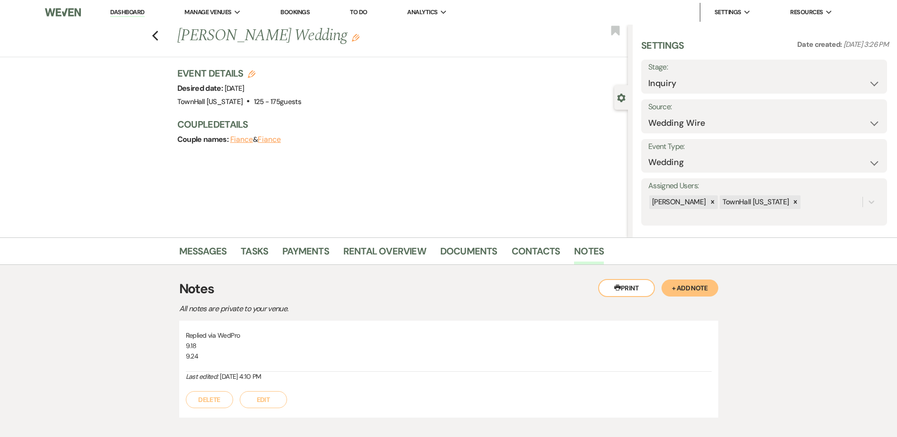
click at [154, 35] on div "Previous Alejandra Ramirez's Wedding Edit Bookmark" at bounding box center [311, 41] width 633 height 33
click at [157, 37] on use "button" at bounding box center [155, 36] width 6 height 10
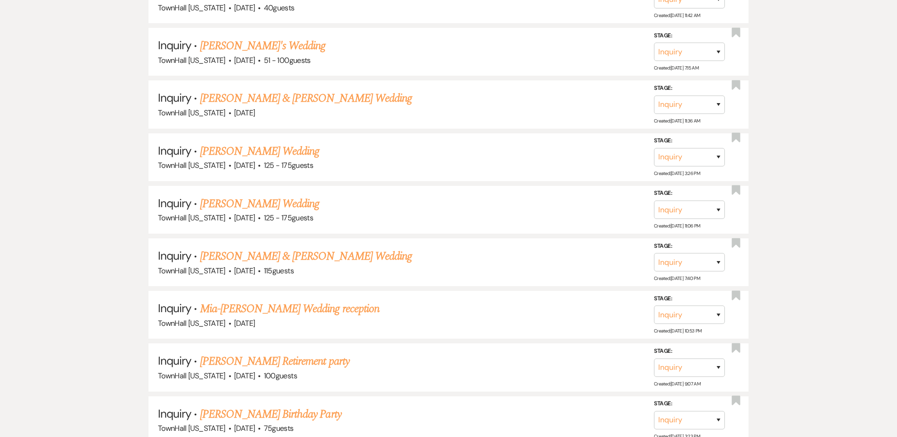
scroll to position [526, 0]
click at [240, 99] on link "Aaron Maurer & Lauren Kight's Wedding" at bounding box center [306, 98] width 212 height 17
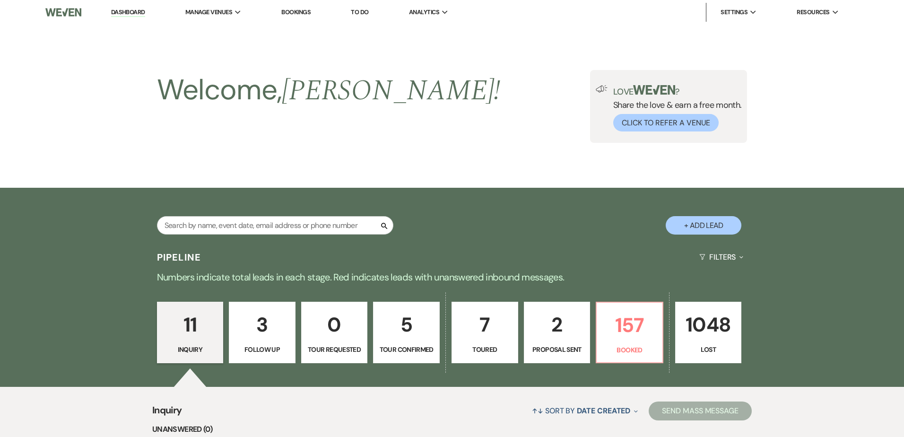
select select "5"
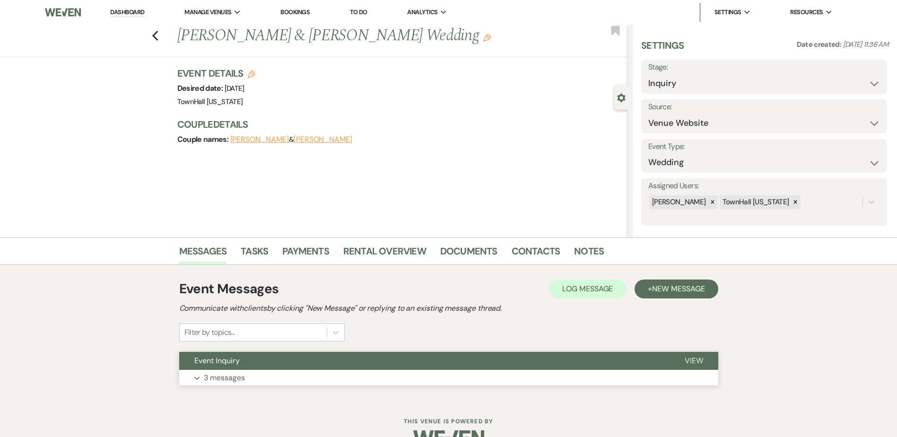
click at [238, 369] on button "Event Inquiry" at bounding box center [424, 361] width 490 height 18
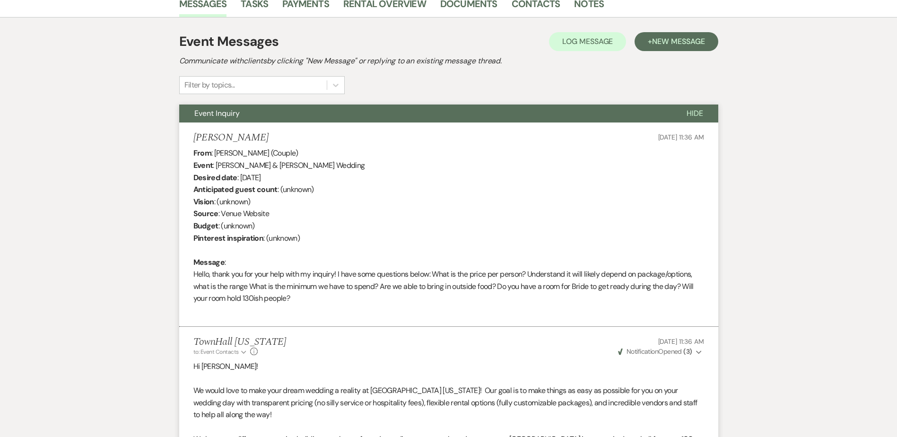
scroll to position [255, 0]
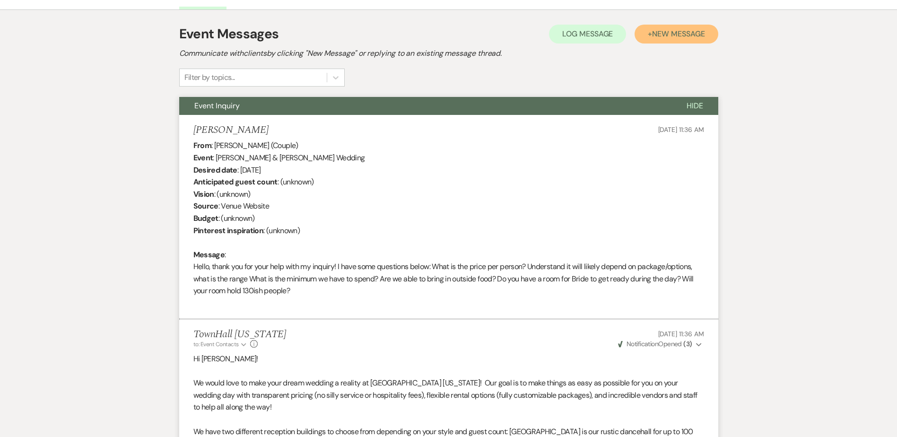
click at [694, 33] on span "New Message" at bounding box center [678, 34] width 52 height 10
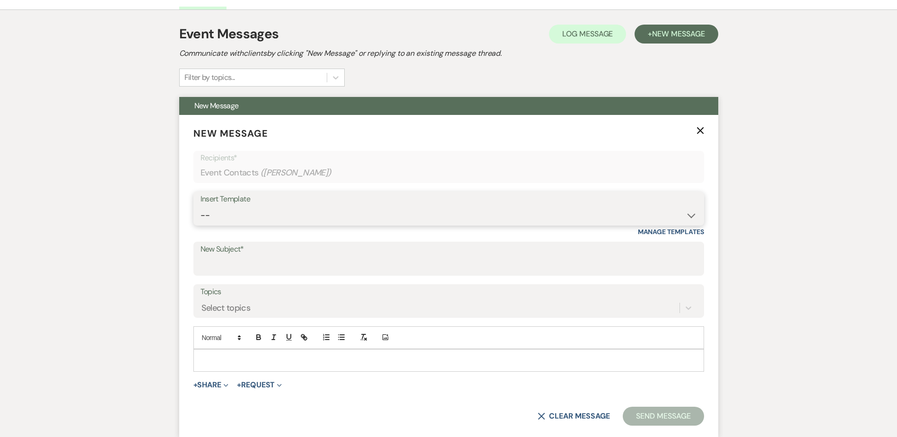
click at [222, 219] on select "-- Wedding Inquiry Follow Up: 2-3 days after initial lead- Avg Cost + Albums Th…" at bounding box center [448, 215] width 496 height 18
select select "640"
click at [200, 206] on select "-- Wedding Inquiry Follow Up: 2-3 days after initial lead- Avg Cost + Albums Th…" at bounding box center [448, 215] width 496 height 18
type input "Any Questions About TownHall's Pricing or Packages?"
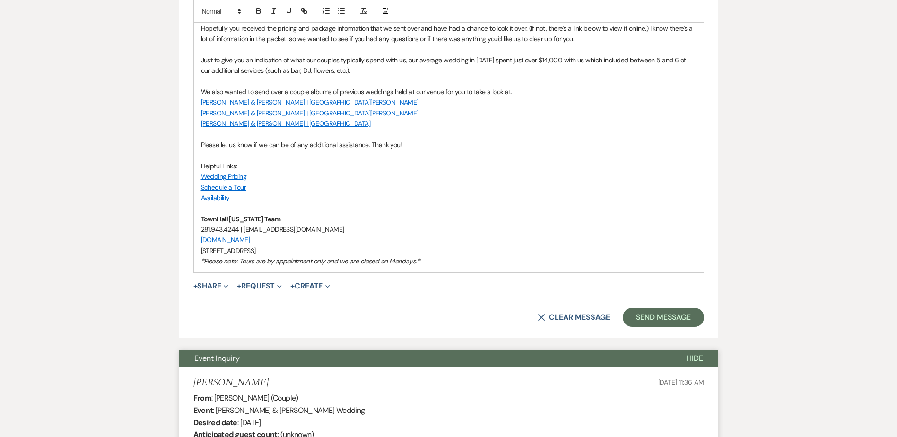
scroll to position [633, 0]
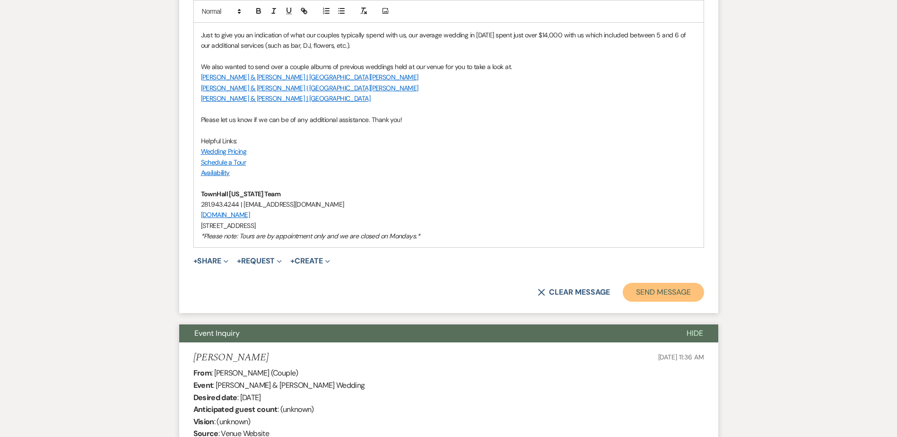
click at [665, 291] on button "Send Message" at bounding box center [663, 292] width 81 height 19
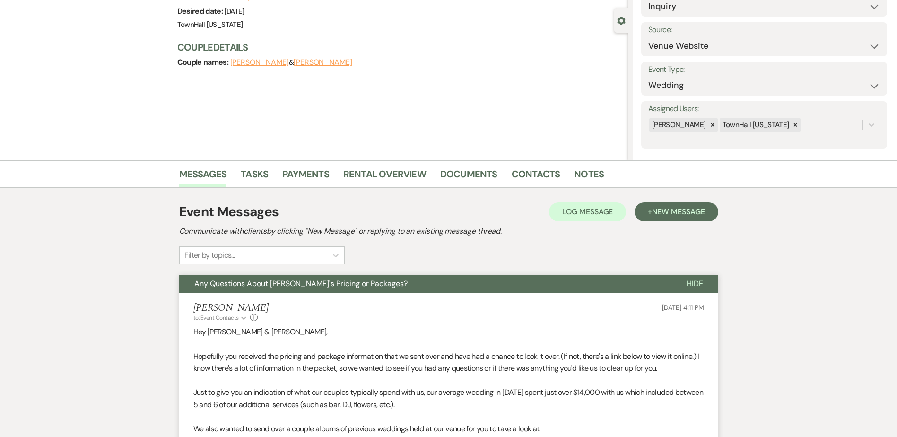
scroll to position [0, 0]
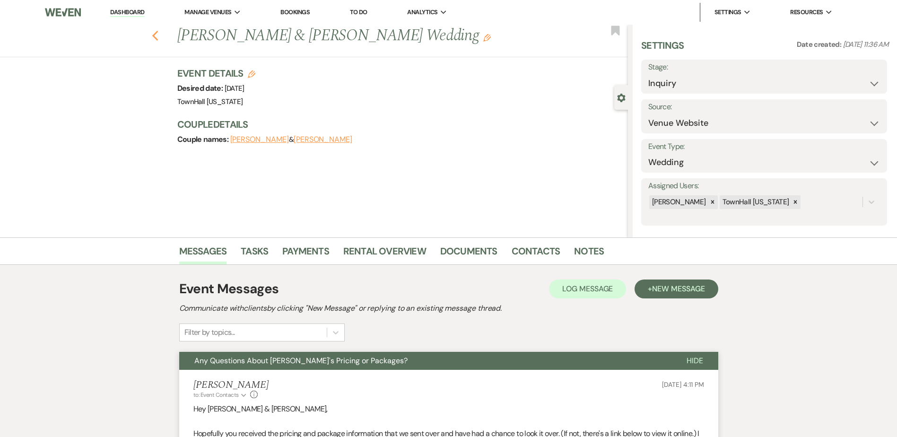
click at [159, 39] on icon "Previous" at bounding box center [155, 35] width 7 height 11
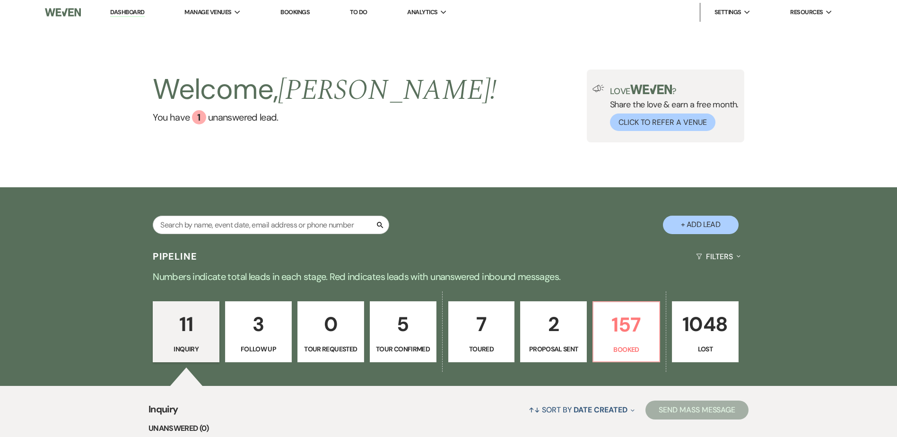
click at [256, 330] on p "3" at bounding box center [258, 324] width 54 height 32
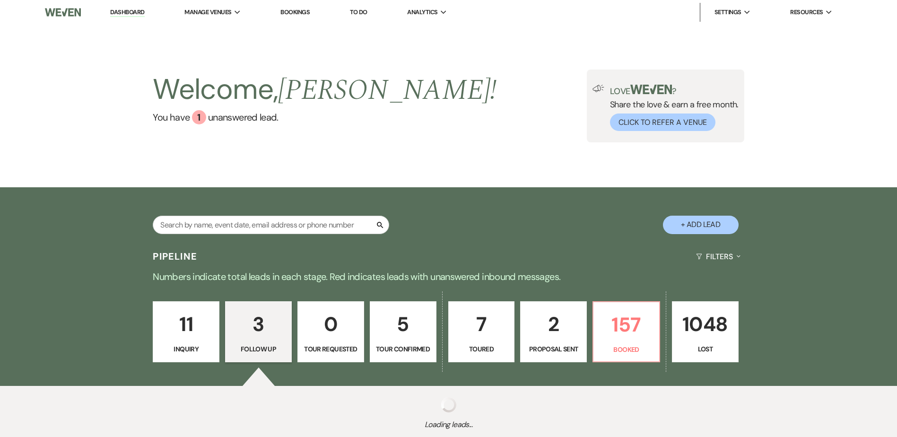
select select "9"
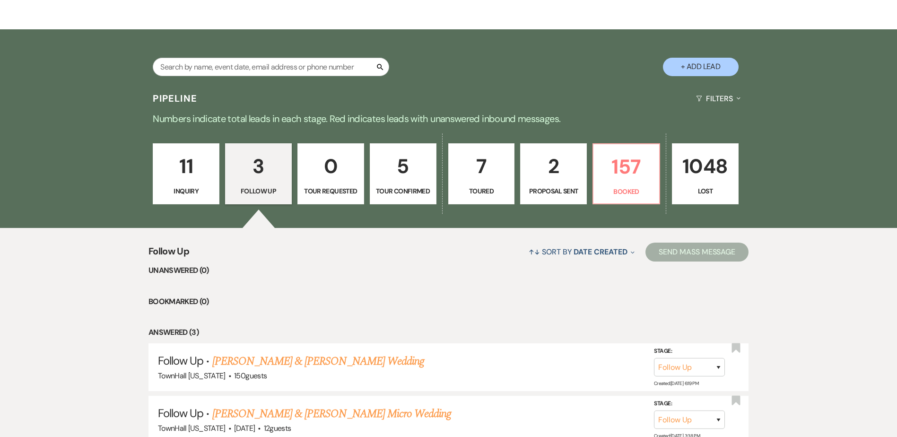
scroll to position [294, 0]
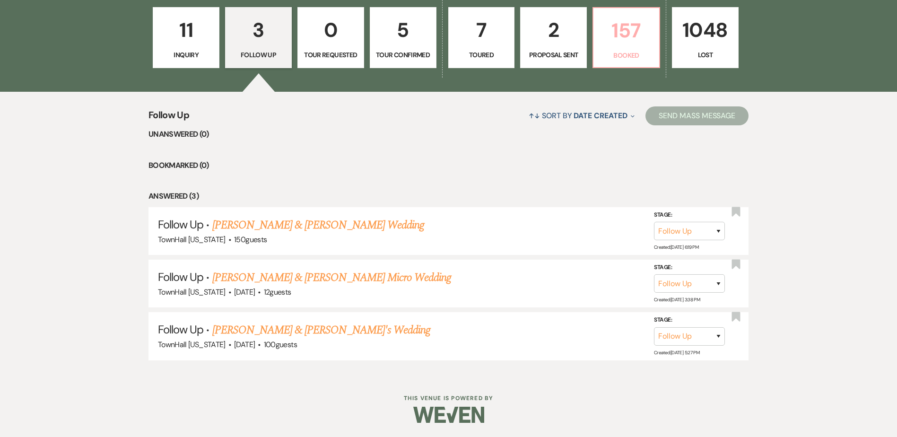
click at [619, 33] on p "157" at bounding box center [626, 31] width 54 height 32
select select "7"
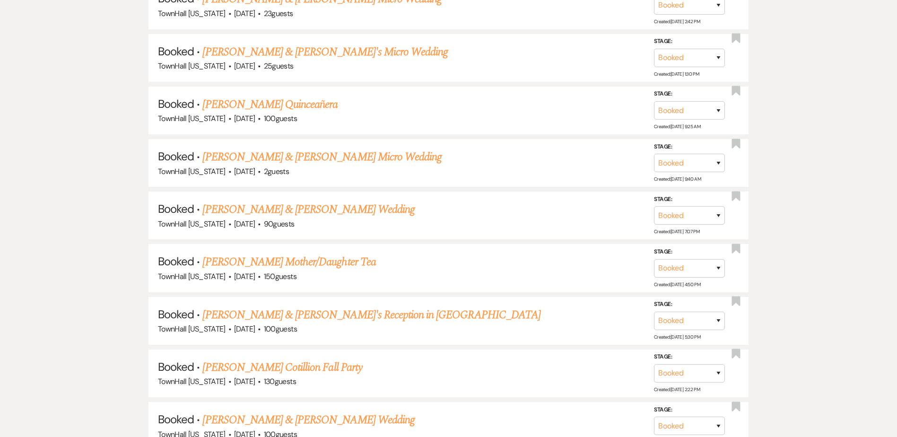
scroll to position [672, 0]
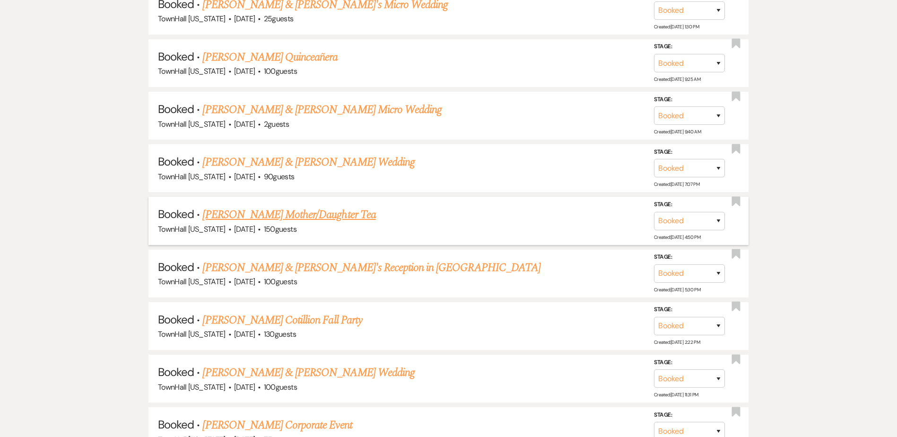
click at [254, 210] on link "Wendy Cowen's Mother/Daughter Tea" at bounding box center [288, 214] width 173 height 17
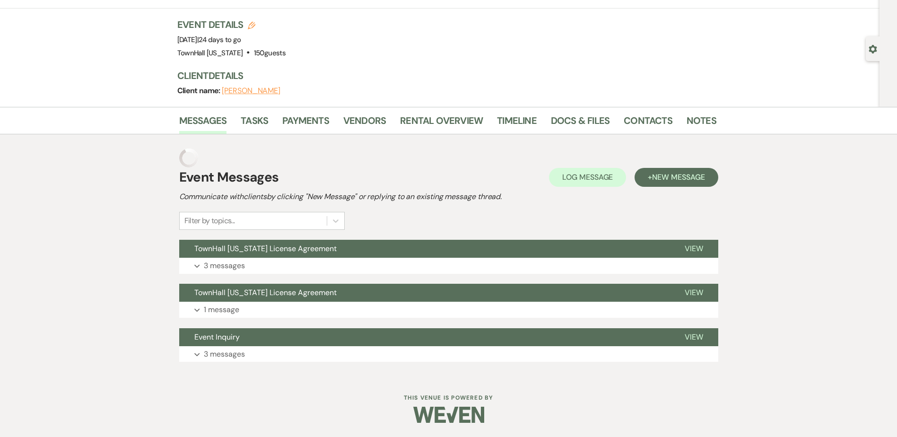
scroll to position [30, 0]
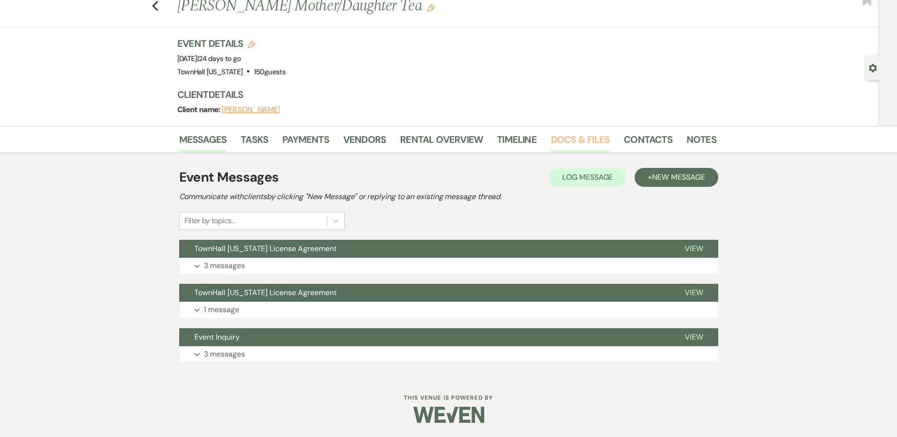
click at [579, 140] on link "Docs & Files" at bounding box center [580, 142] width 59 height 21
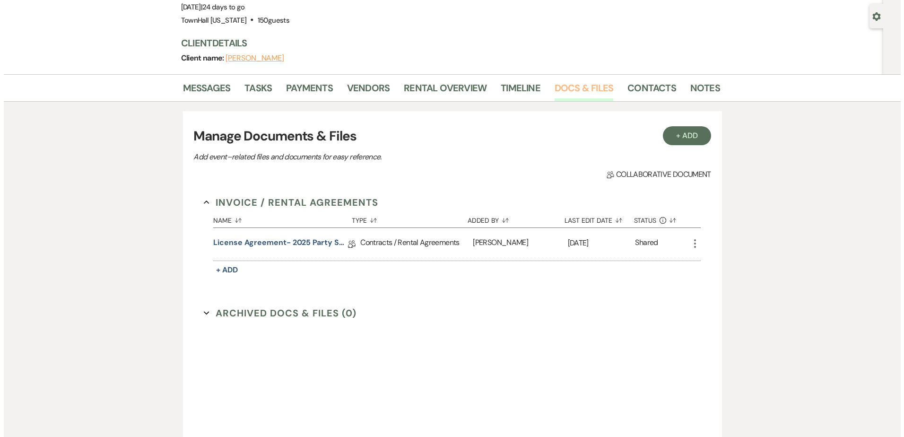
scroll to position [173, 0]
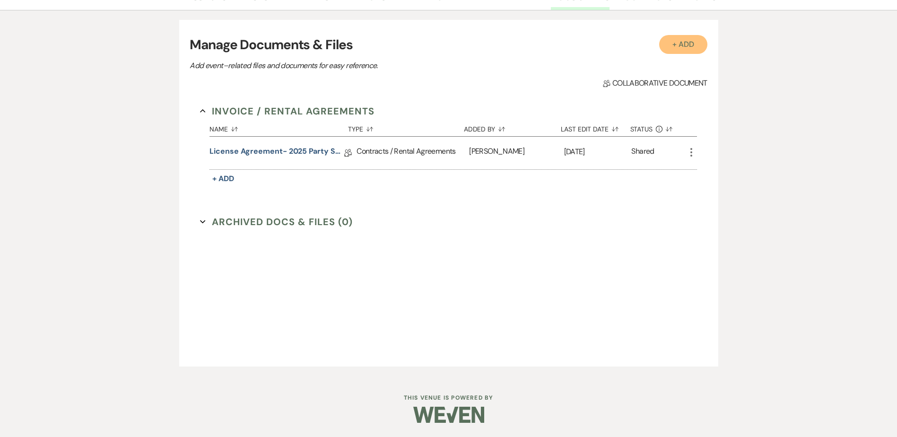
click at [681, 51] on button "+ Add" at bounding box center [683, 44] width 48 height 19
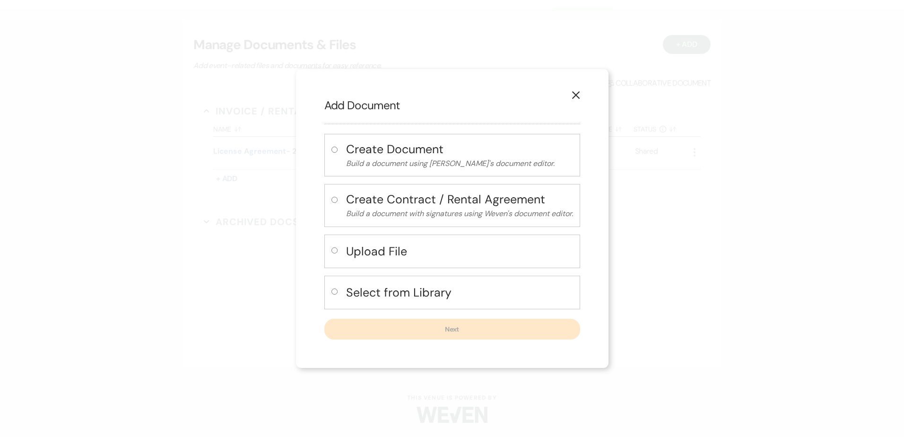
click at [419, 289] on h4 "Select from Library" at bounding box center [459, 292] width 227 height 17
radio input "true"
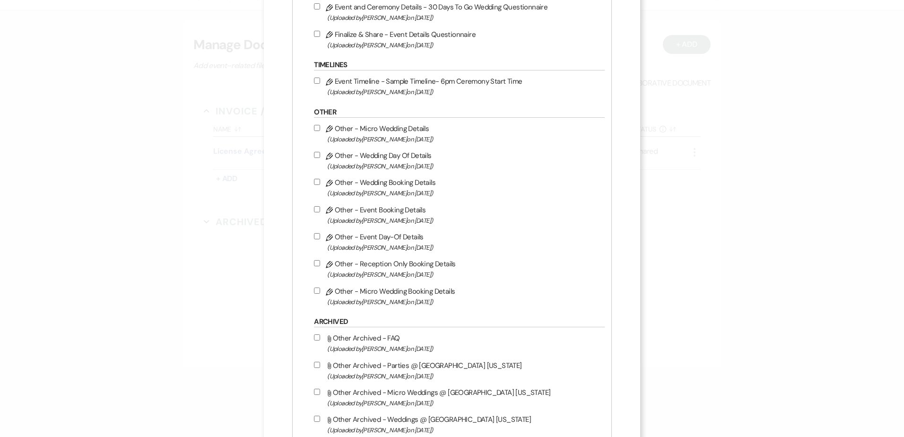
scroll to position [1135, 0]
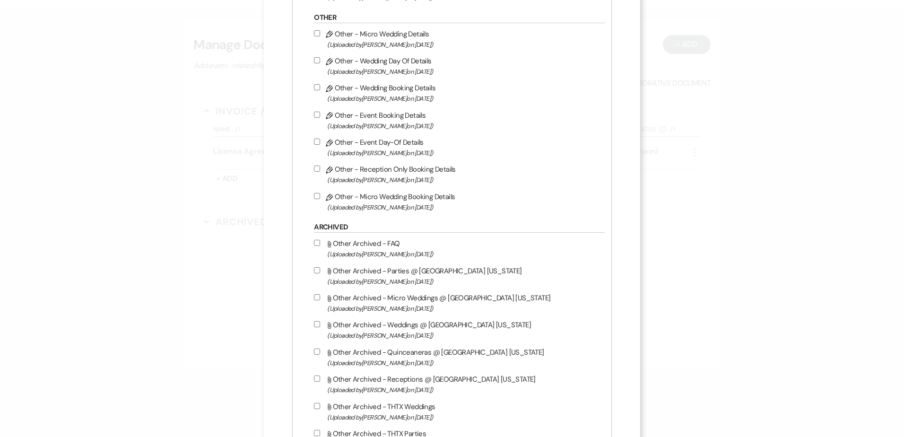
click at [319, 142] on input "Pencil Other - Event Day-Of Details (Uploaded by Stephanie Jordan on Feb 22nd, …" at bounding box center [317, 142] width 6 height 6
checkbox input "true"
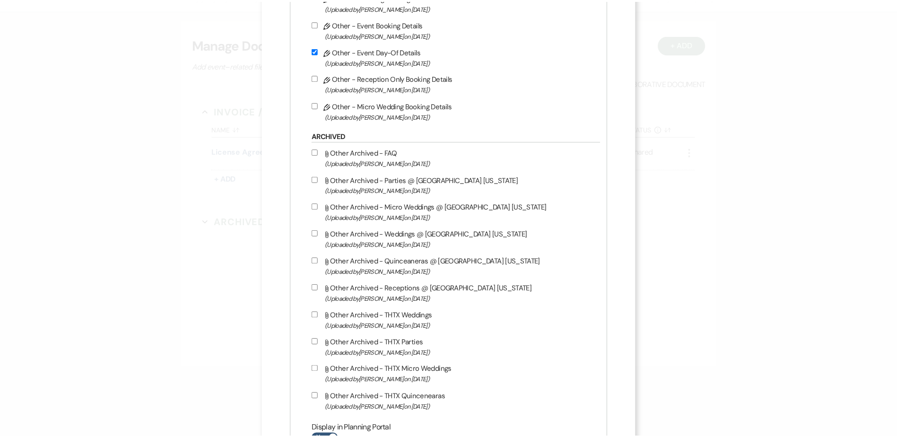
scroll to position [1298, 0]
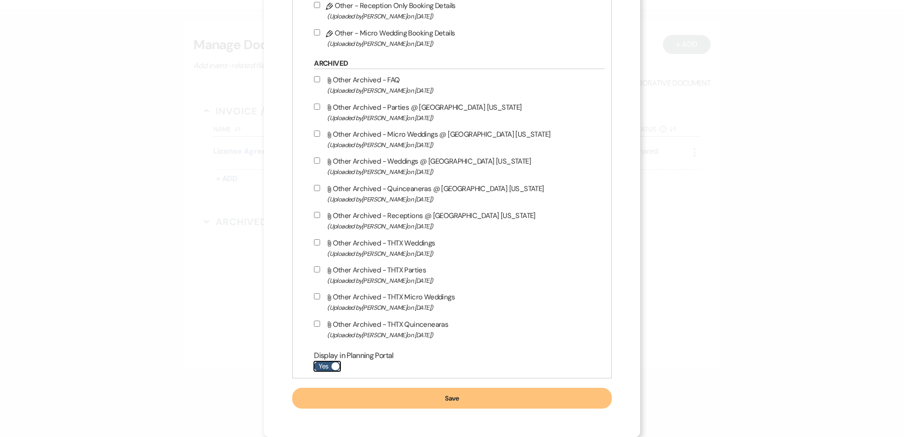
click at [330, 370] on label "Yes" at bounding box center [327, 366] width 26 height 10
click at [330, 370] on input "Yes" at bounding box center [327, 366] width 26 height 10
checkbox input "false"
click at [347, 402] on button "Save" at bounding box center [451, 398] width 319 height 21
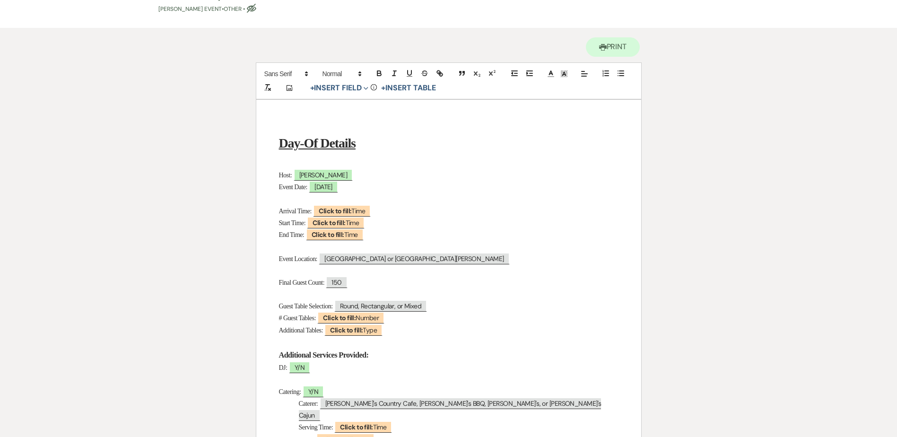
scroll to position [95, 0]
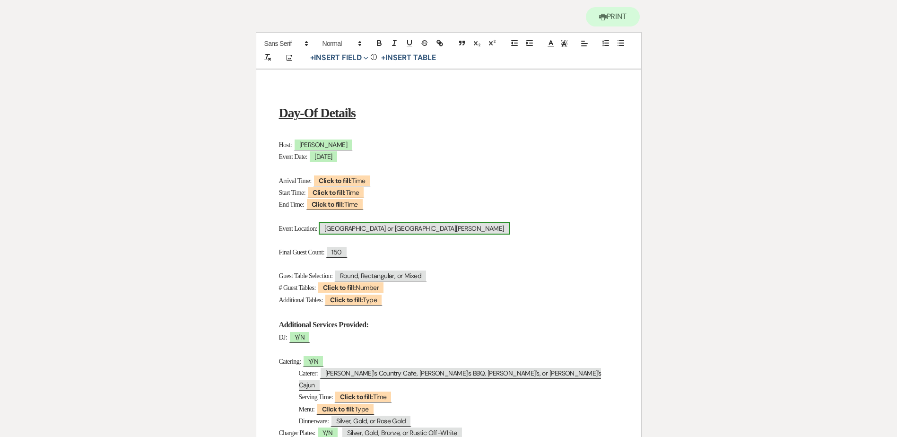
click at [385, 227] on span "Lone Star Hall or San Jacinto Hall" at bounding box center [414, 228] width 191 height 12
select select "Location"
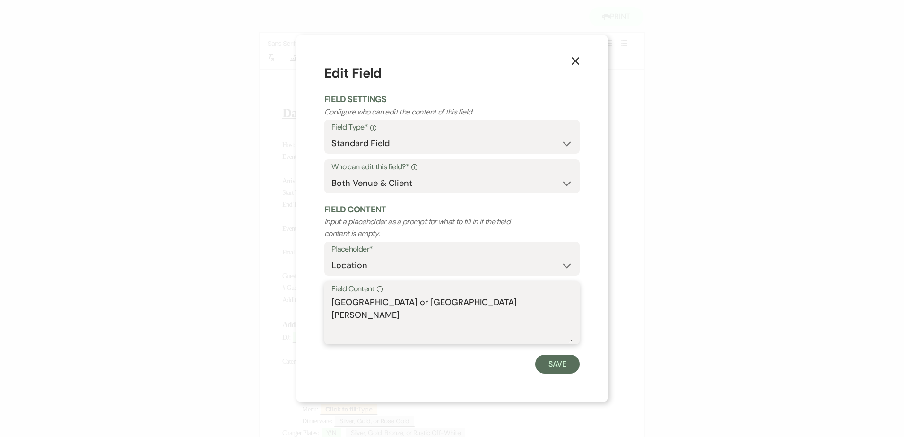
drag, startPoint x: 399, startPoint y: 303, endPoint x: 297, endPoint y: 299, distance: 101.7
click at [297, 299] on div "X Edit Field Field Settings Configure who can edit the content of this field. F…" at bounding box center [452, 218] width 312 height 366
type textarea "San Jacinto Hall"
click at [576, 370] on button "Save" at bounding box center [557, 364] width 44 height 19
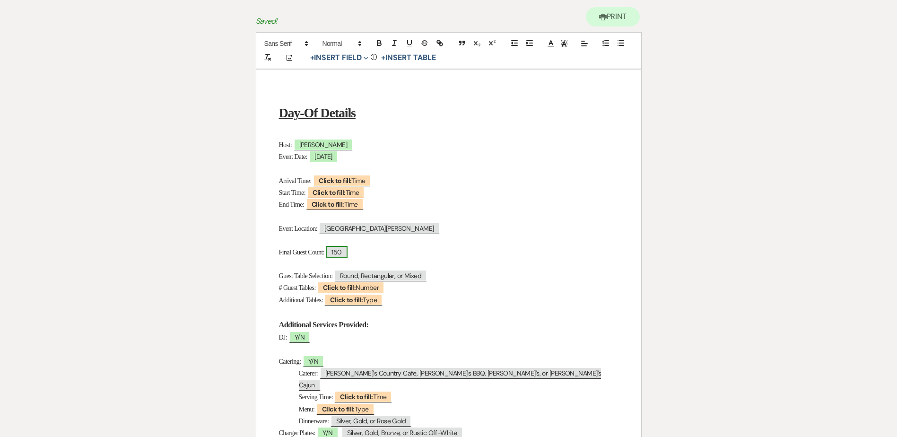
click at [347, 252] on span "150" at bounding box center [336, 252] width 21 height 12
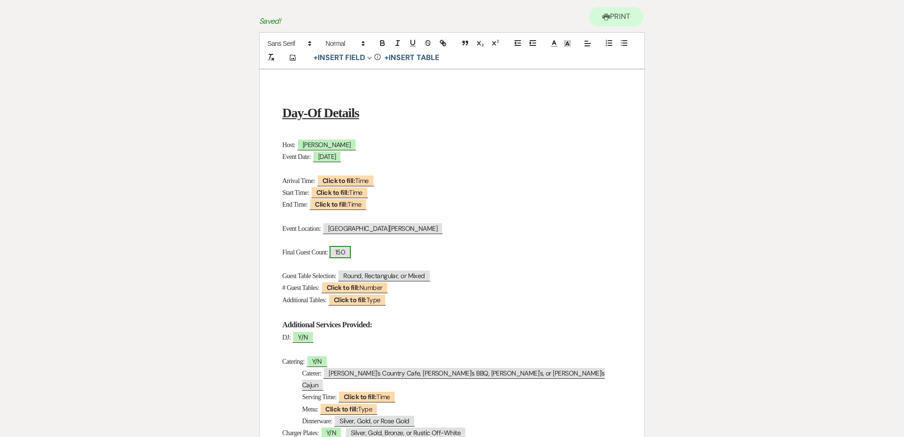
select select "smartCustomField"
select select "{{guestCount}}"
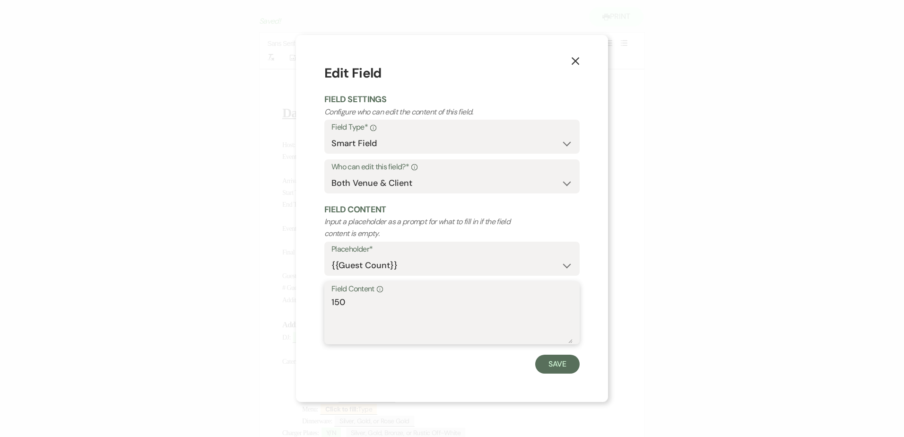
drag, startPoint x: 359, startPoint y: 302, endPoint x: 306, endPoint y: 297, distance: 53.6
click at [304, 299] on div "X Edit Field Field Settings Configure who can edit the content of this field. F…" at bounding box center [452, 218] width 312 height 366
type textarea "220"
click at [555, 364] on button "Save" at bounding box center [557, 364] width 44 height 19
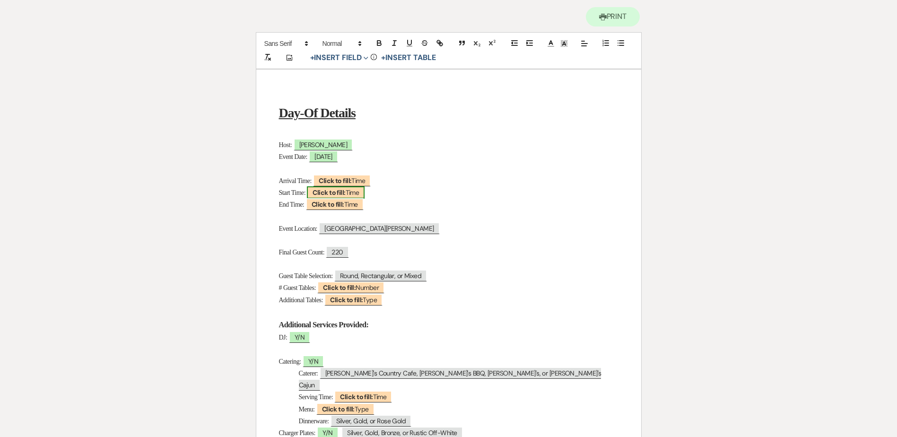
click at [345, 196] on b "Click to fill:" at bounding box center [329, 192] width 33 height 9
select select "Time"
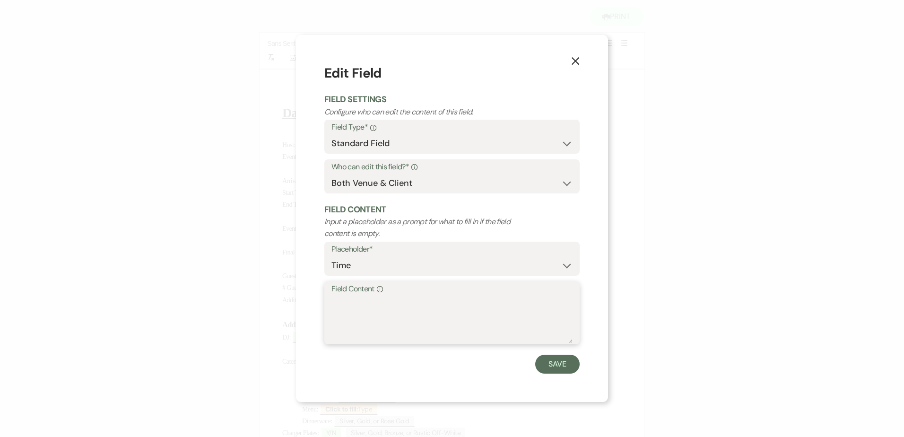
click at [391, 315] on textarea "Field Content Info" at bounding box center [451, 319] width 241 height 47
type textarea "12:30pm"
click at [562, 358] on button "Save" at bounding box center [557, 364] width 44 height 19
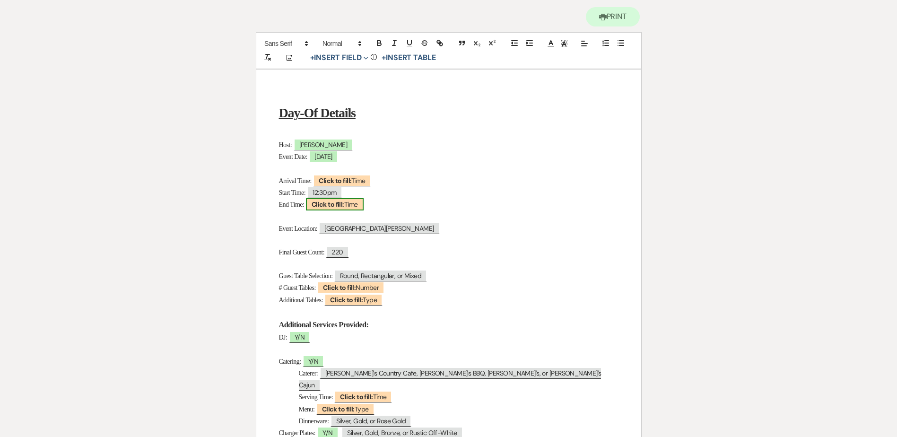
click at [331, 206] on b "Click to fill:" at bounding box center [328, 204] width 33 height 9
select select "Time"
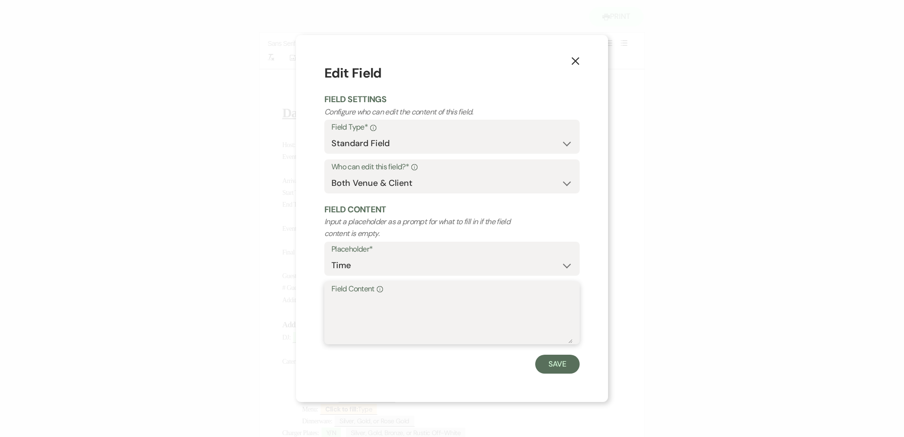
click at [372, 313] on textarea "Field Content Info" at bounding box center [451, 319] width 241 height 47
type textarea "3:30pm"
click at [552, 366] on button "Save" at bounding box center [557, 364] width 44 height 19
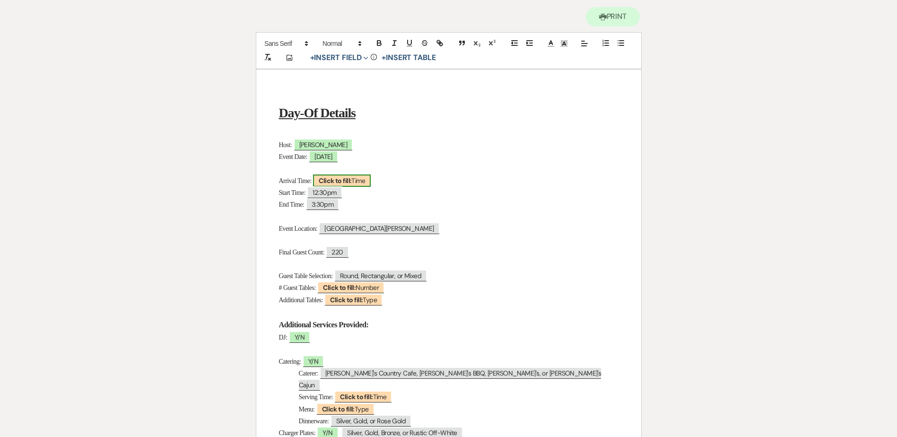
click at [334, 179] on b "Click to fill:" at bounding box center [335, 180] width 33 height 9
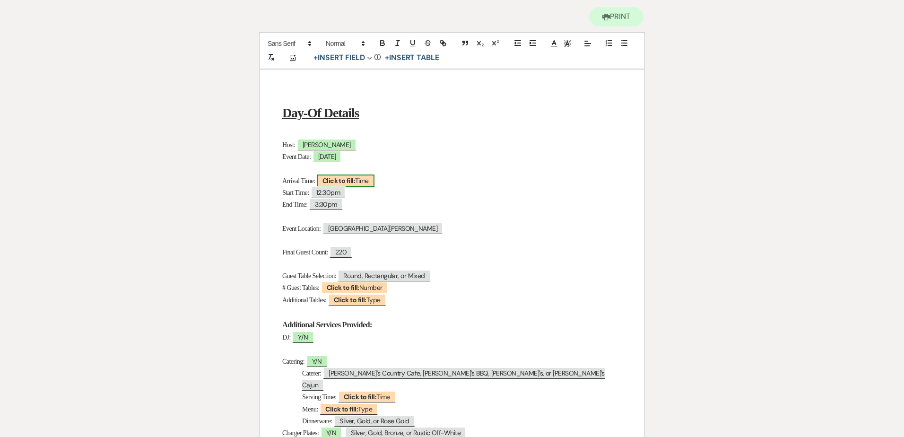
select select "Time"
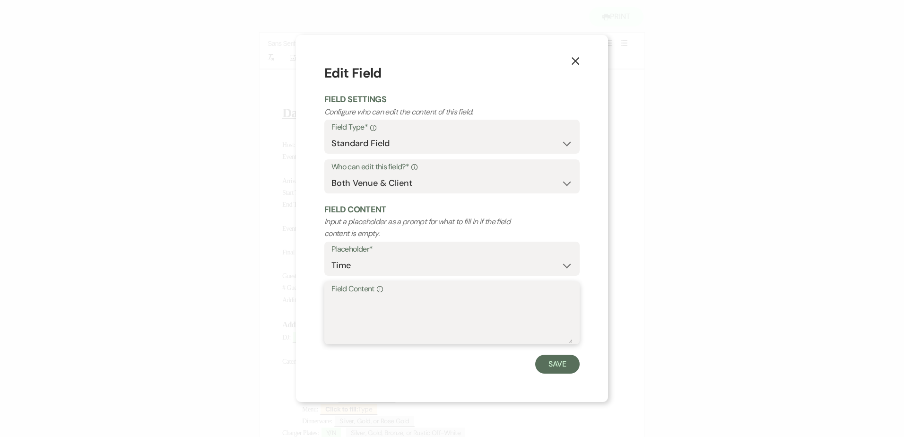
click at [394, 310] on textarea "Field Content Info" at bounding box center [451, 319] width 241 height 47
type textarea "10am"
click at [559, 362] on button "Save" at bounding box center [557, 364] width 44 height 19
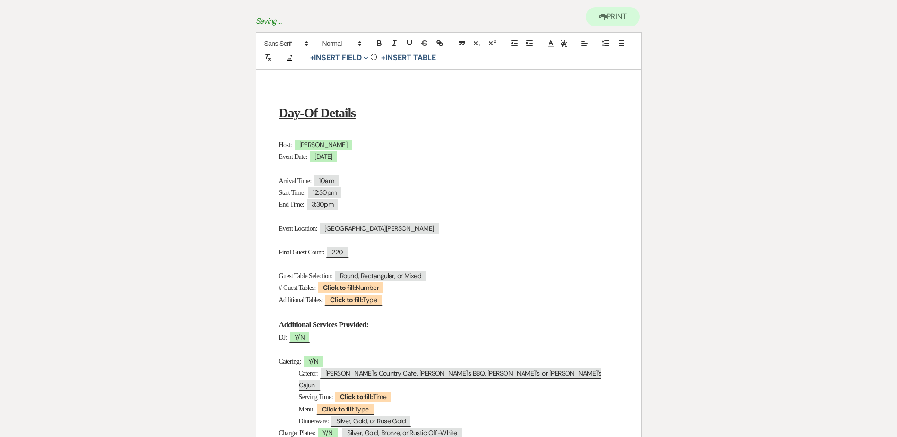
scroll to position [189, 0]
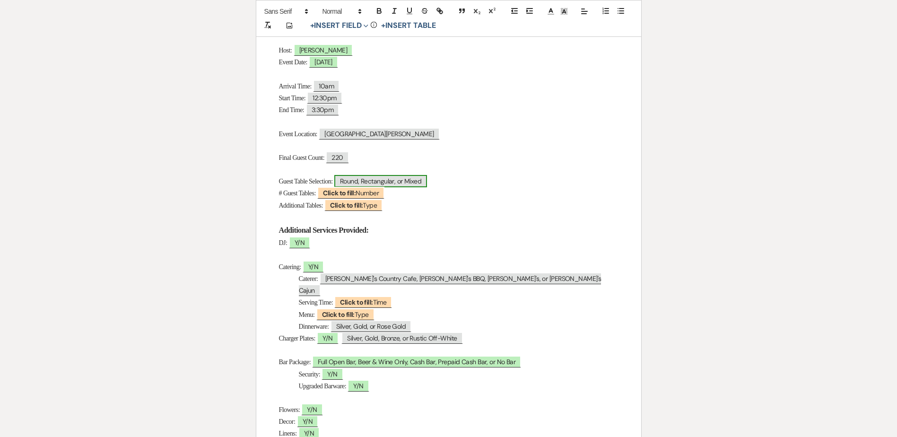
click at [414, 182] on span "Round, Rectangular, or Mixed" at bounding box center [380, 181] width 93 height 12
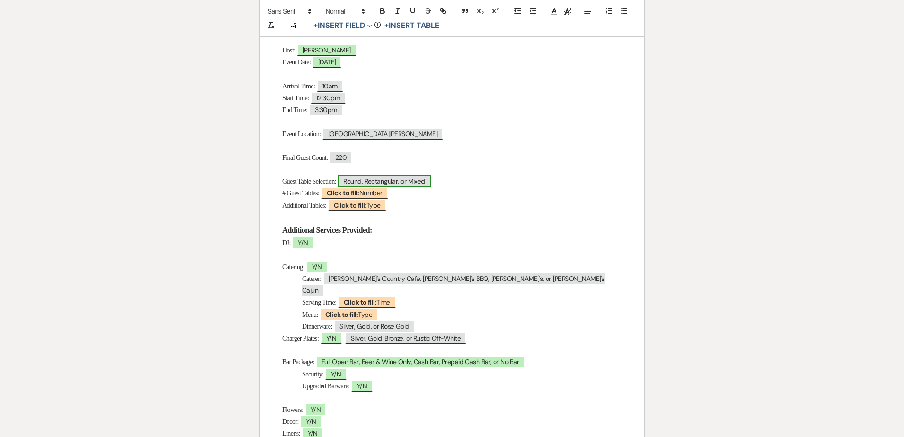
select select "Type"
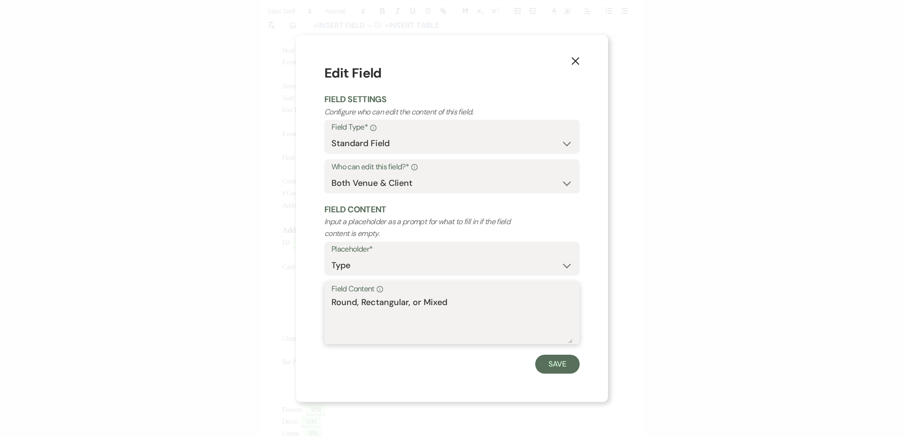
drag, startPoint x: 357, startPoint y: 298, endPoint x: 526, endPoint y: 303, distance: 168.9
click at [520, 304] on textarea "Round, Rectangular, or Mixed" at bounding box center [451, 319] width 241 height 47
type textarea "Round"
click at [555, 362] on button "Save" at bounding box center [557, 364] width 44 height 19
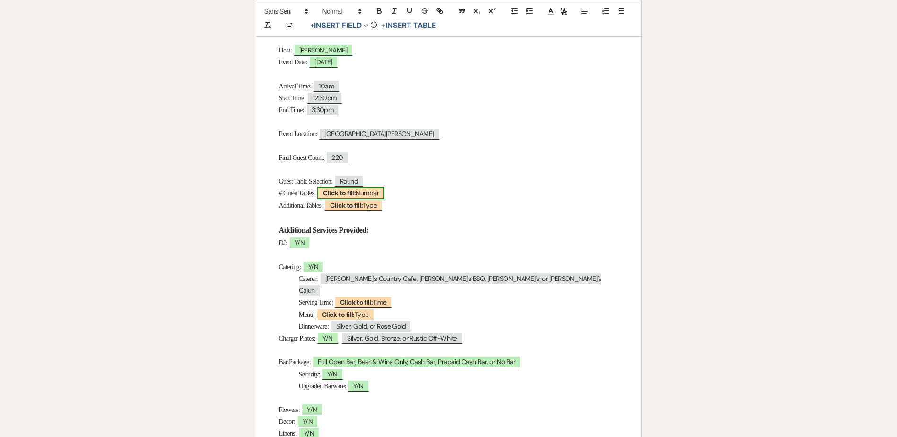
click at [384, 191] on span "Click to fill: Number" at bounding box center [350, 193] width 67 height 12
select select "Number"
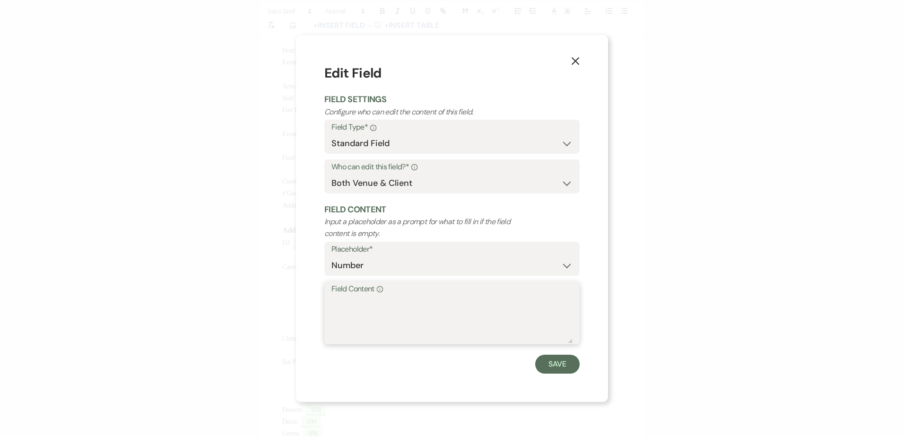
click at [400, 297] on textarea "Field Content Info" at bounding box center [451, 319] width 241 height 47
type textarea "28"
click at [561, 363] on button "Save" at bounding box center [557, 364] width 44 height 19
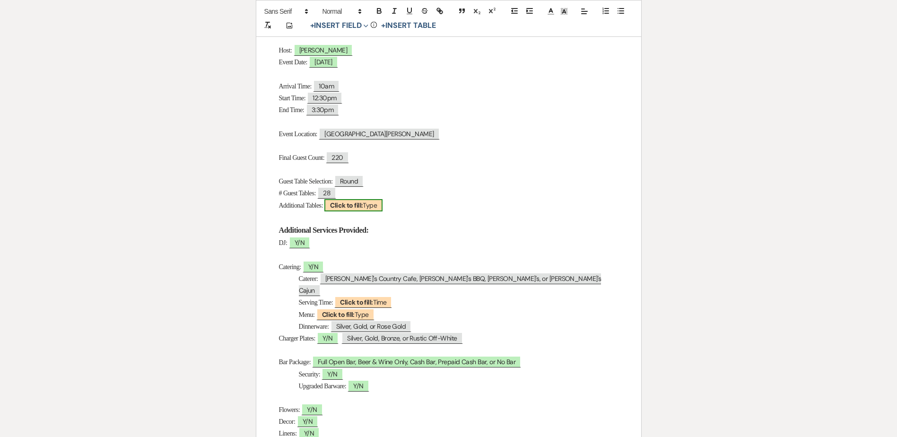
click at [376, 204] on span "Click to fill: Type" at bounding box center [353, 205] width 58 height 12
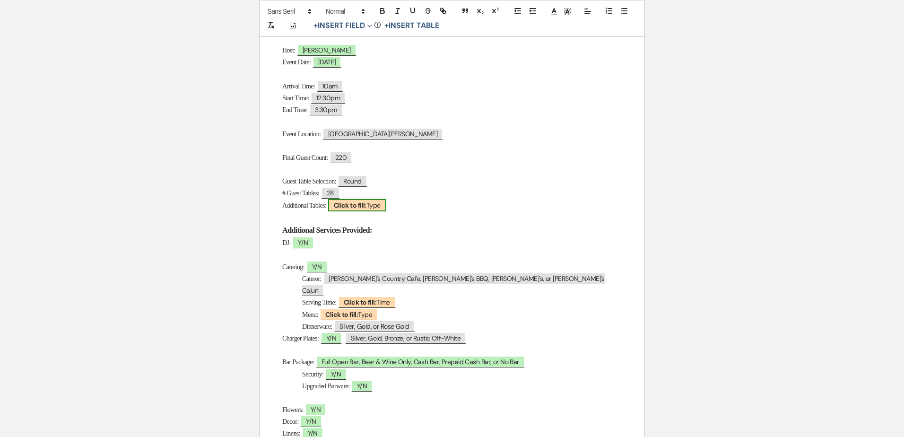
select select "Type"
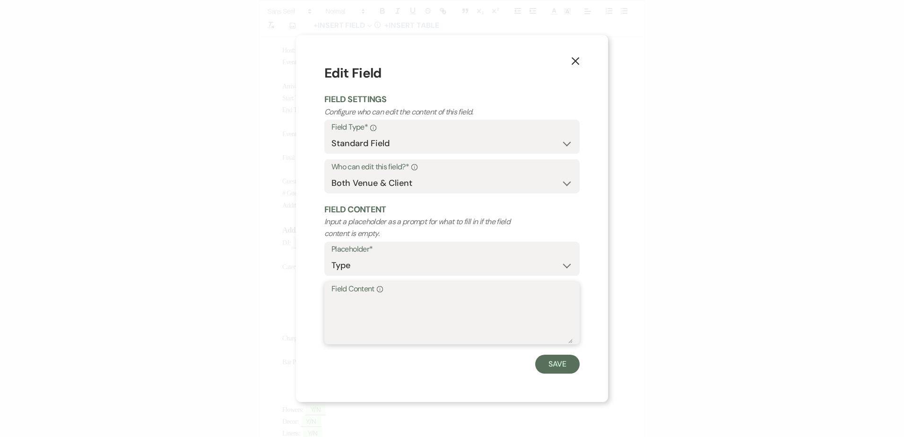
click at [382, 310] on textarea "Field Content Info" at bounding box center [451, 319] width 241 height 47
type textarea "Check In (outside)"
click at [558, 368] on button "Save" at bounding box center [557, 364] width 44 height 19
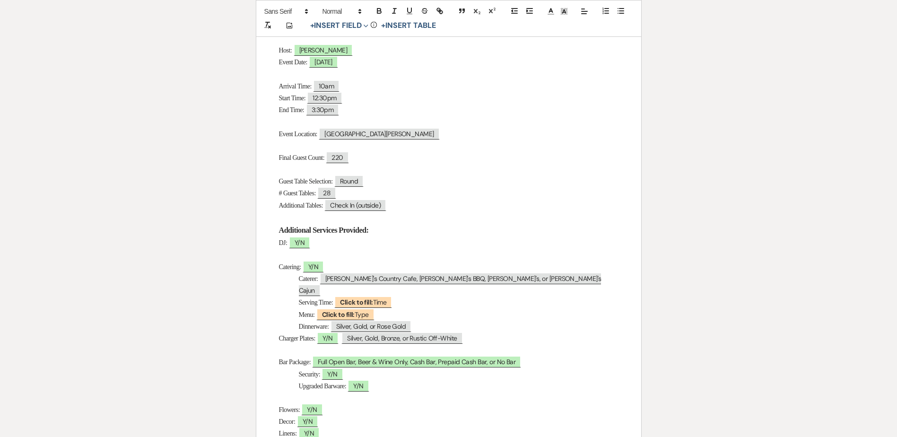
click at [317, 246] on p "DJ: ﻿ Y/N ﻿" at bounding box center [448, 243] width 339 height 12
click at [304, 243] on span "Y/N" at bounding box center [299, 242] width 21 height 12
select select "owner"
select select "Type"
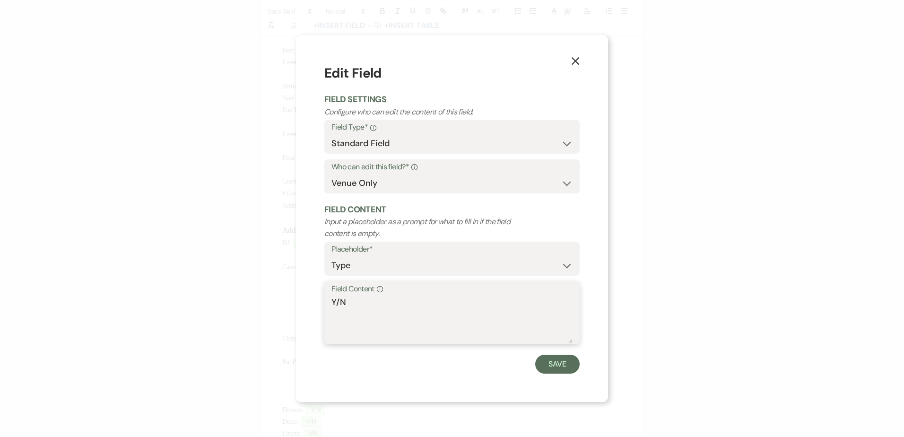
drag, startPoint x: 339, startPoint y: 301, endPoint x: 322, endPoint y: 299, distance: 17.1
click at [323, 298] on div "X Edit Field Field Settings Configure who can edit the content of this field. F…" at bounding box center [452, 218] width 312 height 366
type textarea "N"
click at [556, 364] on button "Save" at bounding box center [557, 364] width 44 height 19
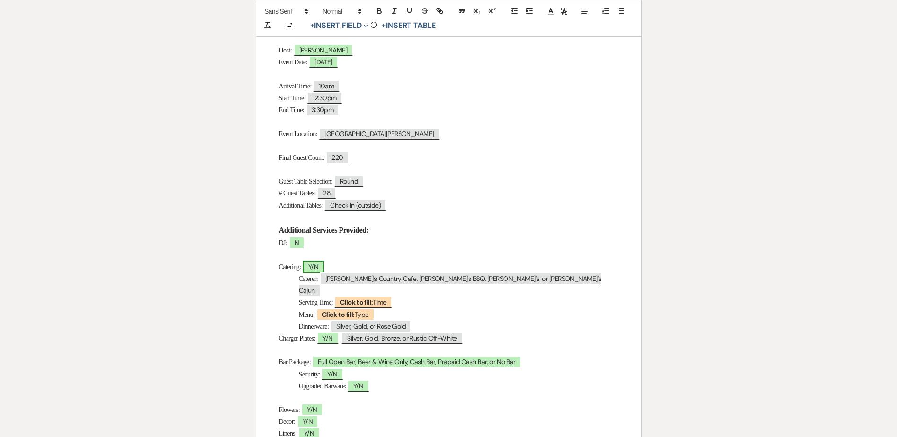
click at [324, 265] on span "Y/N" at bounding box center [313, 267] width 21 height 12
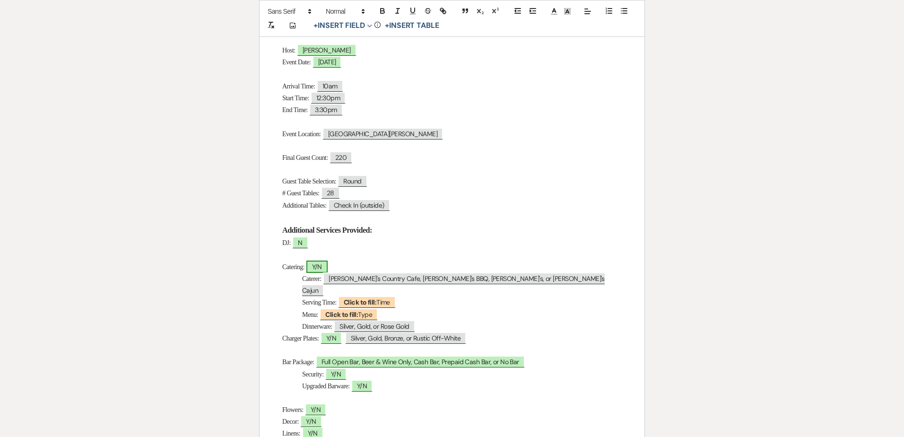
select select "owner"
select select "Type"
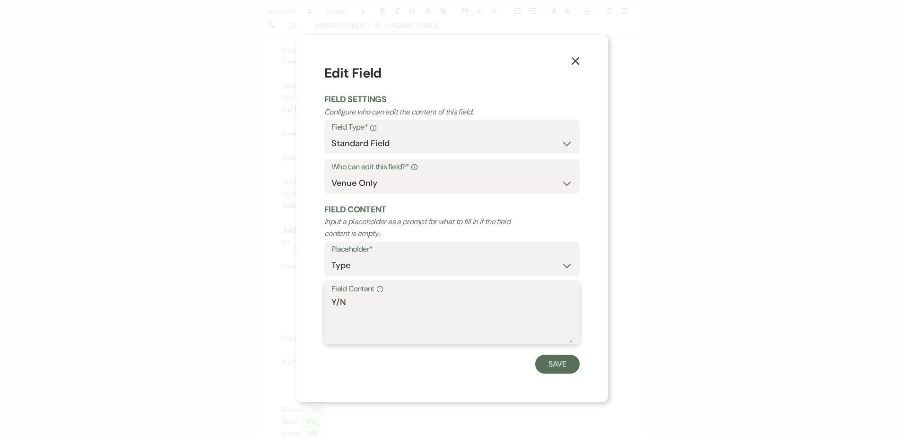
drag, startPoint x: 340, startPoint y: 302, endPoint x: 319, endPoint y: 298, distance: 21.1
click at [319, 298] on div "X Edit Field Field Settings Configure who can edit the content of this field. F…" at bounding box center [452, 218] width 312 height 366
type textarea "N"
click at [559, 357] on button "Save" at bounding box center [557, 364] width 44 height 19
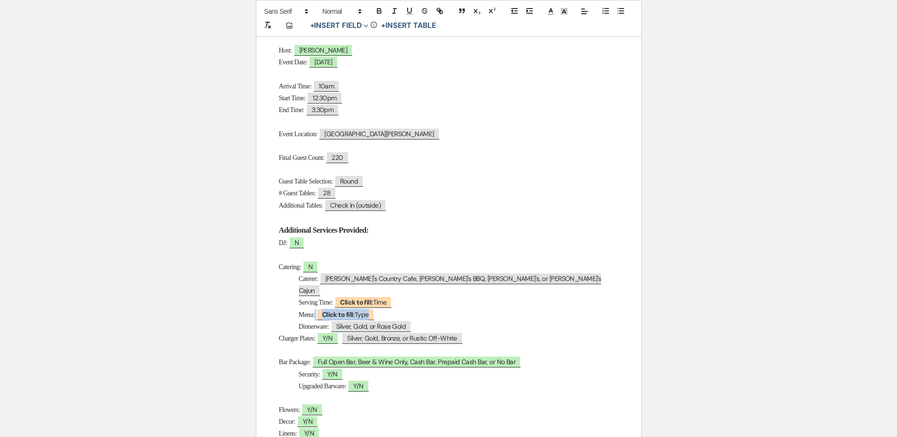
drag, startPoint x: 395, startPoint y: 305, endPoint x: 292, endPoint y: 278, distance: 106.8
click at [292, 278] on div "Day-Of Details Host: ﻿ Wendy ﻿ Event Date: ﻿ 10/19/2025 ﻿ Arrival Time: 10am St…" at bounding box center [448, 345] width 385 height 740
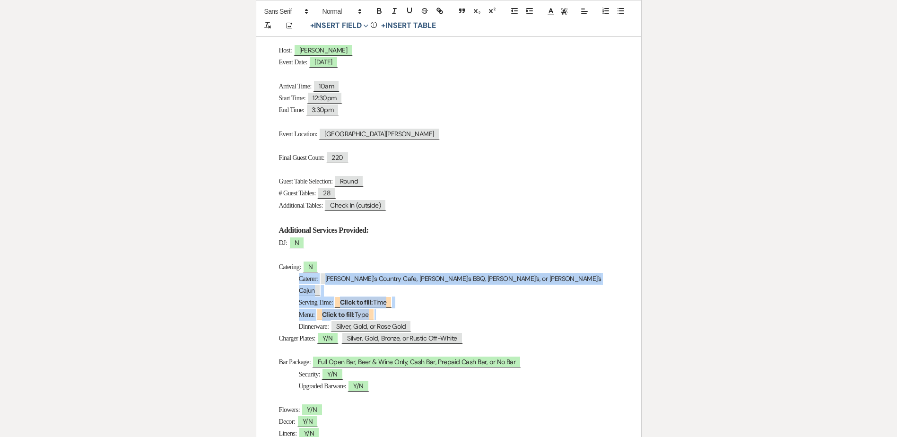
drag, startPoint x: 296, startPoint y: 278, endPoint x: 383, endPoint y: 301, distance: 89.9
click at [383, 301] on div "Day-Of Details Host: ﻿ Wendy ﻿ Event Date: ﻿ 10/19/2025 ﻿ Arrival Time: 10am St…" at bounding box center [448, 345] width 385 height 740
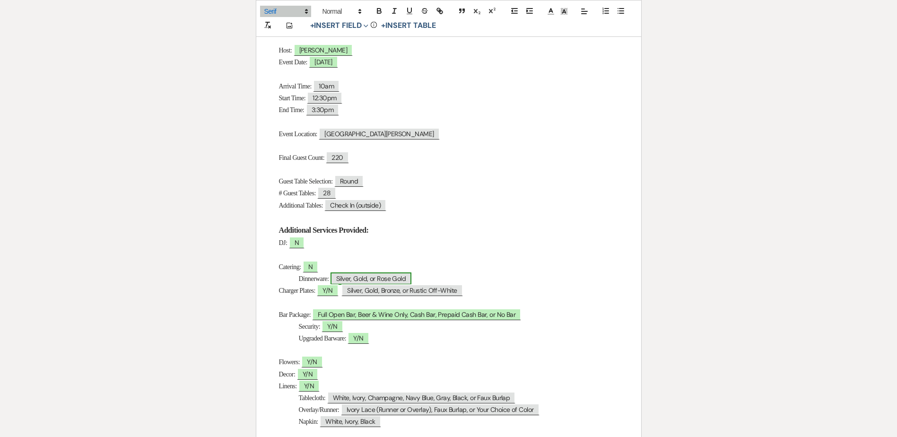
click at [379, 279] on span "Silver, Gold, or Rose Gold" at bounding box center [370, 278] width 81 height 12
select select "Type"
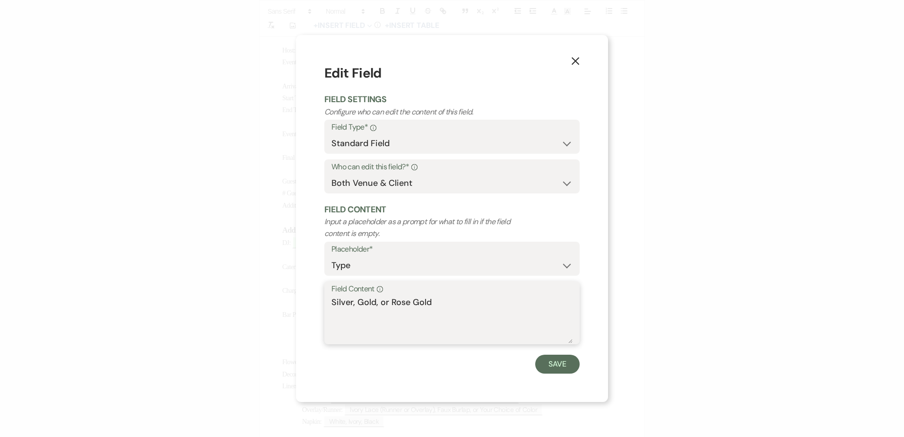
drag, startPoint x: 390, startPoint y: 300, endPoint x: 322, endPoint y: 301, distance: 67.1
click at [322, 301] on div "X Edit Field Field Settings Configure who can edit the content of this field. F…" at bounding box center [452, 218] width 312 height 366
type textarea "Rose Gold"
click at [556, 366] on button "Save" at bounding box center [557, 364] width 44 height 19
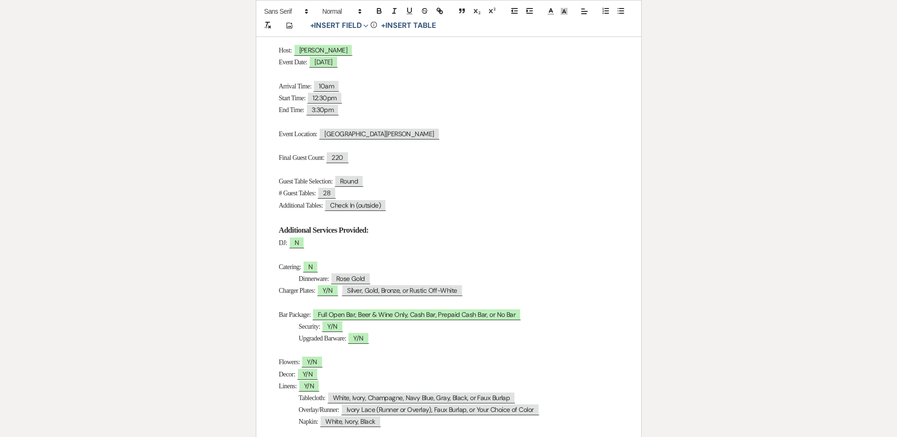
click at [501, 284] on p "Dinnerware: Rose Gold" at bounding box center [448, 279] width 339 height 12
click at [480, 291] on p "Charger Plates: ﻿ Y/N ﻿ ﻿ Silver, Gold, Bronze, or Rustic Off-White ﻿" at bounding box center [448, 291] width 339 height 12
click at [338, 296] on span "Y/N" at bounding box center [327, 290] width 21 height 12
select select "owner"
select select "Type"
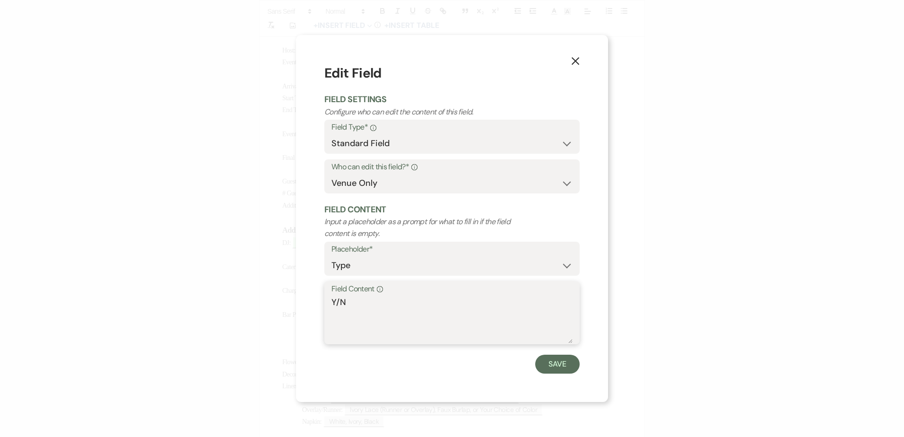
drag, startPoint x: 339, startPoint y: 297, endPoint x: 327, endPoint y: 297, distance: 12.3
click at [327, 297] on div "Field Content Info Y/N" at bounding box center [451, 312] width 255 height 63
type textarea "N"
click at [551, 361] on button "Save" at bounding box center [557, 364] width 44 height 19
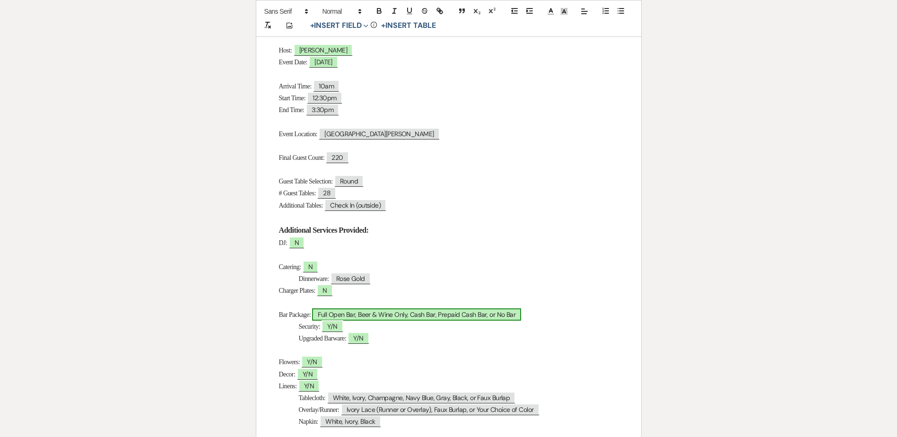
click at [447, 318] on span "Full Open Bar, Beer & Wine Only, Cash Bar, Prepaid Cash Bar, or No Bar" at bounding box center [416, 314] width 209 height 12
select select "owner"
select select "Type"
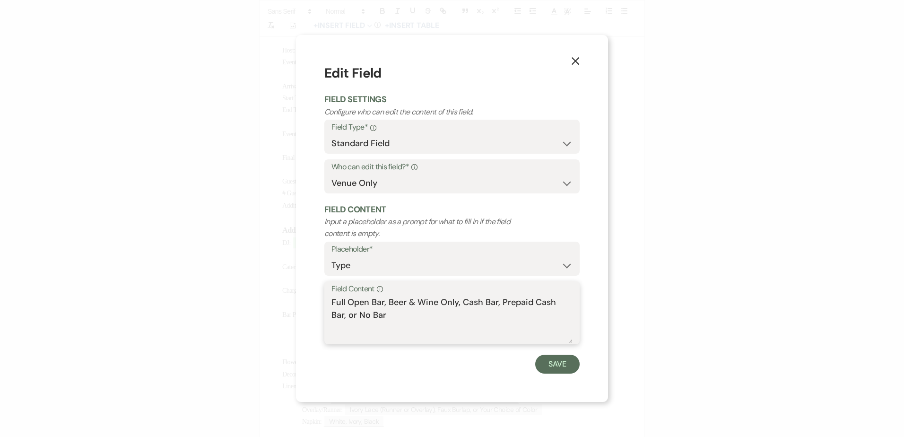
drag, startPoint x: 342, startPoint y: 317, endPoint x: 328, endPoint y: 299, distance: 22.8
click at [328, 299] on div "Field Content Info Full Open Bar, Beer & Wine Only, Cash Bar, Prepaid Cash Bar,…" at bounding box center [451, 312] width 255 height 63
type textarea "No Bar"
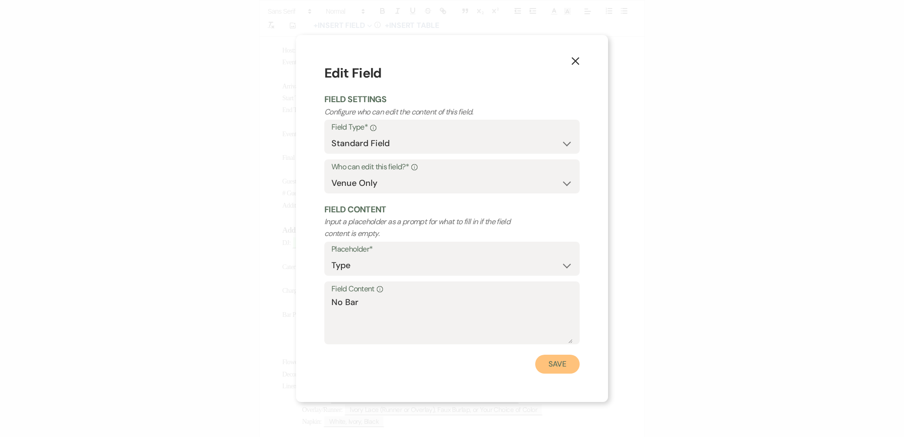
click at [561, 373] on button "Save" at bounding box center [557, 364] width 44 height 19
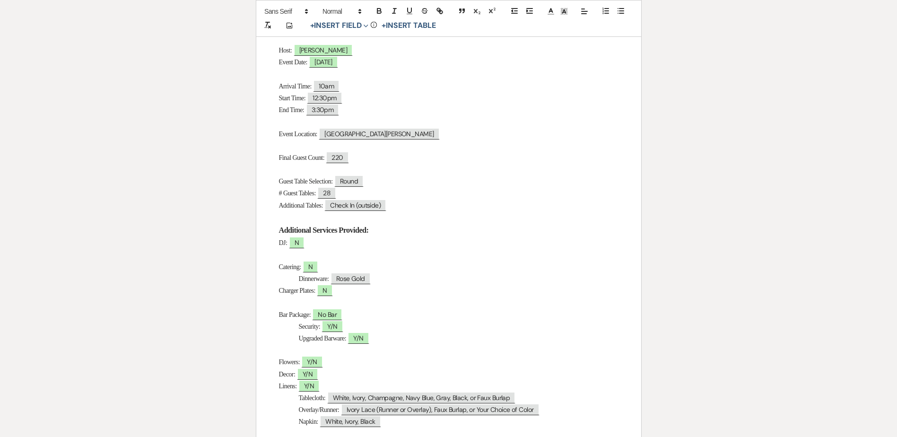
click at [353, 328] on p "Security: ﻿ Y/N ﻿" at bounding box center [448, 327] width 339 height 12
drag, startPoint x: 400, startPoint y: 344, endPoint x: 284, endPoint y: 324, distance: 118.0
click at [284, 324] on div "Day-Of Details Host: ﻿ Wendy ﻿ Event Date: ﻿ 10/19/2025 ﻿ Arrival Time: 10am St…" at bounding box center [448, 321] width 385 height 693
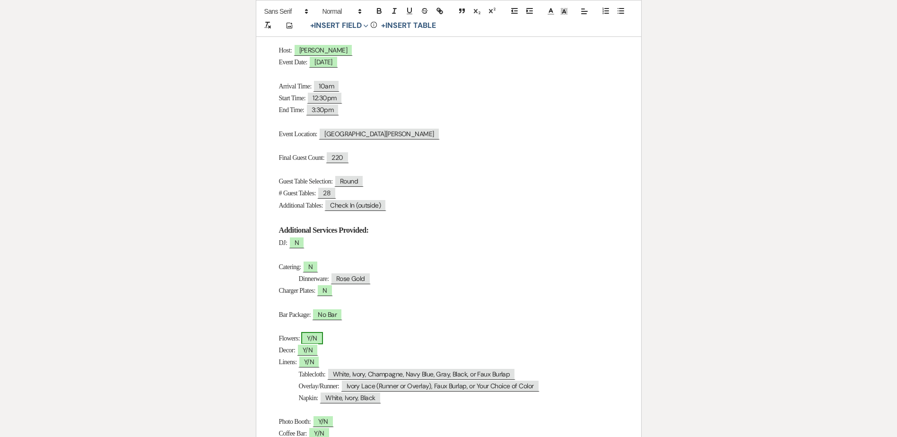
click at [314, 339] on span "Y/N" at bounding box center [311, 338] width 21 height 12
select select "owner"
select select "Type"
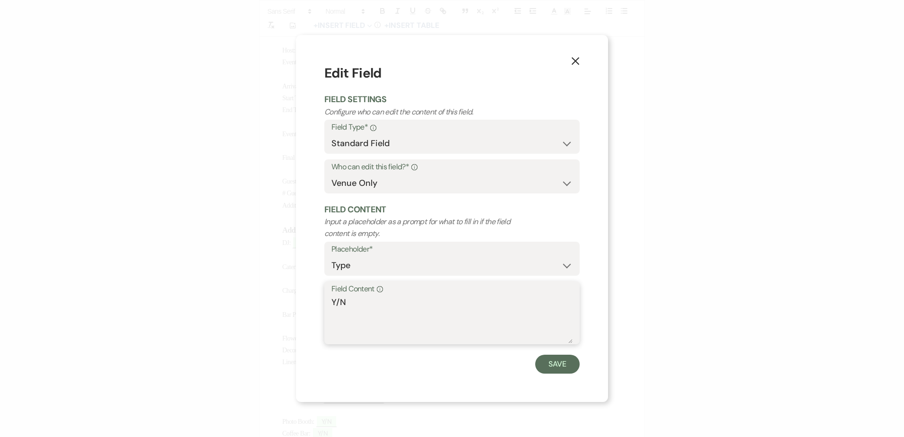
drag, startPoint x: 340, startPoint y: 303, endPoint x: 329, endPoint y: 300, distance: 11.7
click at [329, 300] on div "Field Content Info Y/N" at bounding box center [451, 312] width 255 height 63
type textarea "N"
click at [556, 358] on button "Save" at bounding box center [557, 364] width 44 height 19
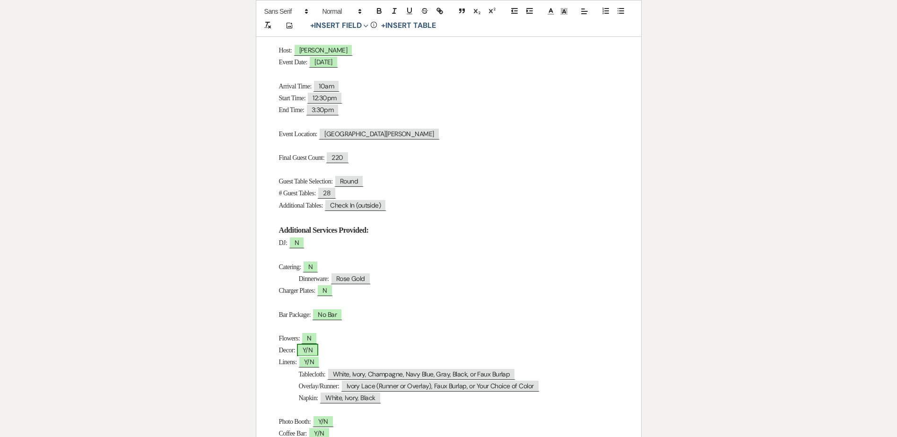
click at [313, 346] on span "Y/N" at bounding box center [307, 350] width 21 height 12
select select "owner"
select select "Type"
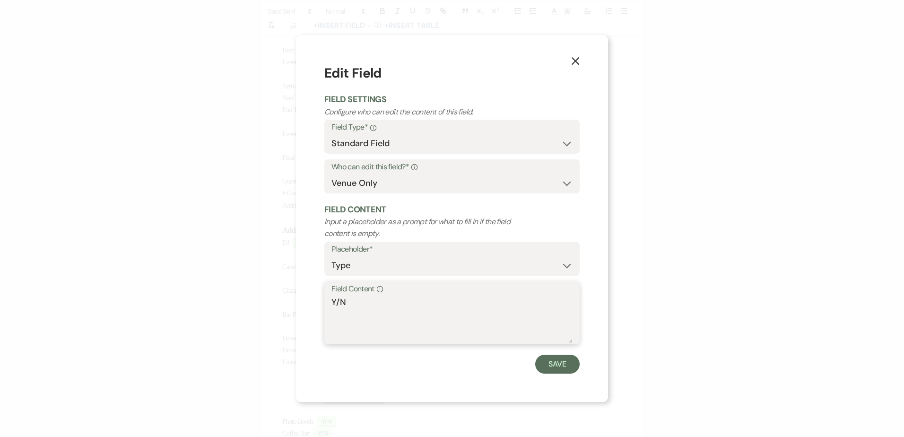
drag, startPoint x: 340, startPoint y: 301, endPoint x: 356, endPoint y: 314, distance: 20.8
click at [324, 298] on div "Field Content Info Y/N" at bounding box center [451, 312] width 255 height 63
type textarea "N"
click at [552, 358] on button "Save" at bounding box center [557, 364] width 44 height 19
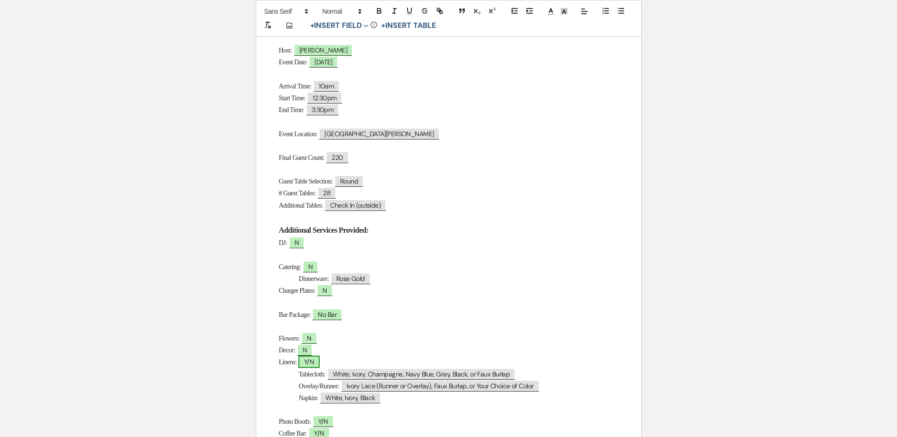
click at [319, 363] on span "Y/N" at bounding box center [308, 362] width 21 height 12
select select "owner"
select select "Type"
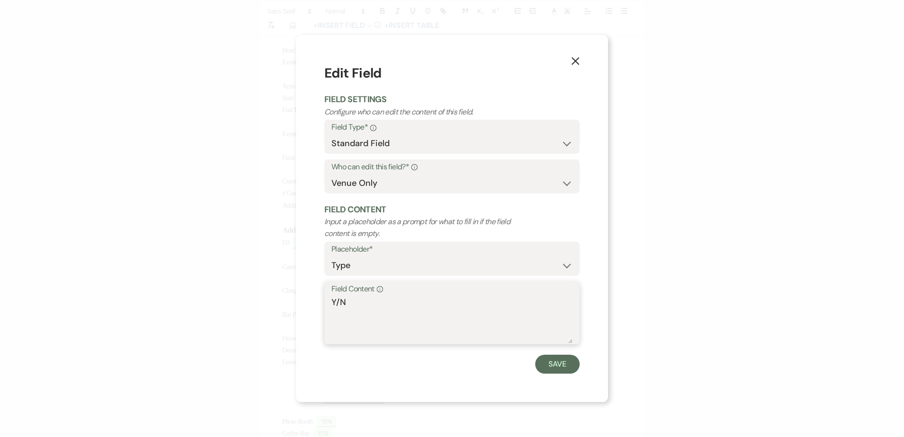
drag, startPoint x: 335, startPoint y: 303, endPoint x: 431, endPoint y: 332, distance: 99.9
click at [389, 305] on textarea "Y/N" at bounding box center [451, 319] width 241 height 47
type textarea "Y"
click at [552, 364] on button "Save" at bounding box center [557, 364] width 44 height 19
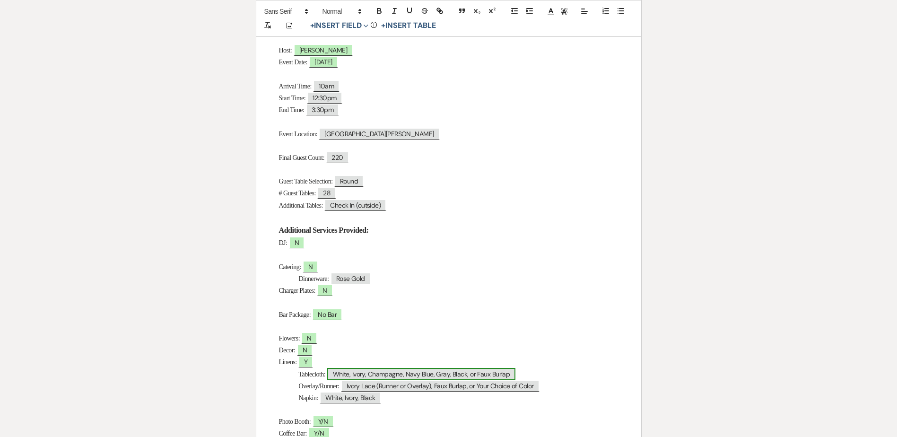
click at [374, 374] on span "White, Ivory, Champagne, Navy Blue, Gray, Black, or Faux Burlap" at bounding box center [421, 374] width 189 height 12
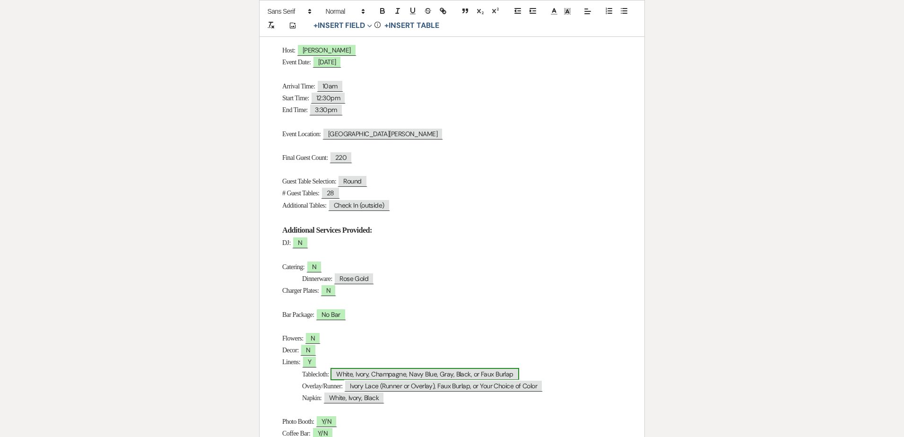
select select "Type"
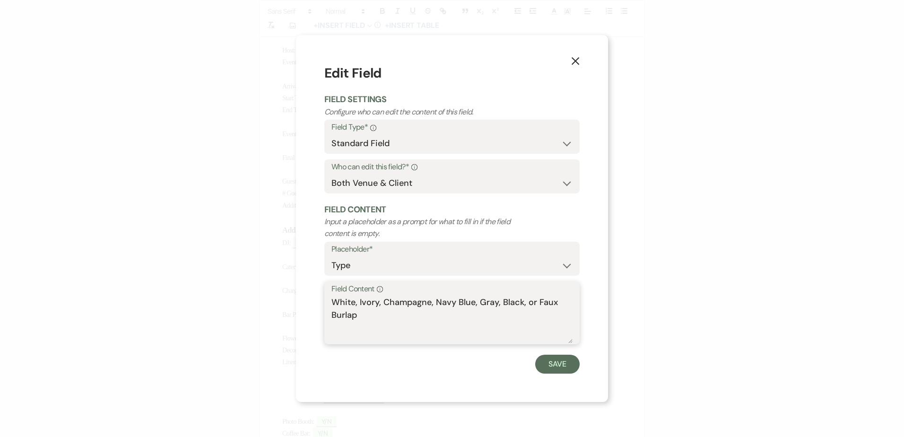
drag, startPoint x: 354, startPoint y: 305, endPoint x: 395, endPoint y: 347, distance: 58.5
click at [395, 347] on form "Edit Field Field Settings Configure who can edit the content of this field. Fie…" at bounding box center [451, 218] width 255 height 310
type textarea "White"
click at [544, 364] on button "Save" at bounding box center [557, 364] width 44 height 19
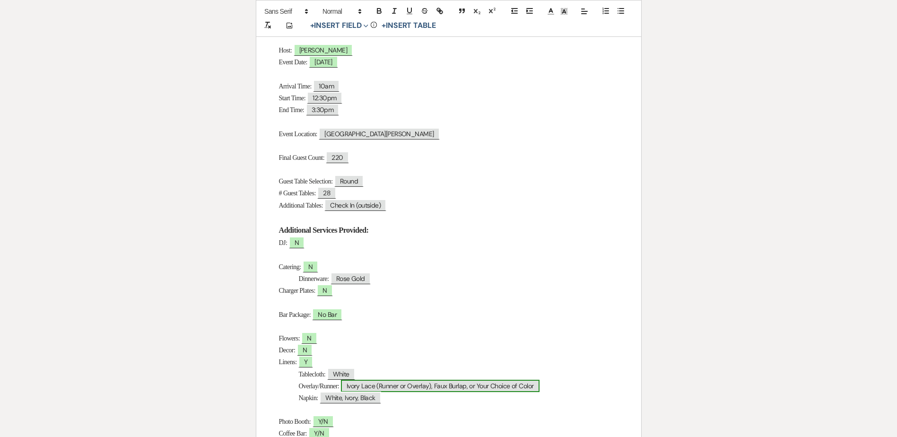
click at [360, 384] on span "Ivory Lace (Runner or Overlay), Faux Burlap, or Your Choice of Color" at bounding box center [440, 386] width 199 height 12
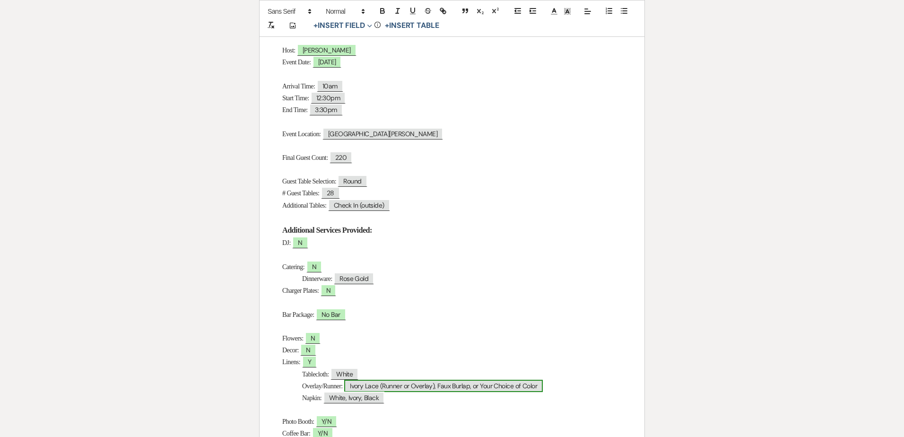
select select "Type"
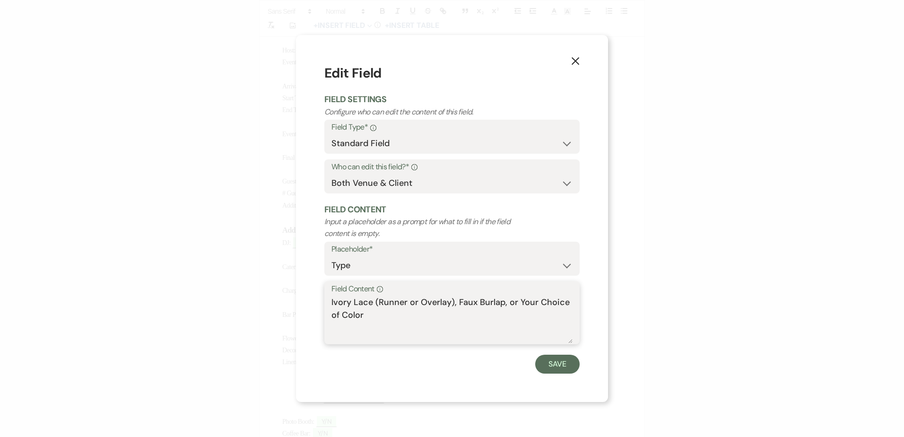
drag, startPoint x: 376, startPoint y: 320, endPoint x: 315, endPoint y: 296, distance: 65.2
click at [313, 300] on div "X Edit Field Field Settings Configure who can edit the content of this field. F…" at bounding box center [452, 218] width 312 height 366
type textarea "L"
type textarea "Alternating lavender and sage polyester"
click at [565, 366] on button "Save" at bounding box center [557, 364] width 44 height 19
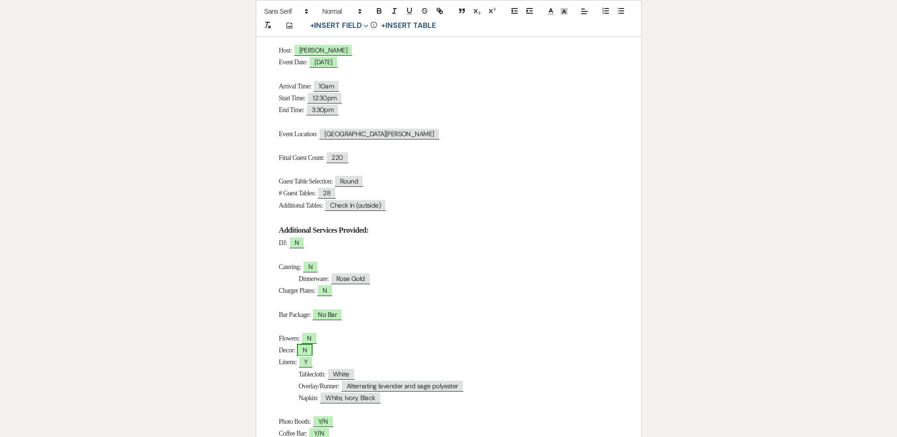
click at [312, 352] on span "N" at bounding box center [305, 350] width 16 height 12
select select "owner"
select select "Type"
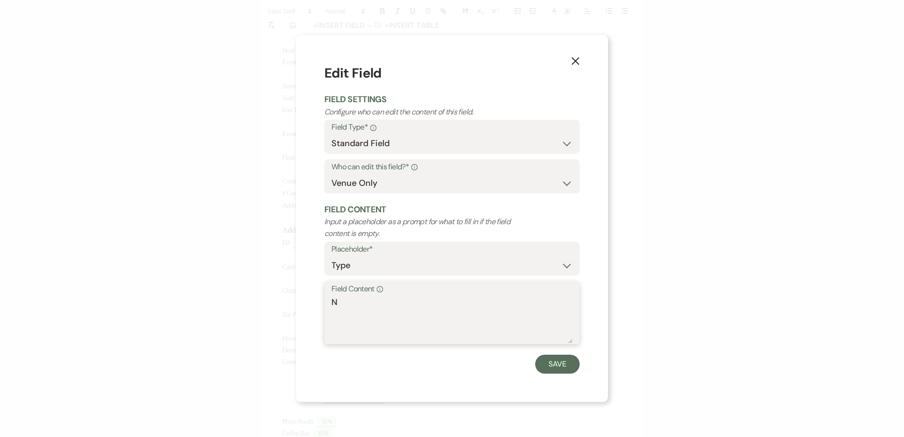
click at [390, 304] on textarea "N" at bounding box center [451, 319] width 241 height 47
type textarea "N Clear acrylic table numbers"
click at [560, 363] on button "Save" at bounding box center [557, 364] width 44 height 19
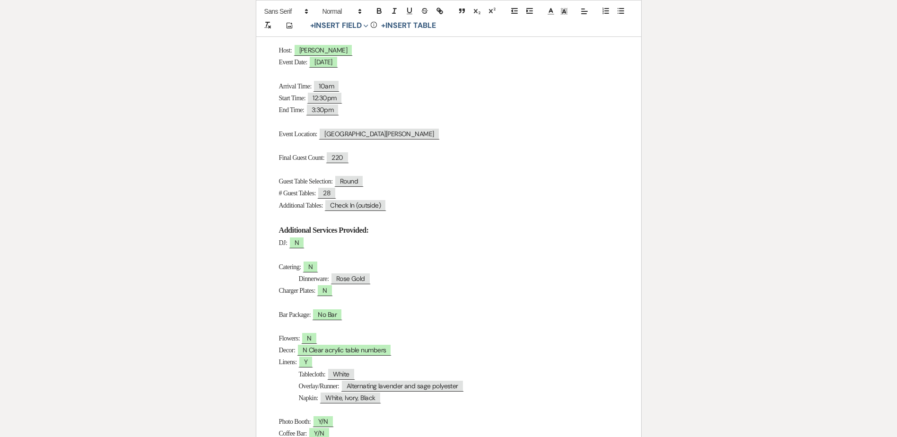
scroll to position [284, 0]
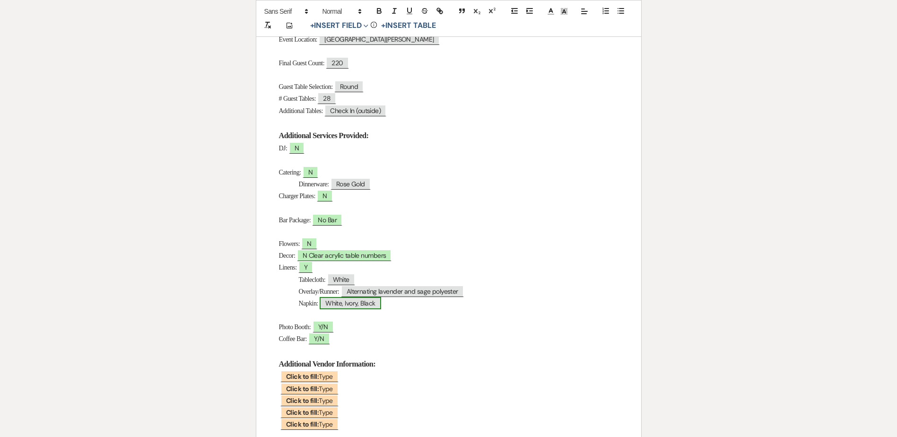
click at [366, 306] on span "White, Ivory, Black" at bounding box center [350, 303] width 61 height 12
select select "Type"
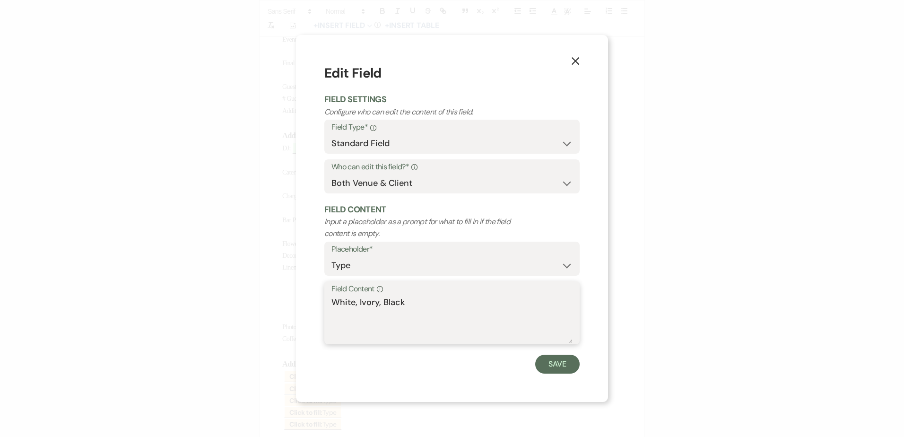
drag, startPoint x: 355, startPoint y: 304, endPoint x: 447, endPoint y: 304, distance: 92.7
click at [444, 304] on textarea "White, Ivory, Black" at bounding box center [451, 319] width 241 height 47
type textarea "White"
click at [551, 359] on button "Save" at bounding box center [557, 364] width 44 height 19
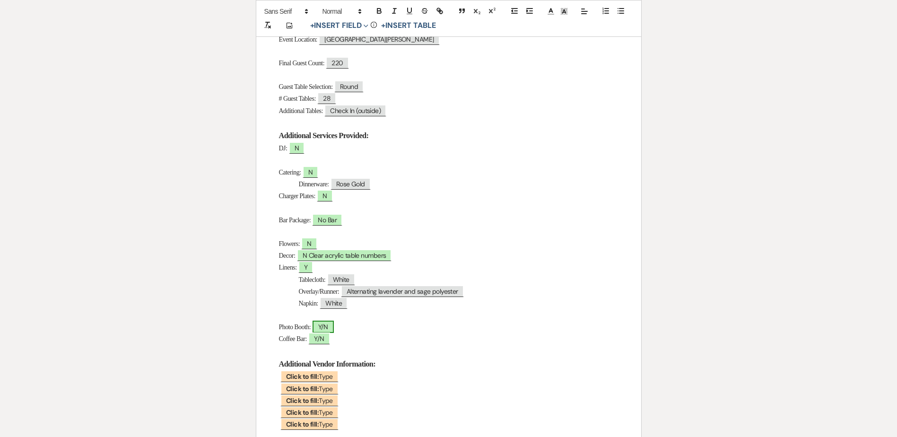
click at [332, 326] on span "Y/N" at bounding box center [323, 327] width 21 height 12
select select "owner"
select select "Type"
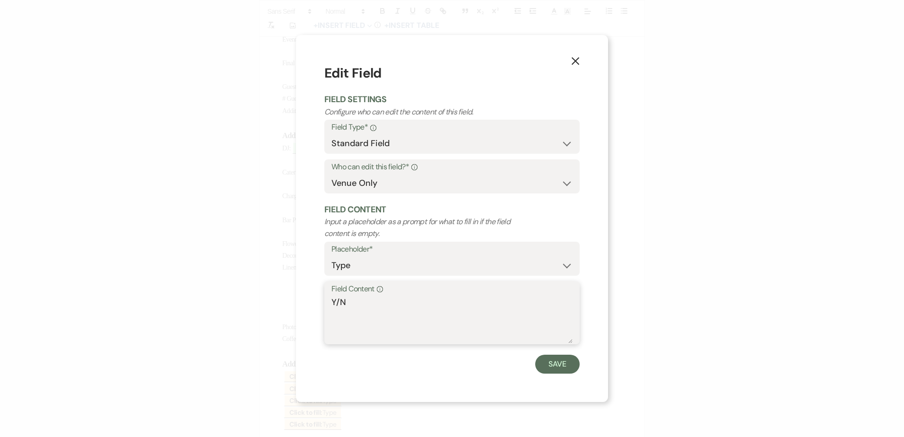
drag, startPoint x: 340, startPoint y: 303, endPoint x: 327, endPoint y: 300, distance: 13.5
click at [326, 300] on div "Field Content Info Y/N" at bounding box center [451, 312] width 255 height 63
type textarea "N"
click at [553, 360] on button "Save" at bounding box center [557, 364] width 44 height 19
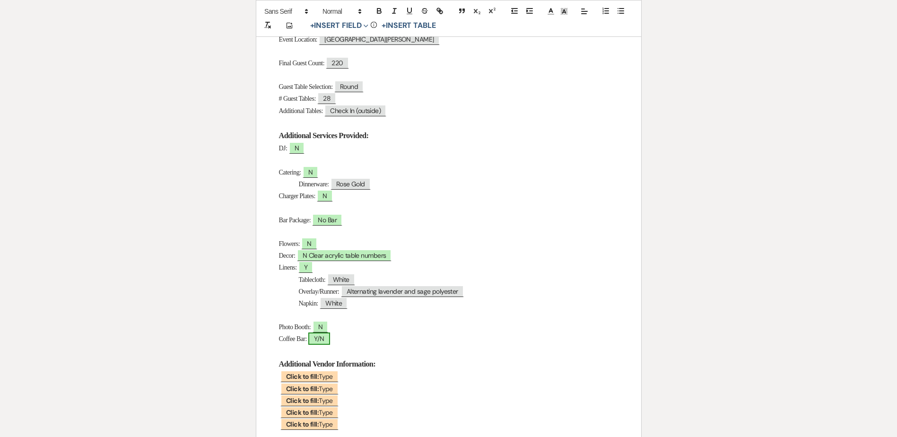
click at [327, 341] on span "Y/N" at bounding box center [318, 338] width 21 height 12
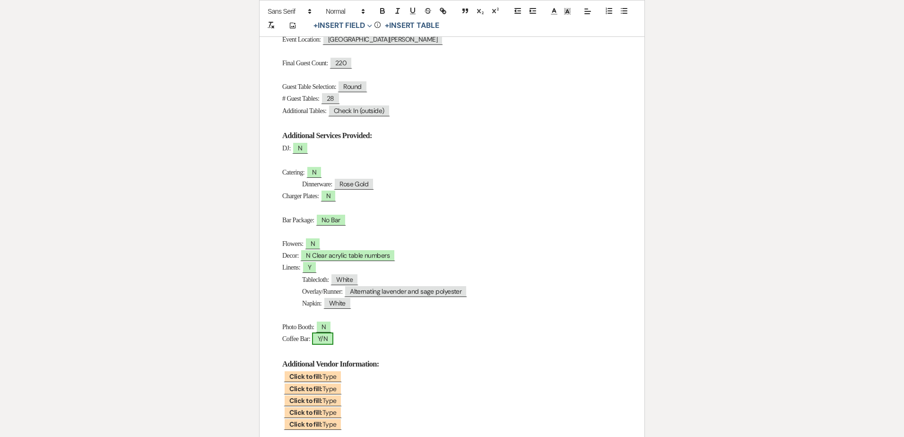
select select "owner"
select select "Type"
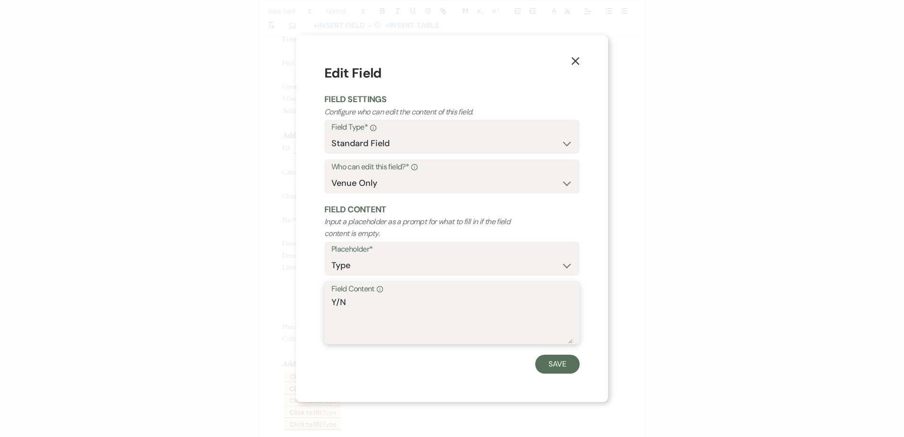
drag, startPoint x: 341, startPoint y: 303, endPoint x: 322, endPoint y: 300, distance: 19.1
click at [322, 300] on div "X Edit Field Field Settings Configure who can edit the content of this field. F…" at bounding box center [452, 218] width 312 height 366
type textarea "N"
click at [552, 363] on button "Save" at bounding box center [557, 364] width 44 height 19
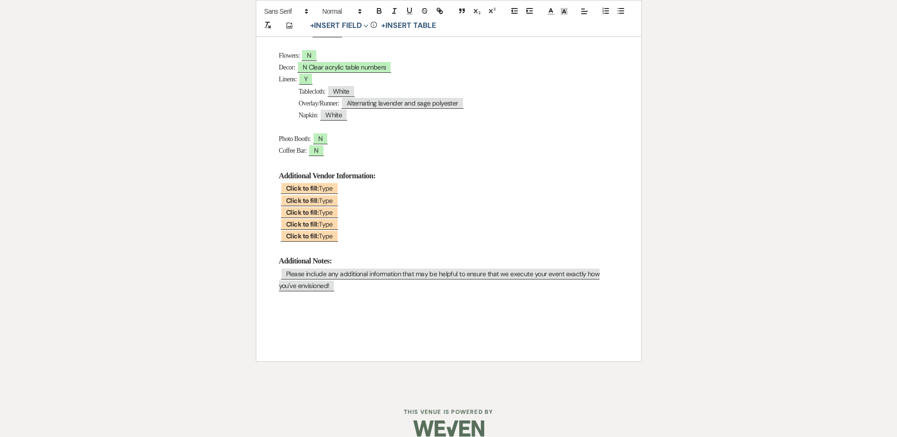
scroll to position [486, 0]
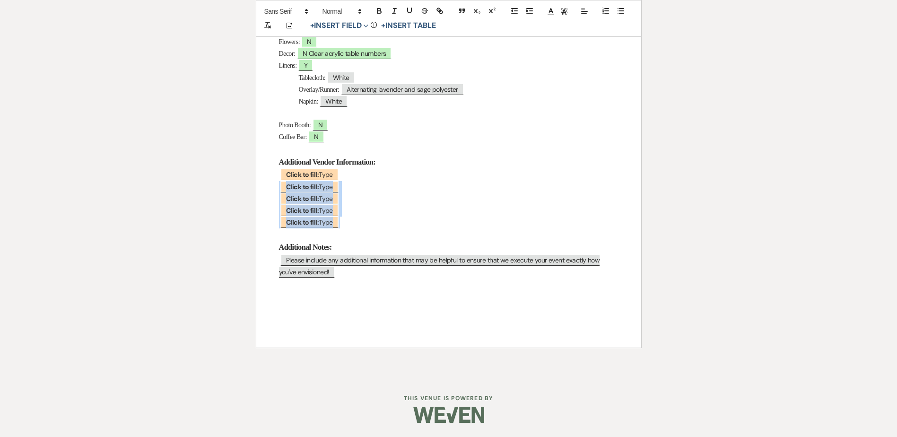
drag, startPoint x: 353, startPoint y: 226, endPoint x: 262, endPoint y: 187, distance: 98.5
click at [262, 187] on div "Day-Of Details Host: ﻿ Wendy ﻿ Event Date: ﻿ 10/19/2025 ﻿ Arrival Time: 10am St…" at bounding box center [448, 12] width 385 height 669
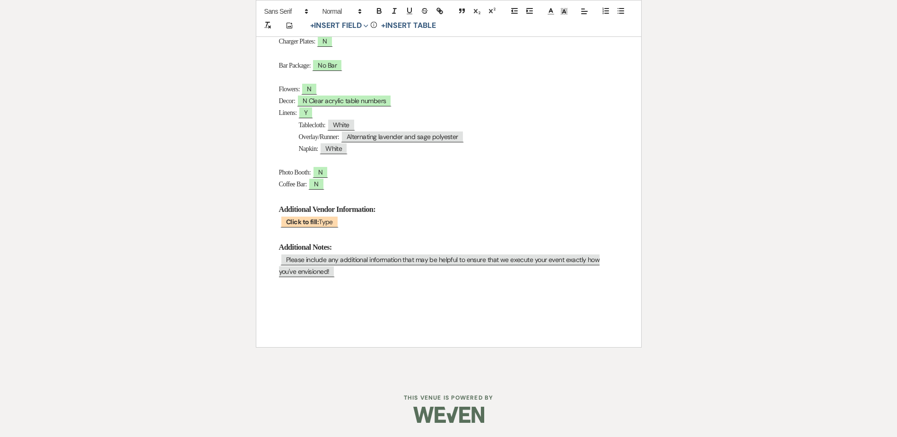
scroll to position [439, 0]
click at [327, 272] on p "﻿ Please include any additional information that may be helpful to ensure that …" at bounding box center [448, 266] width 339 height 24
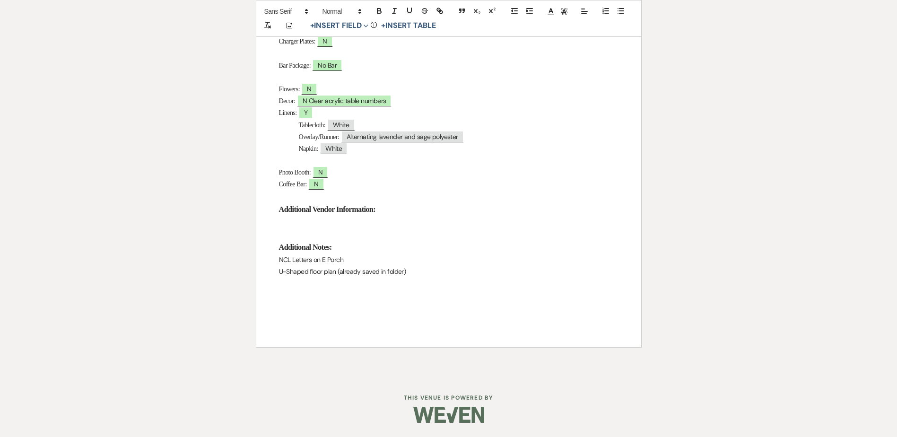
click at [300, 222] on p at bounding box center [448, 222] width 339 height 12
click at [415, 270] on p "U-Shaped floor plan (already saved in folder)" at bounding box center [448, 272] width 339 height 12
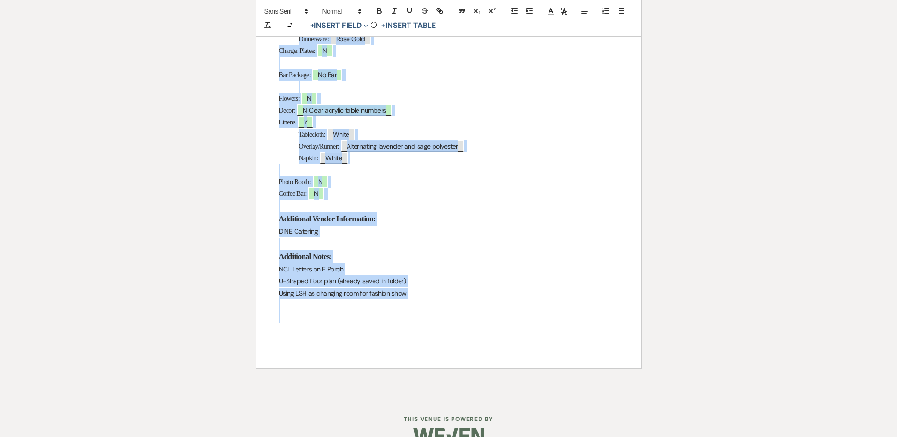
scroll to position [451, 0]
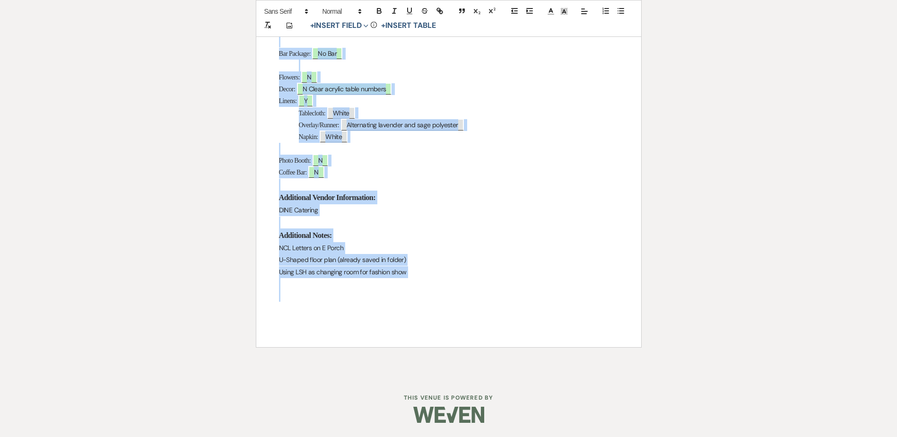
drag, startPoint x: 275, startPoint y: 200, endPoint x: 457, endPoint y: 308, distance: 211.3
click at [457, 308] on div "Day-Of Details Host: ﻿ Wendy ﻿ Event Date: ﻿ 10/19/2025 ﻿ Arrival Time: 10am St…" at bounding box center [448, 30] width 385 height 633
copy div "Day-Of Details Host: ﻿ Wendy ﻿ Event Date: ﻿ 10/19/2025 ﻿ Arrival Time: 10am St…"
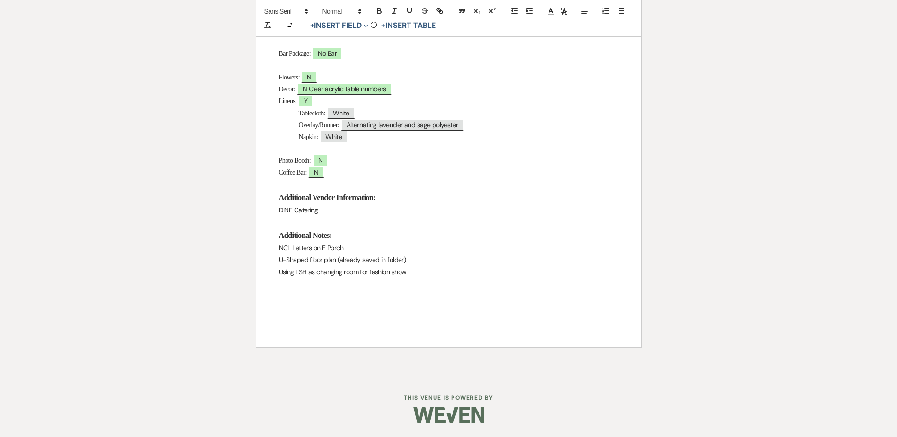
click at [202, 207] on div "Printer Print Add Photo + Insert Field Expand Standard Field Smart Field Signat…" at bounding box center [448, 9] width 681 height 734
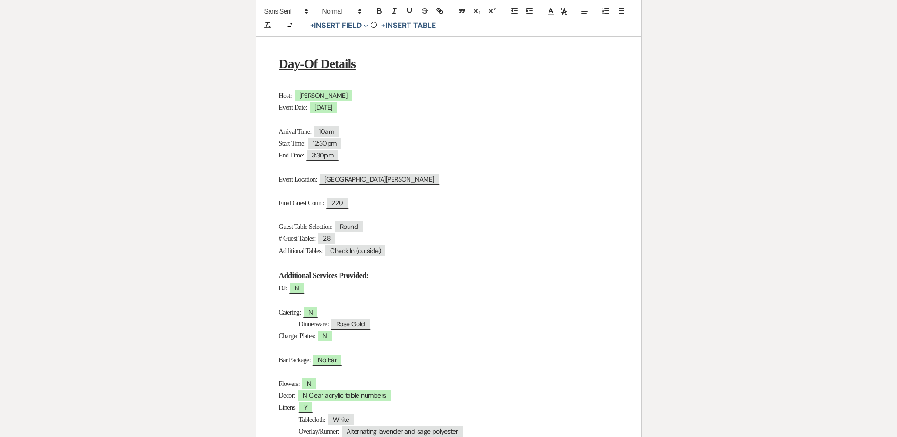
scroll to position [0, 0]
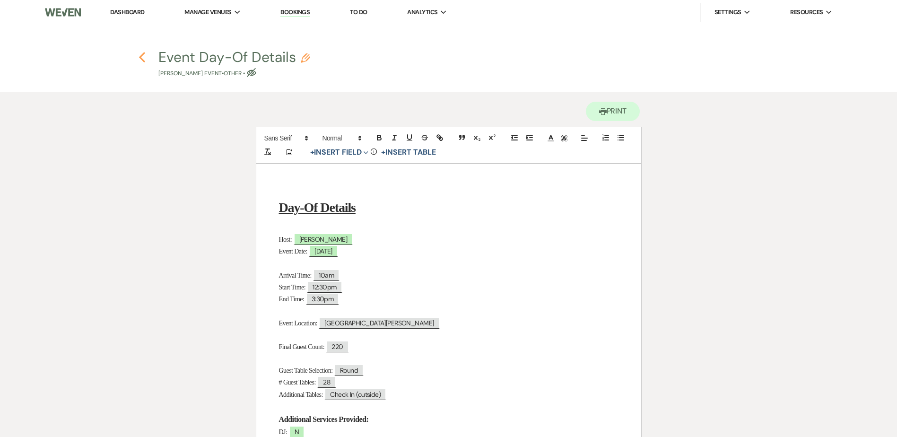
click at [145, 62] on icon "Previous" at bounding box center [142, 57] width 7 height 11
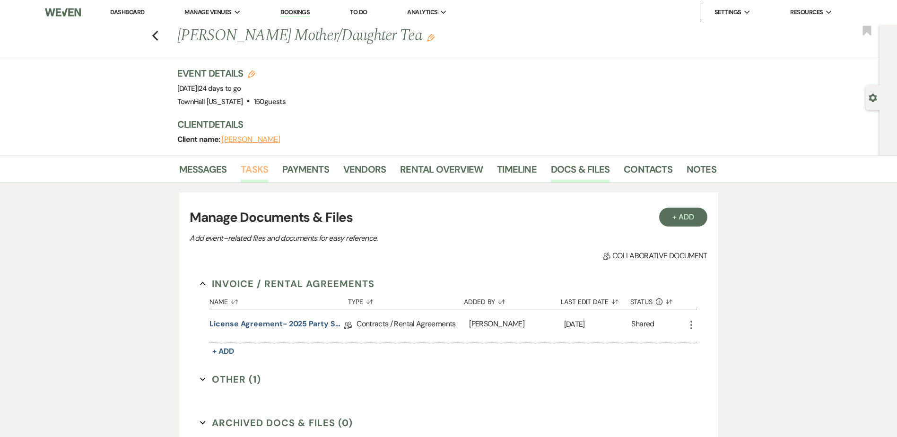
click at [264, 167] on link "Tasks" at bounding box center [254, 172] width 27 height 21
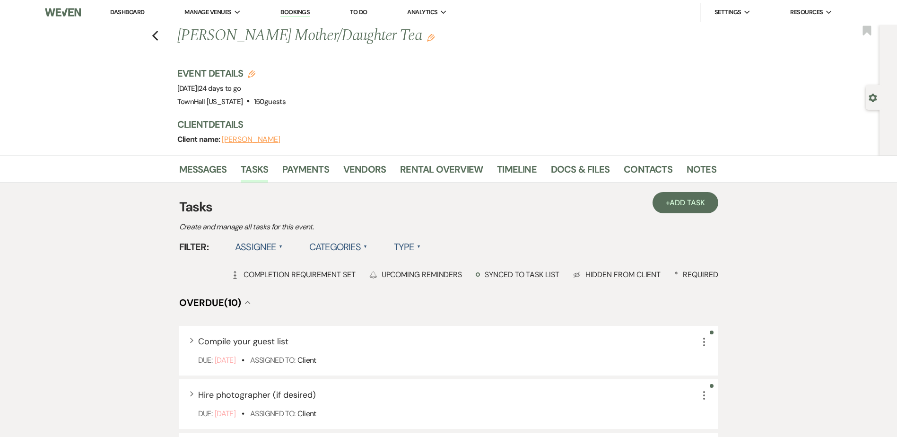
click at [243, 246] on label "Assignee ▲" at bounding box center [259, 246] width 48 height 17
click at [253, 289] on li "Assigned to venue" at bounding box center [282, 288] width 95 height 22
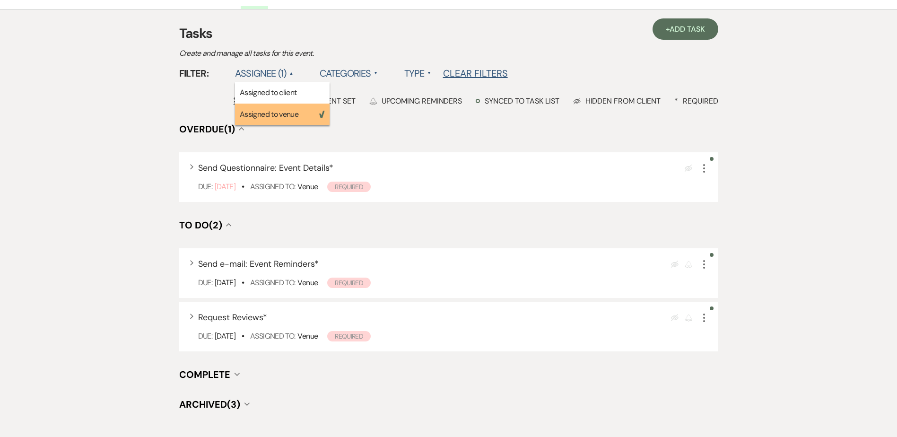
scroll to position [189, 0]
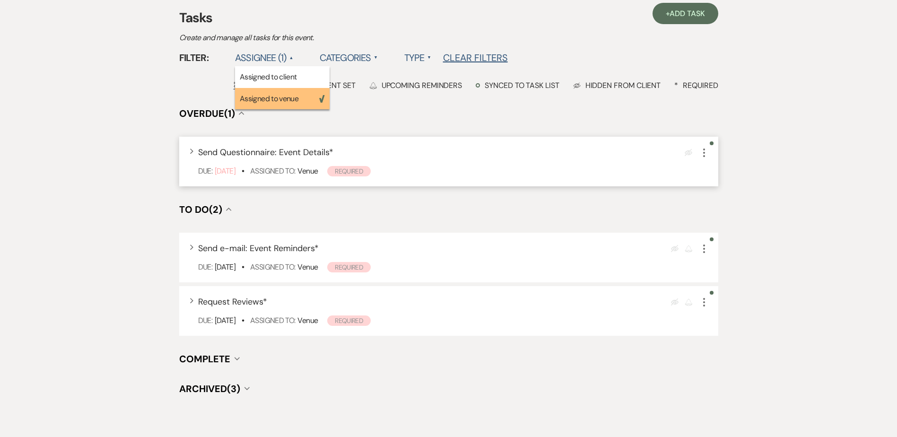
click at [704, 154] on icon "More" at bounding box center [703, 152] width 11 height 11
click at [705, 152] on icon "More" at bounding box center [703, 152] width 11 height 11
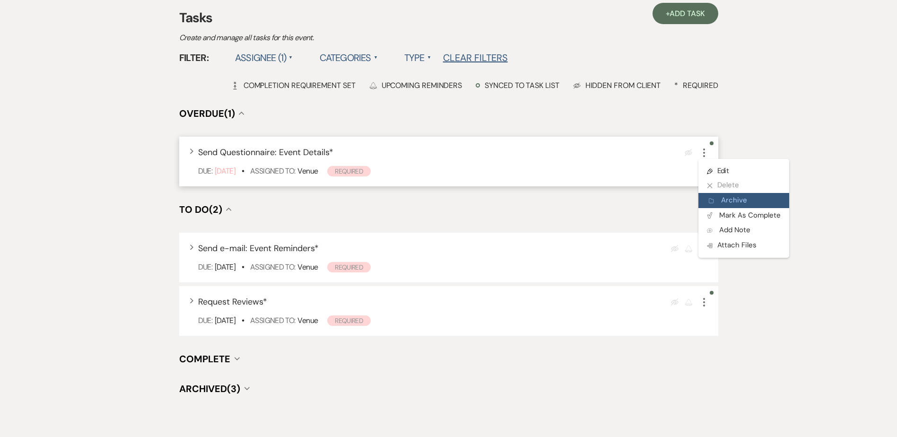
click at [740, 195] on button "Archive Archive" at bounding box center [743, 200] width 91 height 15
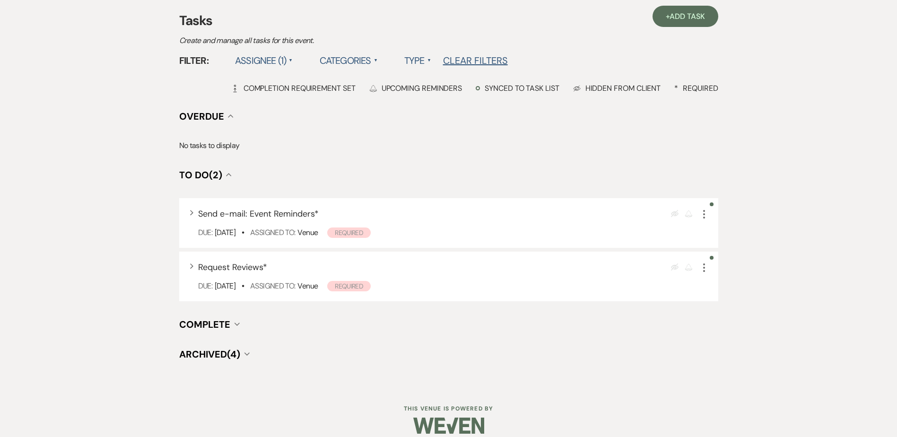
scroll to position [0, 0]
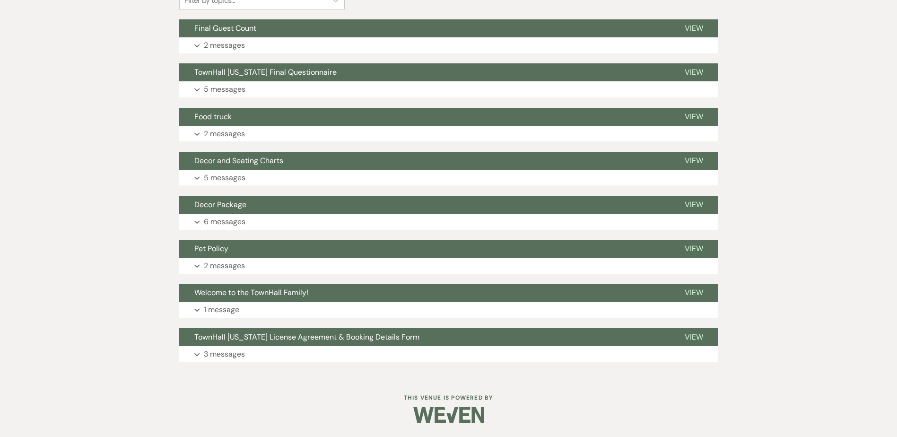
scroll to position [171, 0]
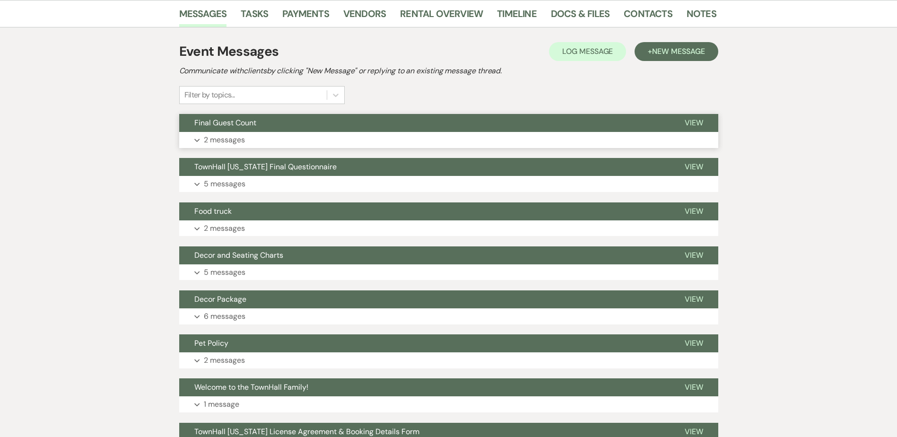
click at [237, 130] on button "Final Guest Count" at bounding box center [424, 123] width 490 height 18
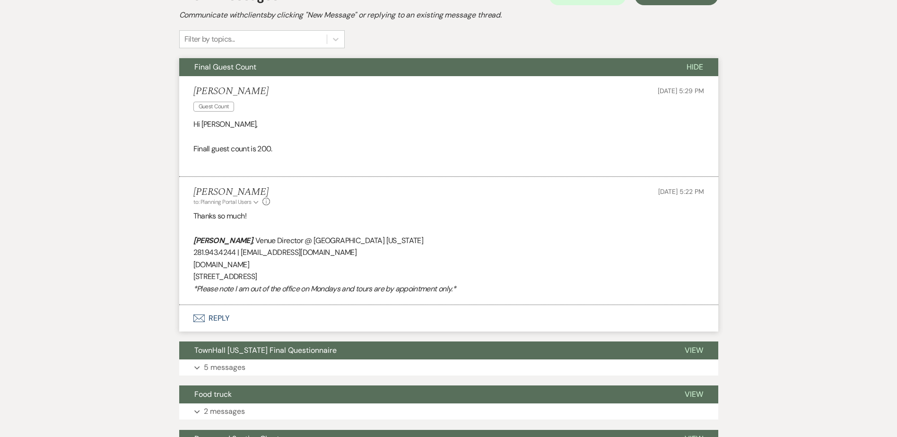
scroll to position [265, 0]
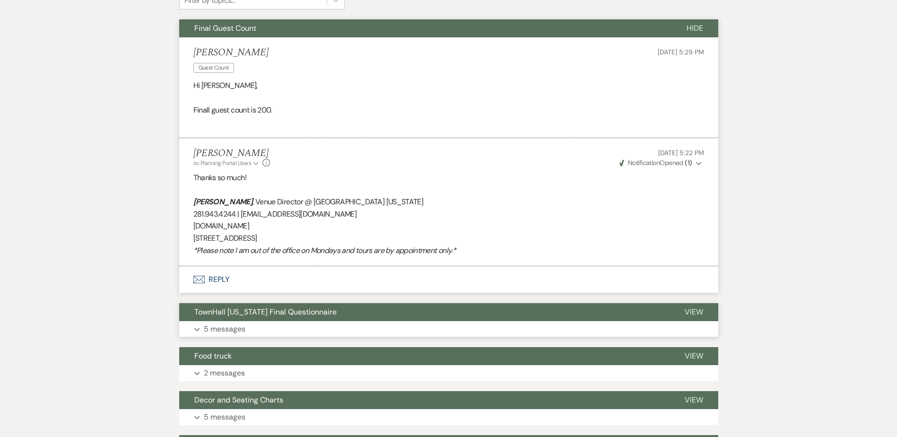
click at [230, 330] on p "5 messages" at bounding box center [225, 329] width 42 height 12
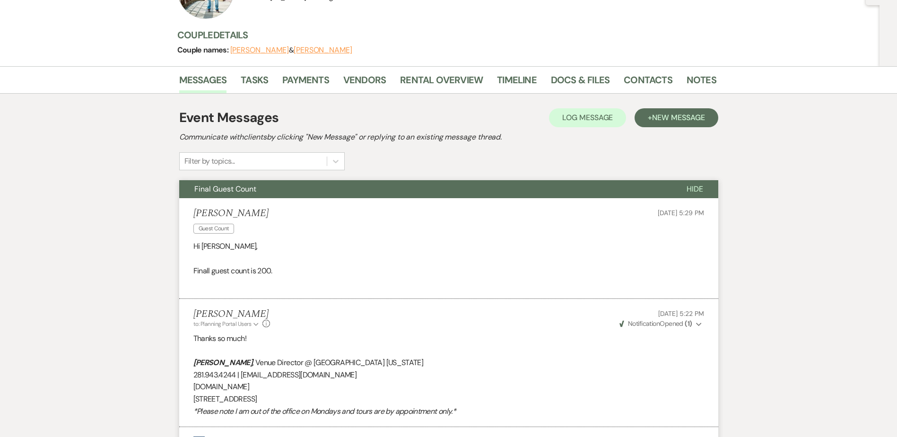
scroll to position [0, 0]
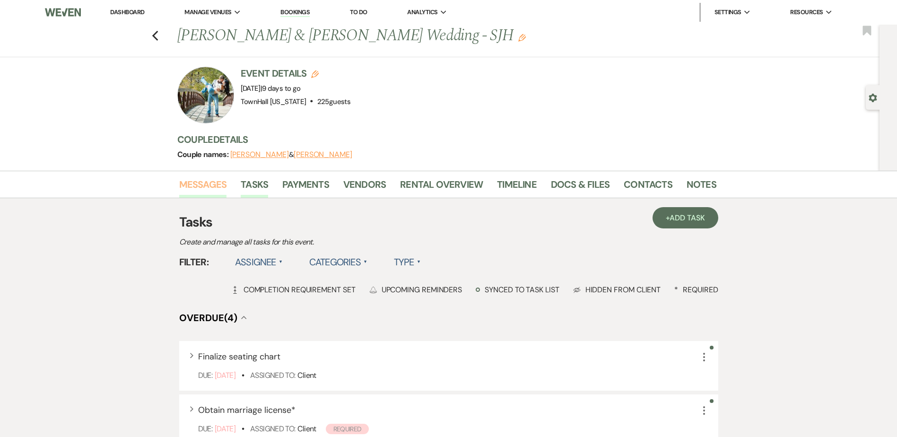
click at [200, 189] on link "Messages" at bounding box center [203, 187] width 48 height 21
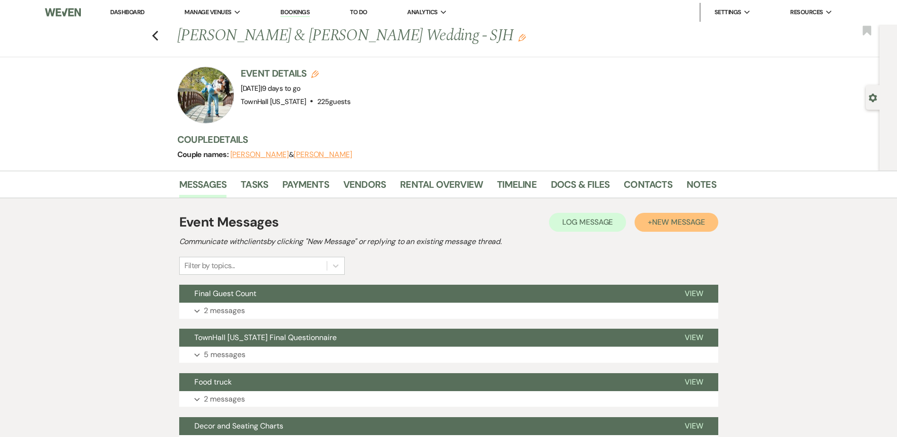
click at [687, 224] on span "New Message" at bounding box center [678, 222] width 52 height 10
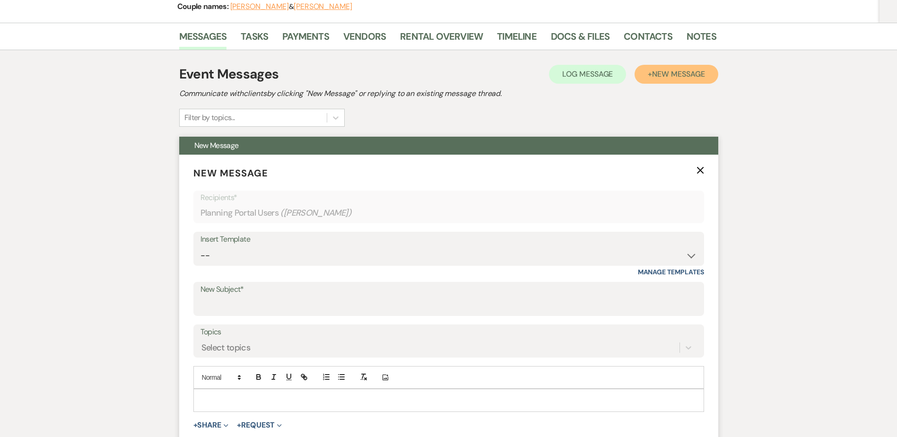
scroll to position [189, 0]
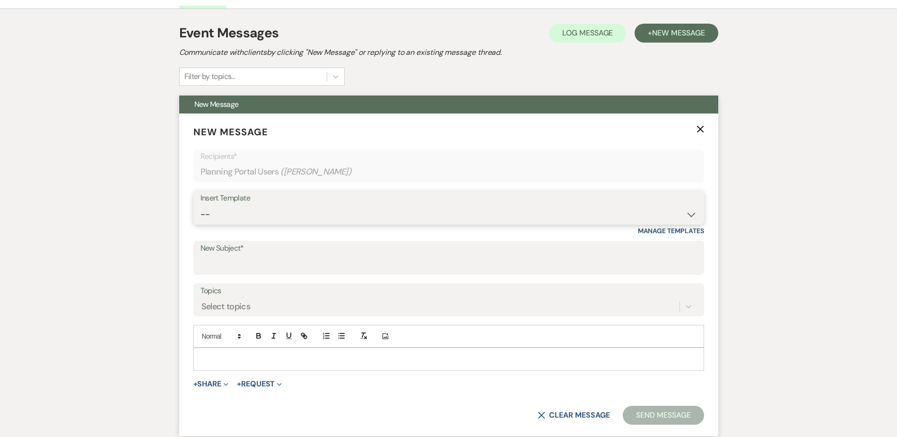
click at [212, 212] on select "-- Wedding Inquiry Follow Up: 2-3 days after initial lead- Avg Cost + Albums Th…" at bounding box center [448, 214] width 496 height 18
select select "1515"
click at [200, 205] on select "-- Wedding Inquiry Follow Up: 2-3 days after initial lead- Avg Cost + Albums Th…" at bounding box center [448, 214] width 496 height 18
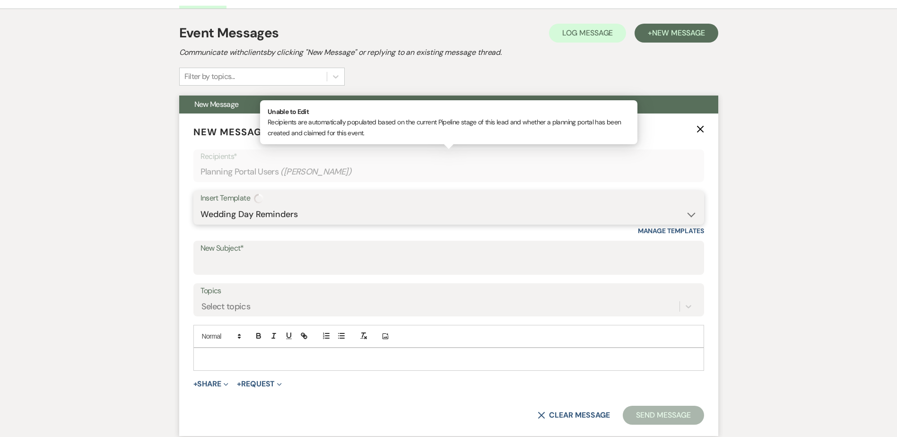
type input "TownHall [US_STATE] Wedding Day Reminders & Checklist!"
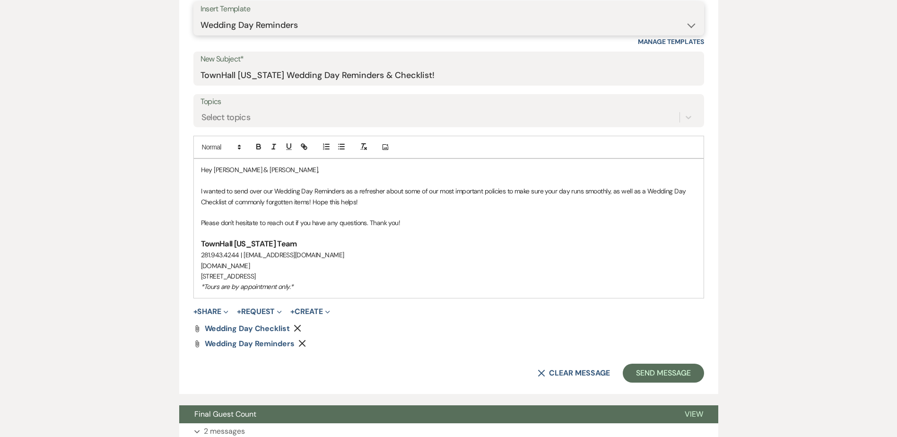
scroll to position [473, 0]
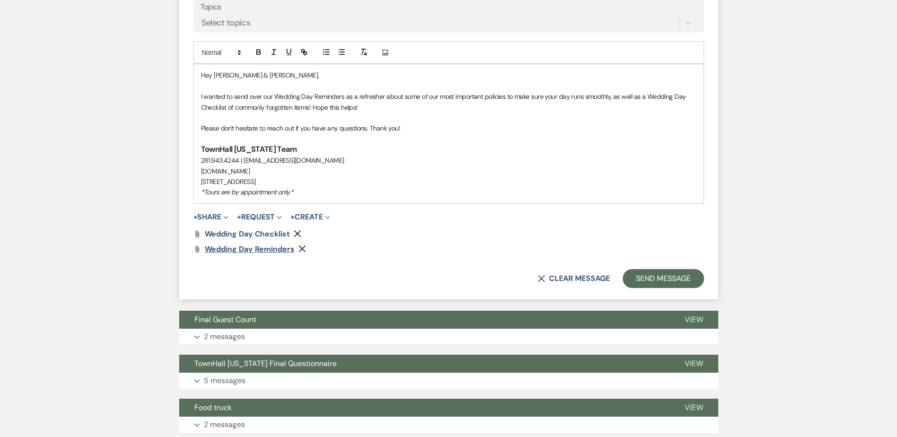
click at [243, 247] on span "Wedding Day Reminders" at bounding box center [250, 249] width 90 height 10
click at [651, 275] on button "Send Message" at bounding box center [663, 278] width 81 height 19
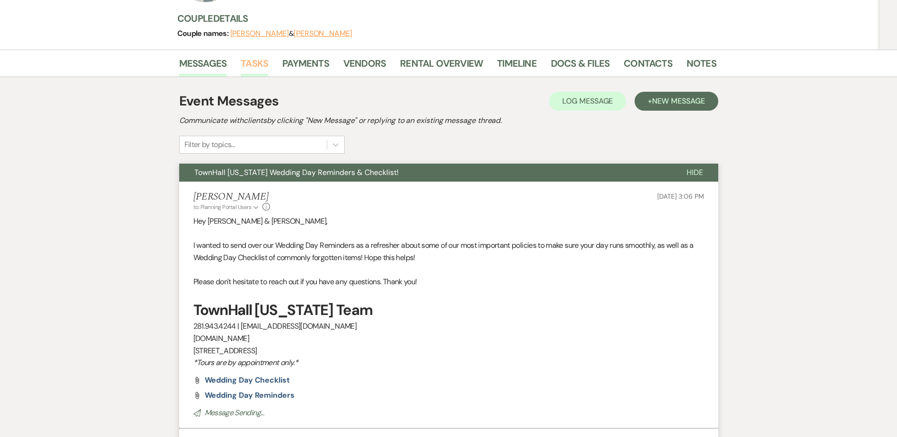
click at [252, 64] on link "Tasks" at bounding box center [254, 66] width 27 height 21
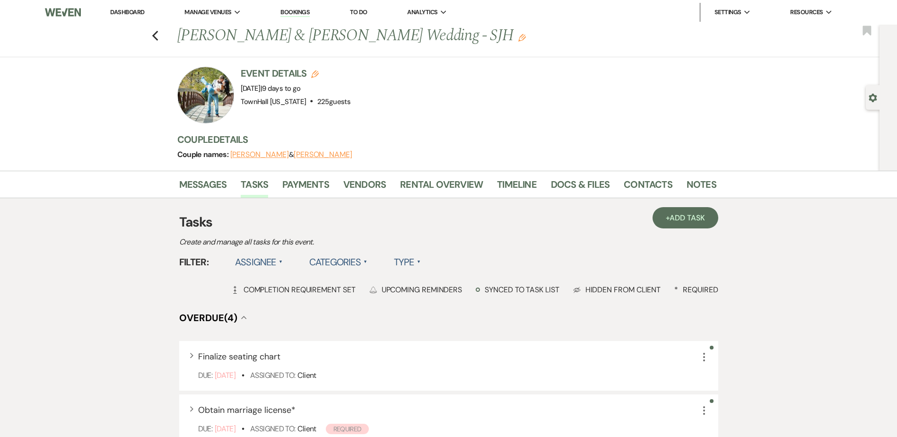
click at [253, 262] on label "Assignee ▲" at bounding box center [259, 261] width 48 height 17
click at [272, 304] on li "Assigned to venue" at bounding box center [282, 303] width 95 height 22
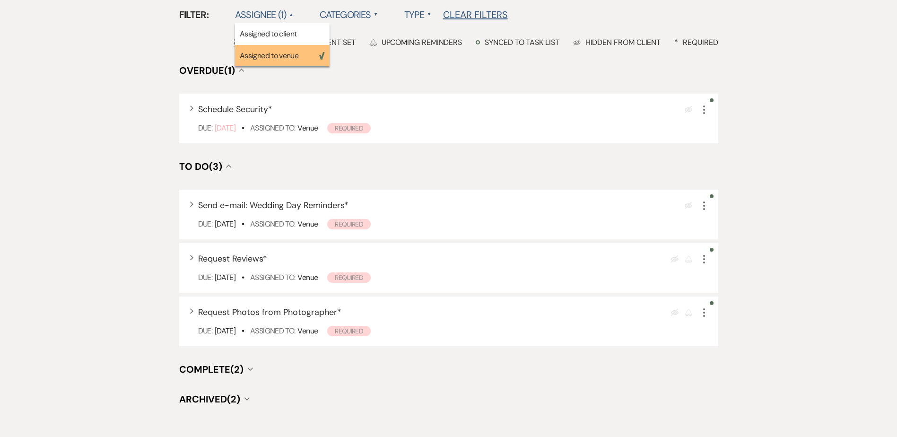
scroll to position [284, 0]
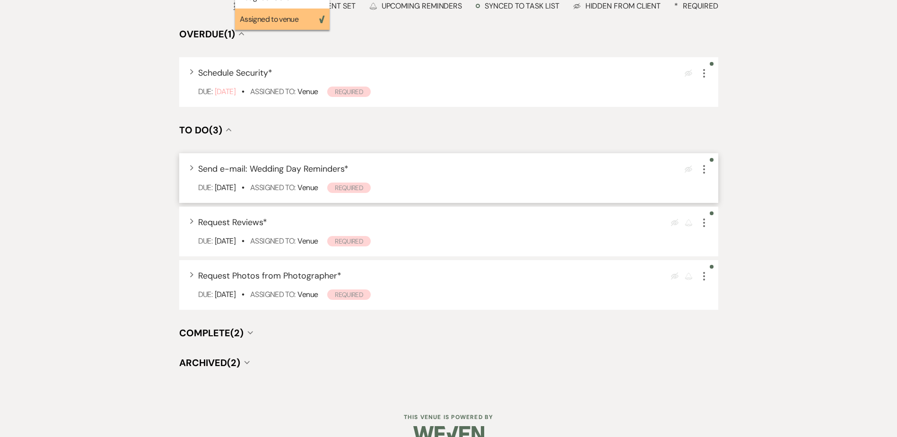
click at [707, 173] on icon "More" at bounding box center [703, 169] width 11 height 11
click at [706, 171] on icon "More" at bounding box center [703, 169] width 11 height 11
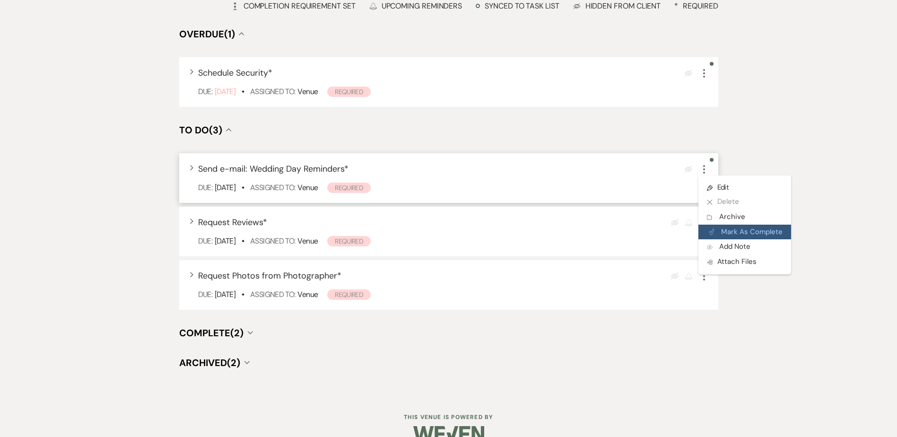
click at [748, 229] on button "Plan Portal Link Mark As Complete" at bounding box center [744, 232] width 93 height 15
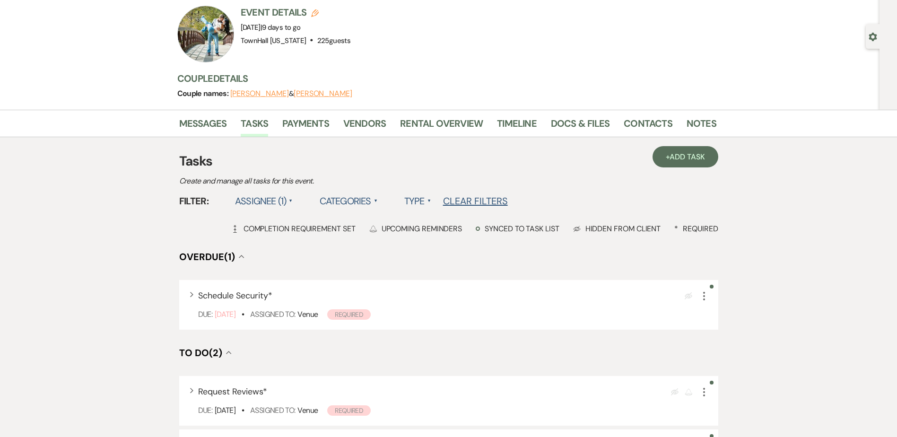
scroll to position [61, 0]
click at [589, 128] on link "Docs & Files" at bounding box center [580, 126] width 59 height 21
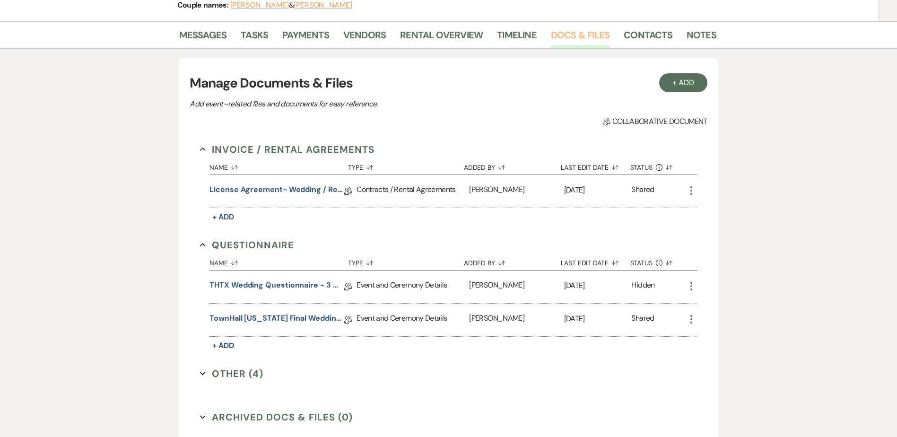
scroll to position [242, 0]
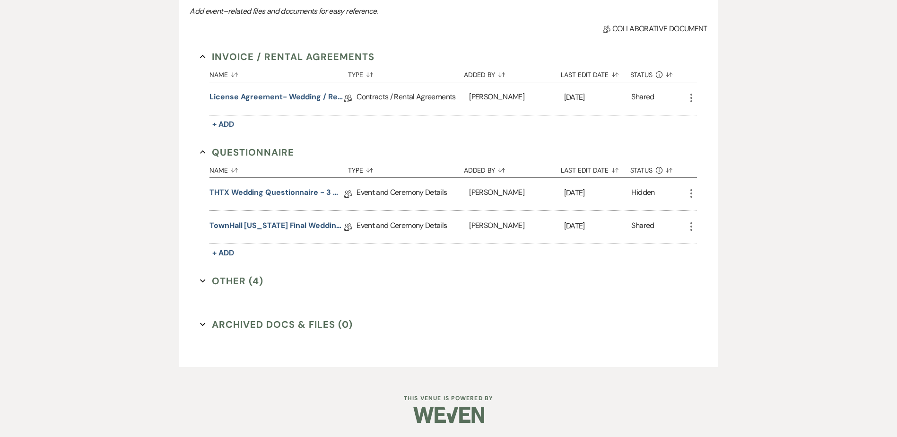
click at [240, 281] on button "Other (4) Expand" at bounding box center [231, 281] width 63 height 14
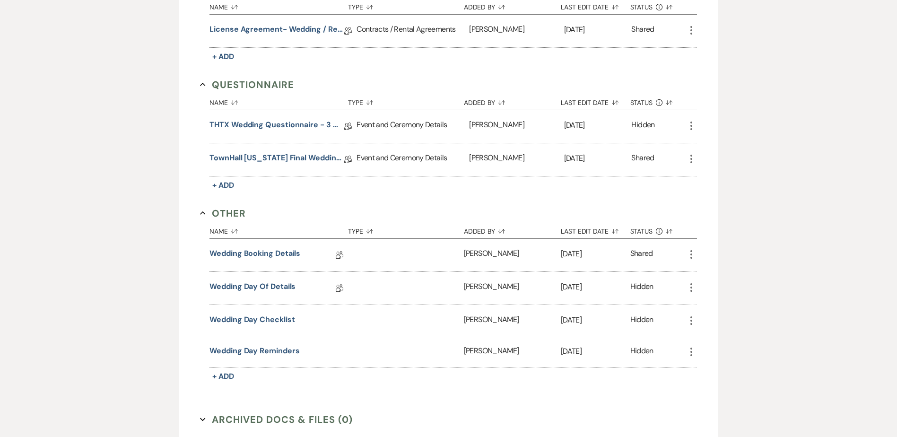
scroll to position [337, 0]
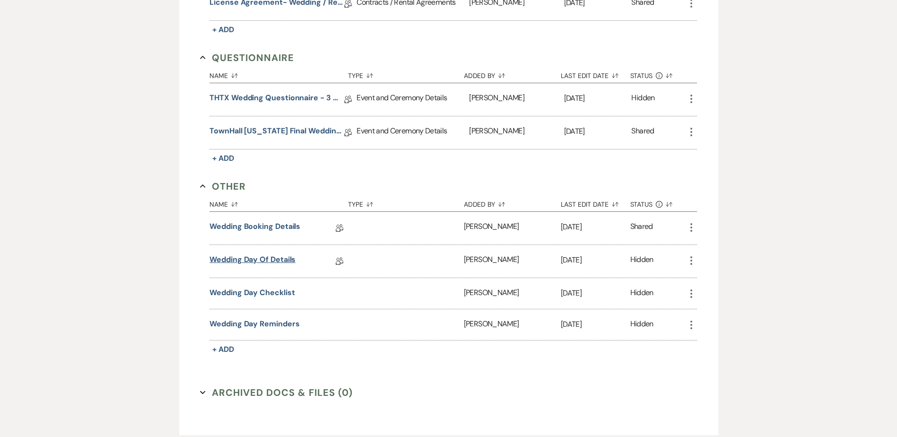
click at [223, 258] on link "Wedding Day Of Details" at bounding box center [252, 261] width 86 height 15
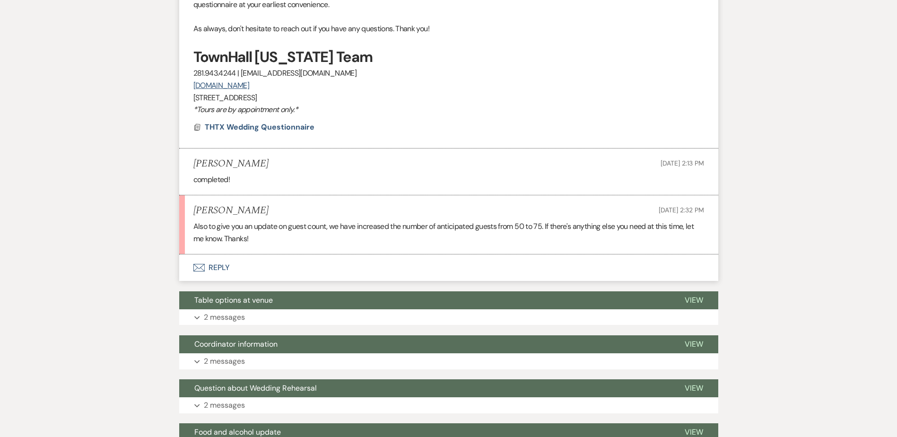
click at [214, 269] on button "Envelope Reply" at bounding box center [448, 267] width 539 height 26
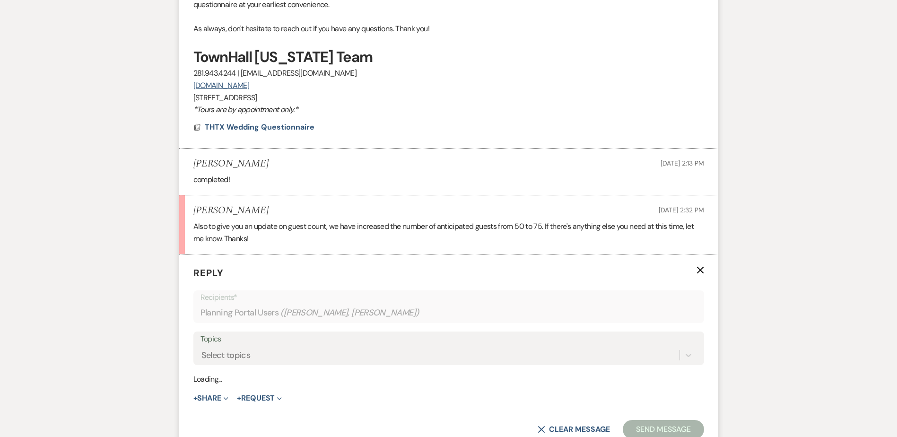
scroll to position [388, 0]
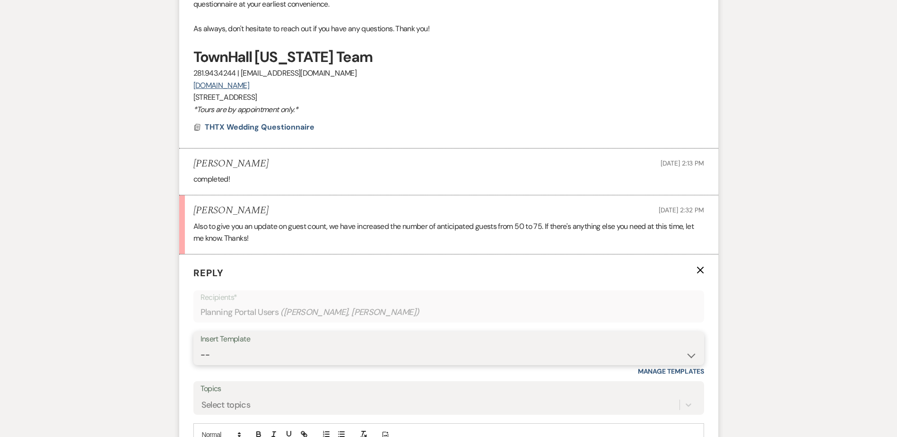
click at [227, 360] on select "-- Wedding Inquiry Follow Up: 2-3 days after initial lead- Avg Cost + Albums Th…" at bounding box center [448, 355] width 496 height 18
select select "1516"
click at [200, 346] on select "-- Wedding Inquiry Follow Up: 2-3 days after initial lead- Avg Cost + Albums Th…" at bounding box center [448, 355] width 496 height 18
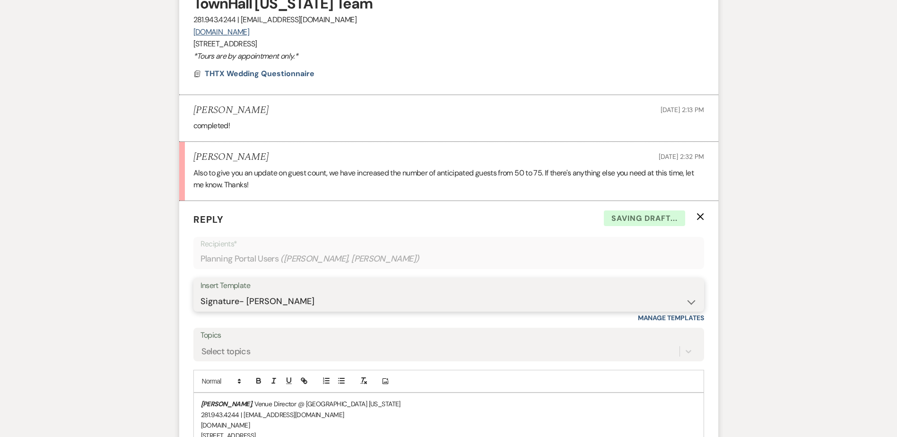
scroll to position [482, 0]
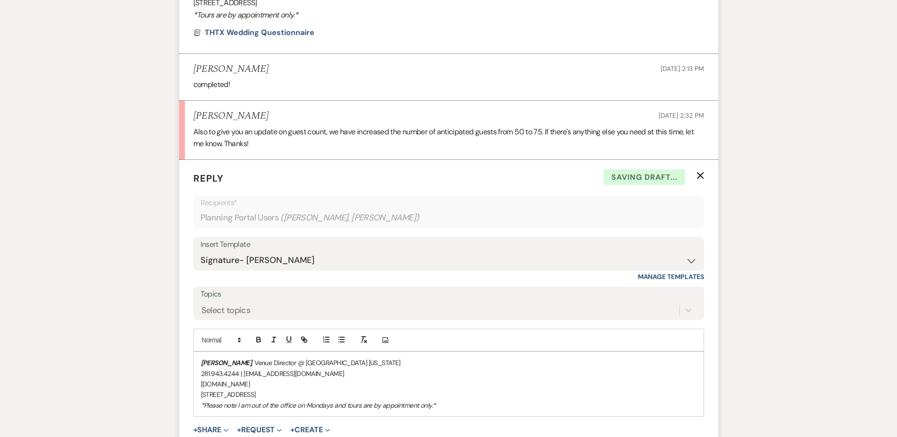
click at [198, 362] on div "Stephanie Jordan , Venue Director @ TownHall Texas 281.943.4244 | info@townhall…" at bounding box center [449, 384] width 510 height 64
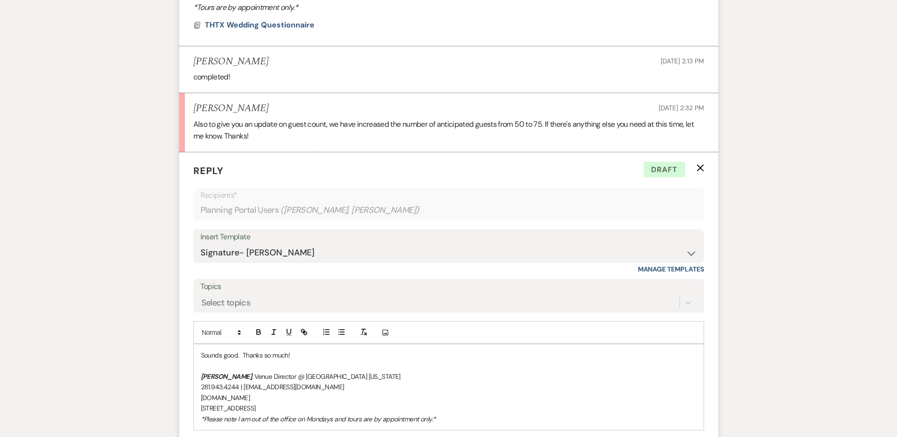
scroll to position [577, 0]
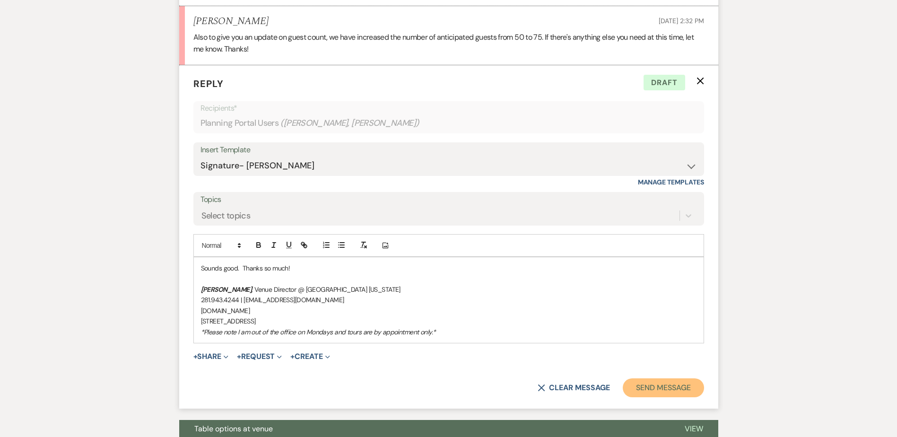
click at [656, 388] on button "Send Message" at bounding box center [663, 387] width 81 height 19
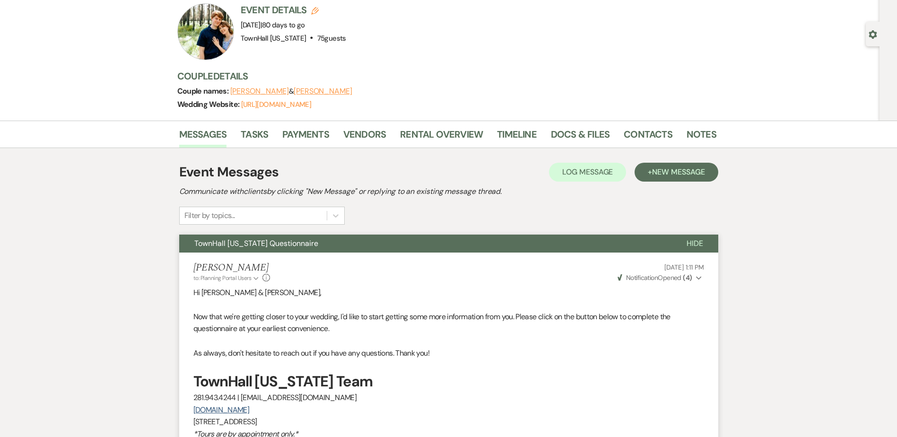
scroll to position [9, 0]
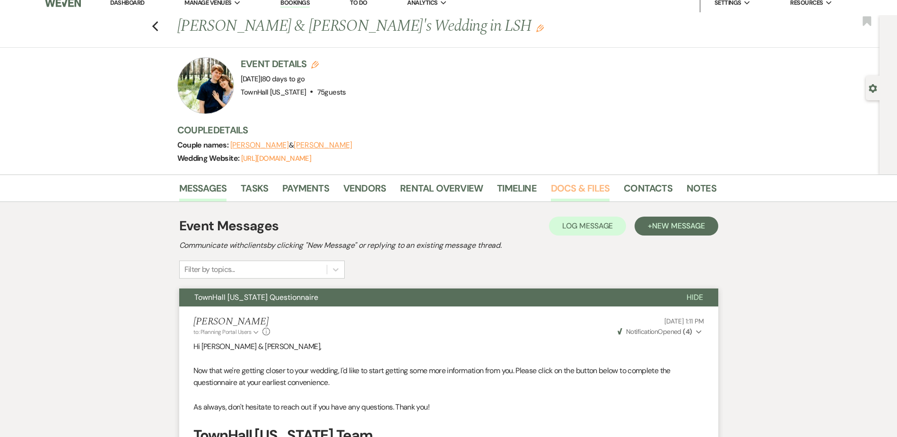
click at [577, 188] on link "Docs & Files" at bounding box center [580, 191] width 59 height 21
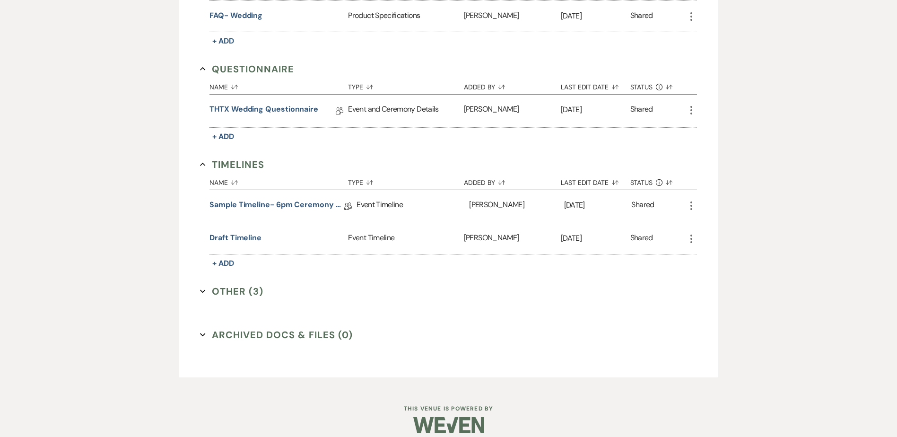
scroll to position [630, 0]
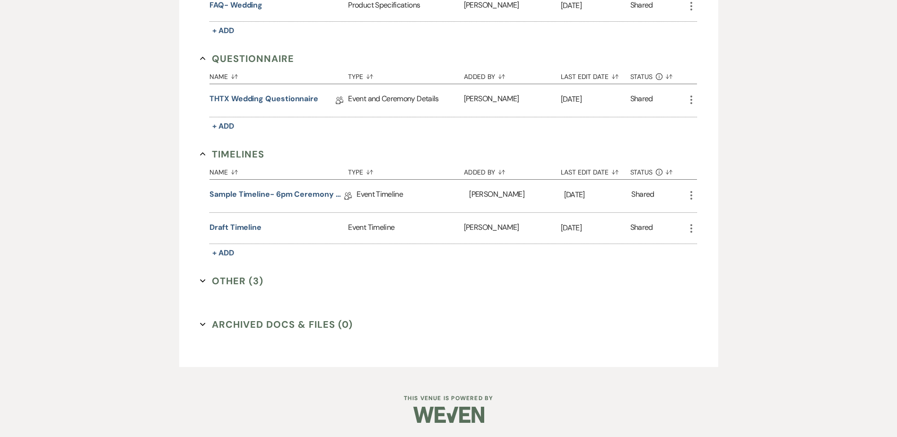
click at [233, 280] on button "Other (3) Expand" at bounding box center [231, 281] width 63 height 14
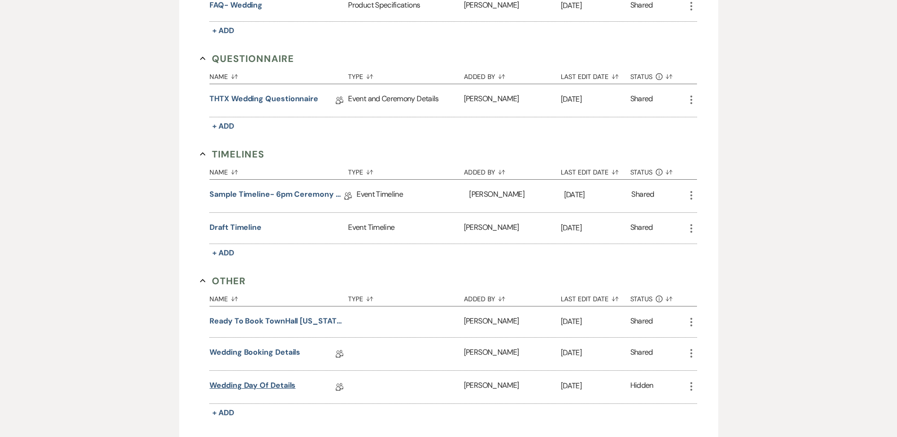
click at [250, 386] on link "Wedding Day Of Details" at bounding box center [252, 387] width 86 height 15
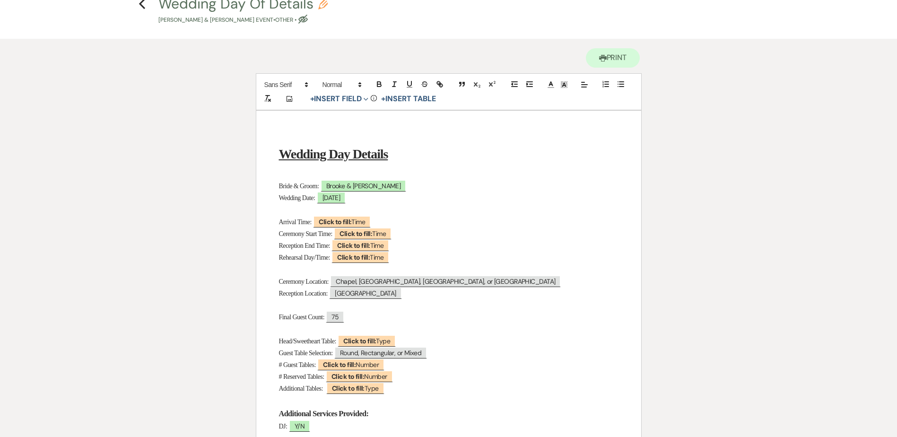
scroll to position [95, 0]
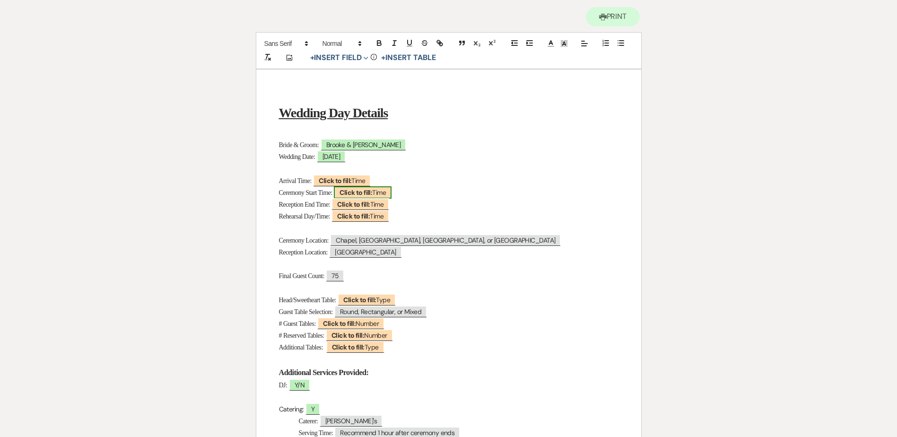
click at [372, 194] on b "Click to fill:" at bounding box center [355, 192] width 33 height 9
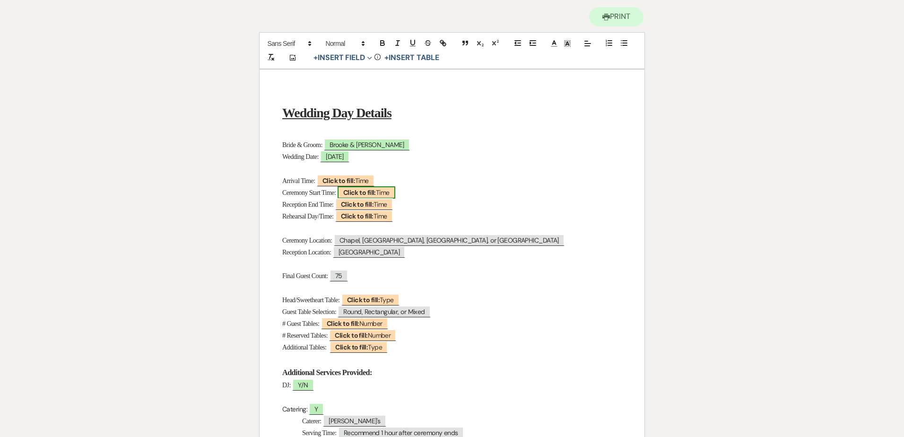
select select "Time"
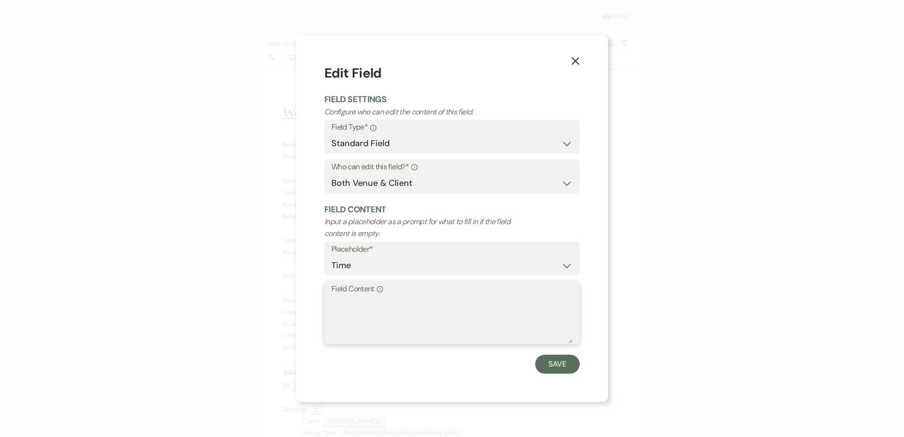
click at [409, 304] on textarea "Field Content Info" at bounding box center [451, 319] width 241 height 47
type textarea "2pm"
click at [566, 364] on button "Save" at bounding box center [557, 364] width 44 height 19
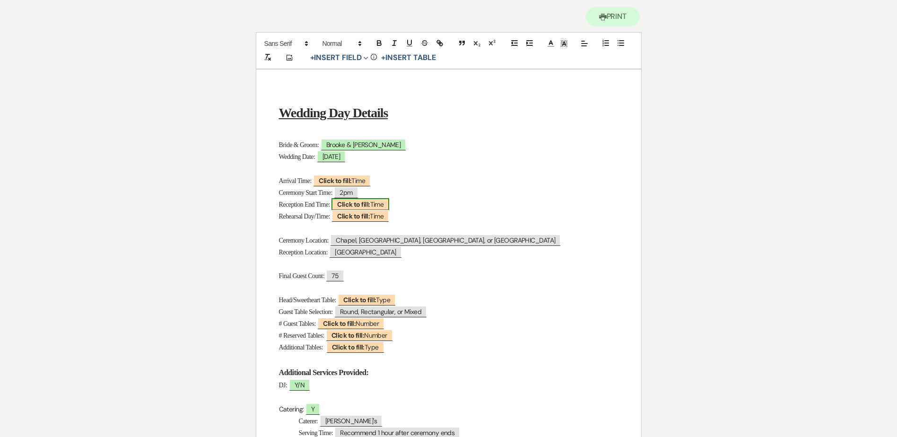
click at [382, 203] on span "Click to fill: Time" at bounding box center [360, 204] width 58 height 12
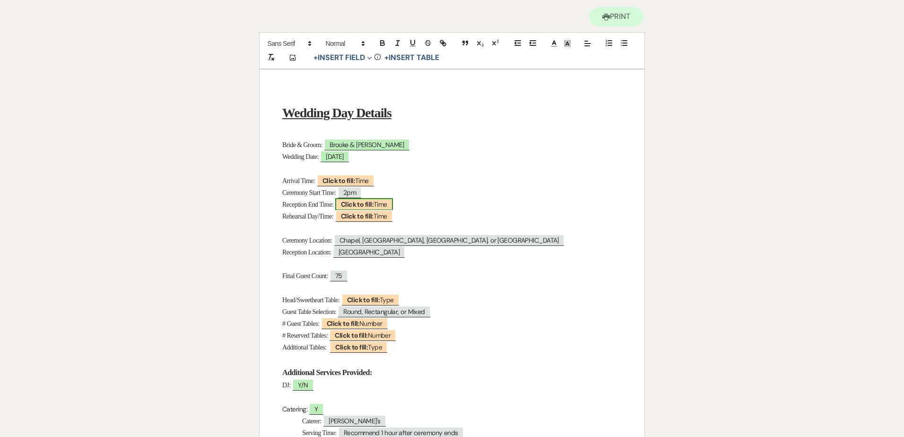
select select "Time"
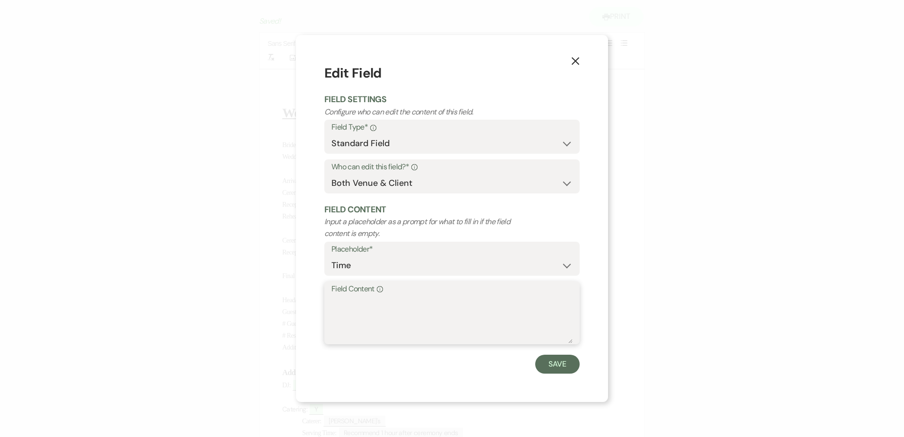
click at [379, 319] on textarea "Field Content Info" at bounding box center [451, 319] width 241 height 47
type textarea "8pm (7:30?)"
click at [556, 365] on button "Save" at bounding box center [557, 364] width 44 height 19
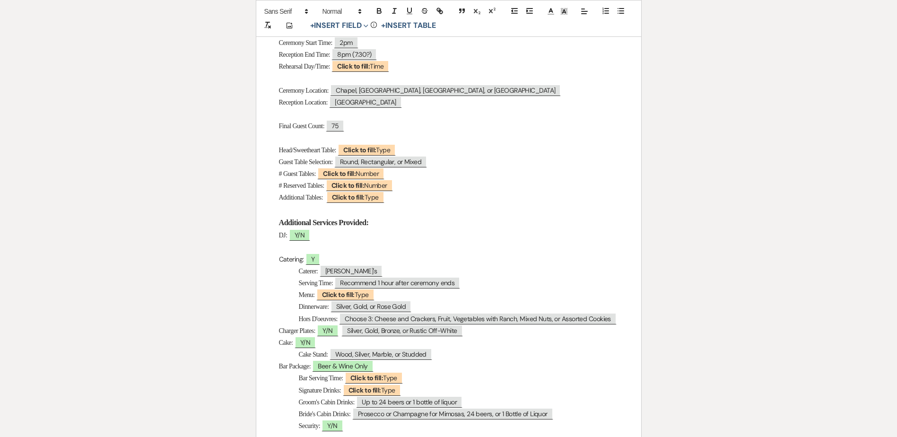
scroll to position [284, 0]
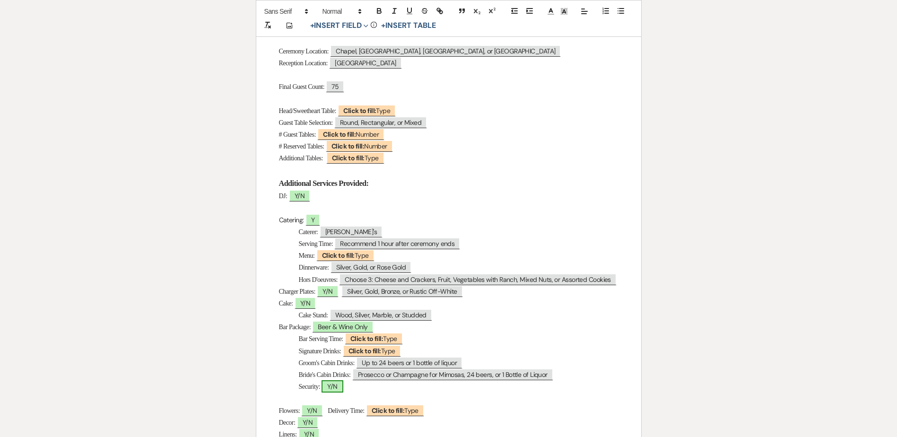
click at [337, 392] on span "Y/N" at bounding box center [332, 386] width 21 height 12
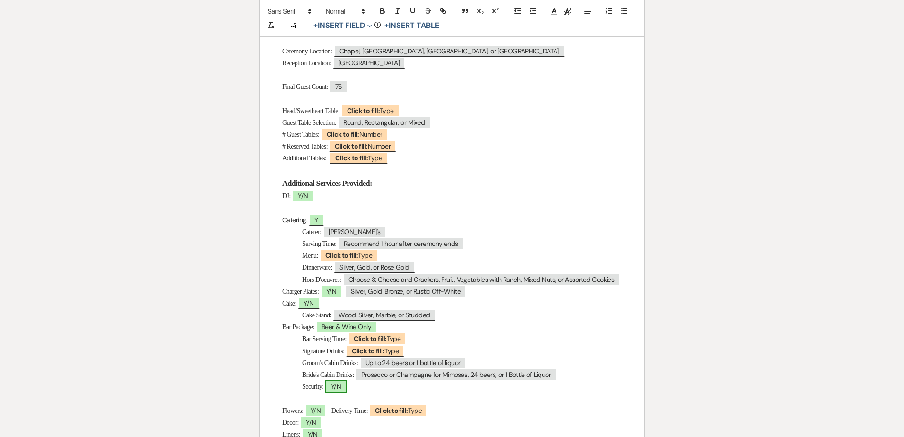
select select "owner"
select select "Type"
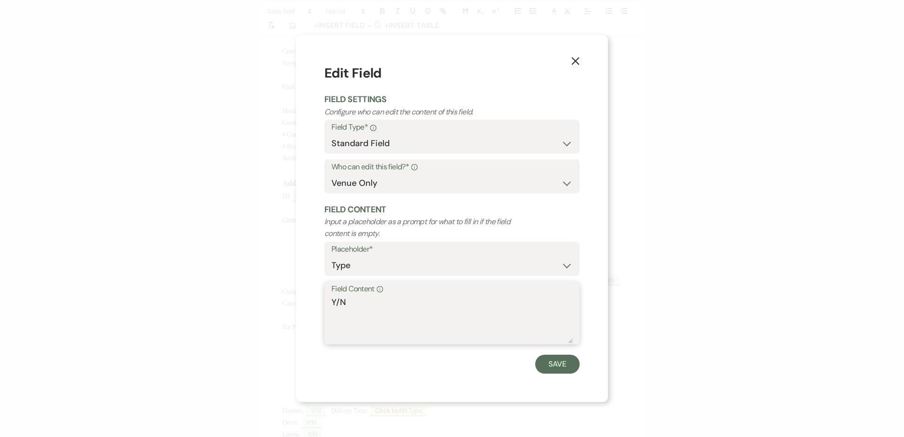
drag, startPoint x: 337, startPoint y: 300, endPoint x: 348, endPoint y: 301, distance: 11.4
click at [348, 301] on textarea "Y/N" at bounding box center [451, 319] width 241 height 47
type textarea "Y"
click at [557, 364] on button "Save" at bounding box center [557, 364] width 44 height 19
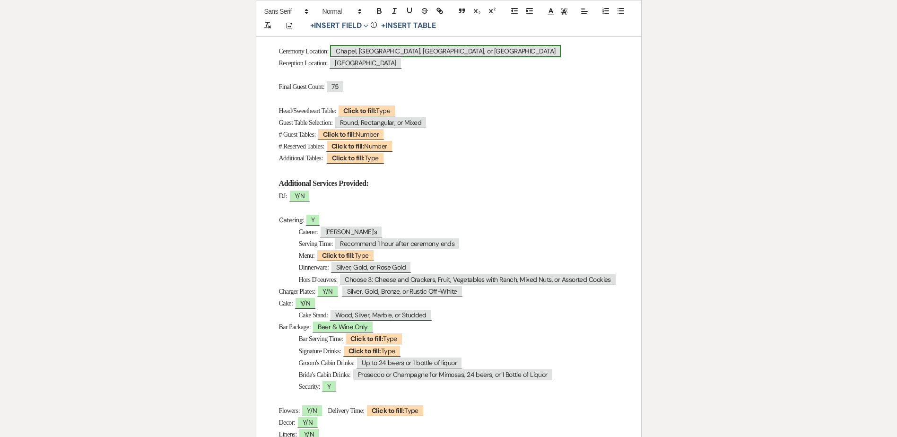
click at [372, 51] on span "Chapel, Palapa, Gazebo, or Old Western Town" at bounding box center [445, 51] width 231 height 12
select select "Location"
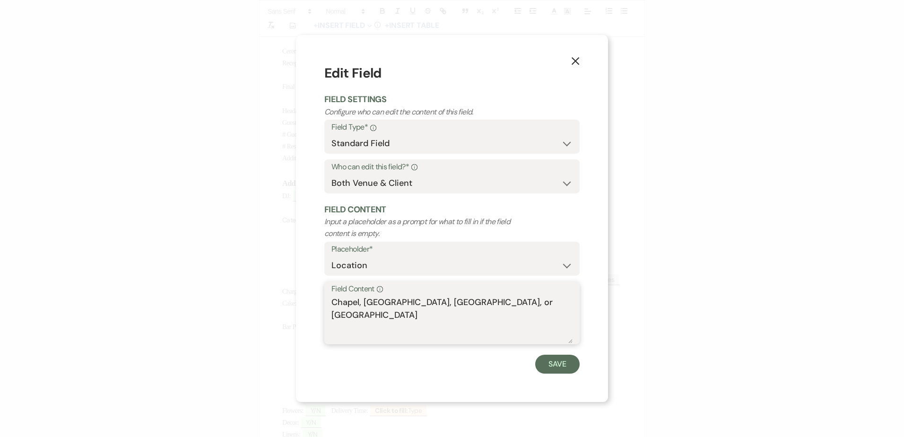
drag, startPoint x: 361, startPoint y: 306, endPoint x: 625, endPoint y: 321, distance: 264.7
click at [625, 321] on div "X Edit Field Field Settings Configure who can edit the content of this field. F…" at bounding box center [452, 218] width 904 height 437
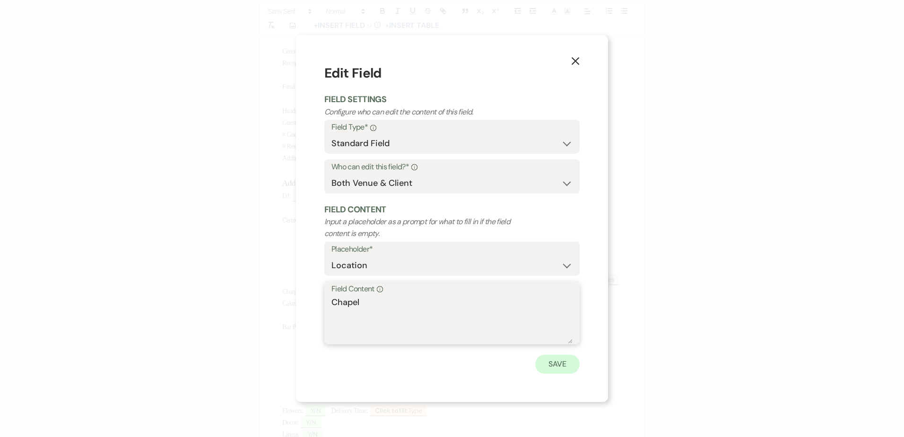
type textarea "Chapel"
click at [561, 368] on button "Save" at bounding box center [557, 364] width 44 height 19
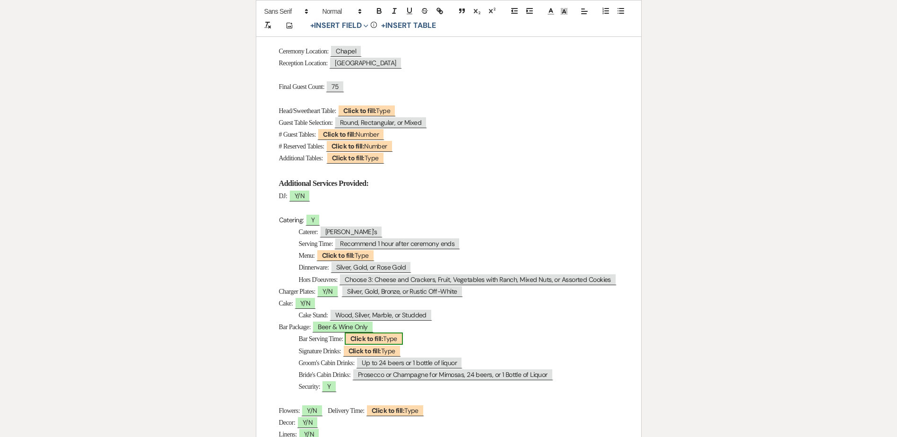
click at [383, 343] on b "Click to fill:" at bounding box center [366, 338] width 33 height 9
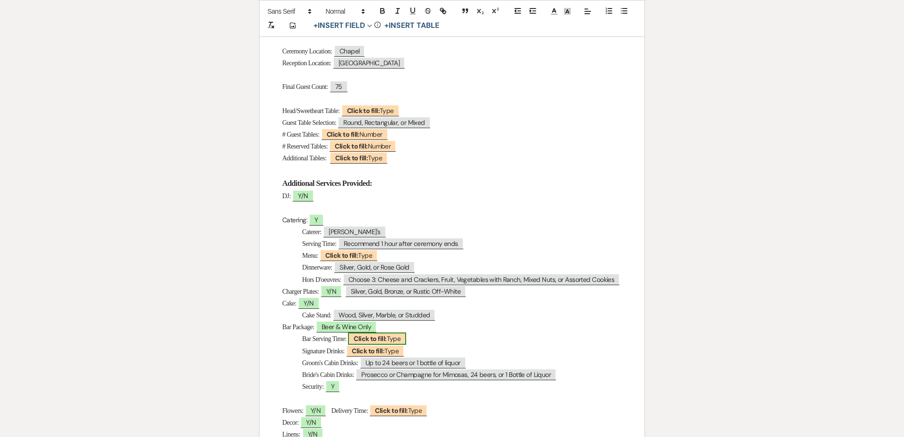
select select "Type"
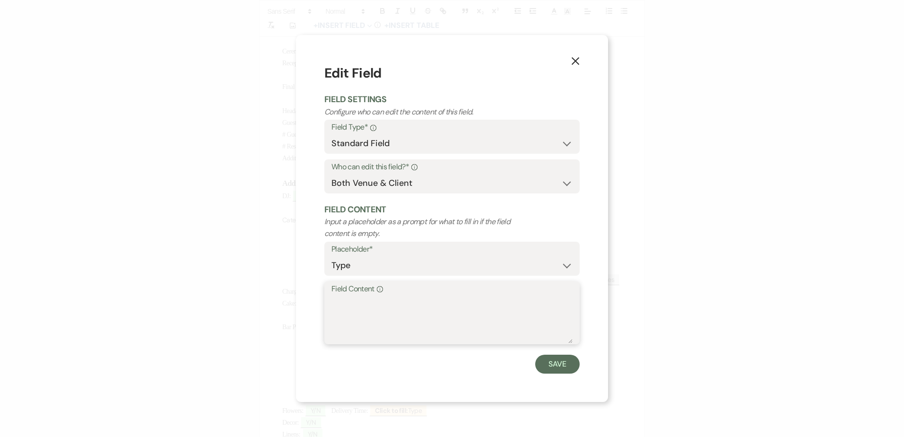
click at [341, 307] on textarea "Field Content Info" at bounding box center [451, 319] width 241 height 47
type textarea "2:30-7:30pm"
click at [554, 366] on button "Save" at bounding box center [557, 364] width 44 height 19
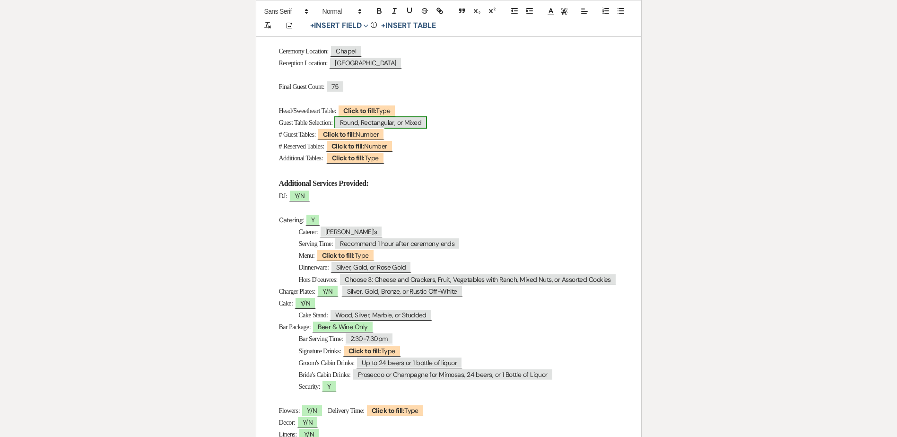
click at [390, 125] on span "Round, Rectangular, or Mixed" at bounding box center [380, 122] width 93 height 12
select select "Type"
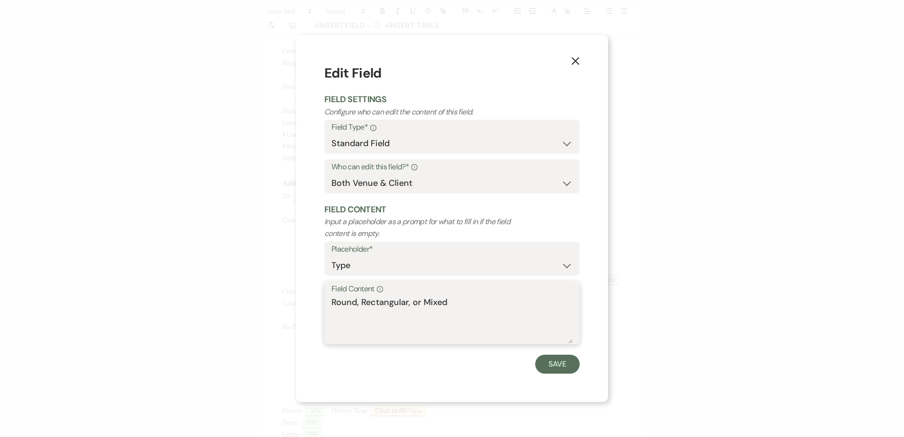
drag, startPoint x: 359, startPoint y: 304, endPoint x: 496, endPoint y: 303, distance: 137.6
click at [489, 303] on textarea "Round, Rectangular, or Mixed" at bounding box center [451, 319] width 241 height 47
type textarea "Round"
click at [579, 365] on button "Save" at bounding box center [557, 364] width 44 height 19
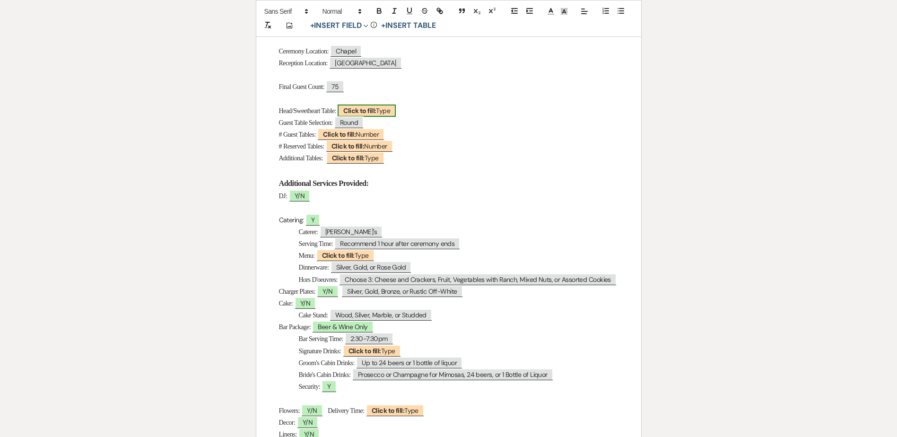
click at [376, 113] on b "Click to fill:" at bounding box center [359, 110] width 33 height 9
select select "Type"
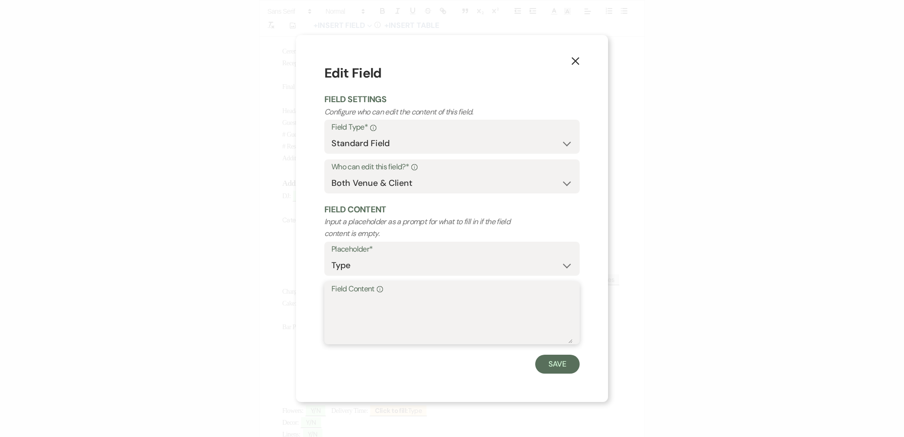
click at [407, 315] on textarea "Field Content Info" at bounding box center [451, 319] width 241 height 47
type textarea "Sweetheart"
click at [564, 370] on button "Save" at bounding box center [557, 364] width 44 height 19
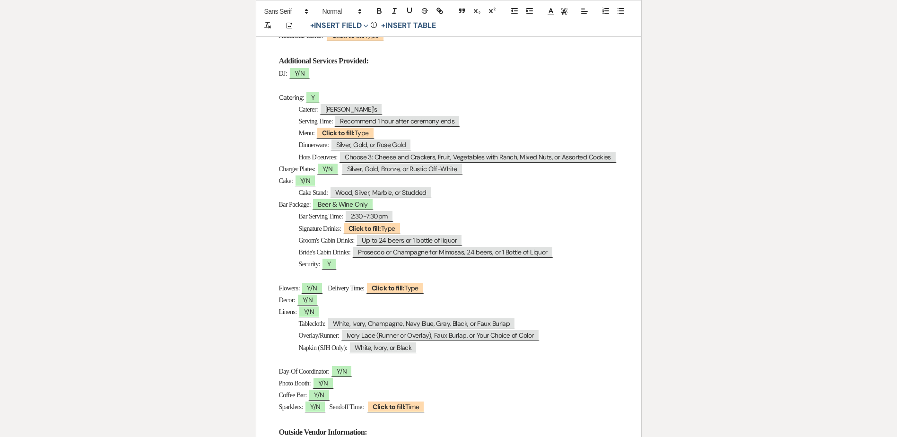
scroll to position [473, 0]
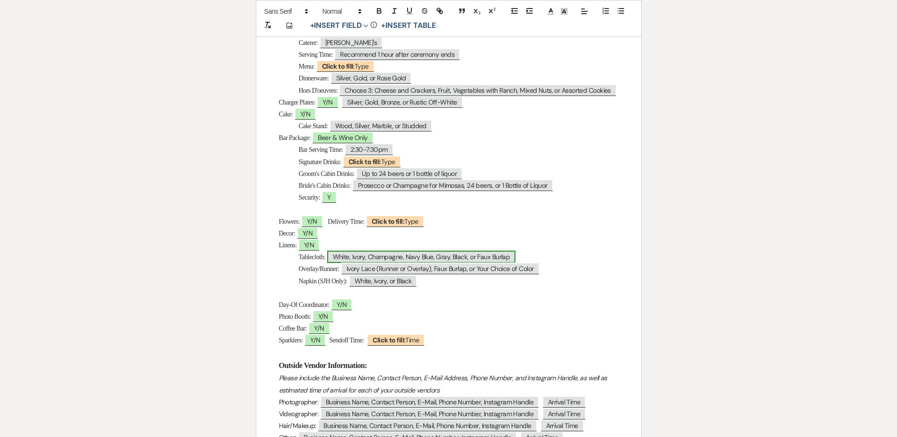
click at [429, 263] on span "White, Ivory, Champagne, Navy Blue, Gray, Black, or Faux Burlap" at bounding box center [421, 257] width 189 height 12
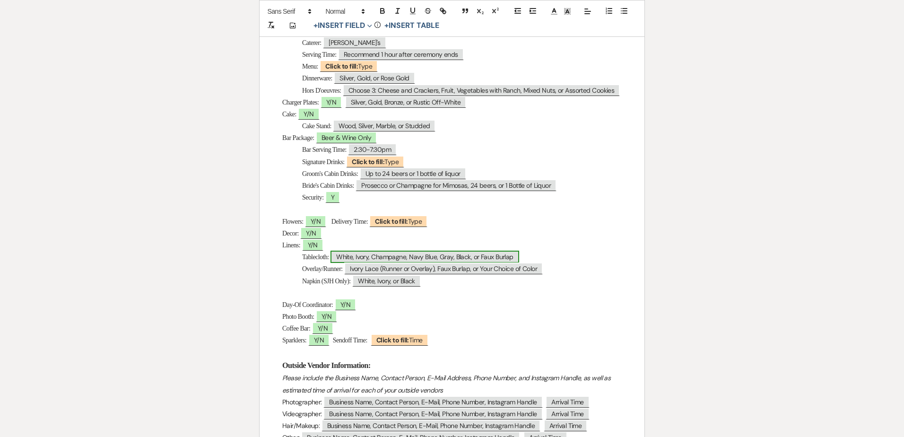
select select "Type"
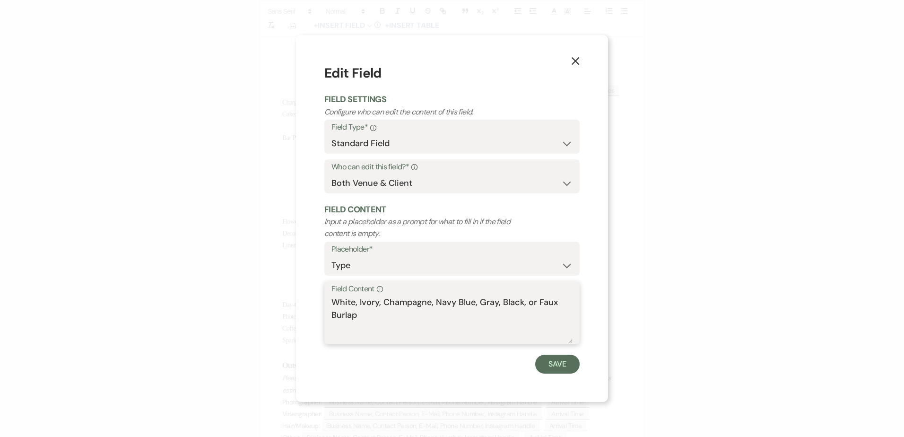
drag, startPoint x: 381, startPoint y: 300, endPoint x: 416, endPoint y: 333, distance: 47.8
click at [416, 333] on textarea "White, Ivory, Champagne, Navy Blue, Gray, Black, or Faux Burlap" at bounding box center [451, 319] width 241 height 47
drag, startPoint x: 357, startPoint y: 301, endPoint x: 316, endPoint y: 303, distance: 40.7
click at [314, 299] on div "X Edit Field Field Settings Configure who can edit the content of this field. F…" at bounding box center [452, 218] width 312 height 366
type textarea "Ivory"
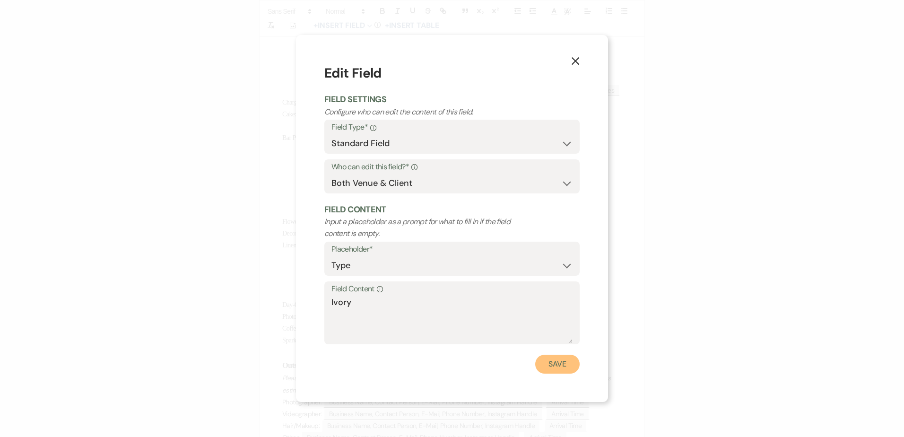
click at [549, 355] on button "Save" at bounding box center [557, 364] width 44 height 19
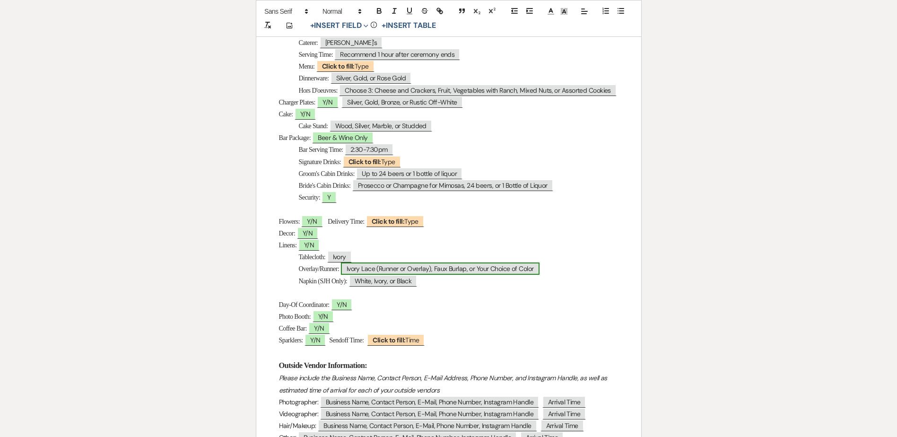
click at [376, 275] on span "Ivory Lace (Runner or Overlay), Faux Burlap, or Your Choice of Color" at bounding box center [440, 268] width 199 height 12
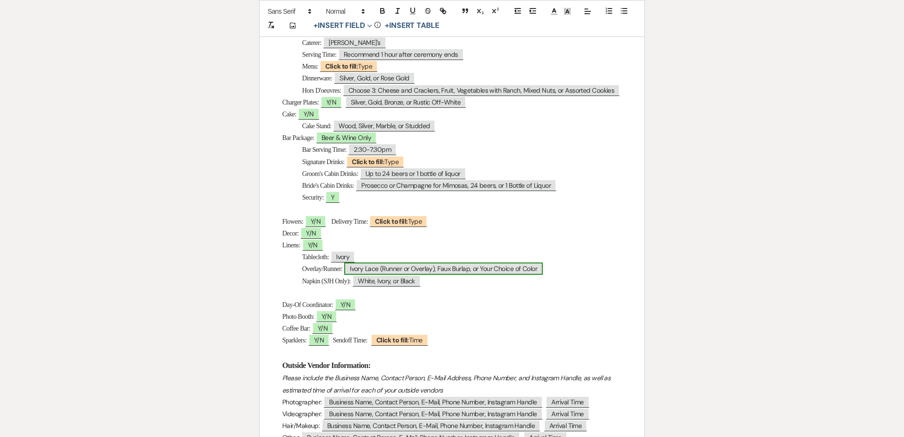
select select "Type"
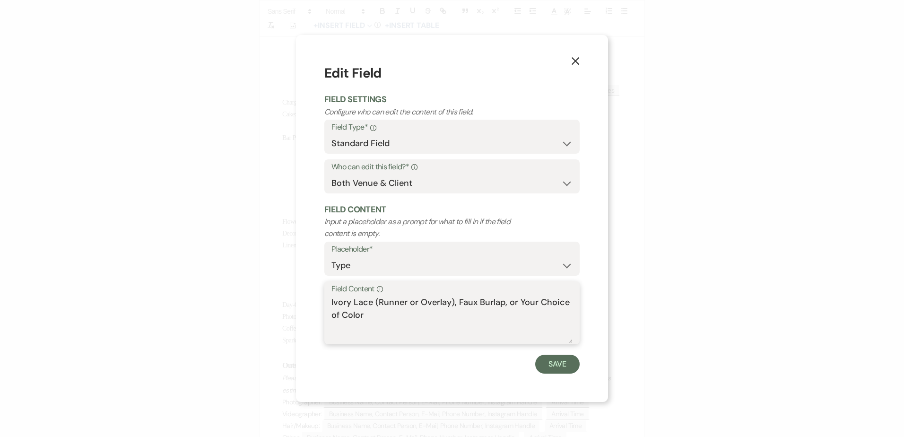
drag, startPoint x: 403, startPoint y: 326, endPoint x: 295, endPoint y: 297, distance: 112.6
click at [295, 297] on div "X Edit Field Field Settings Configure who can edit the content of this field. F…" at bounding box center [452, 218] width 904 height 437
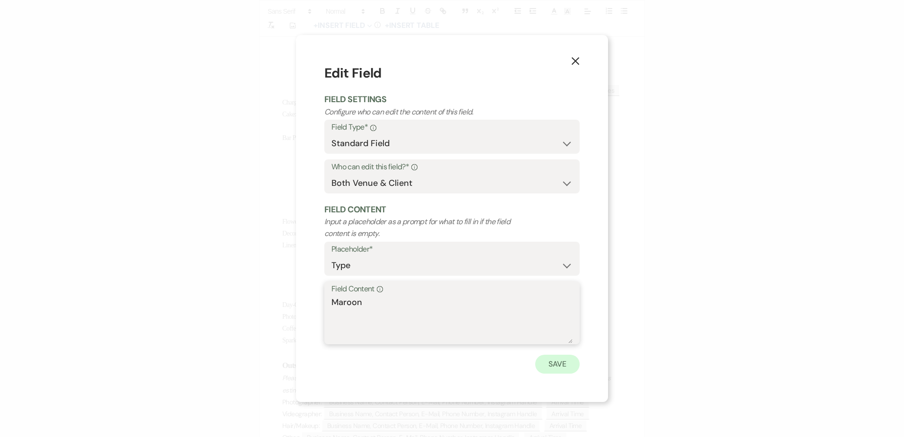
type textarea "Maroon"
click at [549, 361] on button "Save" at bounding box center [557, 364] width 44 height 19
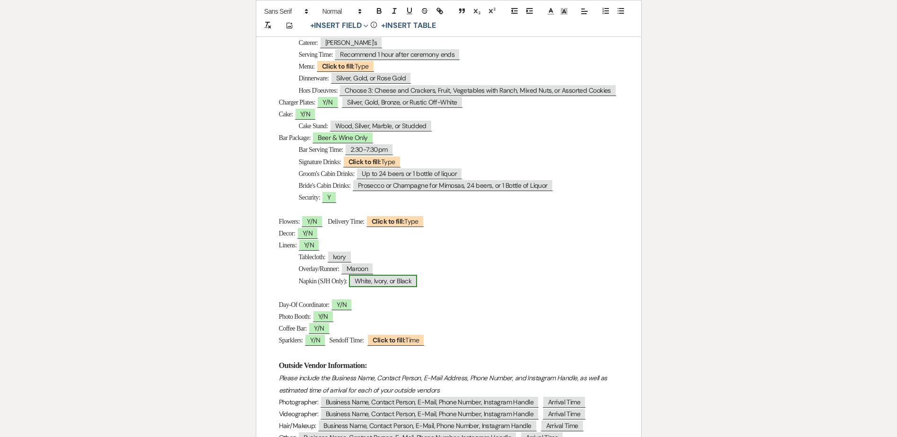
click at [384, 287] on span "White, Ivory, or Black" at bounding box center [383, 281] width 69 height 12
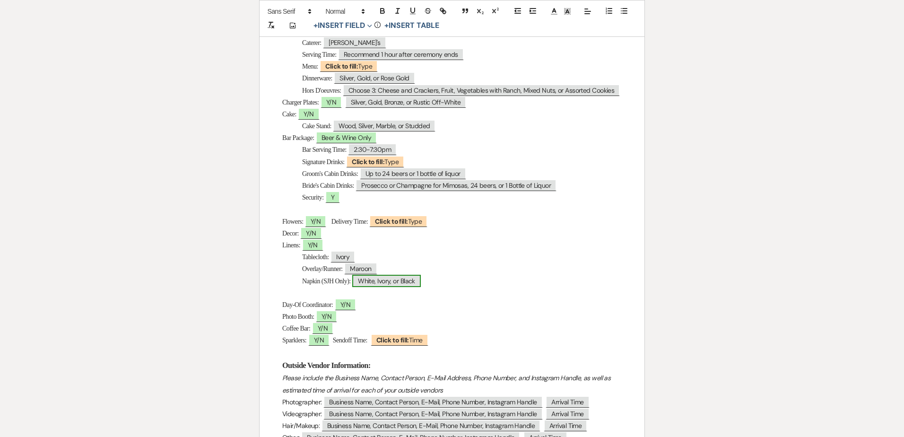
select select "Type"
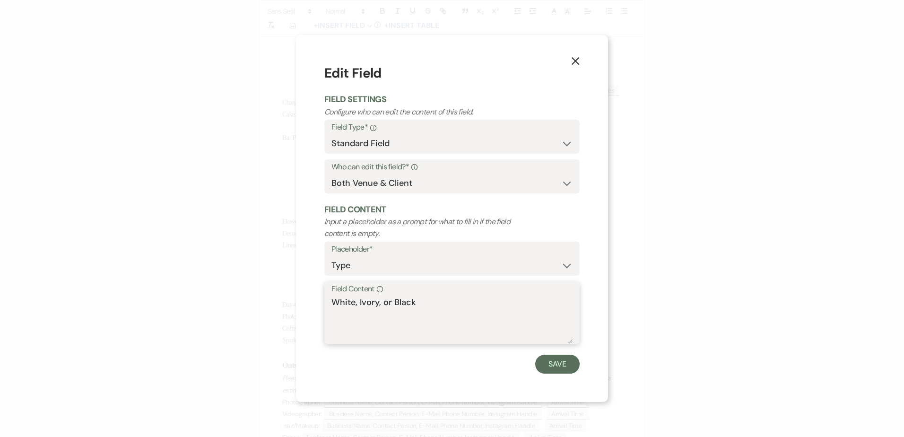
drag, startPoint x: 359, startPoint y: 305, endPoint x: 304, endPoint y: 298, distance: 55.3
click at [304, 298] on div "X Edit Field Field Settings Configure who can edit the content of this field. F…" at bounding box center [452, 218] width 312 height 366
drag, startPoint x: 394, startPoint y: 302, endPoint x: 351, endPoint y: 301, distance: 43.5
click at [351, 301] on textarea "Ivory, or Black" at bounding box center [451, 319] width 241 height 47
type textarea "Ivory"
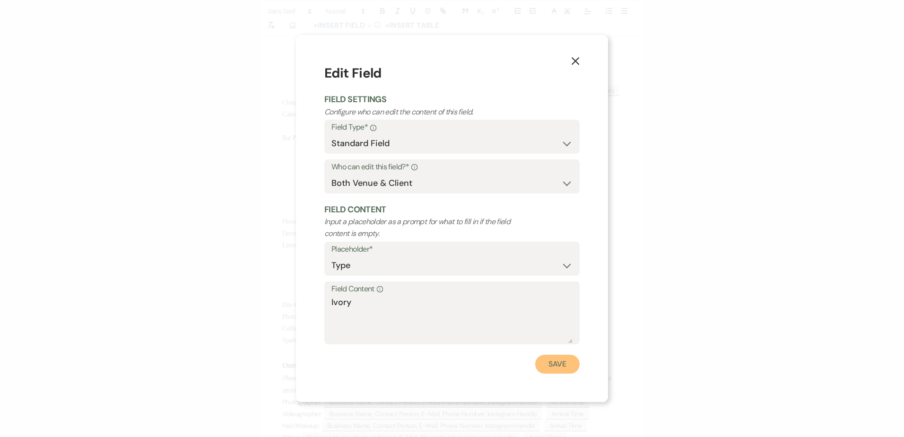
click at [567, 367] on button "Save" at bounding box center [557, 364] width 44 height 19
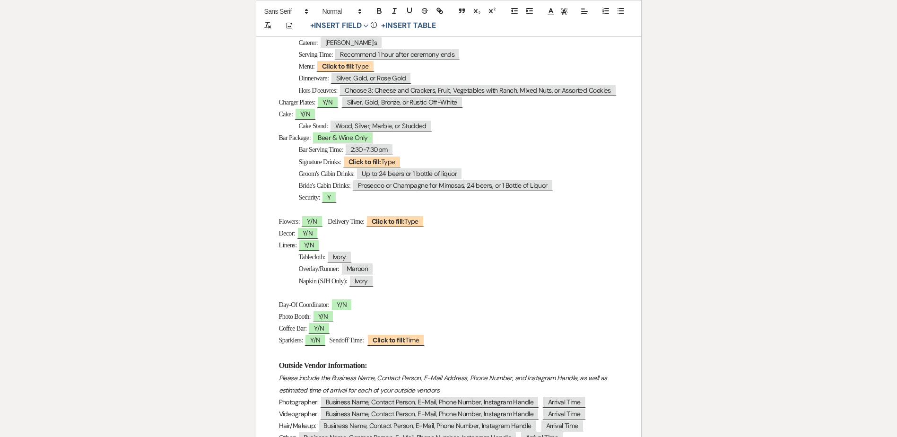
click at [378, 84] on span "Choose 3: Cheese and Crackers, Fruit, Vegetables with Ranch, Mixed Nuts, or Ass…" at bounding box center [477, 90] width 279 height 12
select select "Type"
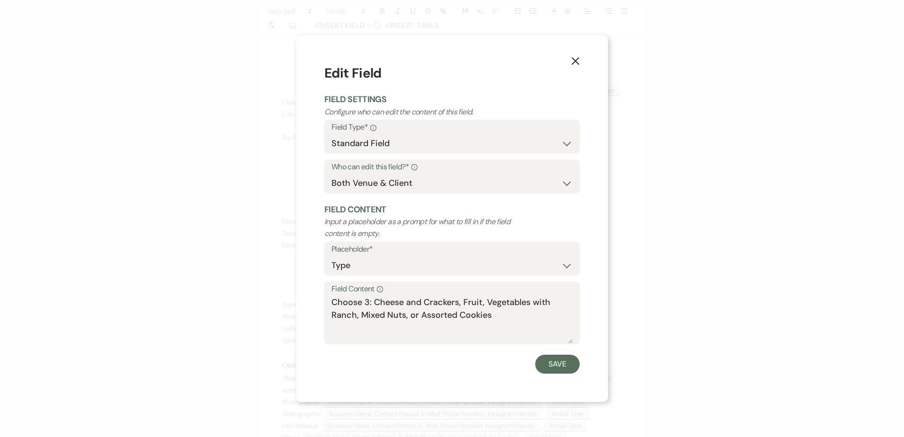
click at [577, 57] on icon "X" at bounding box center [575, 61] width 9 height 9
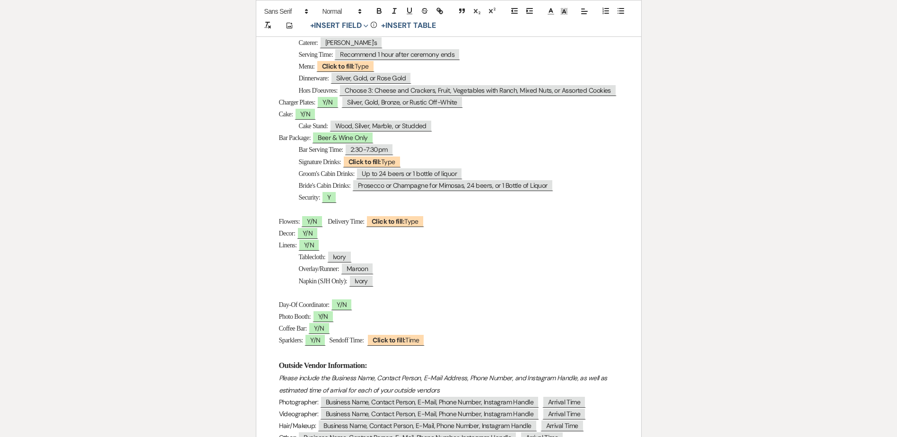
click at [628, 91] on div "Wedding Day Details Bride & Groom: ﻿ Brooke & Mike ﻿ Wedding Date: ﻿ 12/14/2025…" at bounding box center [448, 132] width 385 height 883
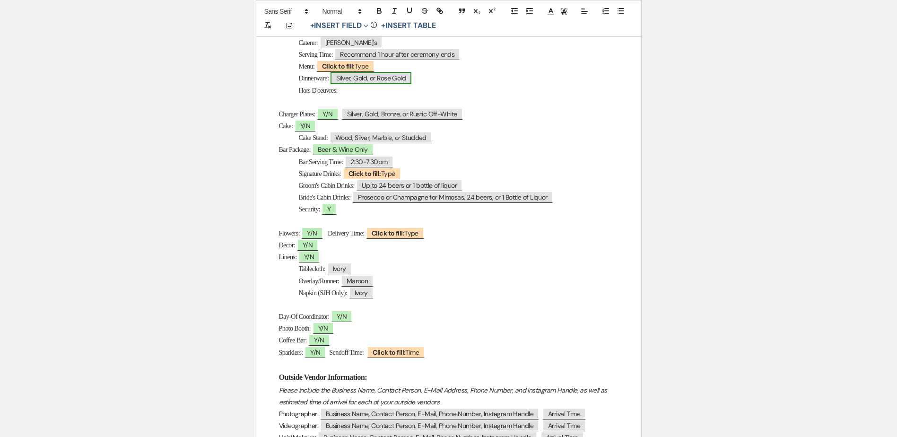
click at [359, 82] on span "Silver, Gold, or Rose Gold" at bounding box center [370, 78] width 81 height 12
select select "Type"
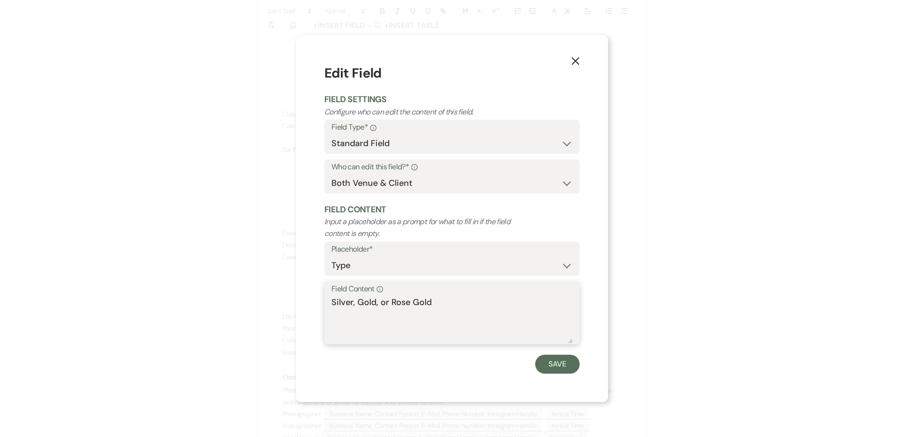
drag, startPoint x: 356, startPoint y: 298, endPoint x: 328, endPoint y: 298, distance: 27.9
click at [328, 297] on div "Field Content Info Silver, Gold, or Rose Gold" at bounding box center [451, 312] width 255 height 63
drag, startPoint x: 394, startPoint y: 300, endPoint x: 351, endPoint y: 300, distance: 42.6
click at [350, 299] on textarea "Gold, or Rose Gold" at bounding box center [451, 319] width 241 height 47
type textarea "Gold"
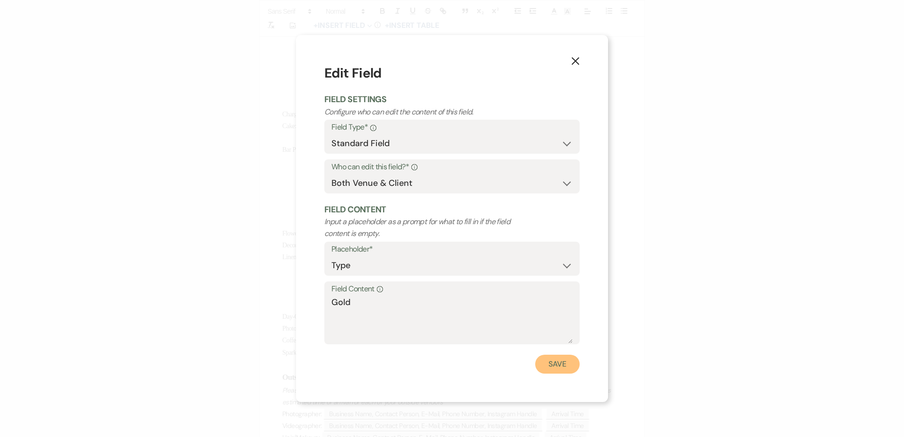
click at [555, 358] on button "Save" at bounding box center [557, 364] width 44 height 19
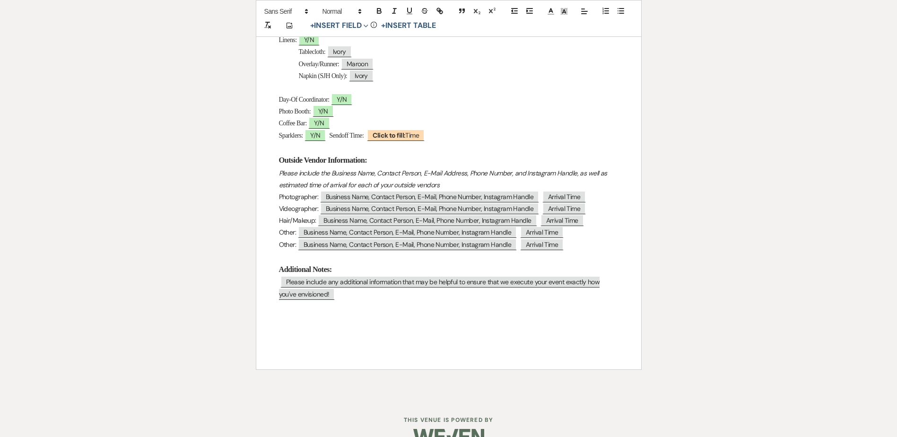
scroll to position [713, 0]
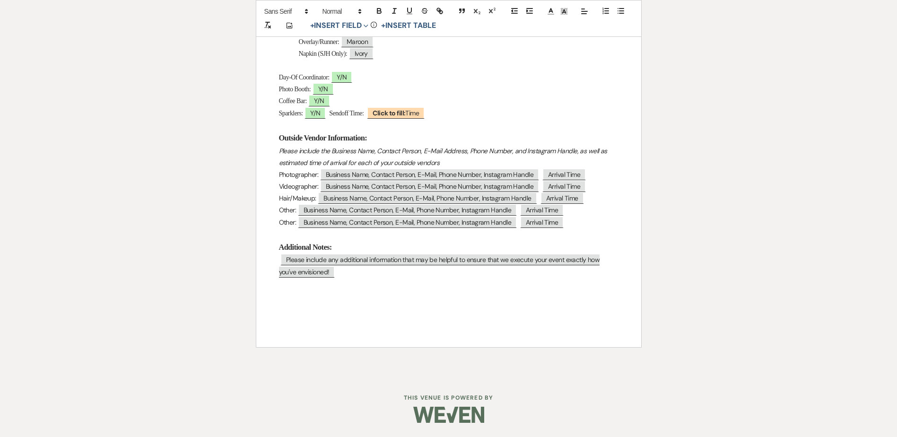
drag, startPoint x: 327, startPoint y: 275, endPoint x: 320, endPoint y: 275, distance: 7.1
click at [320, 275] on p "﻿ Please include any additional information that may be helpful to ensure that …" at bounding box center [448, 266] width 339 height 24
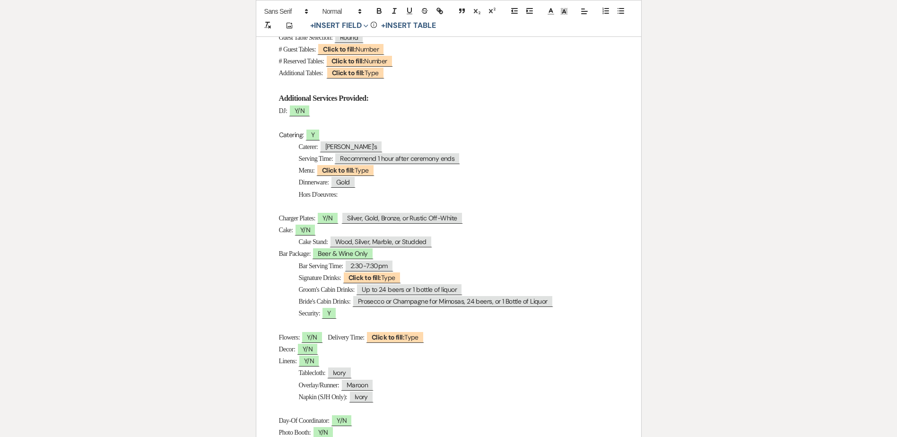
scroll to position [334, 0]
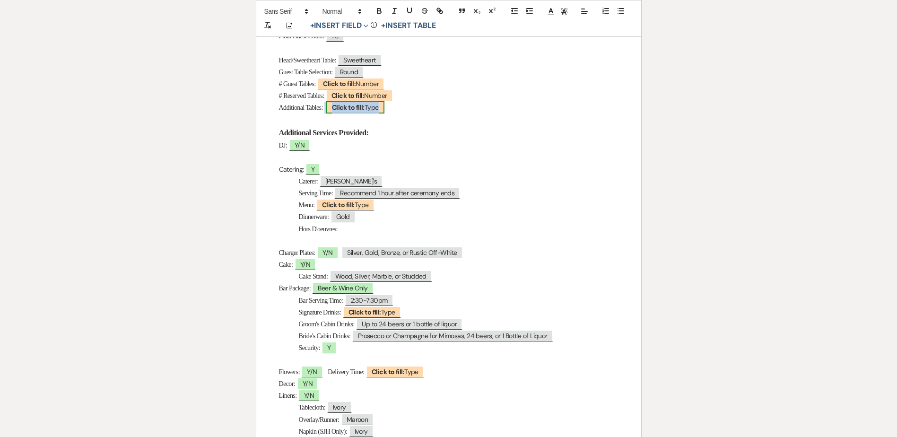
click at [358, 107] on b "Click to fill:" at bounding box center [348, 107] width 33 height 9
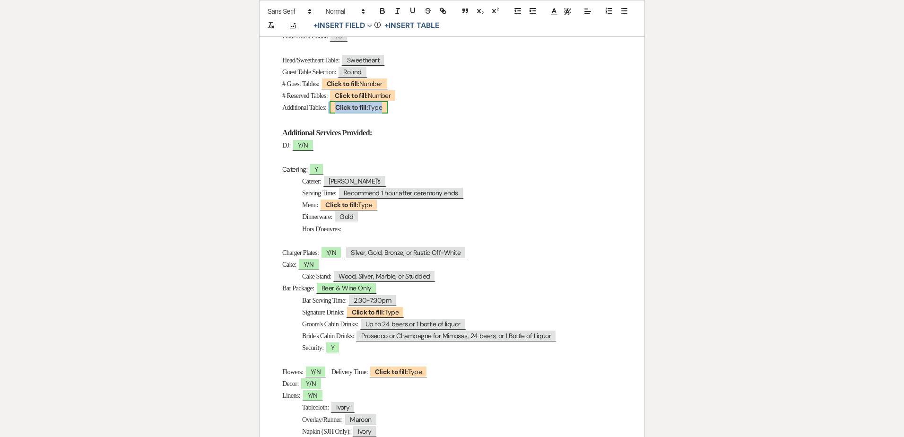
select select "Type"
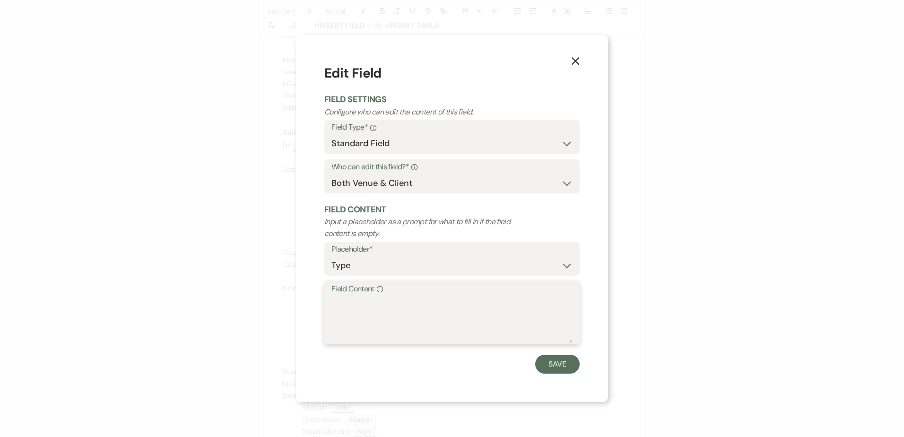
click at [369, 323] on textarea "Field Content Info" at bounding box center [451, 319] width 241 height 47
type textarea "Family photos"
click at [556, 357] on button "Save" at bounding box center [557, 364] width 44 height 19
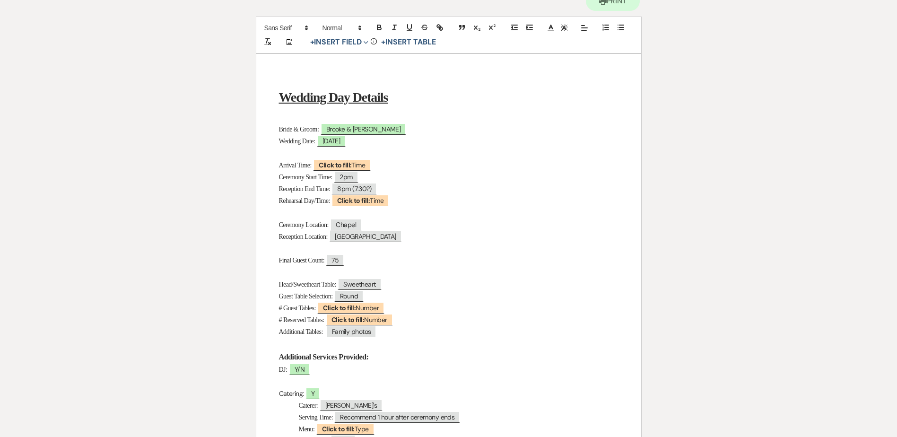
scroll to position [0, 0]
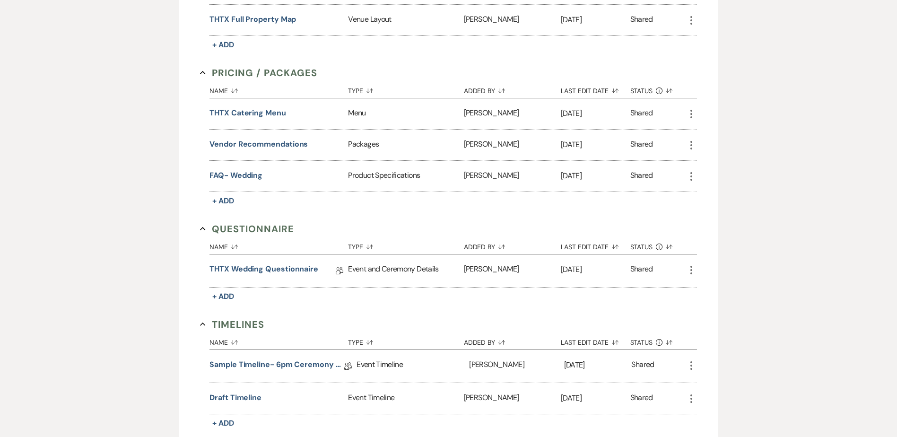
scroll to position [473, 0]
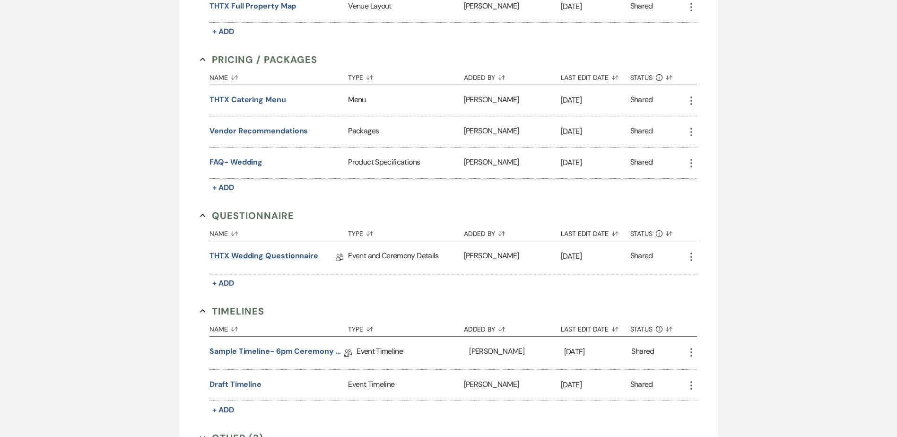
click at [276, 259] on link "THTX Wedding Questionnaire" at bounding box center [263, 257] width 109 height 15
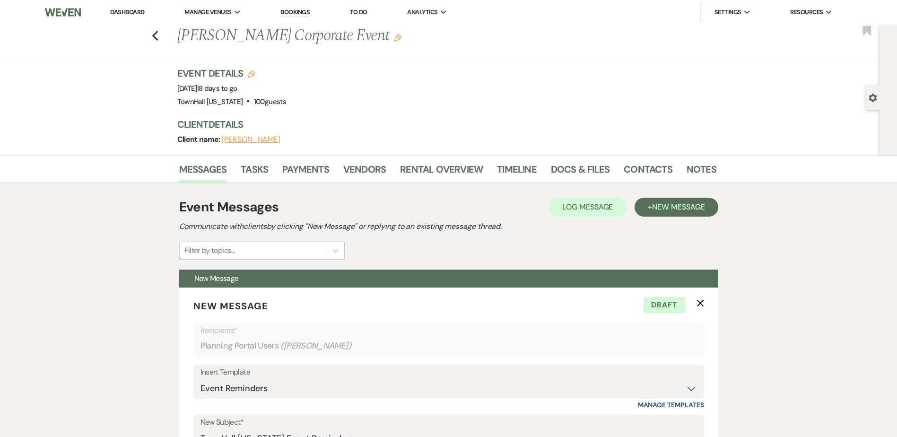
select select "1569"
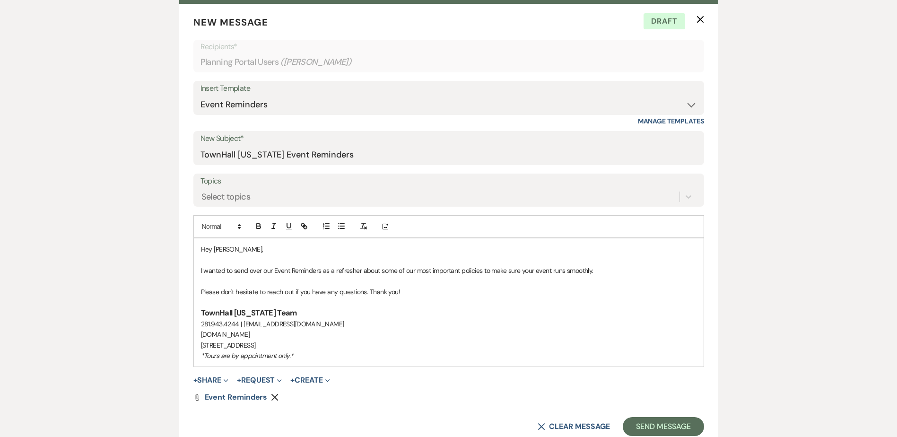
scroll to position [378, 0]
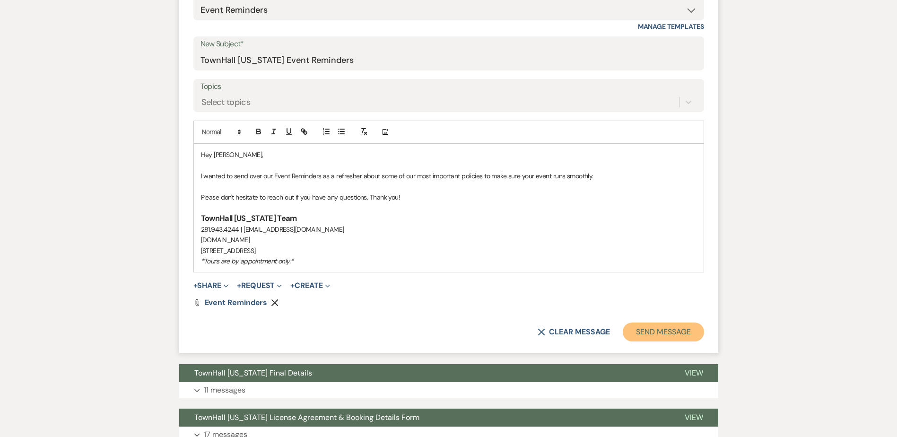
click at [655, 329] on button "Send Message" at bounding box center [663, 331] width 81 height 19
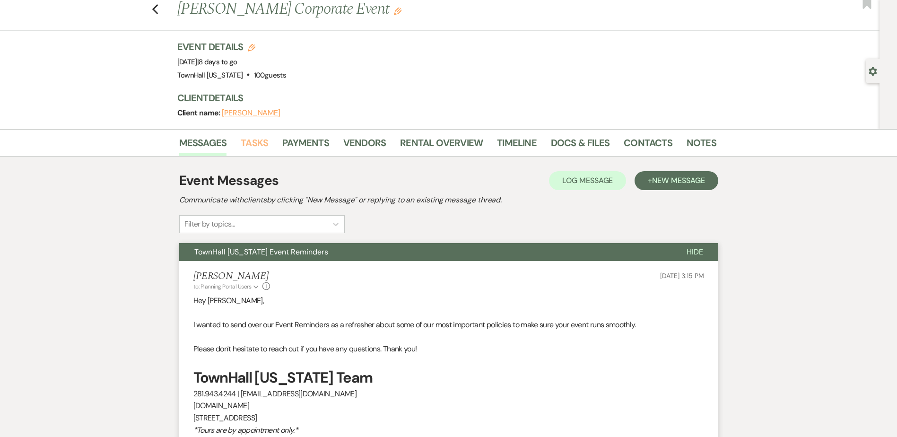
click at [245, 146] on link "Tasks" at bounding box center [254, 145] width 27 height 21
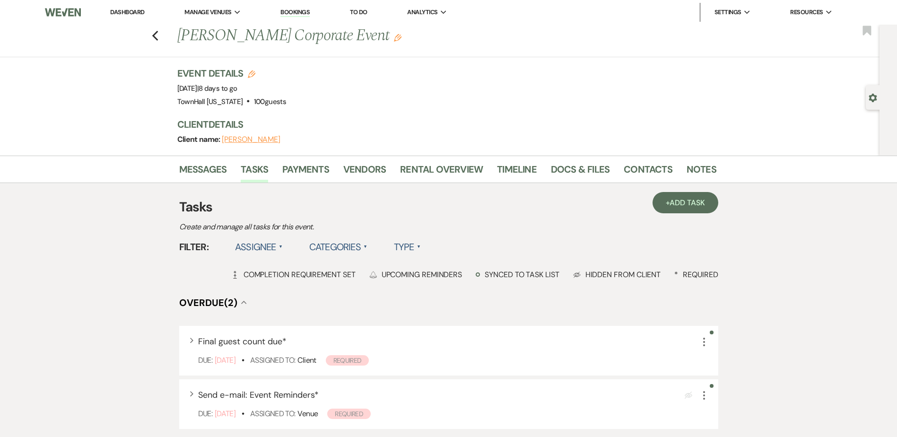
click at [270, 243] on label "Assignee ▲" at bounding box center [259, 246] width 48 height 17
click at [268, 289] on li "Assigned to venue" at bounding box center [282, 288] width 95 height 22
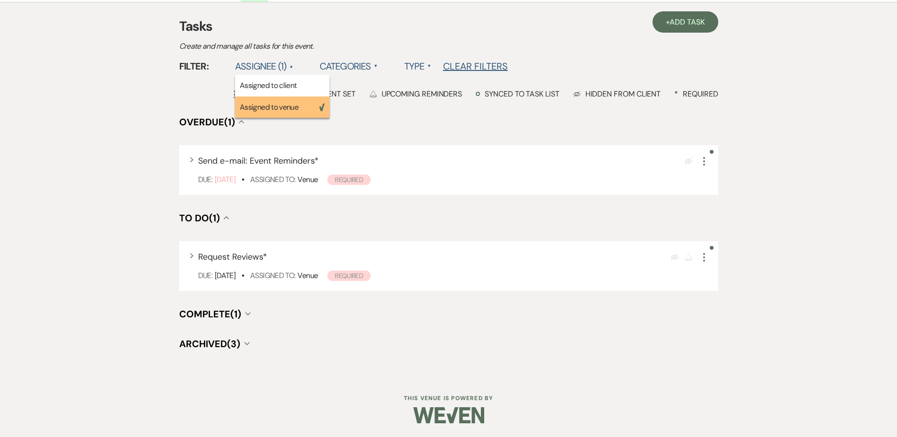
scroll to position [181, 0]
click at [703, 165] on icon "More" at bounding box center [703, 160] width 11 height 11
click at [703, 157] on use "button" at bounding box center [704, 160] width 2 height 9
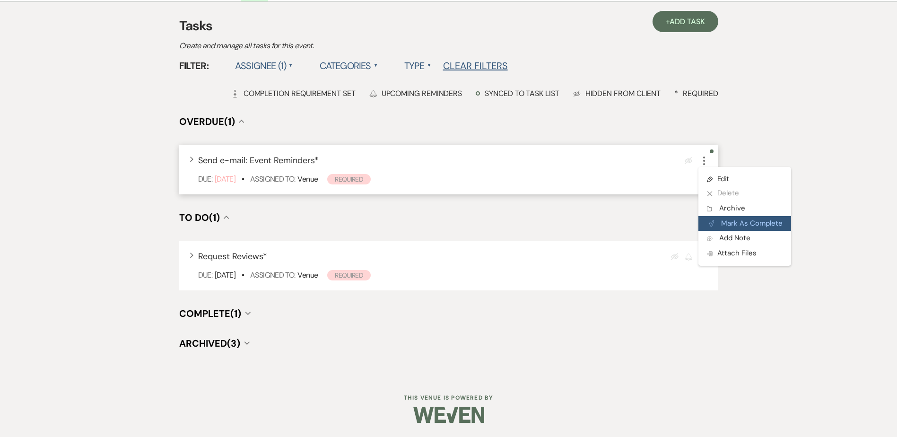
click at [737, 226] on button "Plan Portal Link Mark As Complete" at bounding box center [744, 223] width 93 height 15
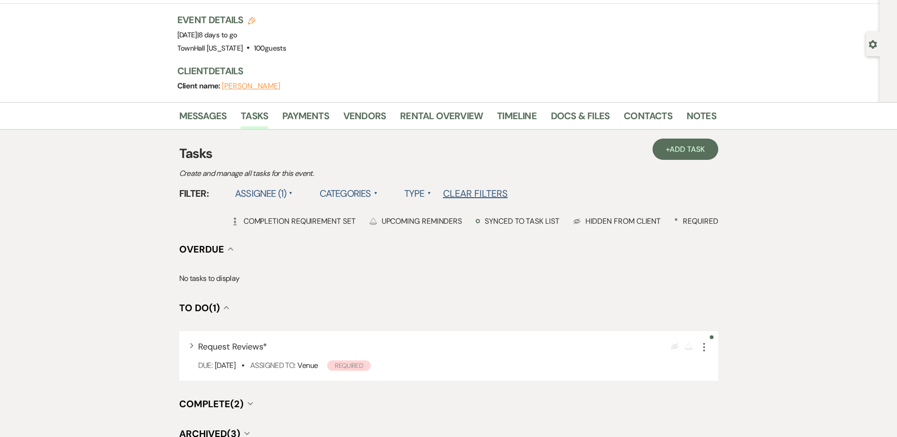
scroll to position [0, 0]
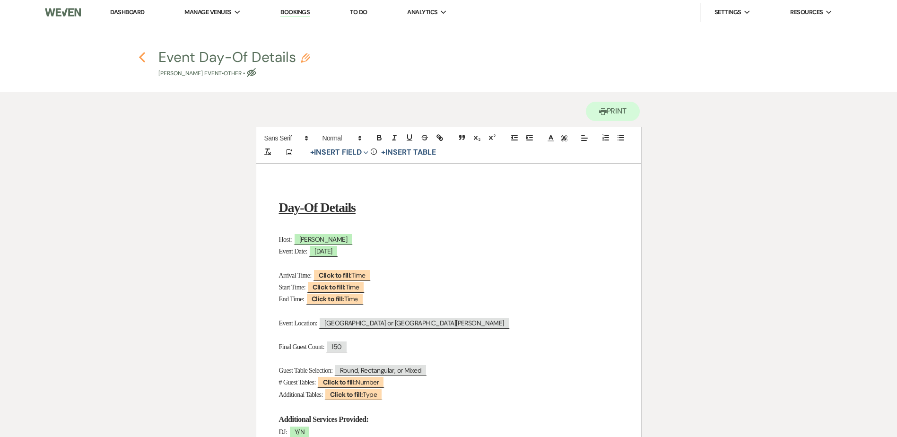
click at [140, 56] on use "button" at bounding box center [142, 57] width 6 height 10
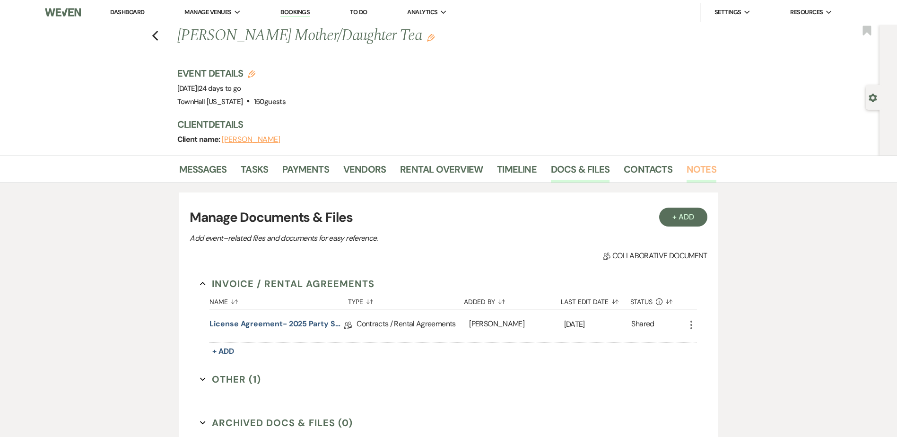
click at [698, 166] on link "Notes" at bounding box center [702, 172] width 30 height 21
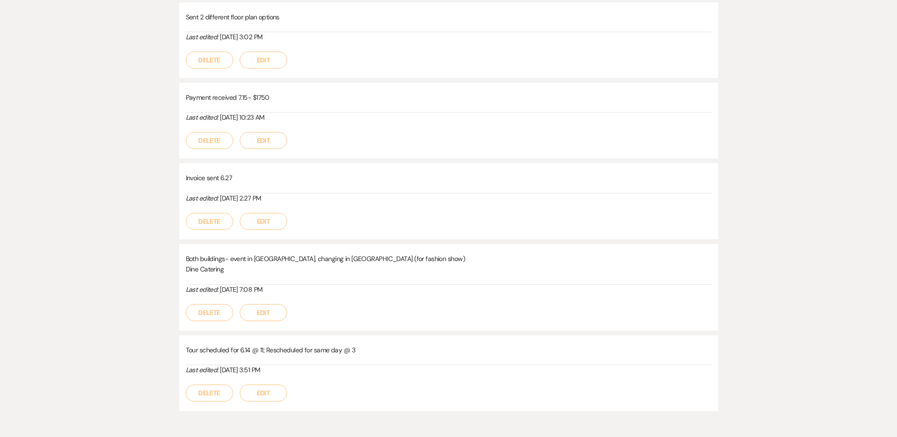
scroll to position [574, 0]
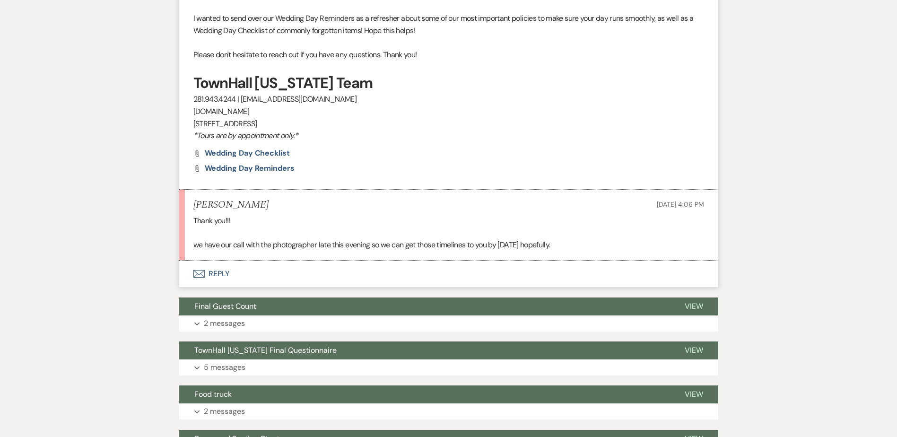
scroll to position [348, 0]
click at [219, 274] on button "Envelope Reply" at bounding box center [448, 274] width 539 height 26
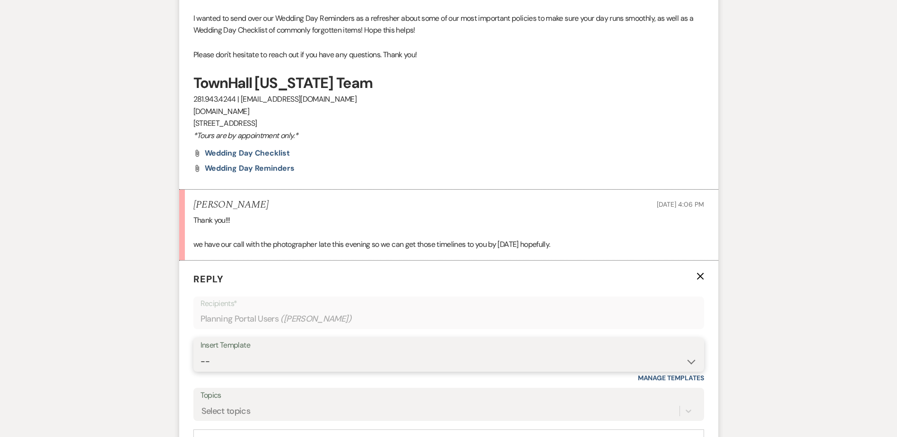
drag, startPoint x: 214, startPoint y: 366, endPoint x: 214, endPoint y: 357, distance: 9.5
click at [214, 366] on select "-- Wedding Inquiry Follow Up: 2-3 days after initial lead- Avg Cost + Albums Th…" at bounding box center [448, 361] width 496 height 18
select select "1516"
click at [200, 352] on select "-- Wedding Inquiry Follow Up: 2-3 days after initial lead- Avg Cost + Albums Th…" at bounding box center [448, 361] width 496 height 18
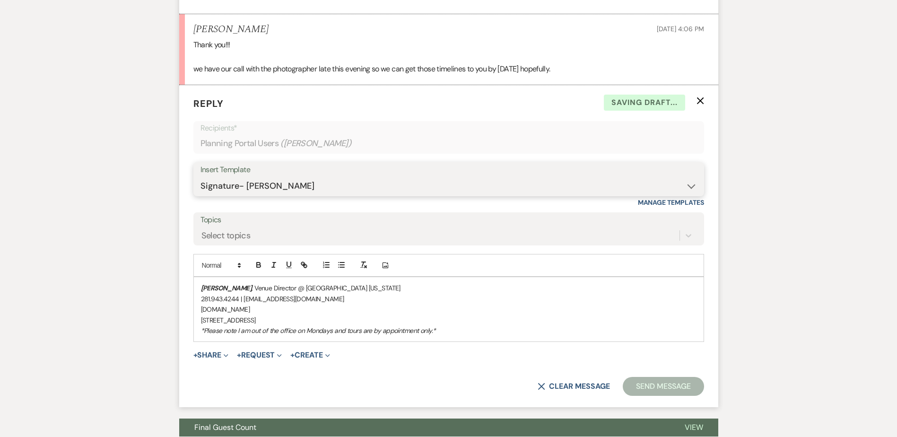
scroll to position [538, 0]
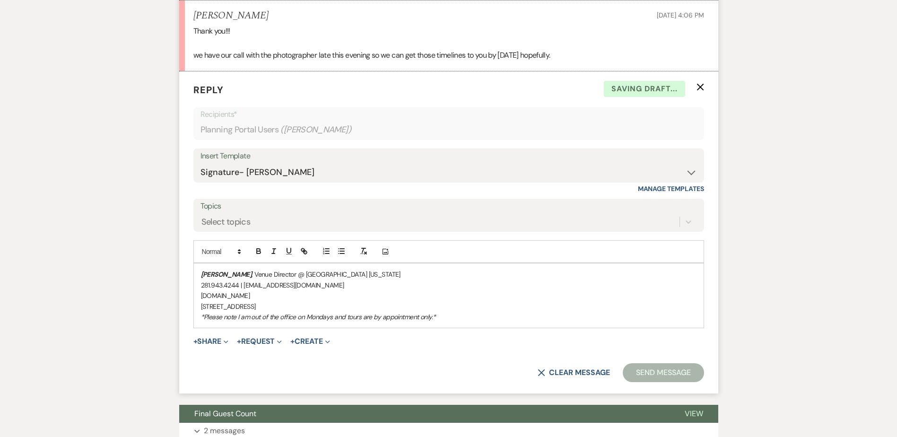
click at [197, 270] on div "[PERSON_NAME] , Venue Director @ [GEOGRAPHIC_DATA] [US_STATE] 281.943.4244 | [E…" at bounding box center [449, 295] width 510 height 64
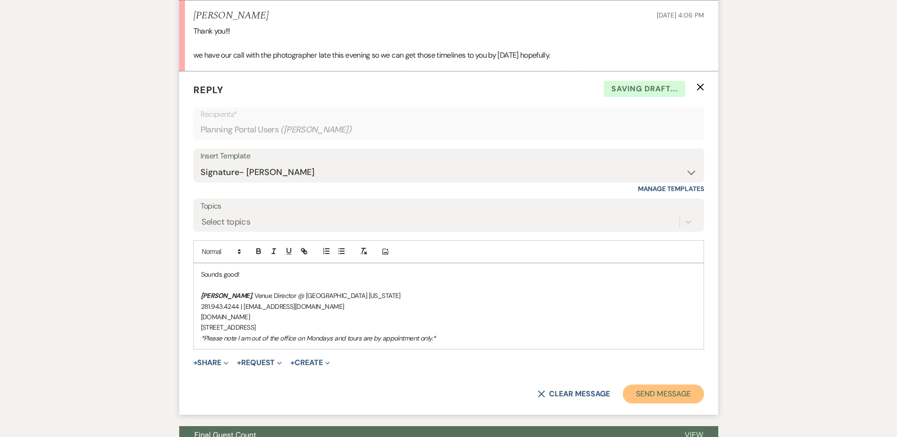
click at [637, 391] on button "Send Message" at bounding box center [663, 393] width 81 height 19
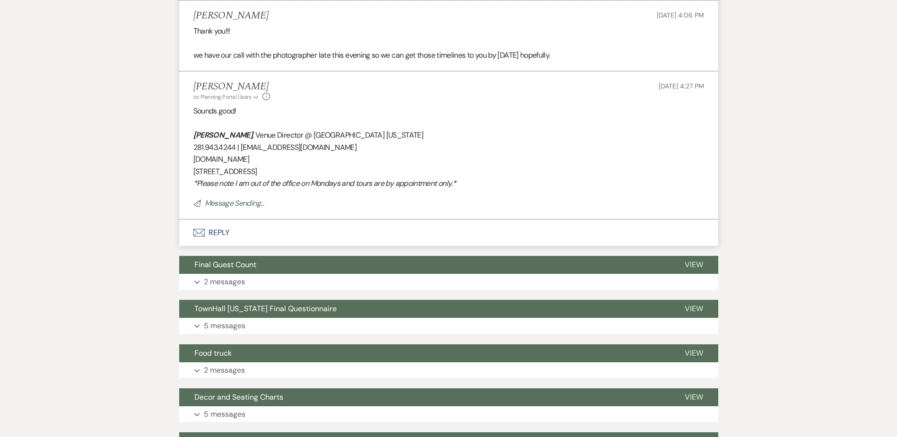
scroll to position [0, 0]
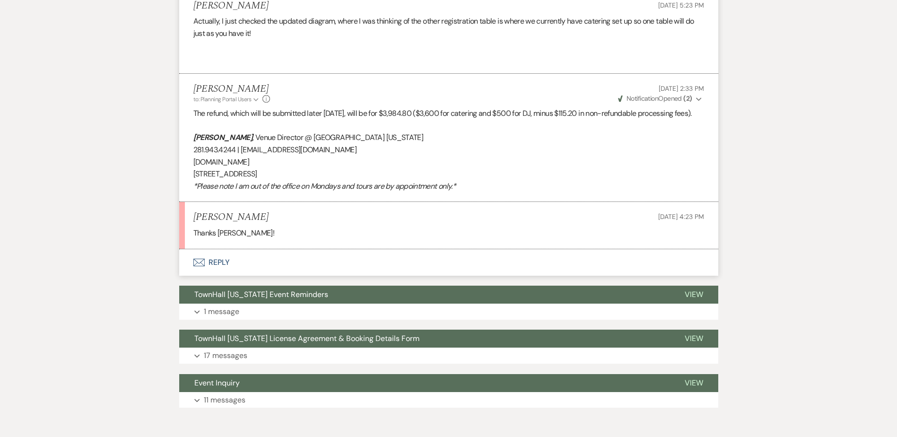
click at [211, 261] on button "Envelope Reply" at bounding box center [448, 262] width 539 height 26
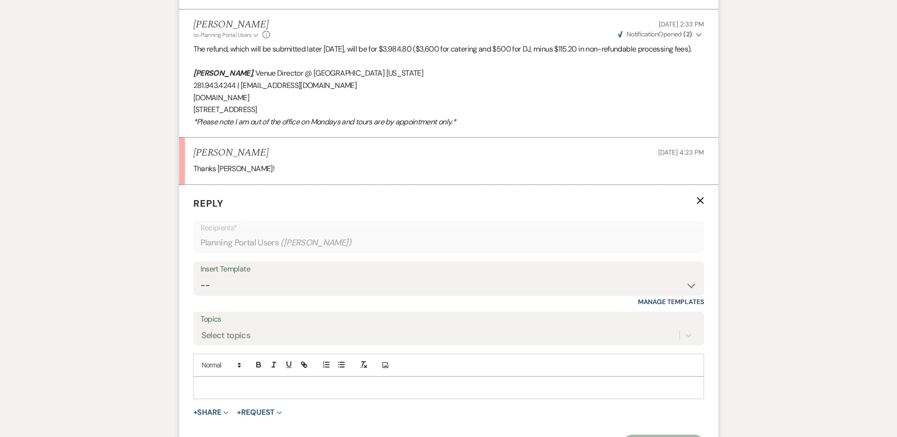
scroll to position [1606, 0]
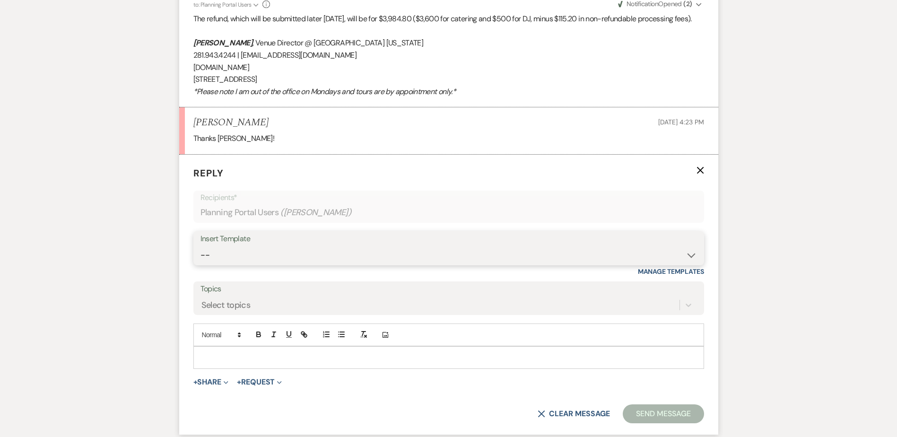
click at [219, 258] on select "-- Wedding Inquiry Follow Up: 2-3 days after initial lead- Avg Cost + Albums Th…" at bounding box center [448, 255] width 496 height 18
select select "1516"
click at [200, 246] on select "-- Wedding Inquiry Follow Up: 2-3 days after initial lead- Avg Cost + Albums Th…" at bounding box center [448, 255] width 496 height 18
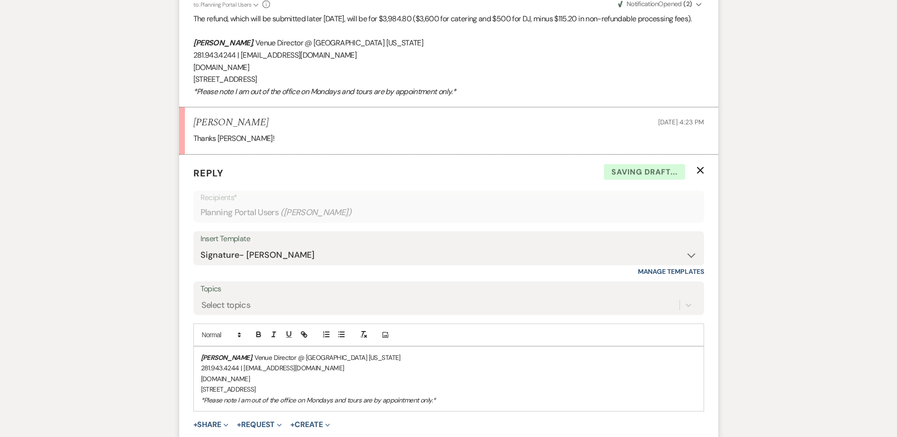
click at [201, 353] on p "[PERSON_NAME] , Venue Director @ [GEOGRAPHIC_DATA] [US_STATE]" at bounding box center [449, 357] width 496 height 10
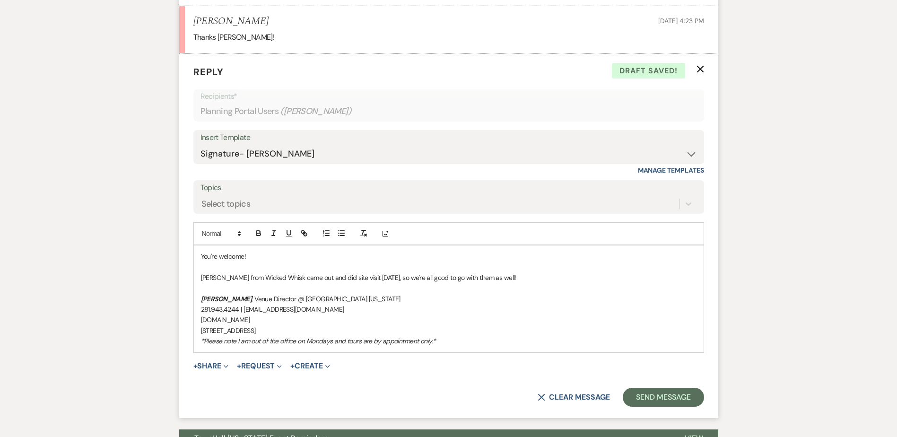
scroll to position [1795, 0]
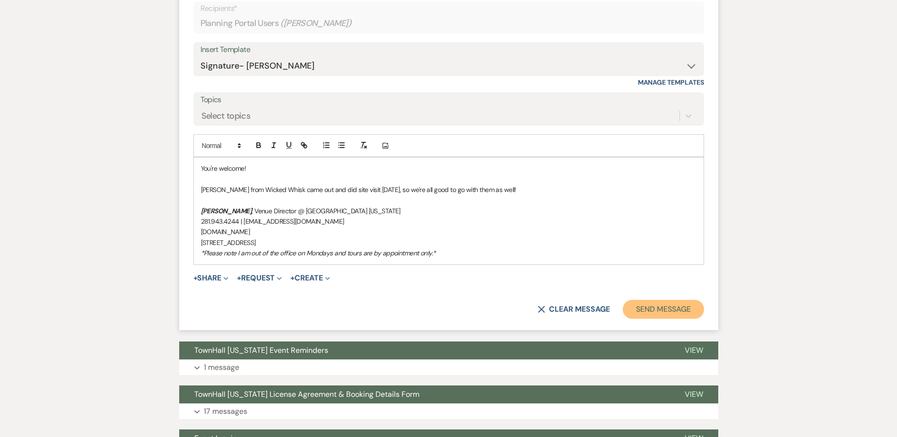
click at [663, 307] on button "Send Message" at bounding box center [663, 309] width 81 height 19
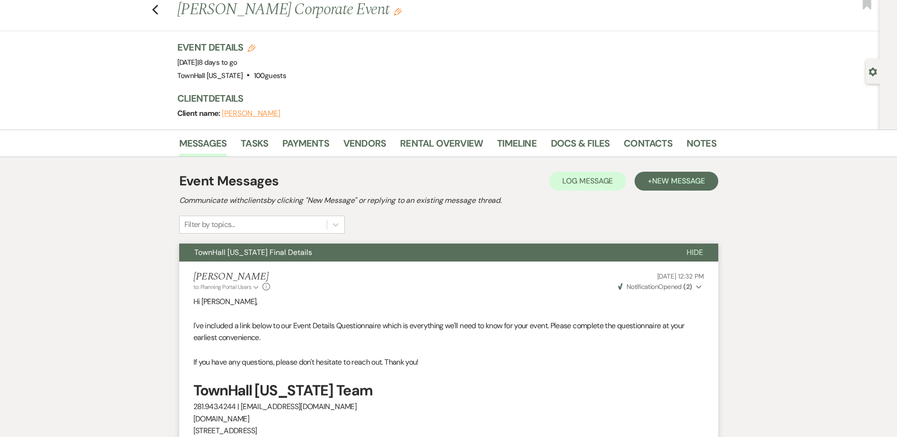
scroll to position [0, 0]
